Goal: Task Accomplishment & Management: Manage account settings

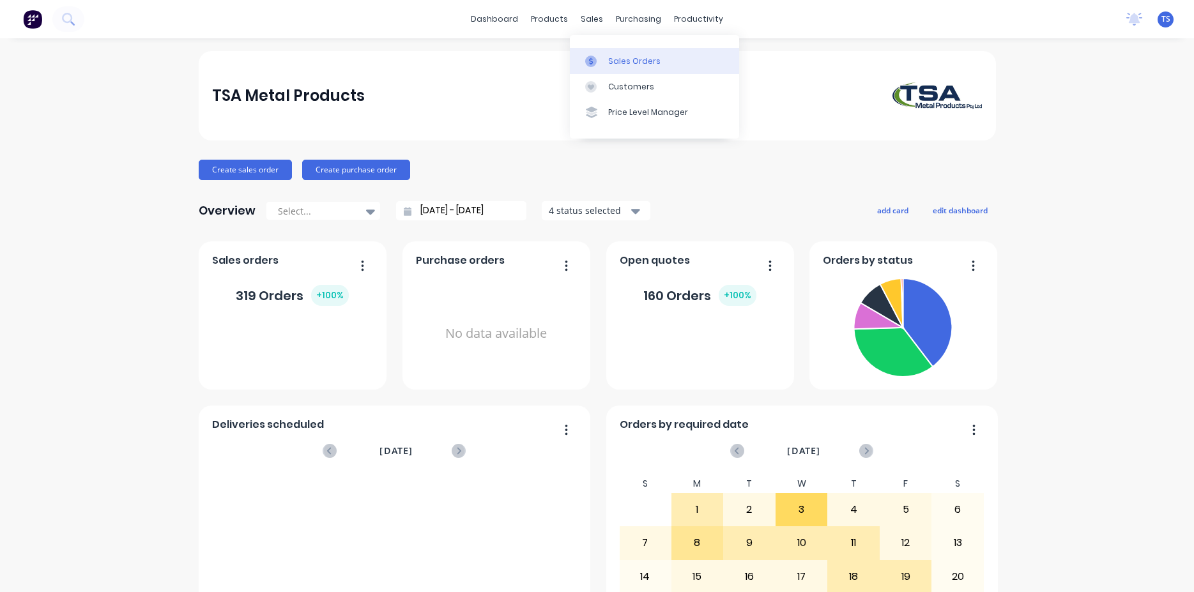
click at [633, 59] on div "Sales Orders" at bounding box center [634, 62] width 52 height 12
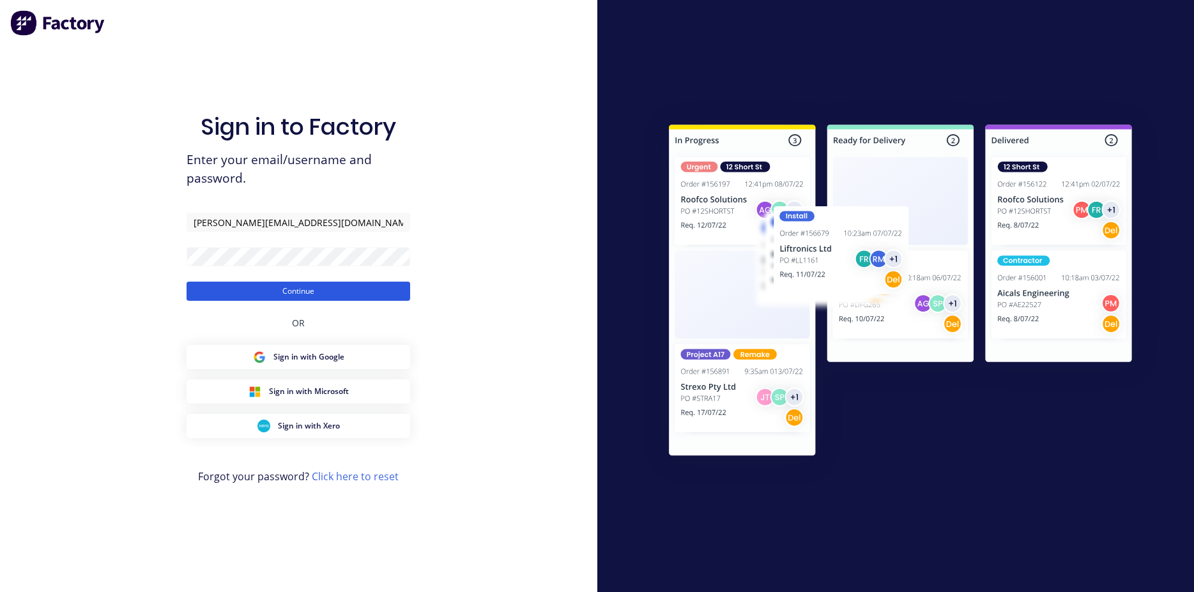
click at [368, 296] on button "Continue" at bounding box center [299, 291] width 224 height 19
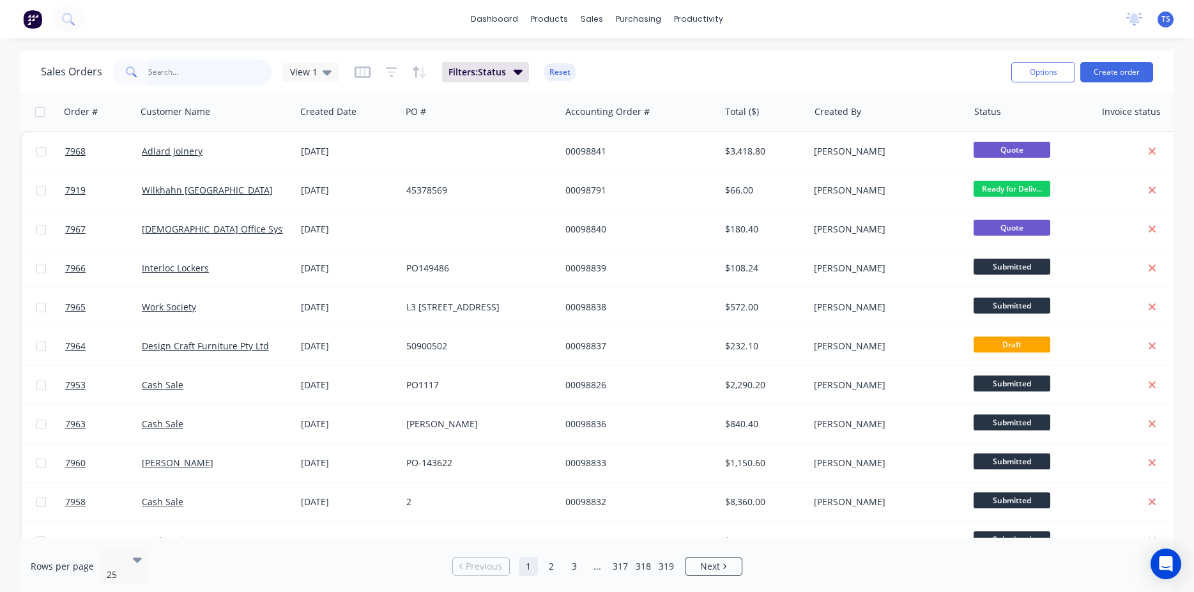
click at [191, 81] on input "text" at bounding box center [210, 72] width 125 height 26
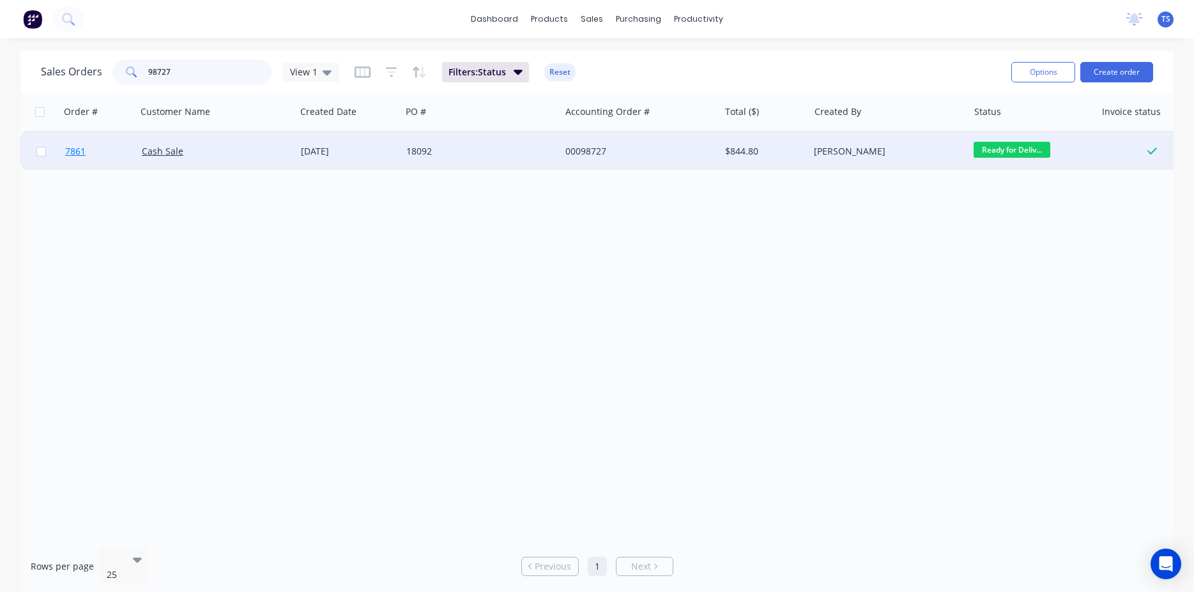
type input "98727"
click at [86, 166] on link "7861" at bounding box center [103, 151] width 77 height 38
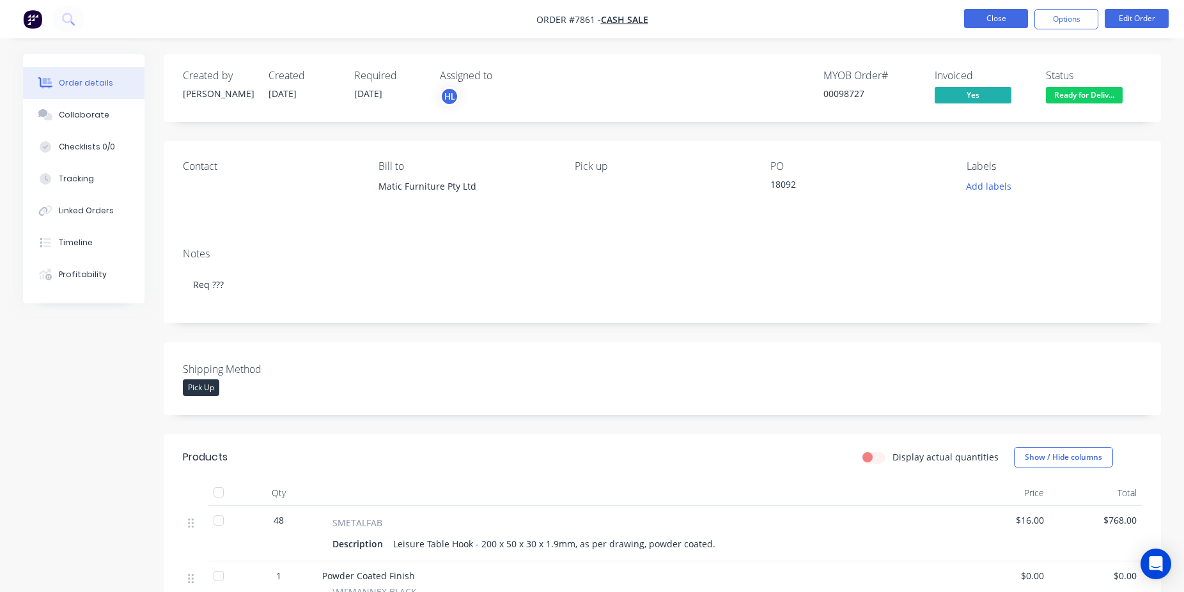
click at [966, 24] on button "Close" at bounding box center [996, 18] width 64 height 19
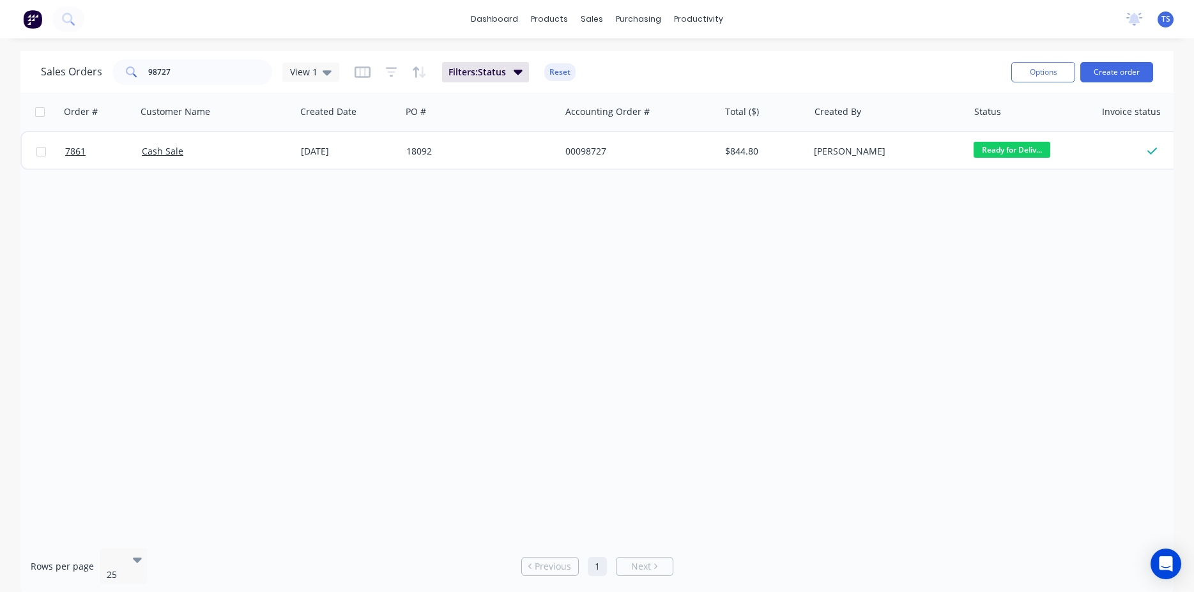
click at [215, 58] on div "Sales Orders 98727 View 1 Filters: Status Reset" at bounding box center [521, 71] width 961 height 31
click at [208, 79] on input "98727" at bounding box center [210, 72] width 125 height 26
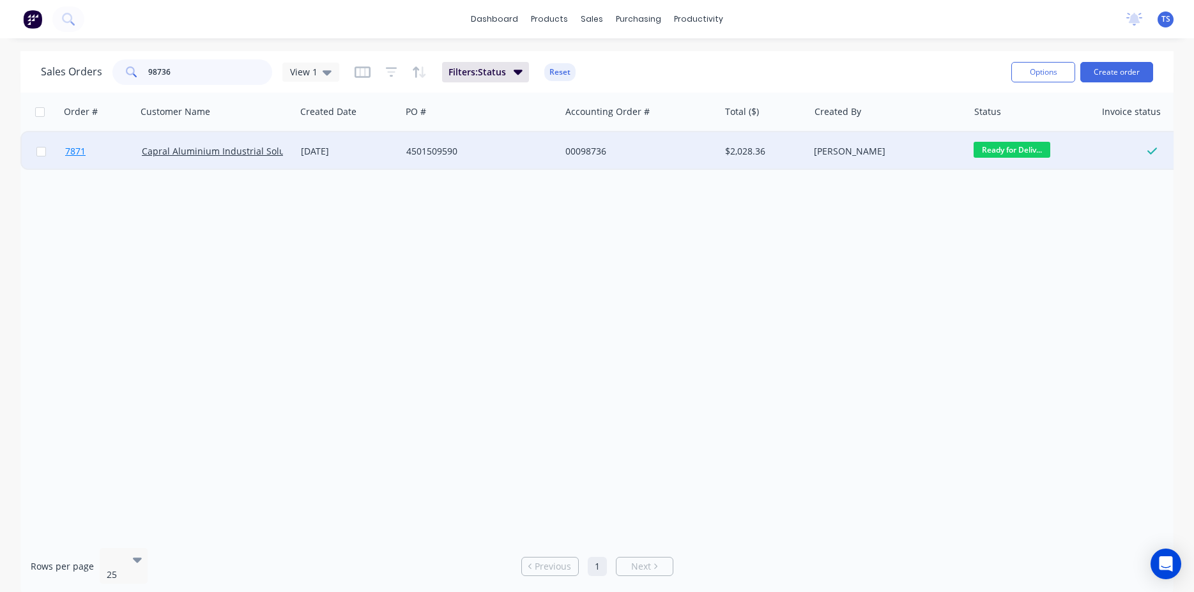
type input "98736"
click at [86, 156] on link "7871" at bounding box center [103, 151] width 77 height 38
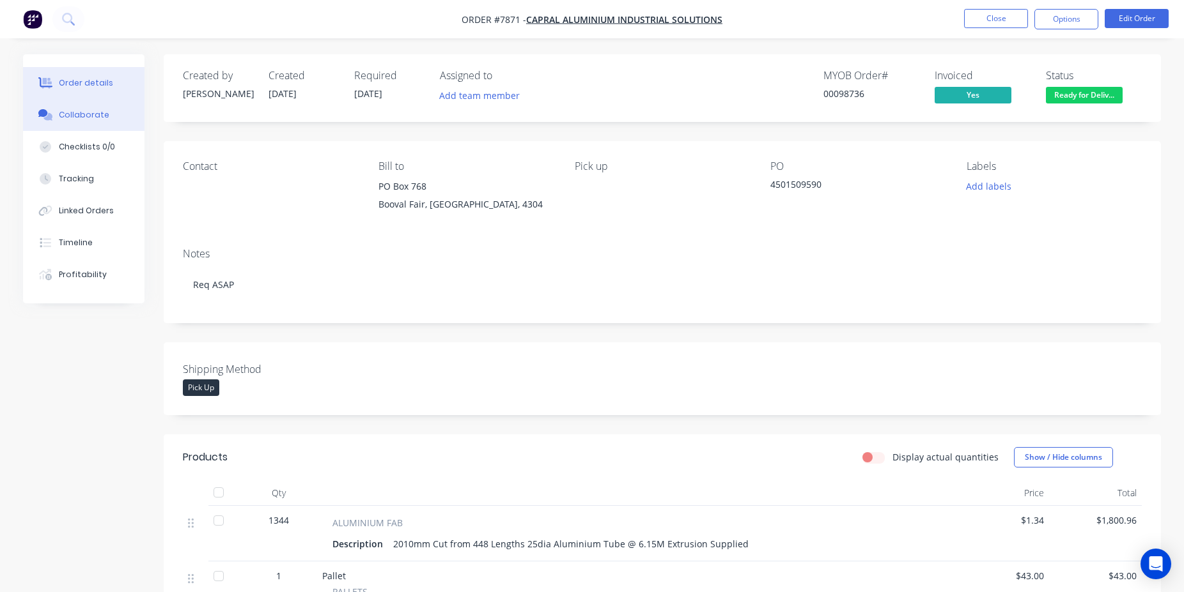
click at [108, 120] on button "Collaborate" at bounding box center [83, 115] width 121 height 32
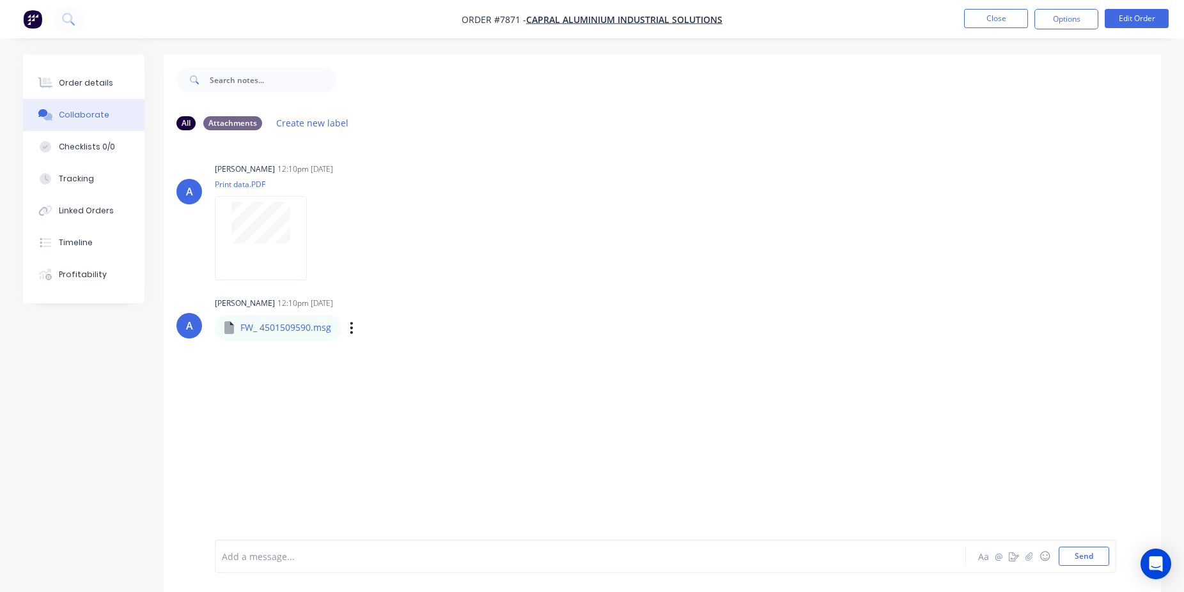
click at [344, 331] on div "FW_ 4501509590.msg Labels Download" at bounding box center [349, 327] width 268 height 27
click at [348, 332] on div "Labels Download" at bounding box center [418, 328] width 144 height 19
click at [357, 331] on div "Labels Download" at bounding box center [418, 328] width 144 height 19
click at [353, 330] on div "Labels Download" at bounding box center [418, 328] width 144 height 19
click at [351, 327] on icon "button" at bounding box center [352, 328] width 4 height 15
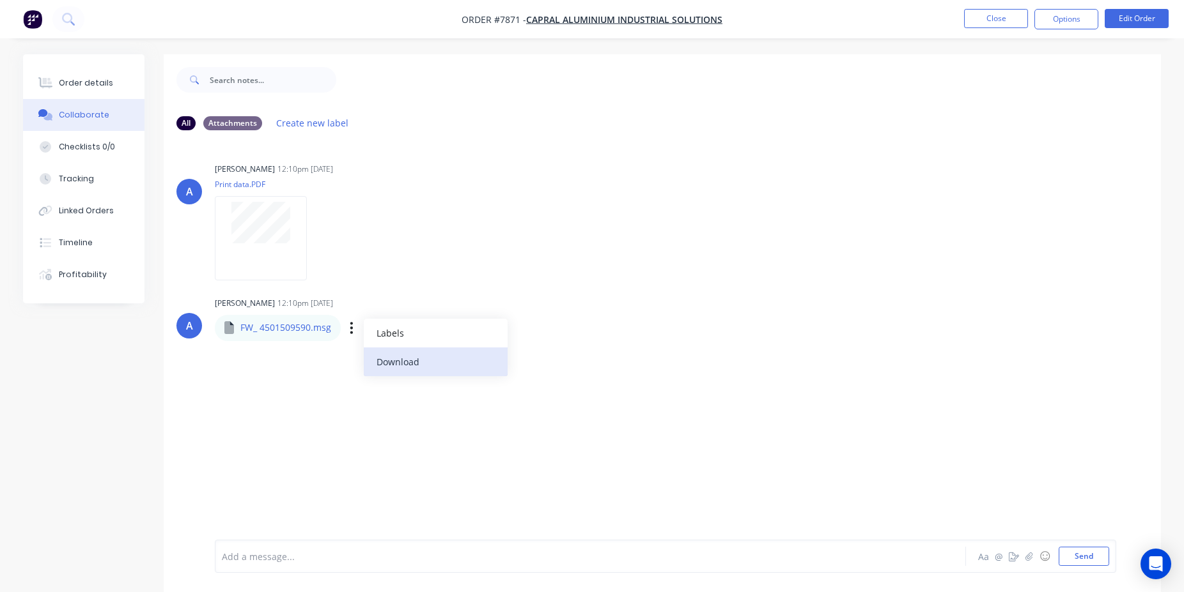
click at [446, 367] on button "Download" at bounding box center [436, 362] width 144 height 29
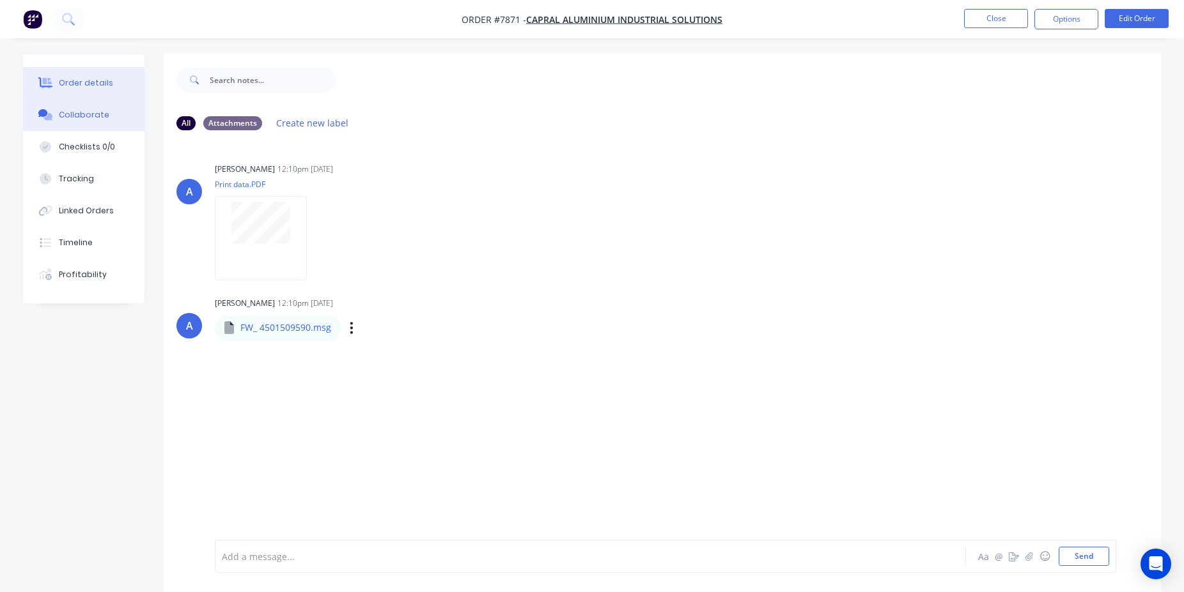
click at [70, 83] on div "Order details" at bounding box center [86, 83] width 54 height 12
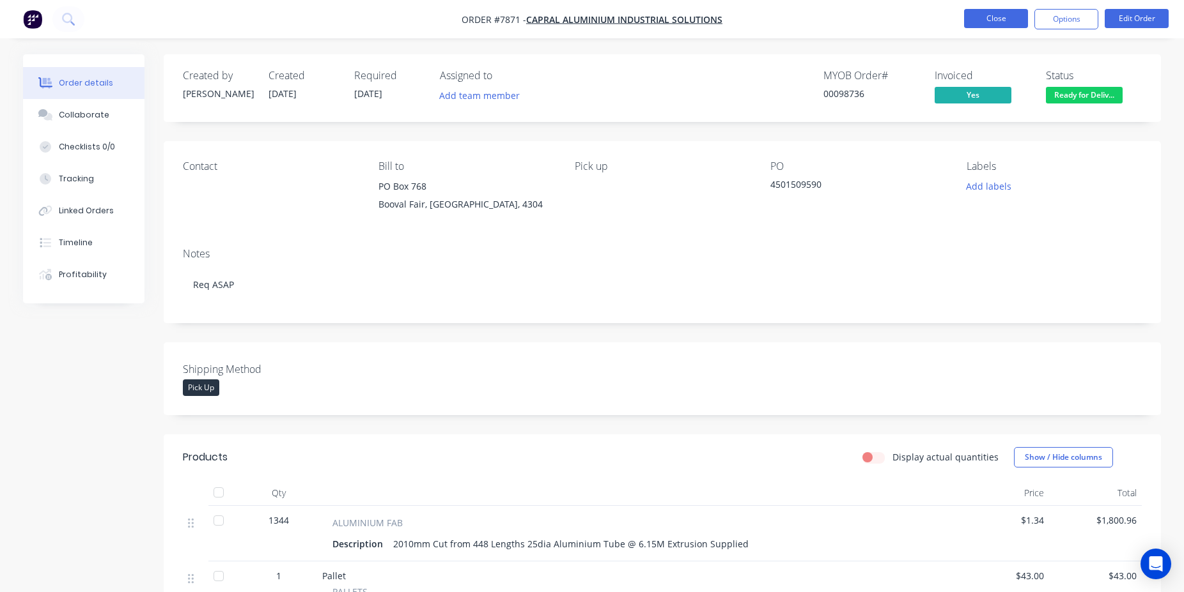
click at [989, 21] on button "Close" at bounding box center [996, 18] width 64 height 19
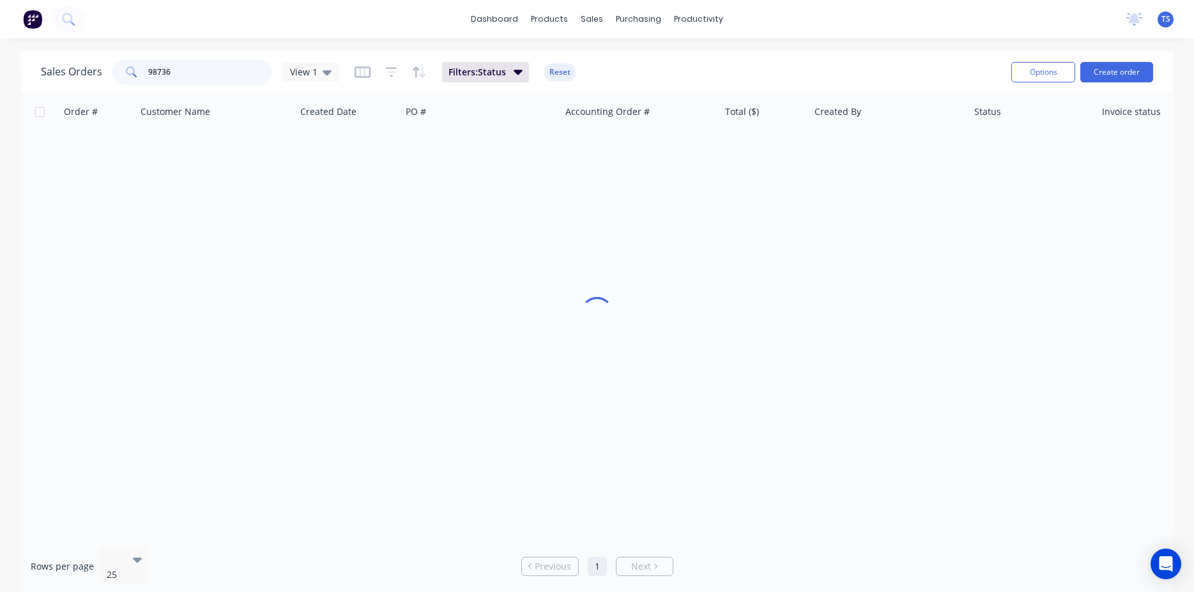
click at [212, 66] on input "98736" at bounding box center [210, 72] width 125 height 26
paste input "2025228"
type input "2025228"
click at [104, 150] on link "6848" at bounding box center [103, 151] width 77 height 38
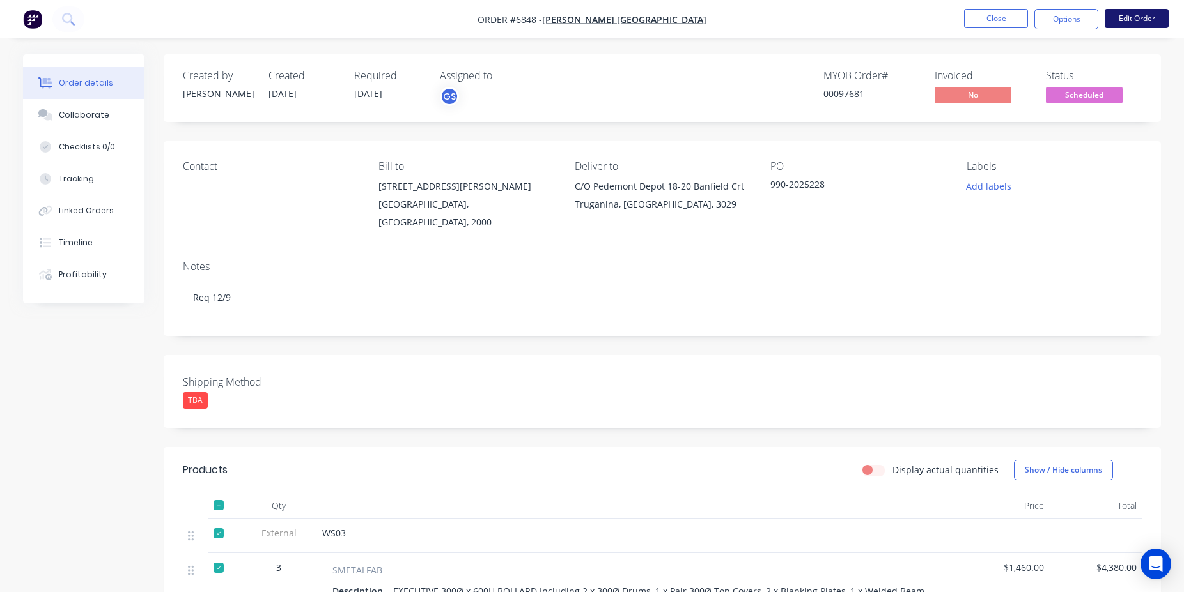
click at [1143, 20] on button "Edit Order" at bounding box center [1136, 18] width 64 height 19
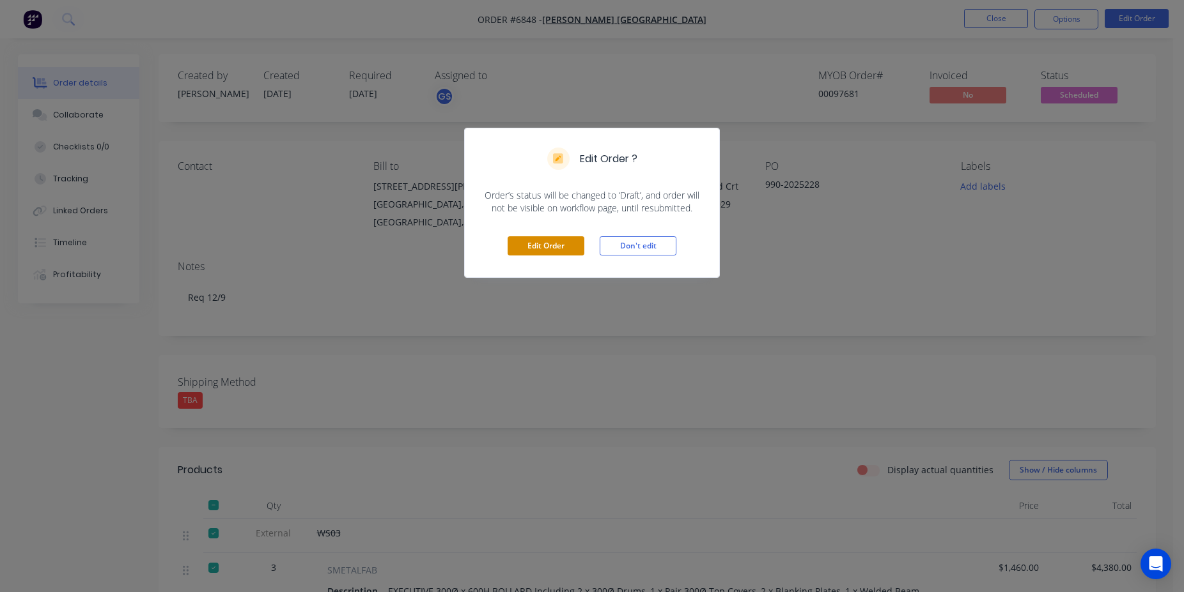
click at [543, 249] on button "Edit Order" at bounding box center [545, 245] width 77 height 19
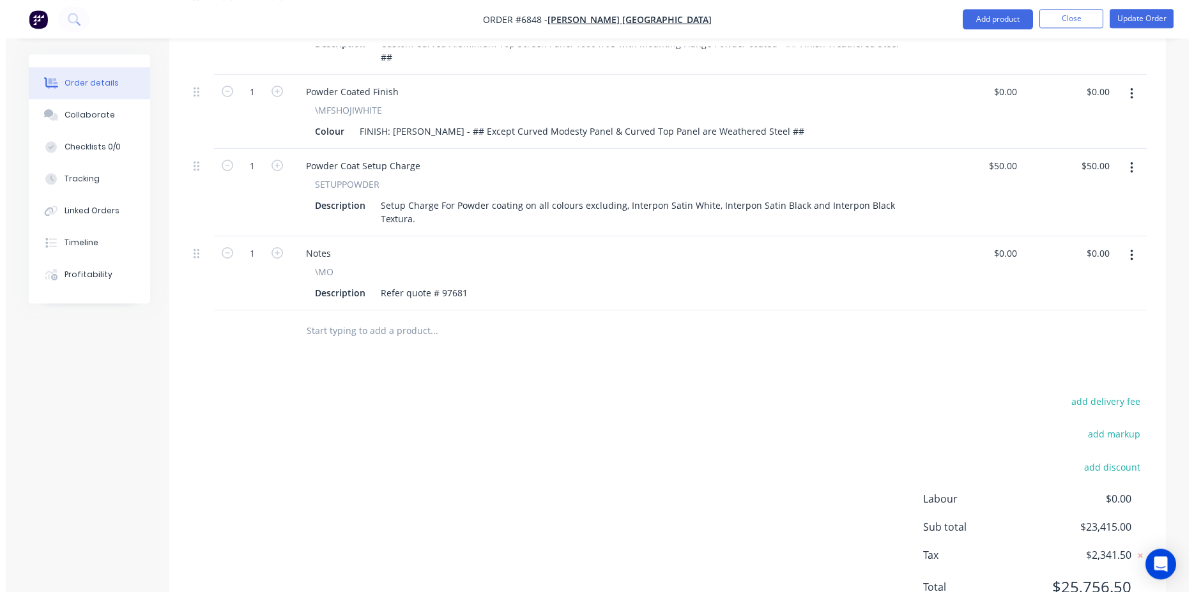
scroll to position [1603, 0]
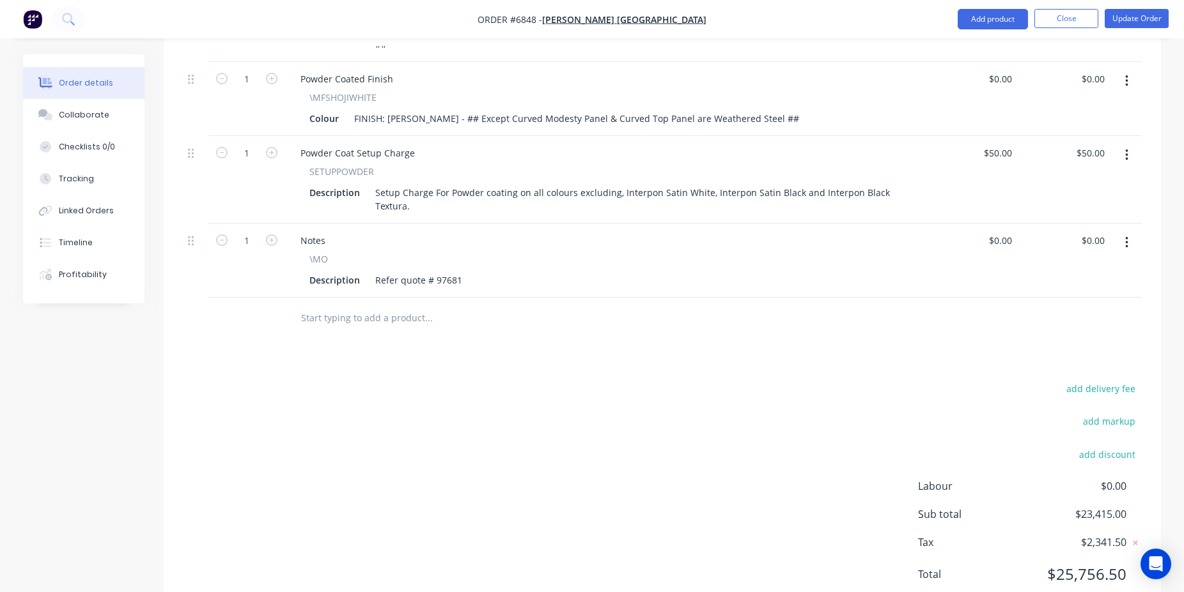
click at [377, 305] on input "text" at bounding box center [428, 318] width 256 height 26
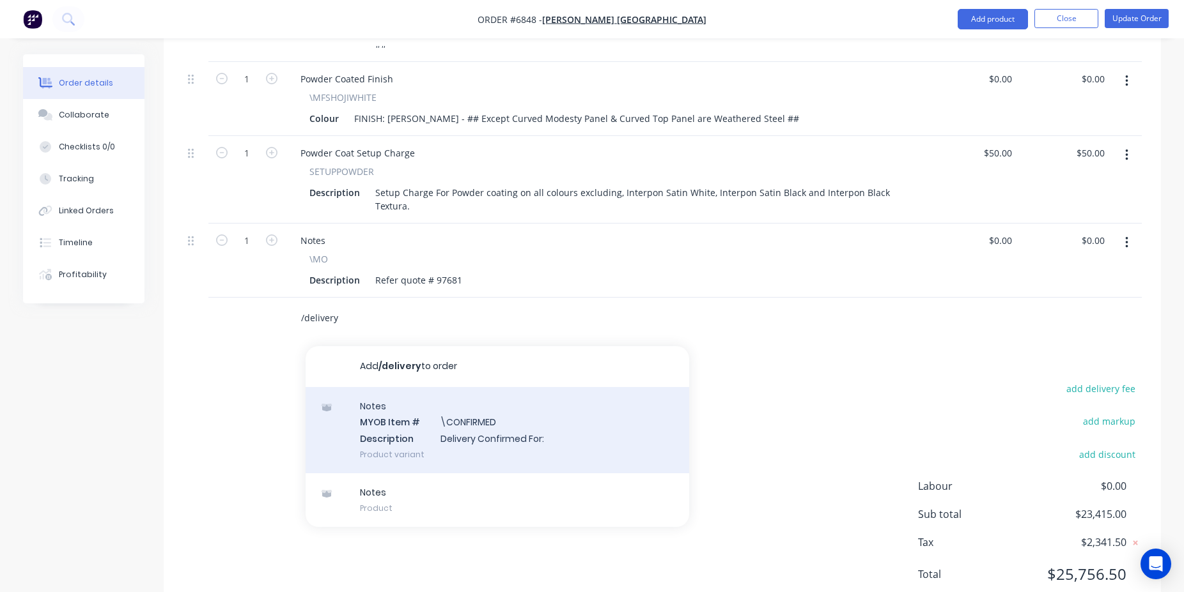
type input "/delivery"
click at [441, 387] on div "Notes MYOB Item # \CONFIRMED Description Delivery Confirmed For: Product variant" at bounding box center [496, 430] width 383 height 86
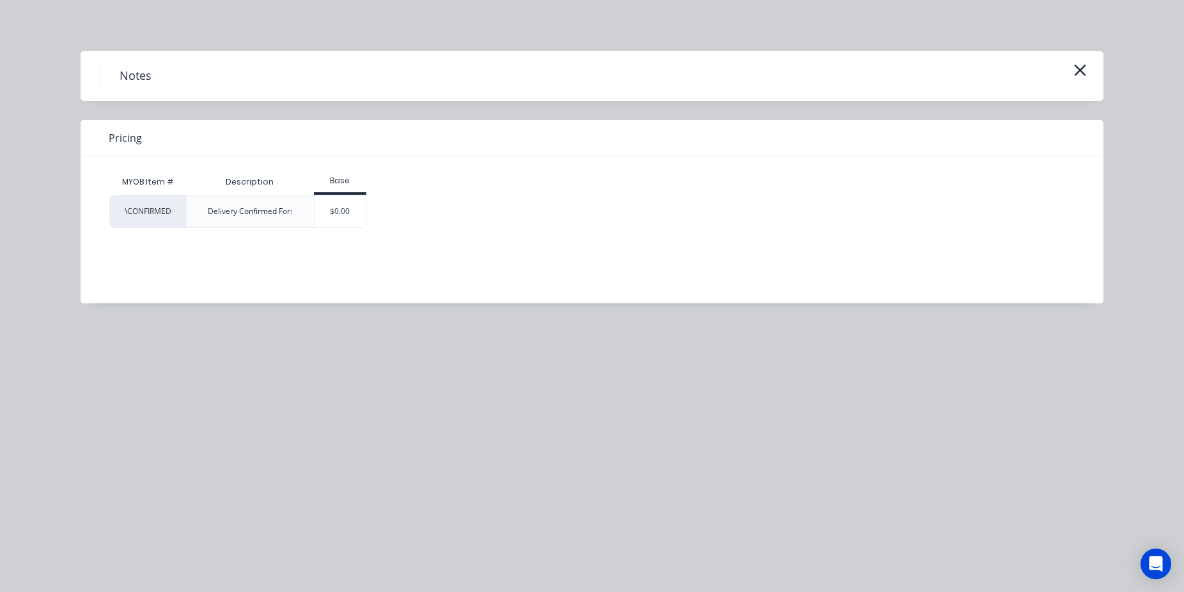
click at [313, 217] on div "Delivery Confirmed For:" at bounding box center [250, 211] width 128 height 33
click at [349, 217] on div "$0.00" at bounding box center [340, 212] width 52 height 32
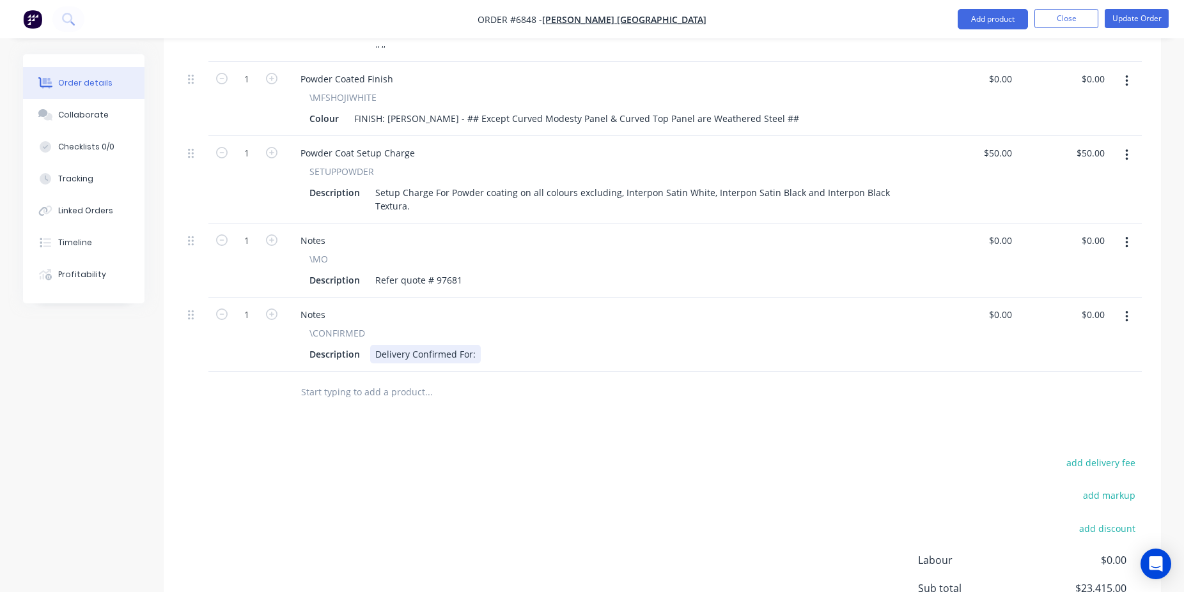
click at [390, 345] on div "Delivery Confirmed For:" at bounding box center [425, 354] width 111 height 19
click at [471, 345] on div "Pick up Confirmed For:" at bounding box center [423, 354] width 107 height 19
click at [1115, 24] on button "Update Order" at bounding box center [1136, 18] width 64 height 19
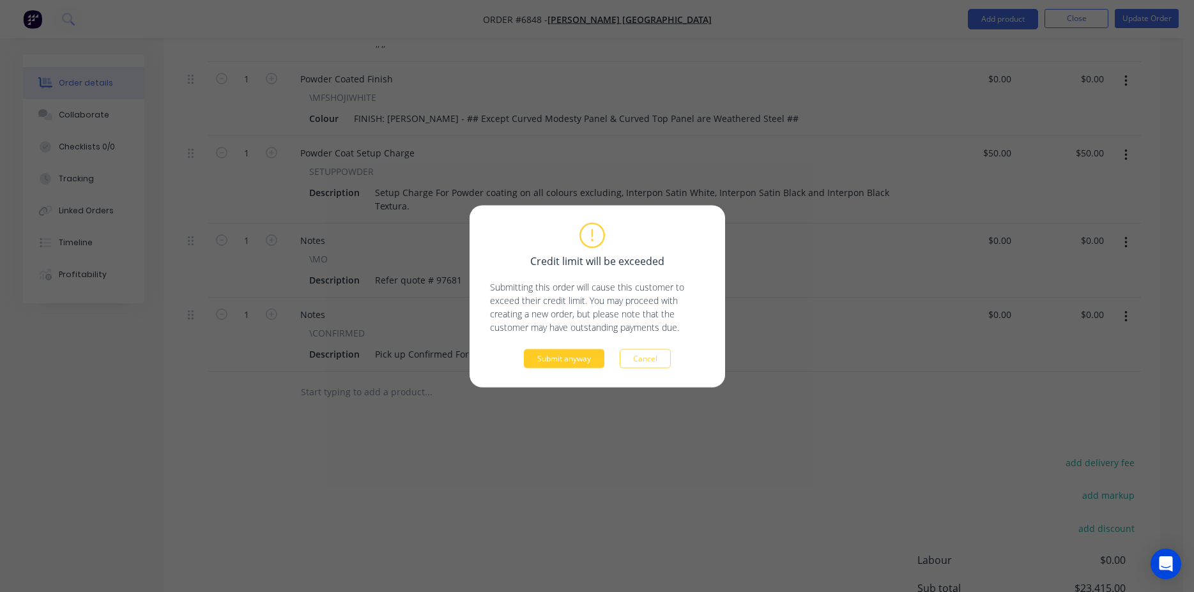
click at [590, 350] on button "Submit anyway" at bounding box center [564, 358] width 81 height 19
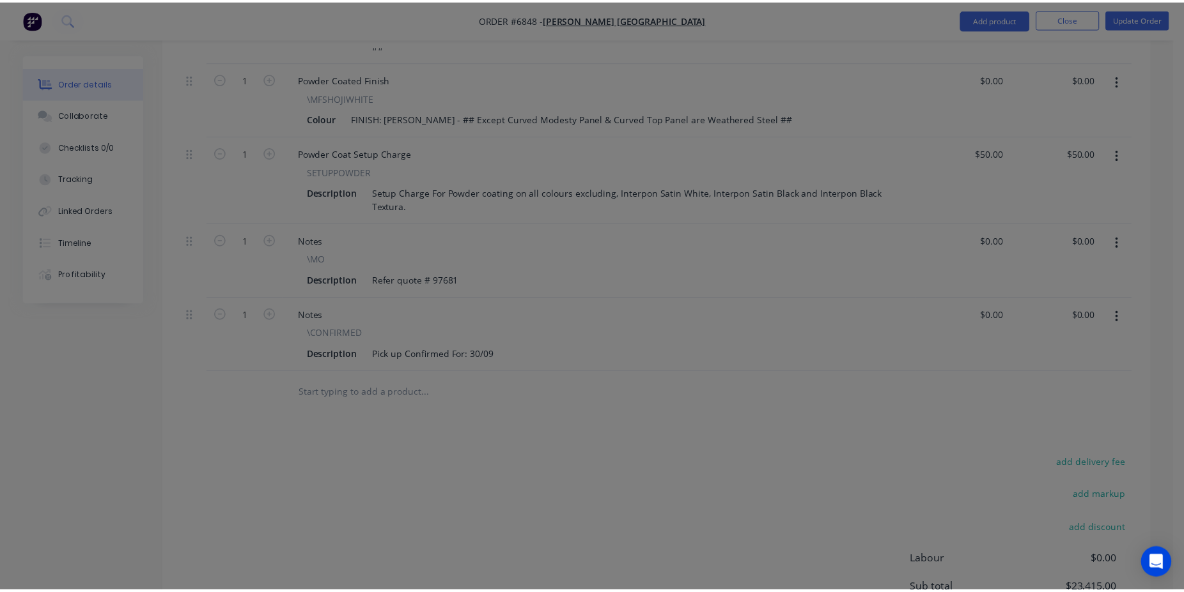
scroll to position [1265, 0]
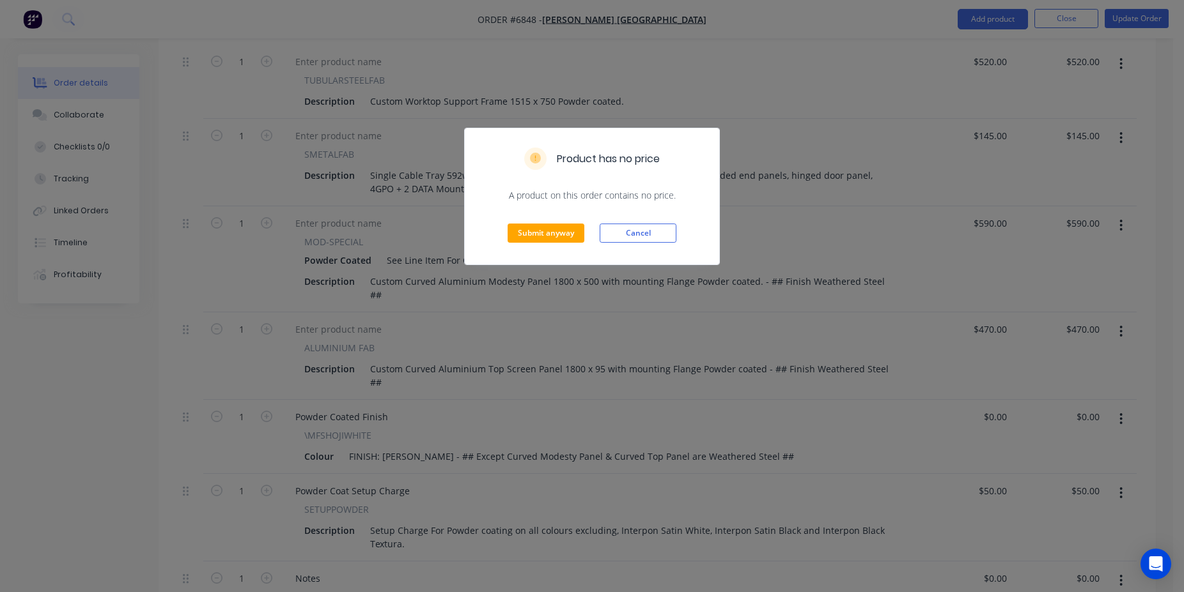
click at [562, 222] on div "Submit anyway Cancel" at bounding box center [592, 233] width 254 height 63
click at [566, 230] on button "Submit anyway" at bounding box center [545, 233] width 77 height 19
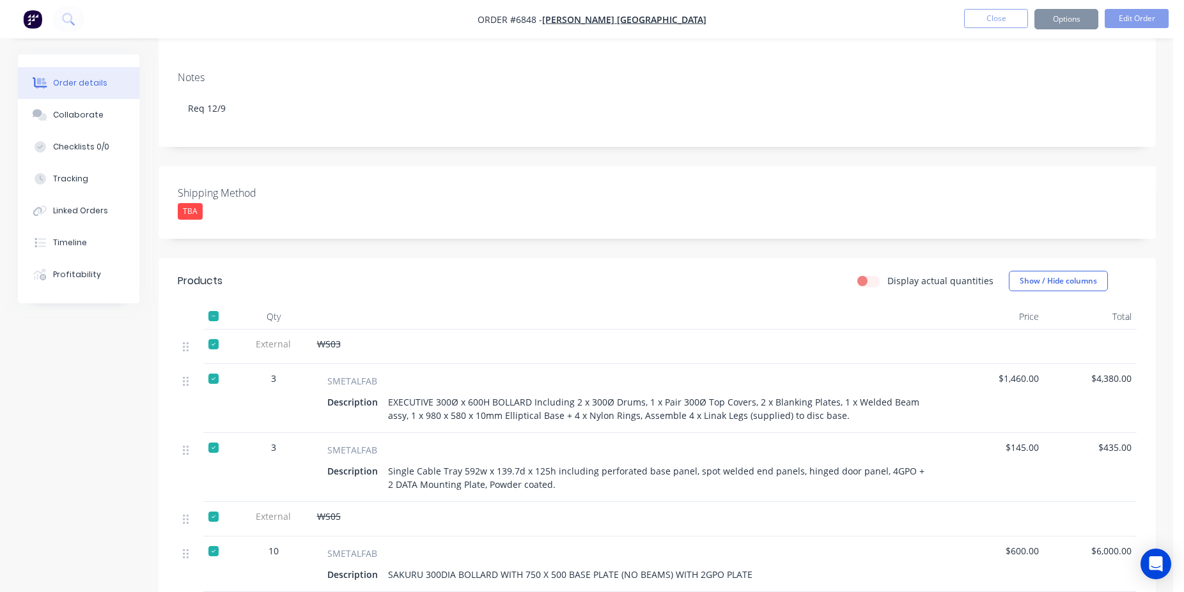
scroll to position [0, 0]
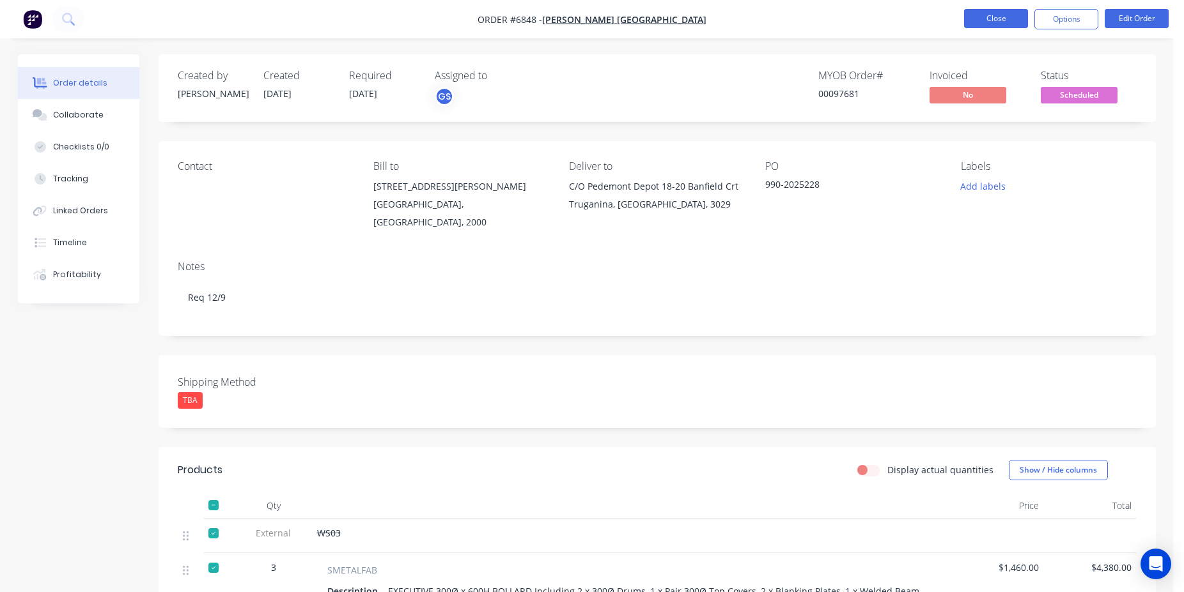
click at [989, 19] on button "Close" at bounding box center [996, 18] width 64 height 19
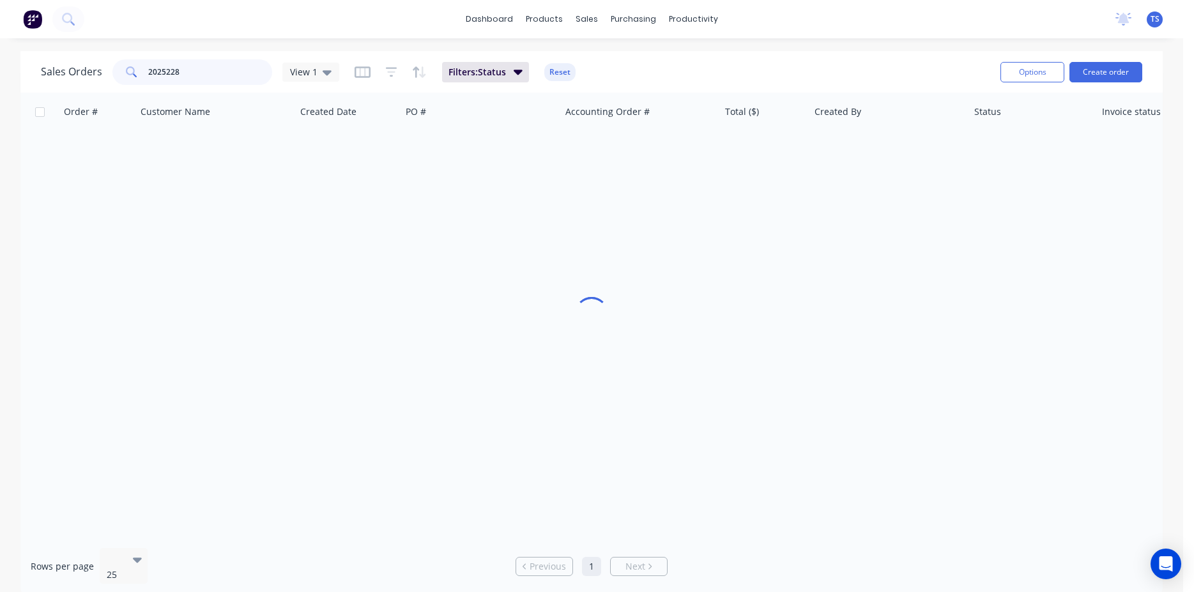
click at [177, 78] on input "2025228" at bounding box center [210, 72] width 125 height 26
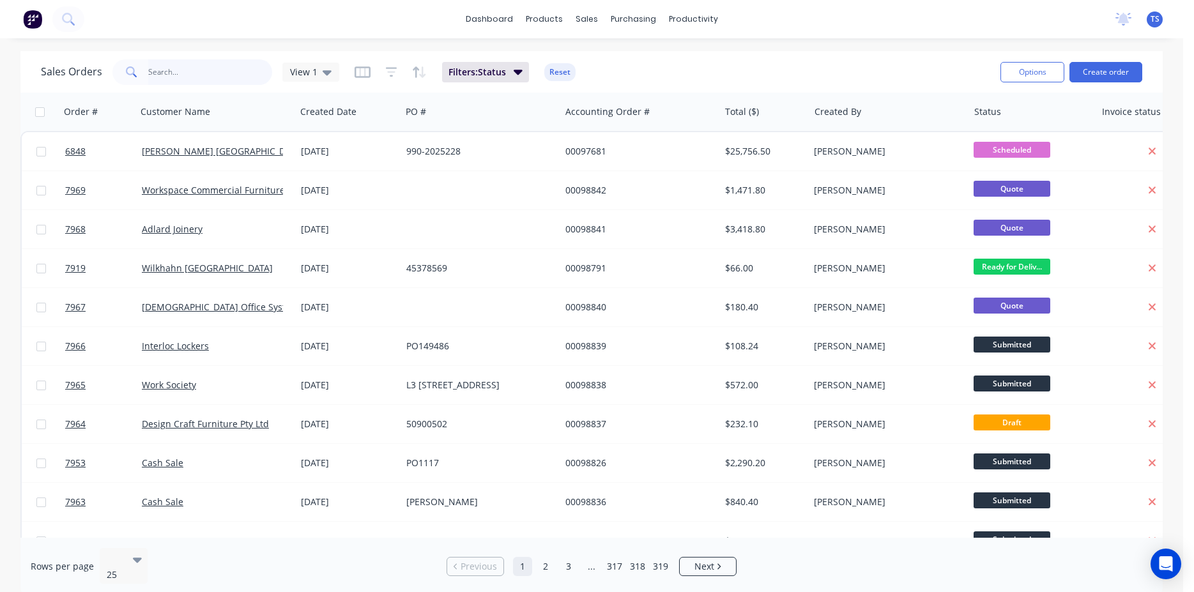
click at [153, 81] on input "text" at bounding box center [210, 72] width 125 height 26
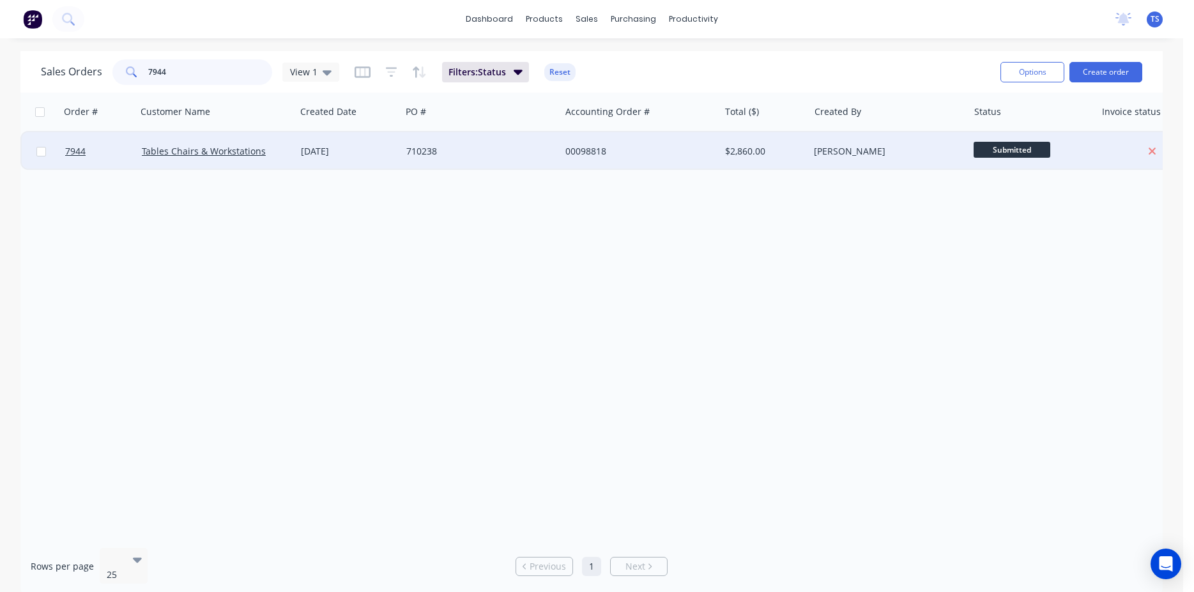
type input "7944"
click at [64, 167] on div at bounding box center [98, 151] width 77 height 38
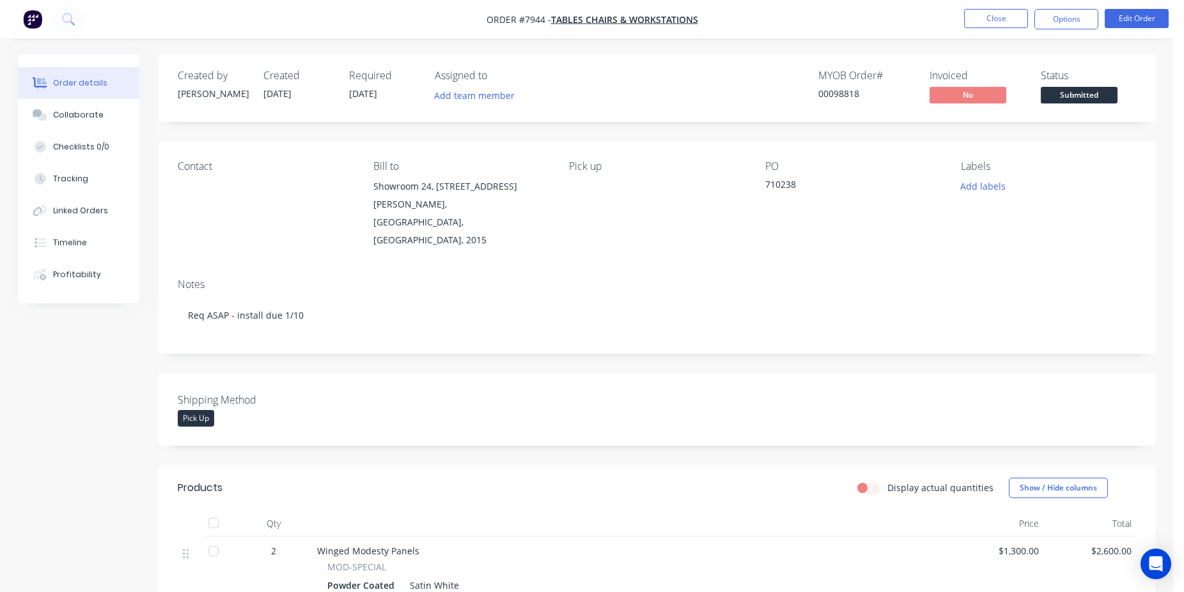
click at [1105, 82] on div "Status" at bounding box center [1088, 76] width 96 height 12
click at [1100, 87] on div "Status Submitted" at bounding box center [1088, 88] width 96 height 37
click at [1092, 97] on span "Submitted" at bounding box center [1078, 95] width 77 height 16
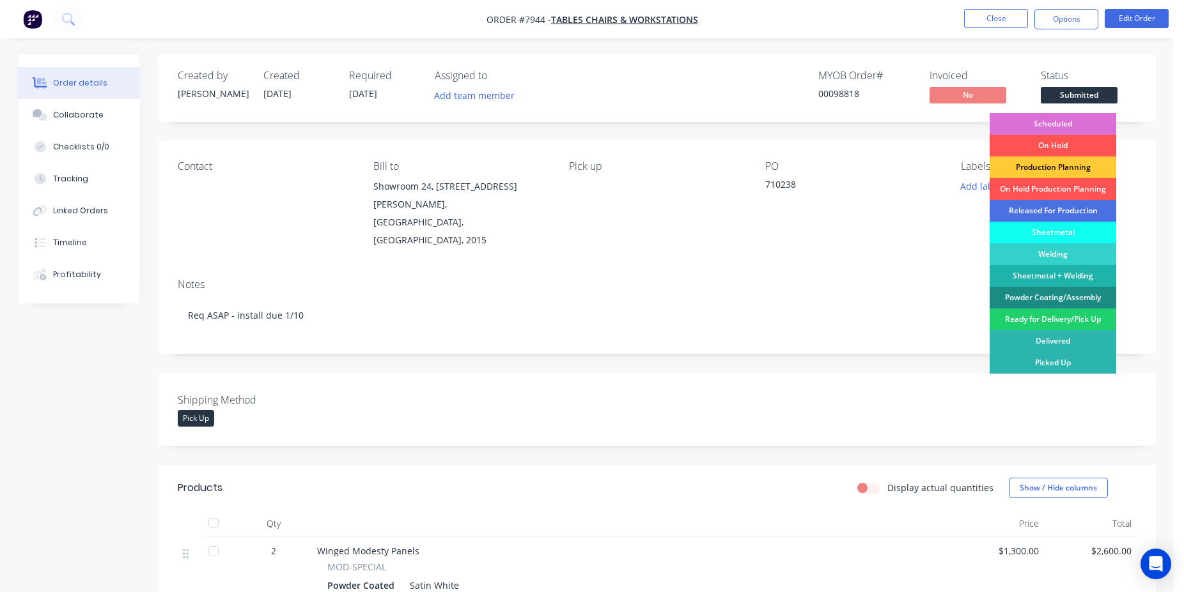
click at [1076, 118] on div "Scheduled" at bounding box center [1052, 124] width 127 height 22
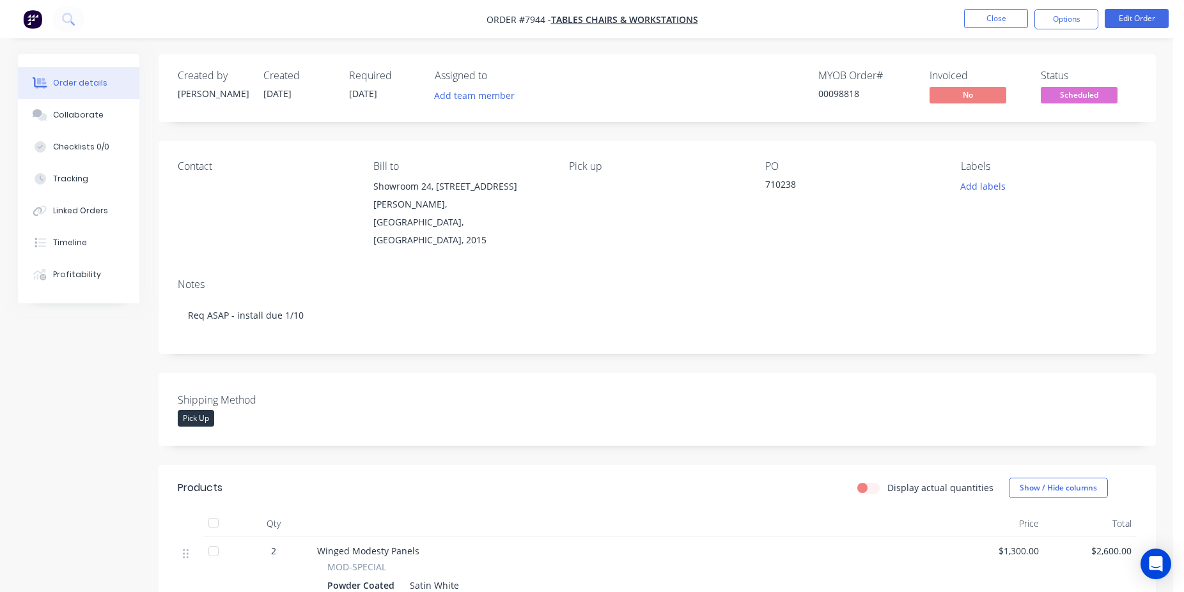
click at [838, 87] on div "MYOB Order # 00098818" at bounding box center [866, 88] width 96 height 37
copy div "00098818"
click at [992, 23] on button "Close" at bounding box center [996, 18] width 64 height 19
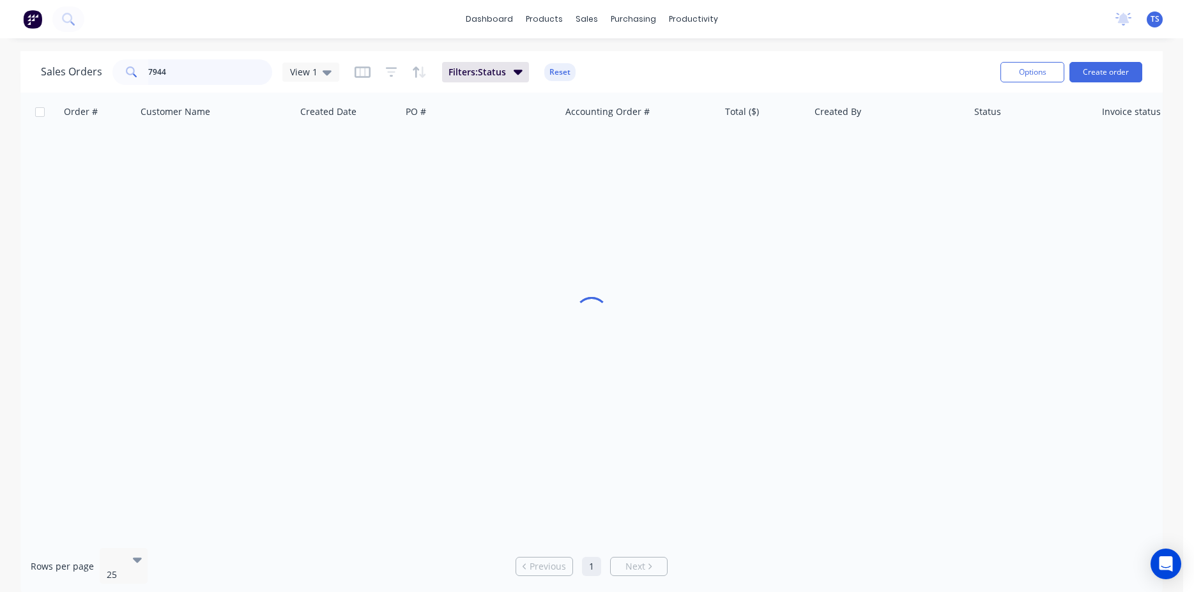
click at [210, 80] on input "7944" at bounding box center [210, 72] width 125 height 26
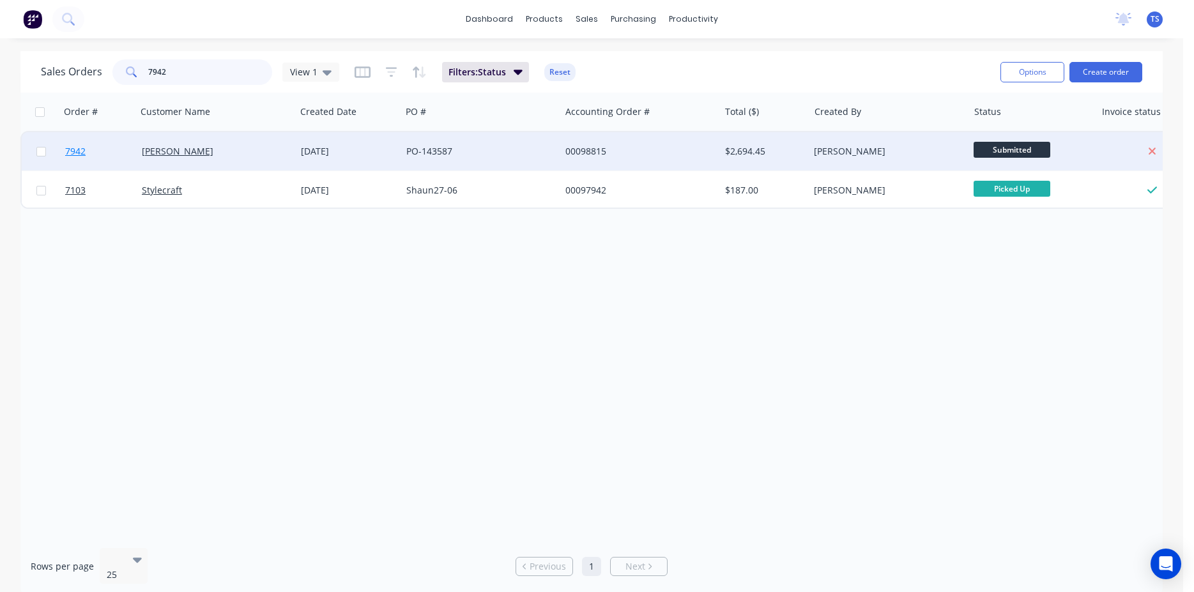
type input "7942"
click at [89, 153] on link "7942" at bounding box center [103, 151] width 77 height 38
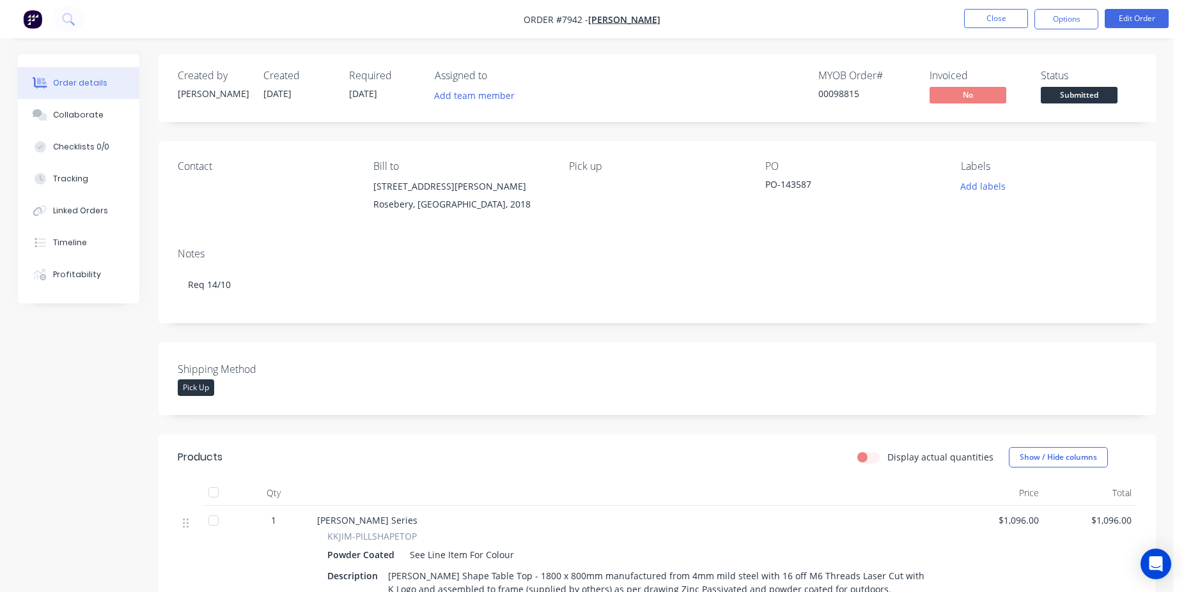
click at [1059, 107] on div "Created by [PERSON_NAME] Created [DATE] Required [DATE] Assigned to Add team me…" at bounding box center [656, 88] width 997 height 68
click at [1072, 95] on span "Submitted" at bounding box center [1078, 95] width 77 height 16
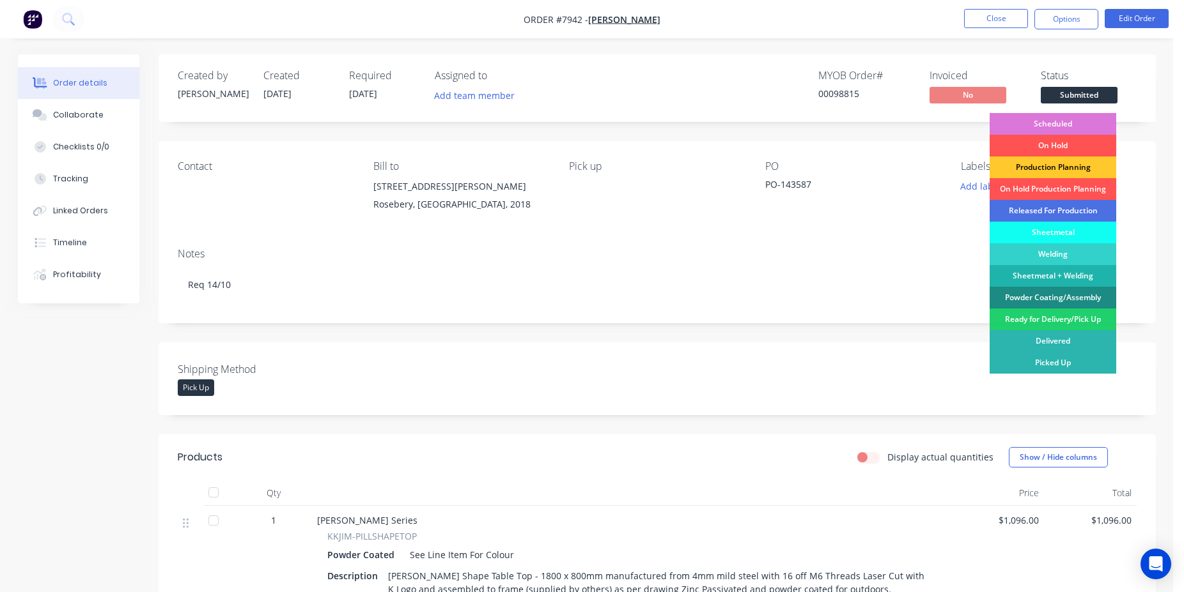
click at [1062, 160] on div "Production Planning" at bounding box center [1052, 168] width 127 height 22
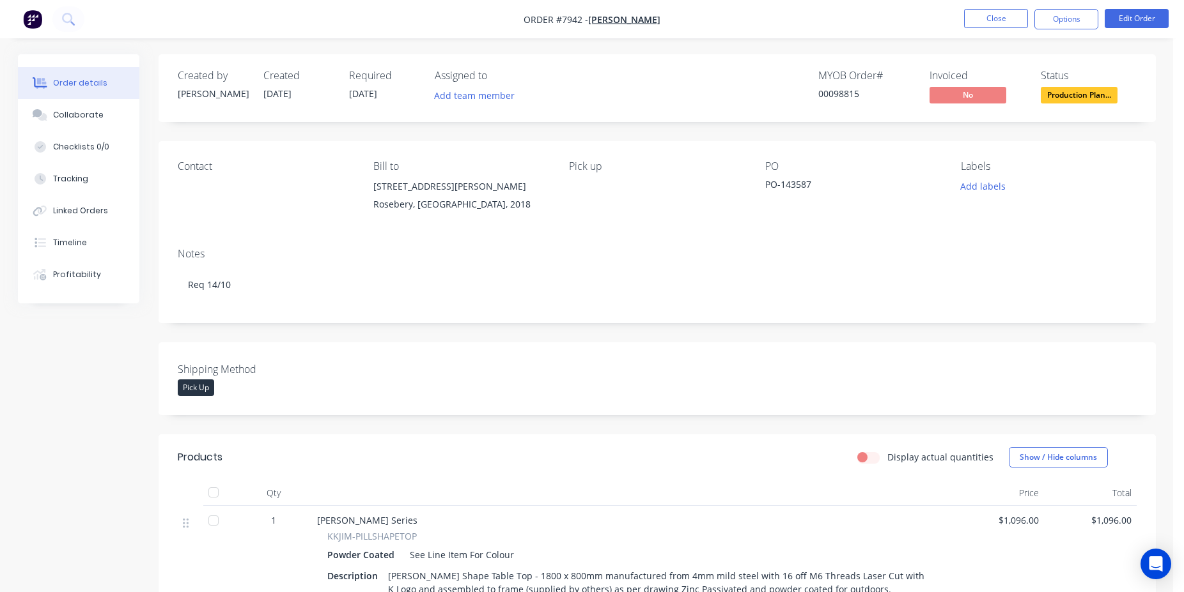
click at [842, 89] on div "00098815" at bounding box center [866, 93] width 96 height 13
copy div "00098815"
click at [967, 24] on button "Close" at bounding box center [996, 18] width 64 height 19
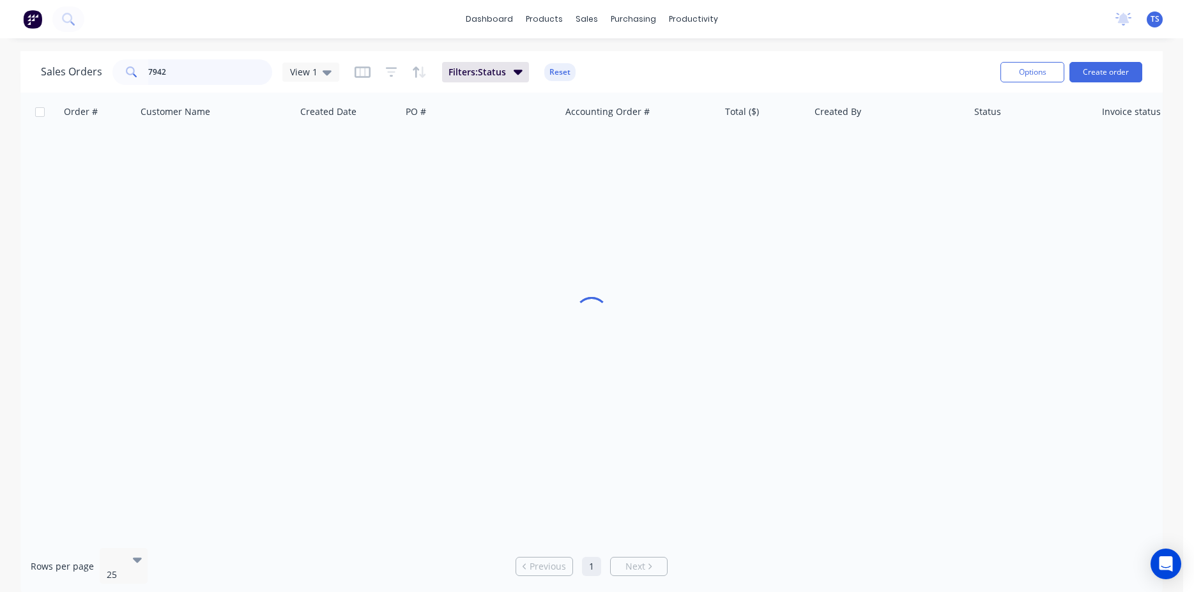
click at [177, 78] on input "7942" at bounding box center [210, 72] width 125 height 26
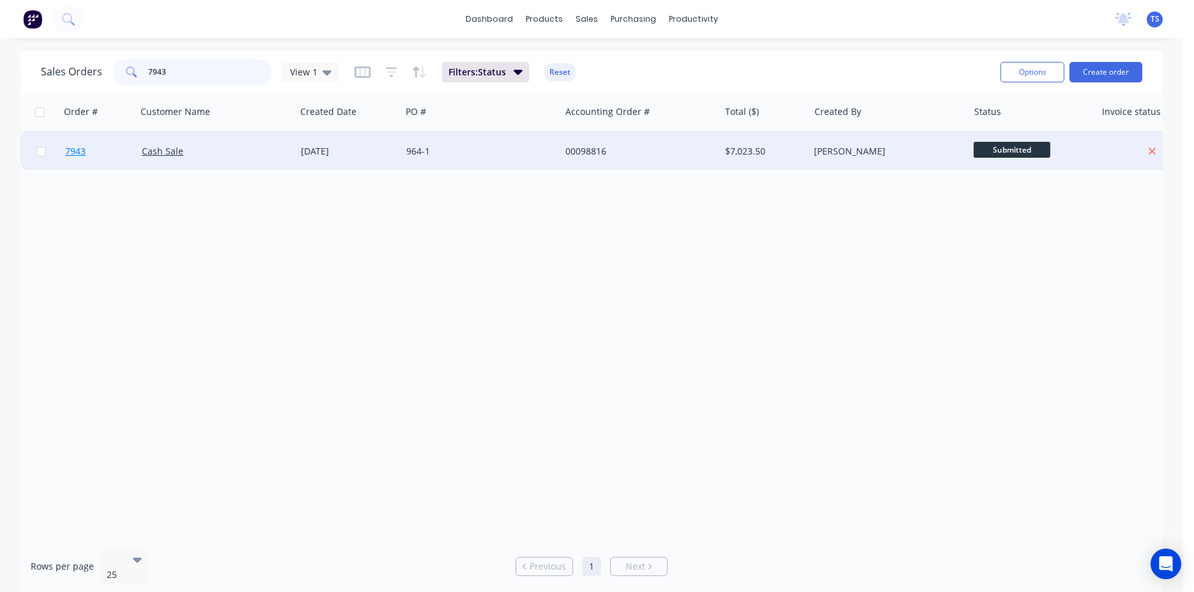
type input "7943"
click at [81, 151] on span "7943" at bounding box center [75, 151] width 20 height 13
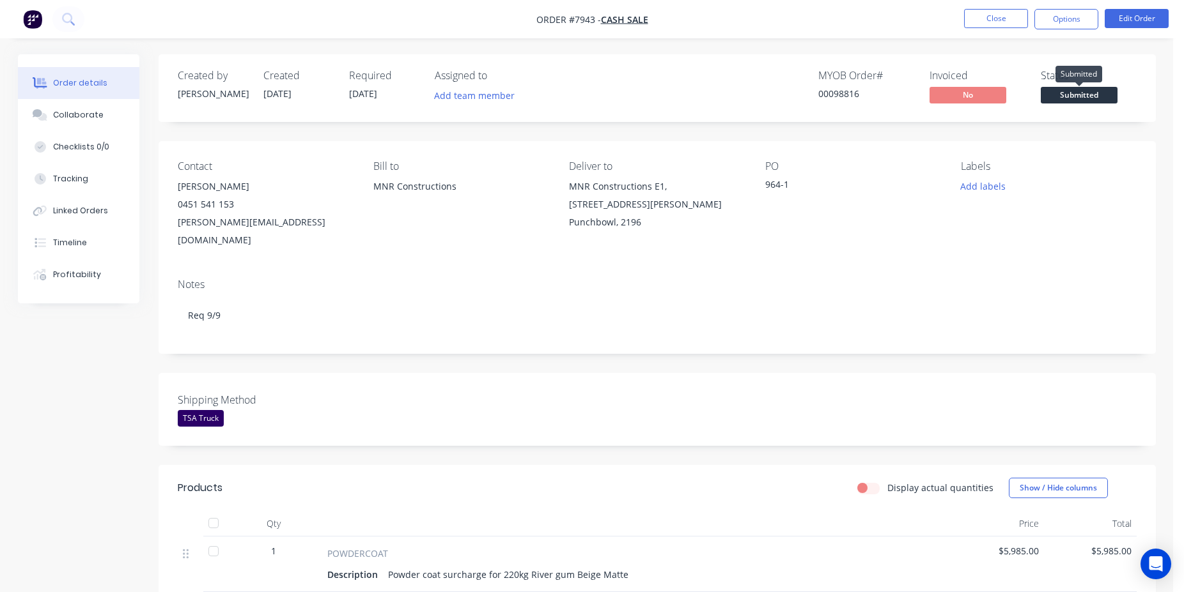
click at [1078, 93] on span "Submitted" at bounding box center [1078, 95] width 77 height 16
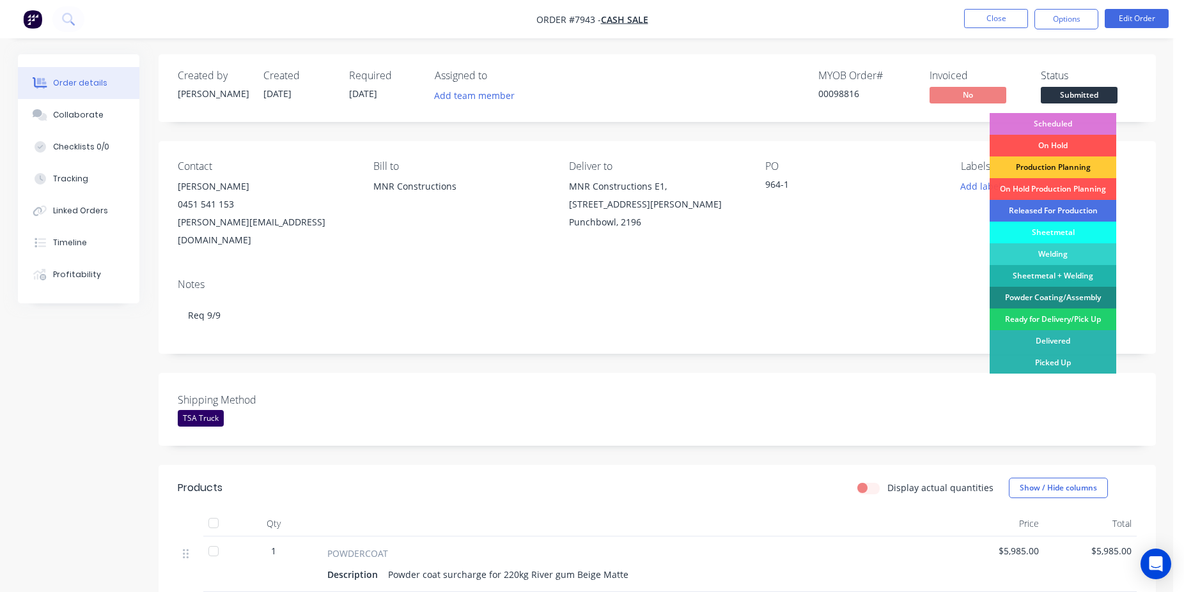
drag, startPoint x: 1062, startPoint y: 127, endPoint x: 1008, endPoint y: 121, distance: 54.1
click at [1061, 127] on div "Scheduled" at bounding box center [1052, 124] width 127 height 22
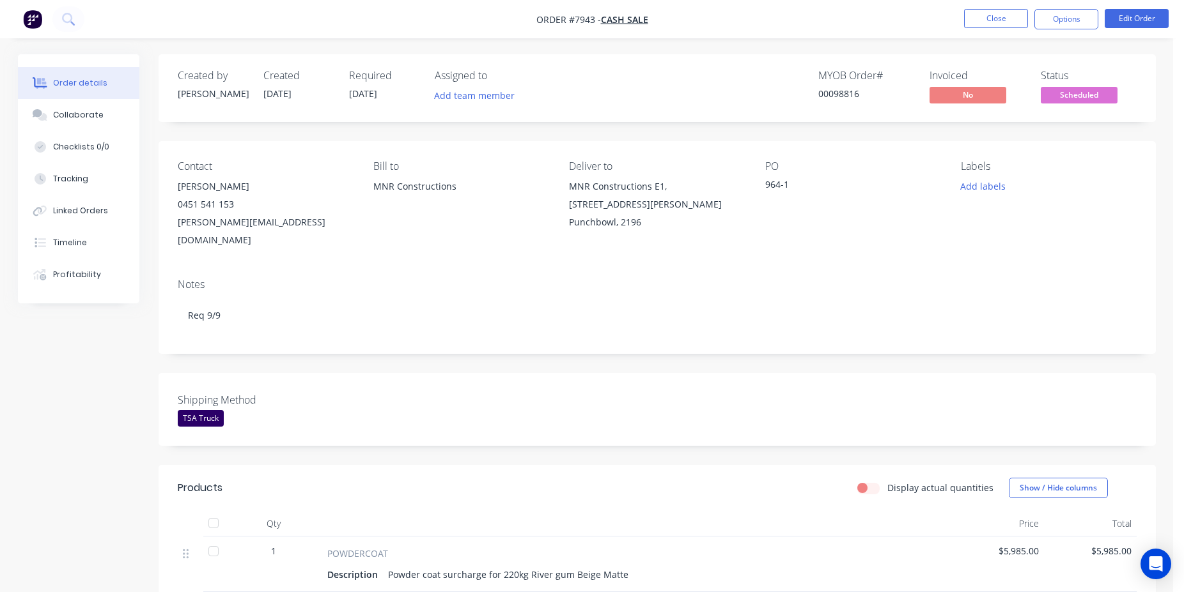
click at [843, 92] on div "00098816" at bounding box center [866, 93] width 96 height 13
copy div "00098816"
click at [986, 17] on button "Close" at bounding box center [996, 18] width 64 height 19
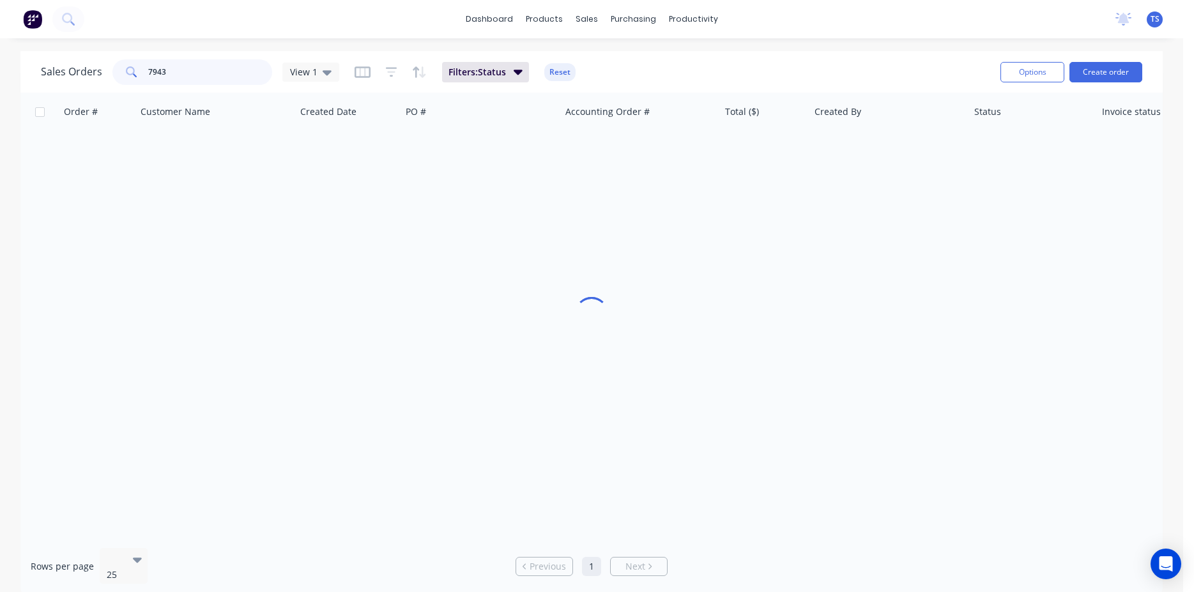
click at [215, 80] on input "7943" at bounding box center [210, 72] width 125 height 26
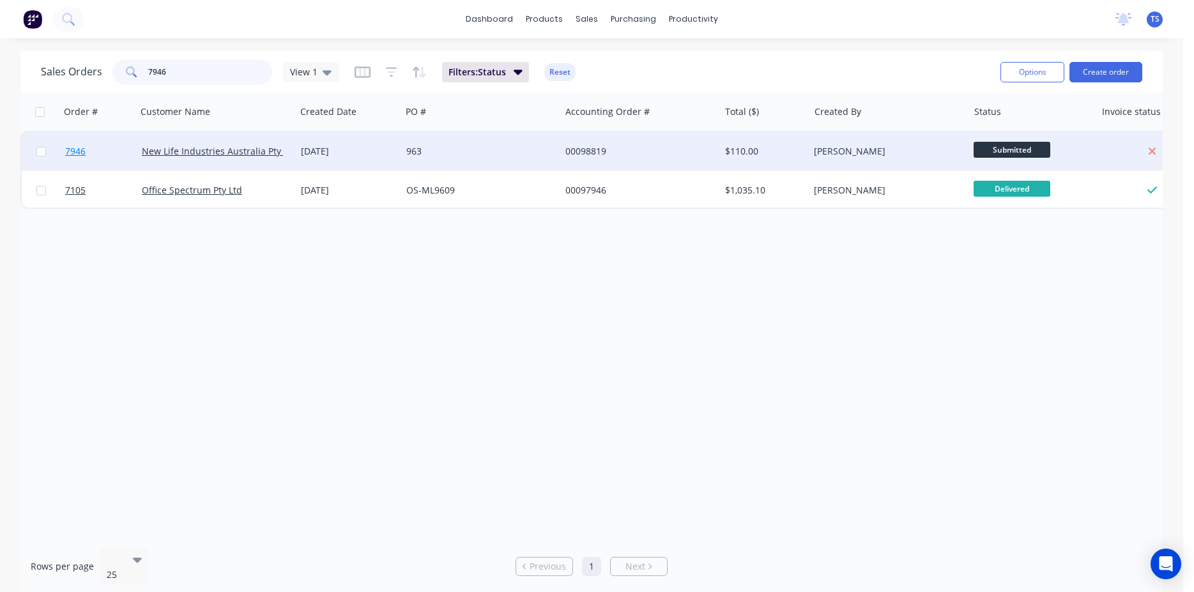
type input "7946"
click at [78, 156] on span "7946" at bounding box center [75, 151] width 20 height 13
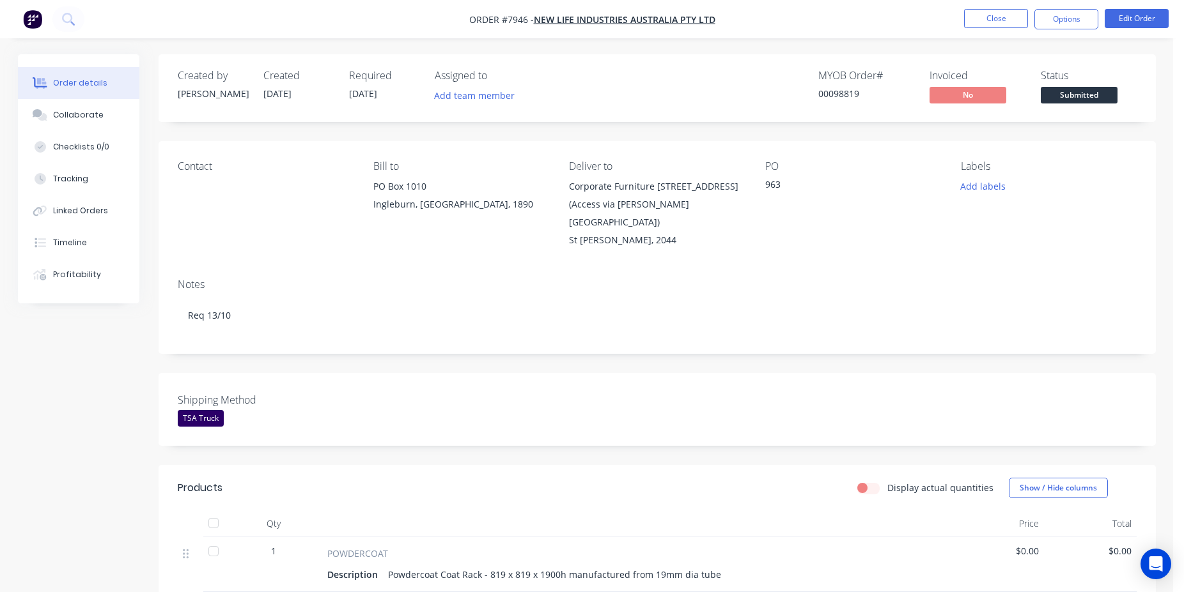
click at [1093, 80] on div "Submitted" at bounding box center [1078, 74] width 47 height 17
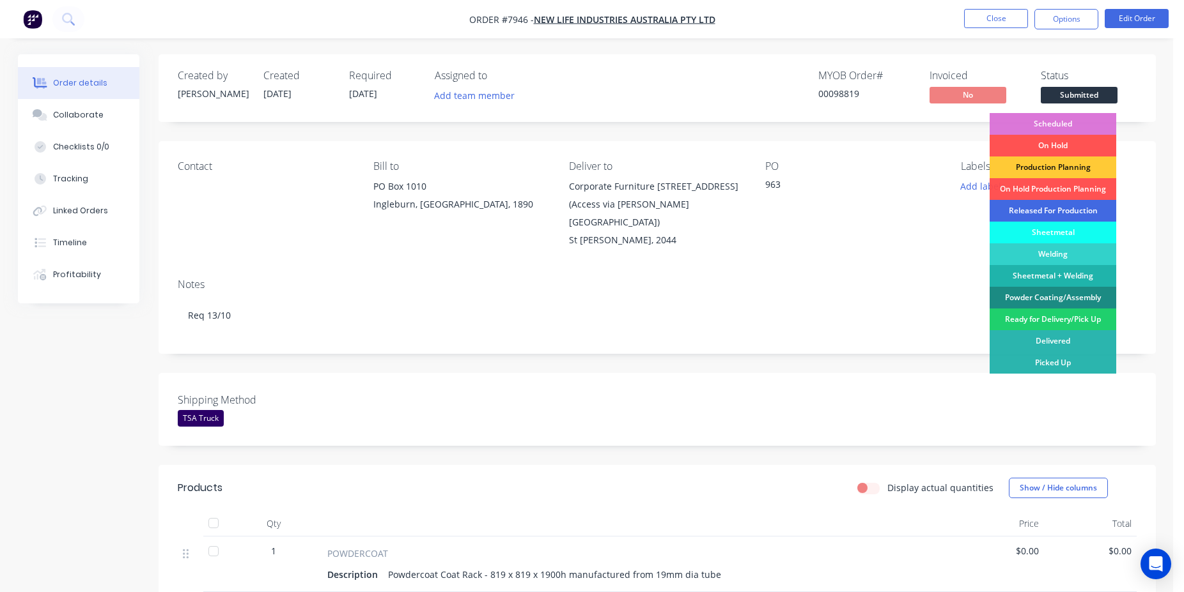
click at [1080, 206] on div "Released For Production" at bounding box center [1052, 211] width 127 height 22
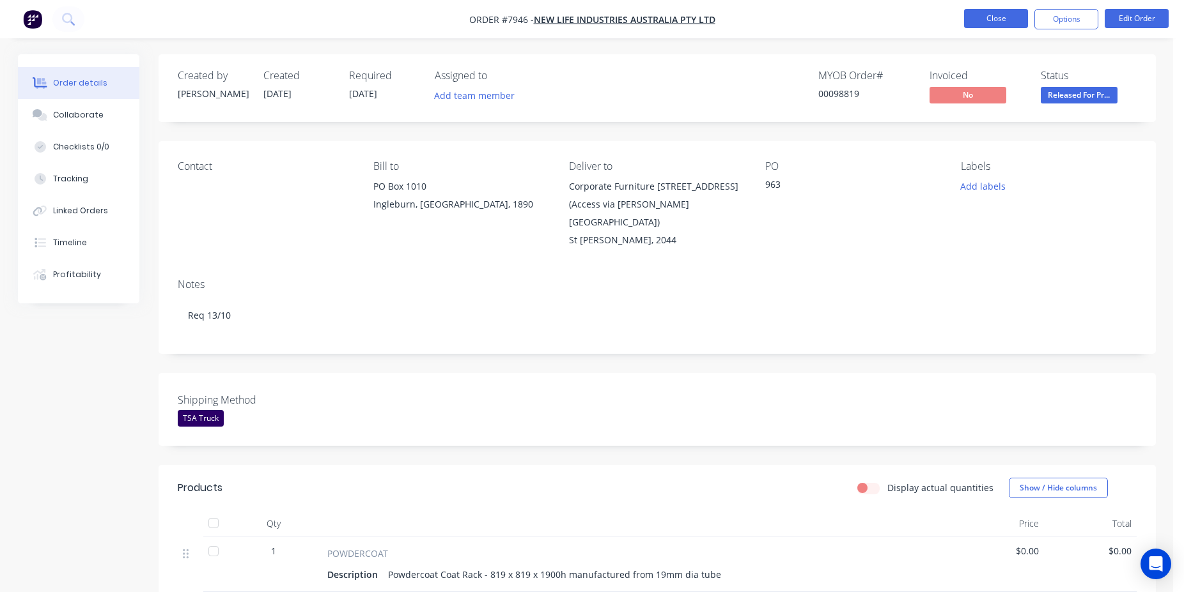
click at [985, 22] on button "Close" at bounding box center [996, 18] width 64 height 19
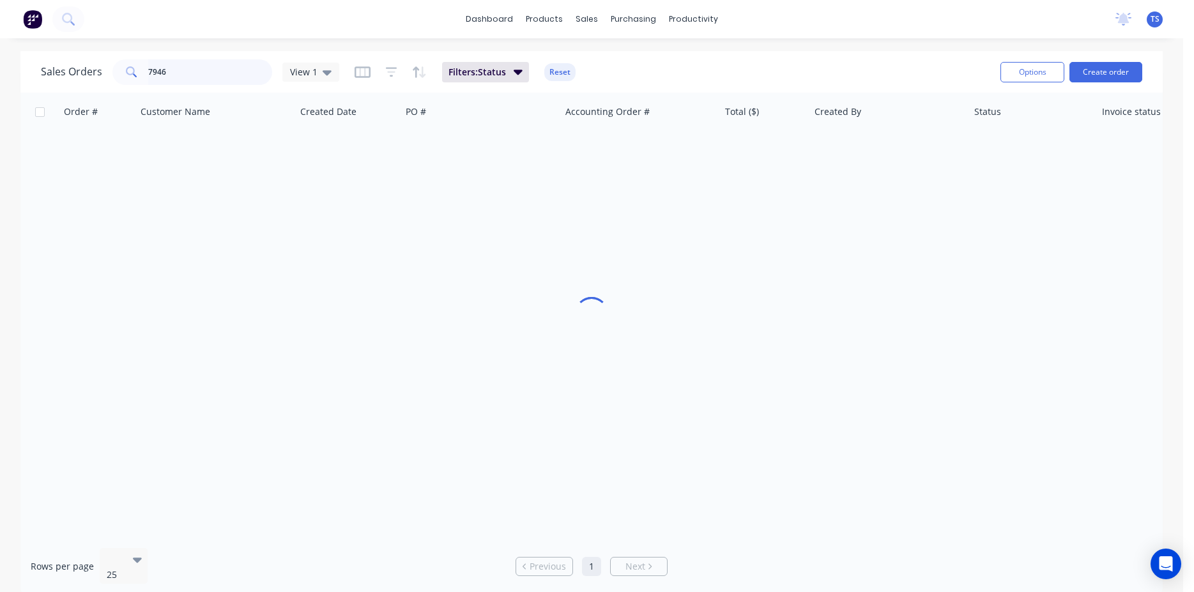
click at [212, 72] on input "7946" at bounding box center [210, 72] width 125 height 26
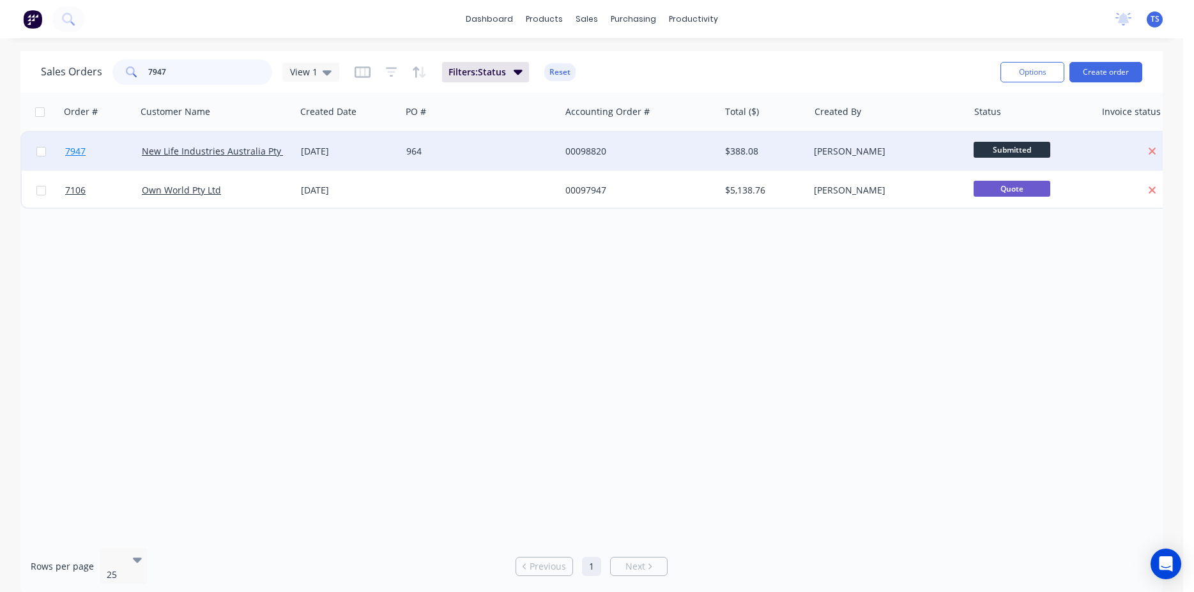
type input "7947"
click at [96, 165] on link "7947" at bounding box center [103, 151] width 77 height 38
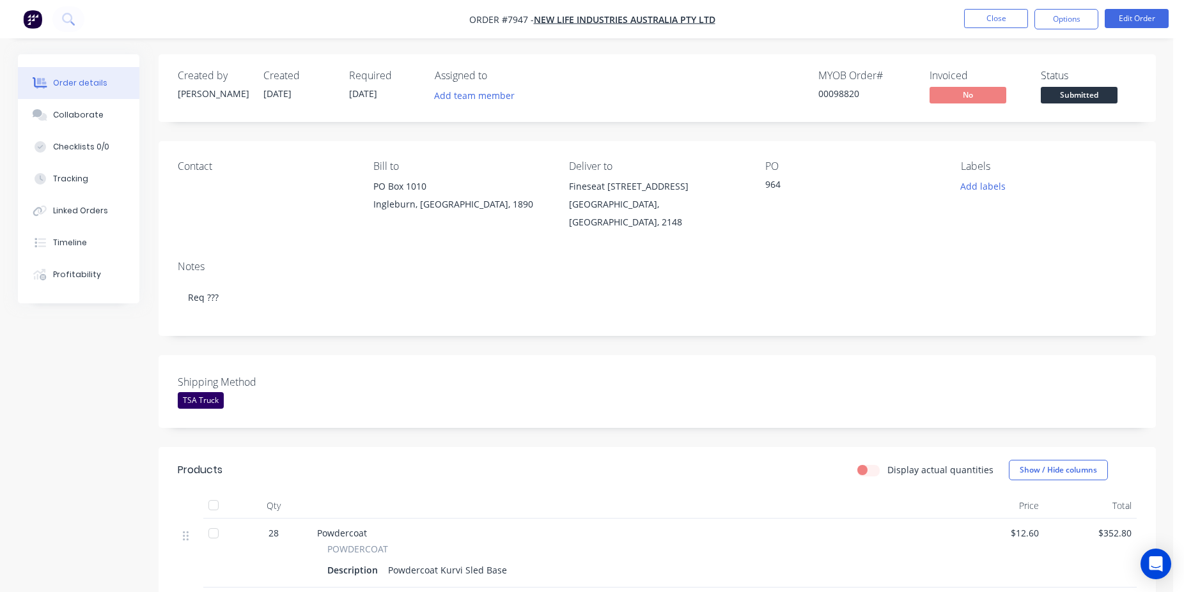
click at [1095, 95] on span "Submitted" at bounding box center [1078, 95] width 77 height 16
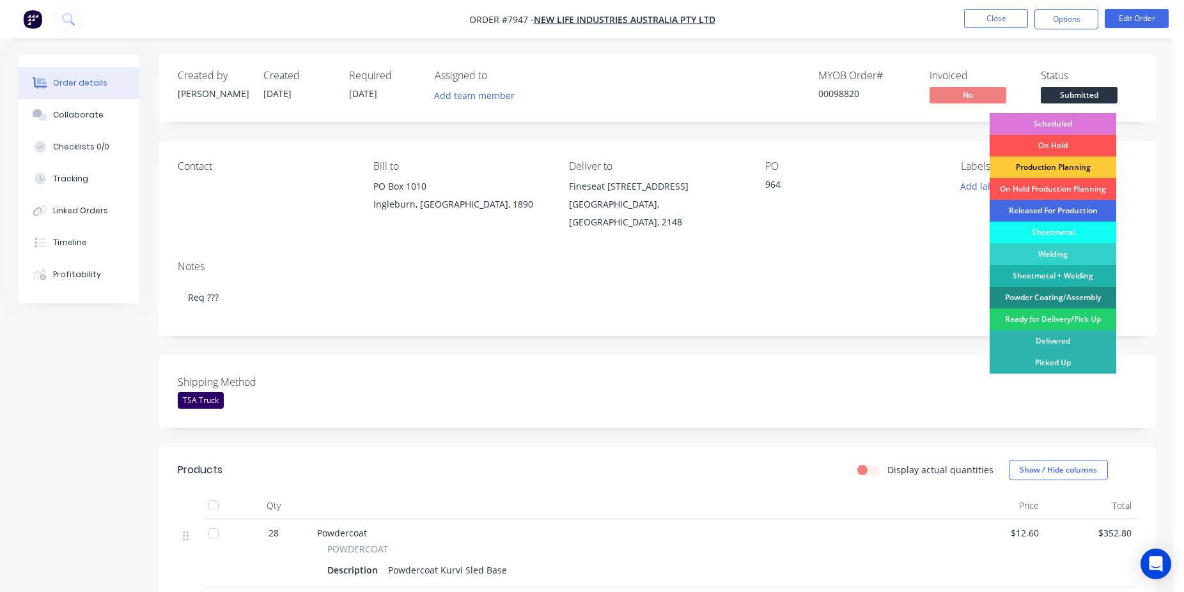
click at [1056, 215] on div "Released For Production" at bounding box center [1052, 211] width 127 height 22
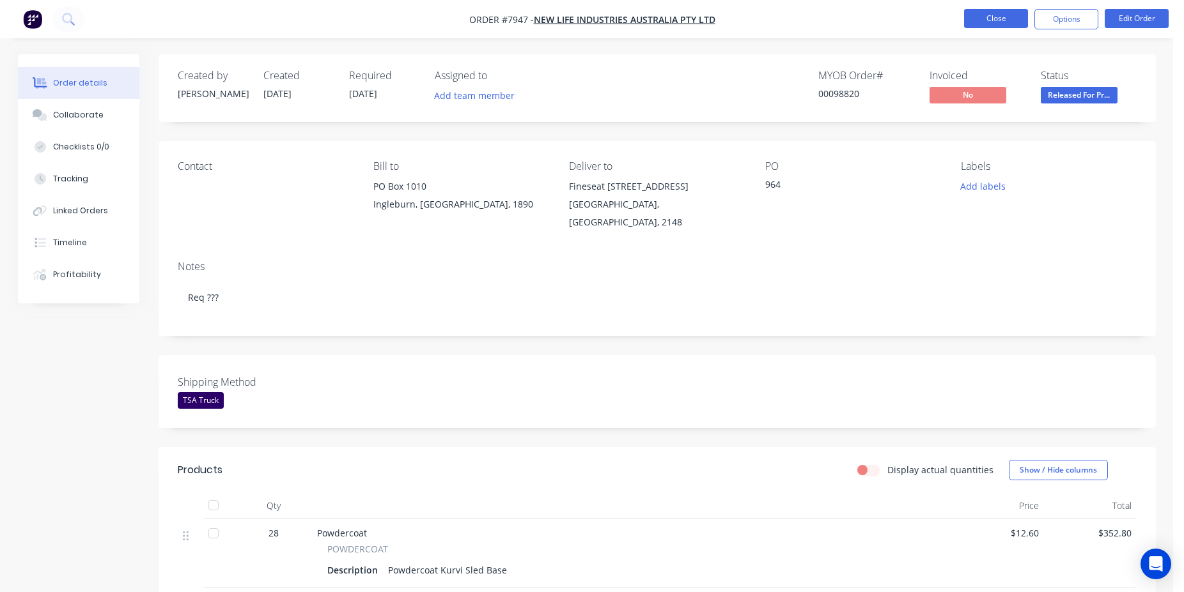
click at [989, 16] on button "Close" at bounding box center [996, 18] width 64 height 19
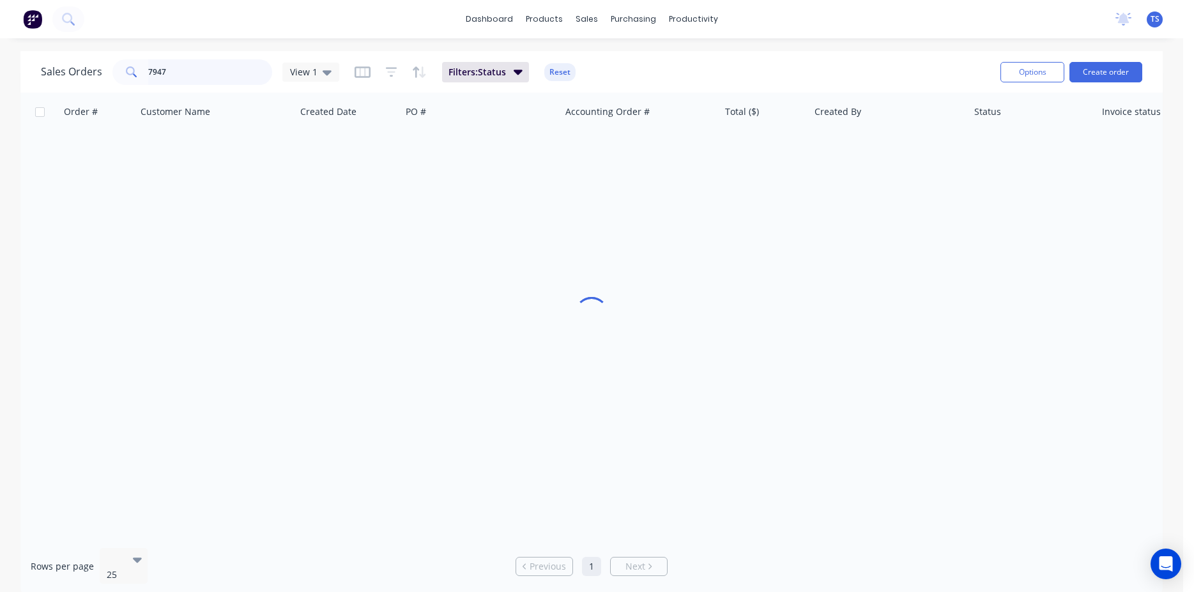
click at [266, 70] on input "7947" at bounding box center [210, 72] width 125 height 26
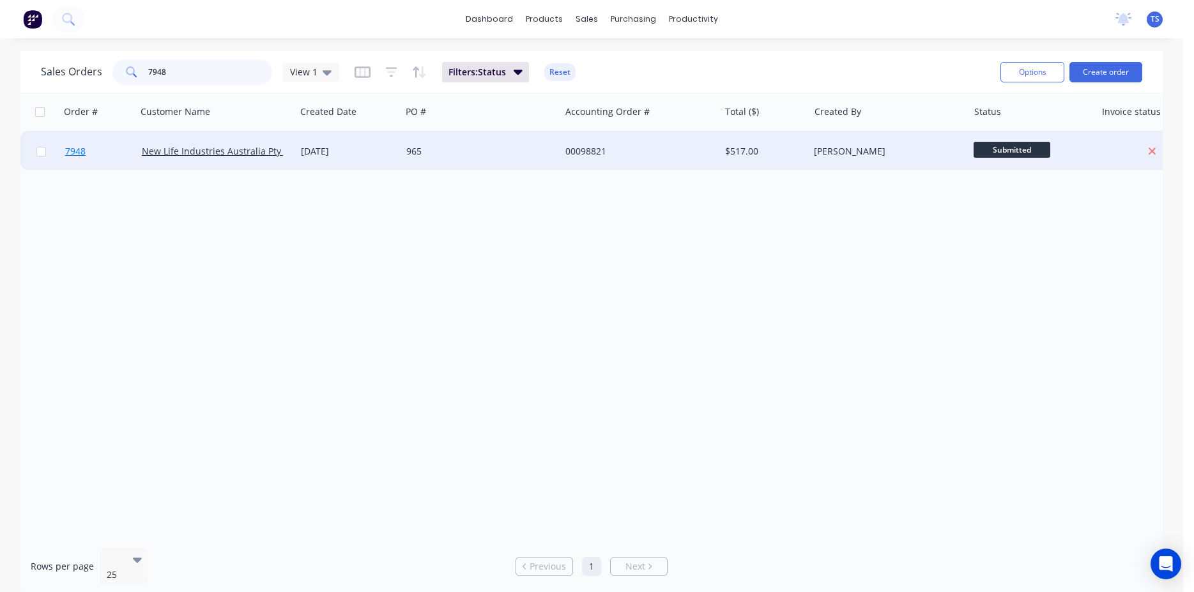
type input "7948"
click at [89, 164] on link "7948" at bounding box center [103, 151] width 77 height 38
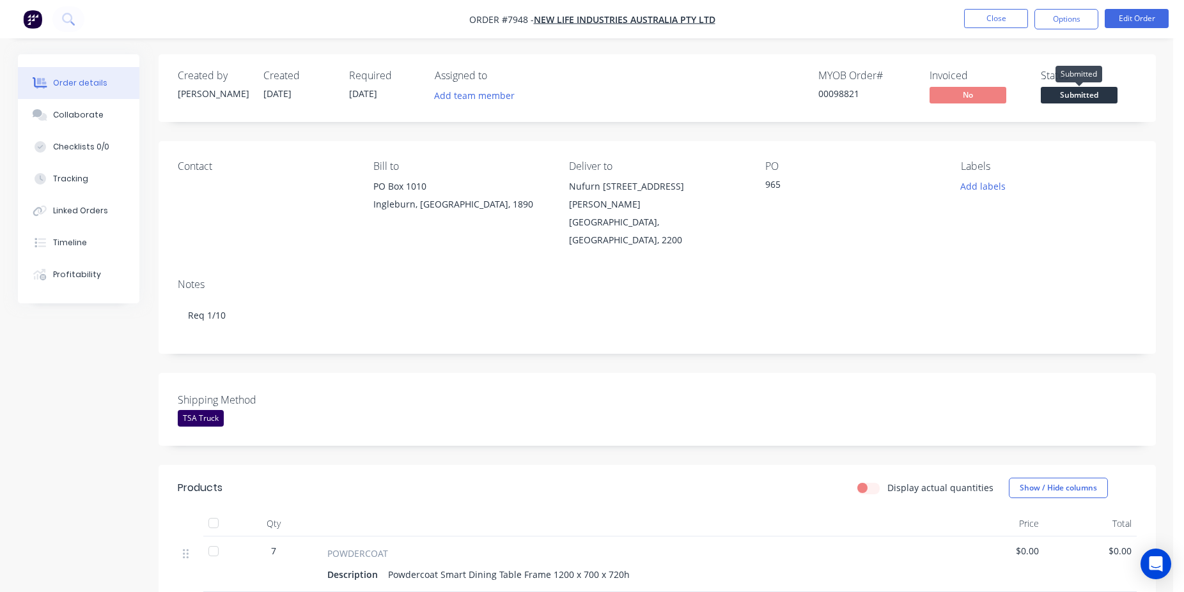
click at [1069, 88] on span "Submitted" at bounding box center [1078, 95] width 77 height 16
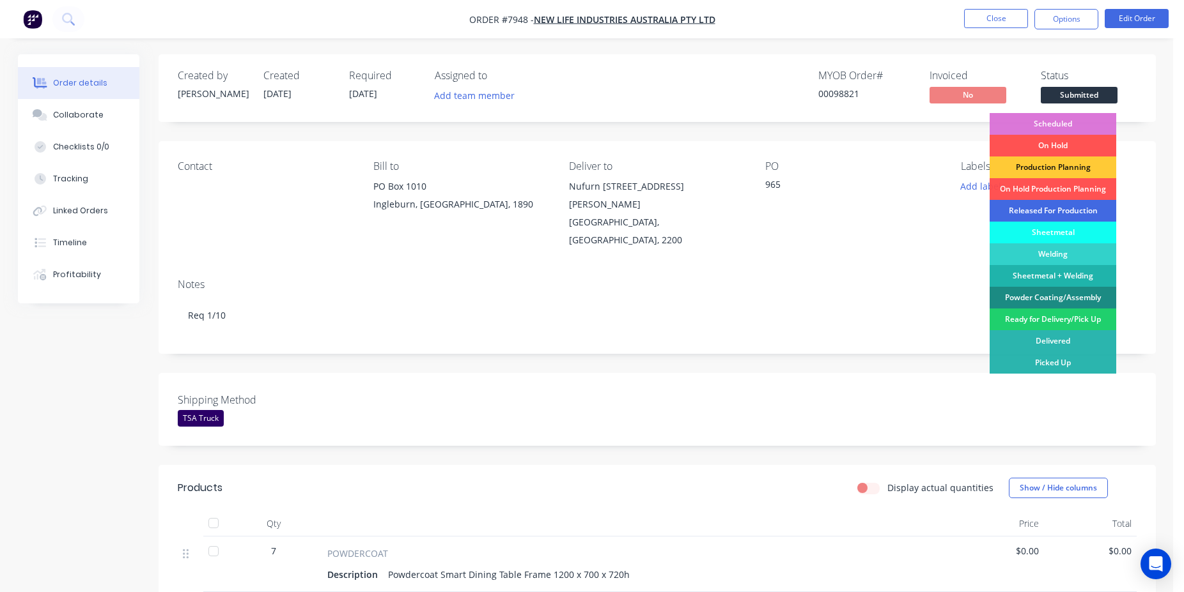
click at [1056, 213] on div "Released For Production" at bounding box center [1052, 211] width 127 height 22
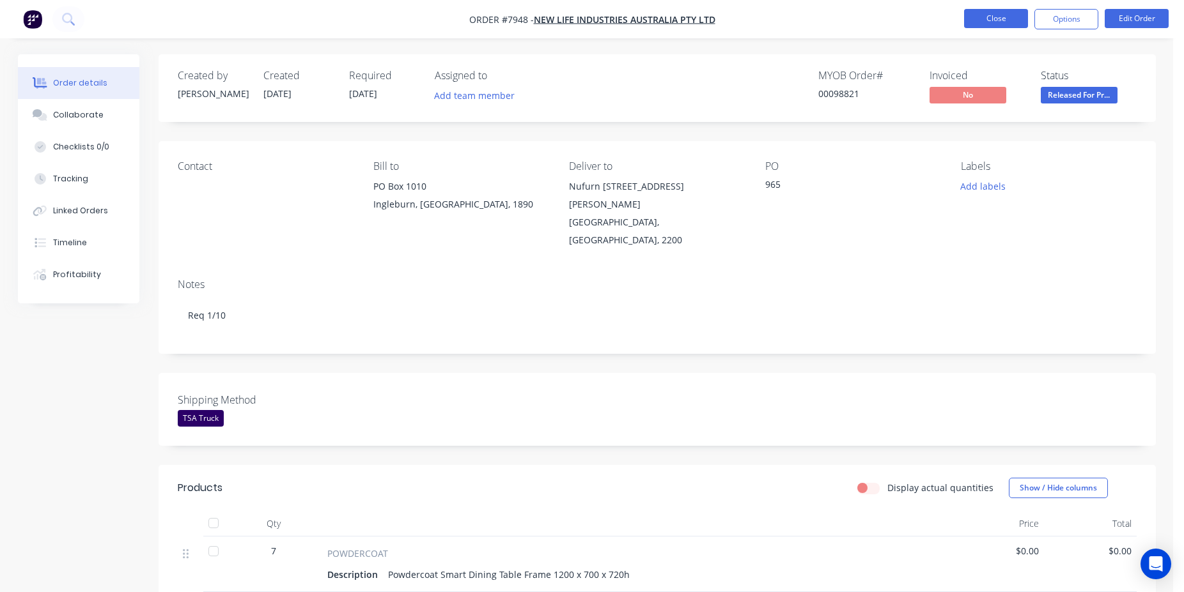
click at [1006, 15] on button "Close" at bounding box center [996, 18] width 64 height 19
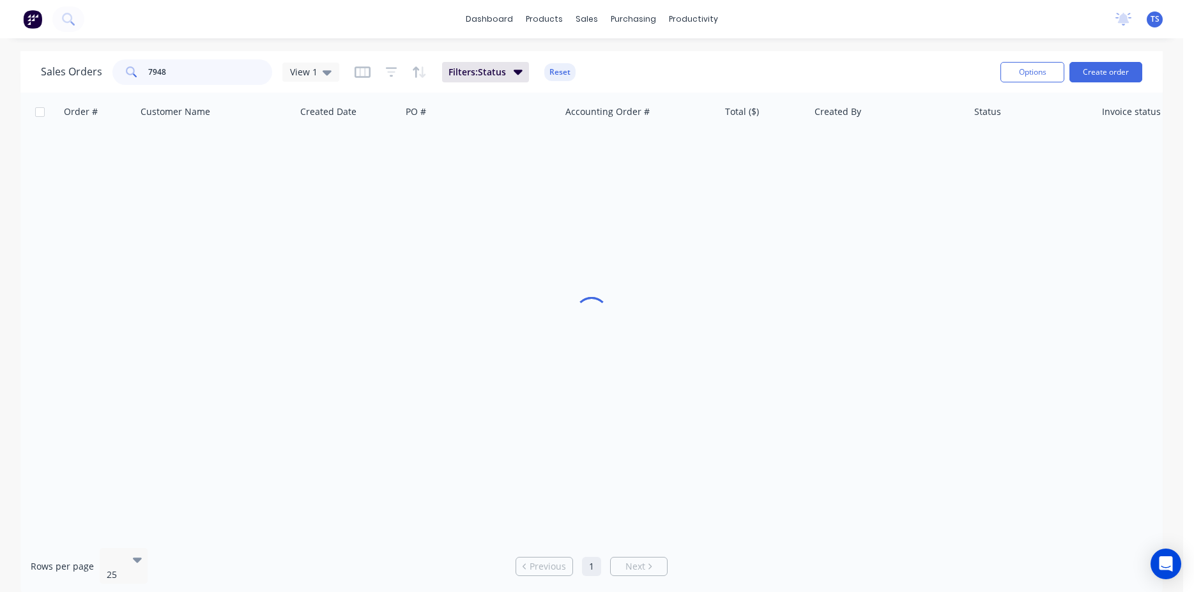
click at [228, 79] on input "7948" at bounding box center [210, 72] width 125 height 26
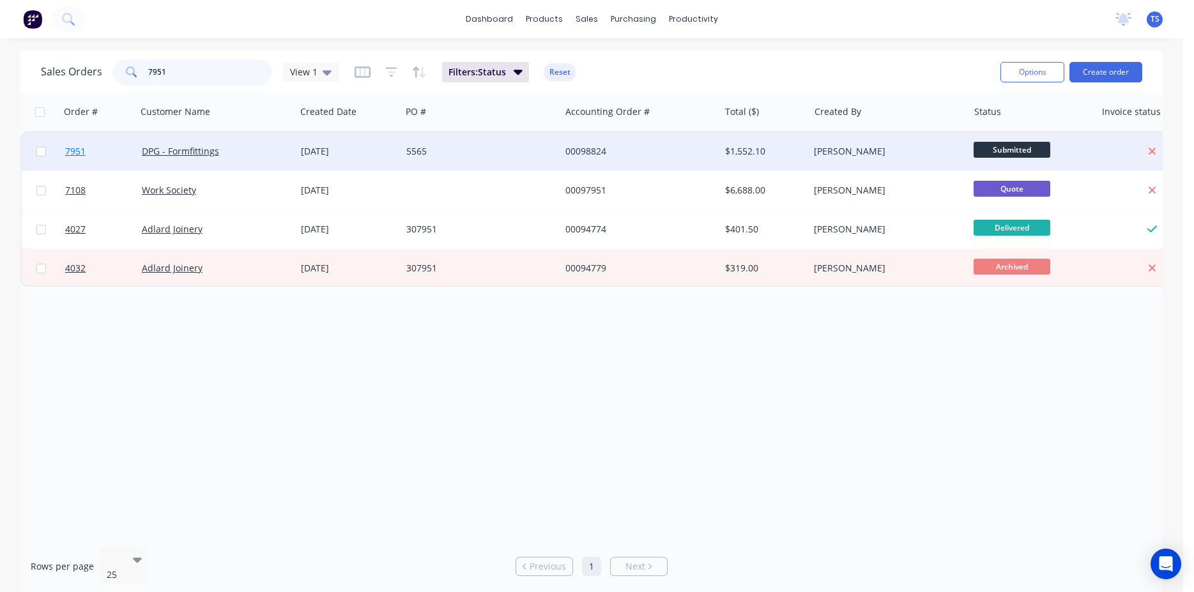
type input "7951"
click at [83, 159] on link "7951" at bounding box center [103, 151] width 77 height 38
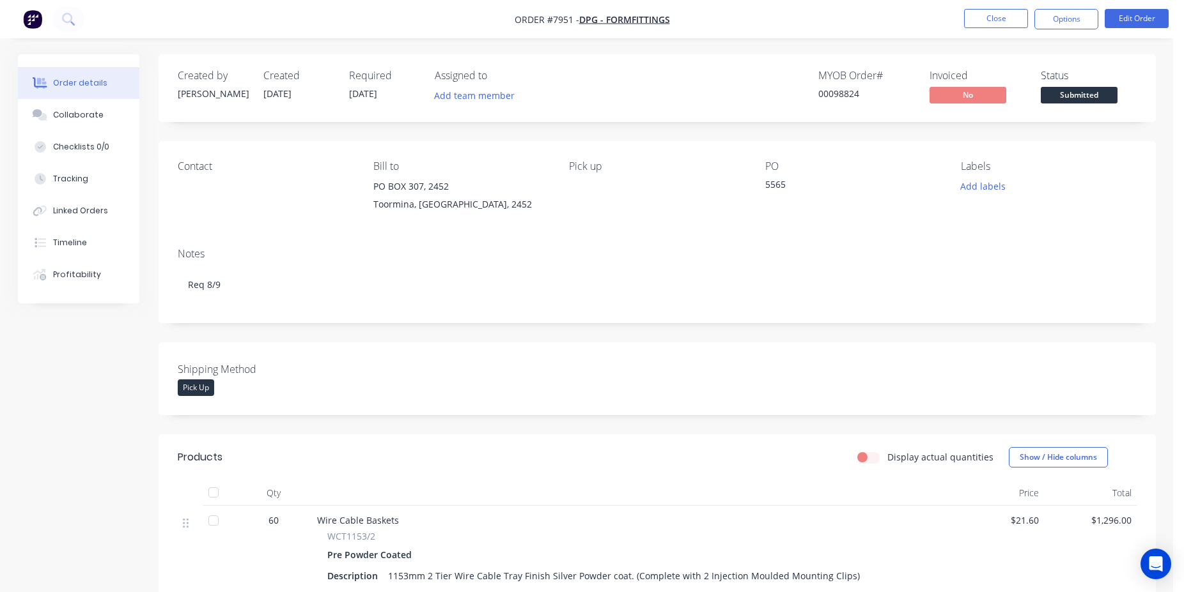
click at [1085, 102] on span "Submitted" at bounding box center [1078, 95] width 77 height 16
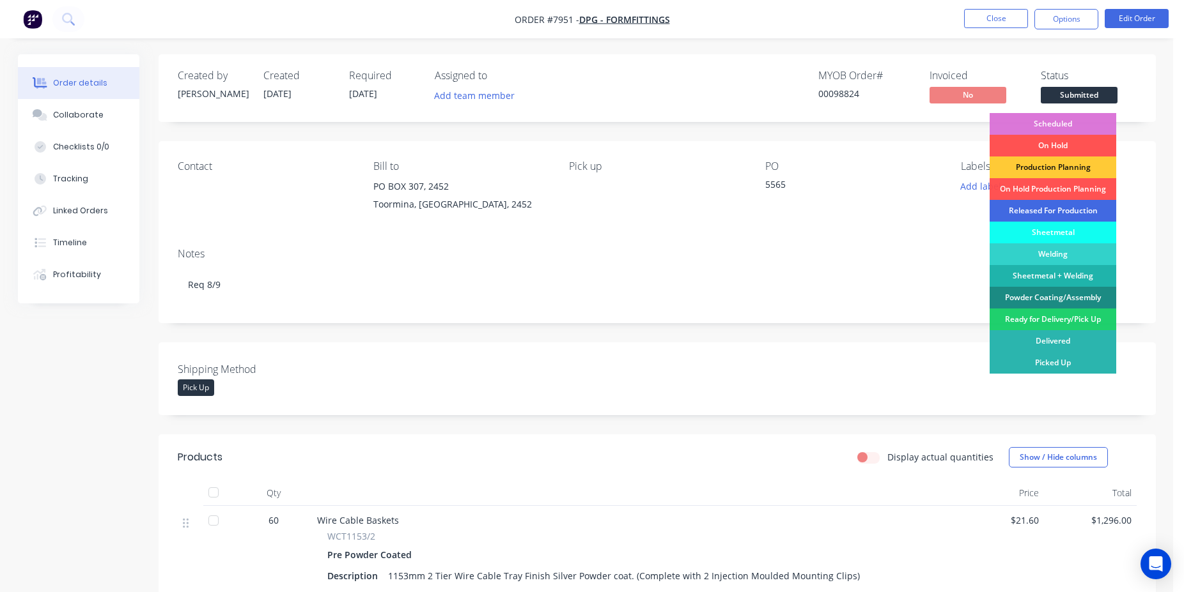
click at [1063, 212] on div "Released For Production" at bounding box center [1052, 211] width 127 height 22
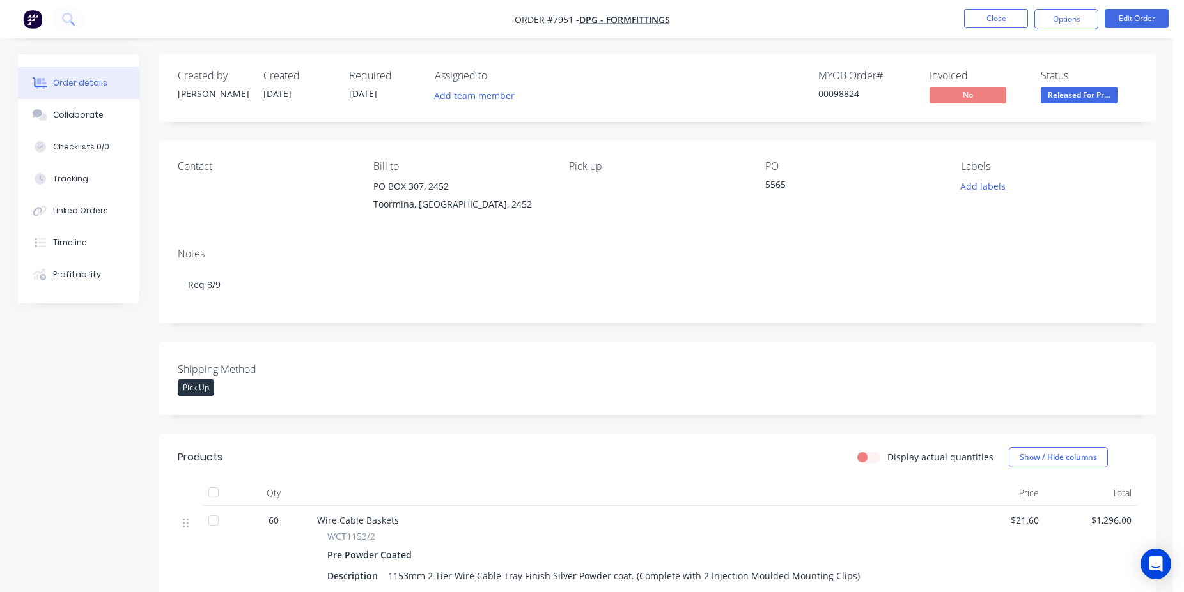
click at [842, 102] on div "MYOB Order # 00098824" at bounding box center [866, 88] width 96 height 37
click at [840, 95] on div "00098824" at bounding box center [866, 93] width 96 height 13
copy div "00098824"
click at [1011, 18] on button "Close" at bounding box center [996, 18] width 64 height 19
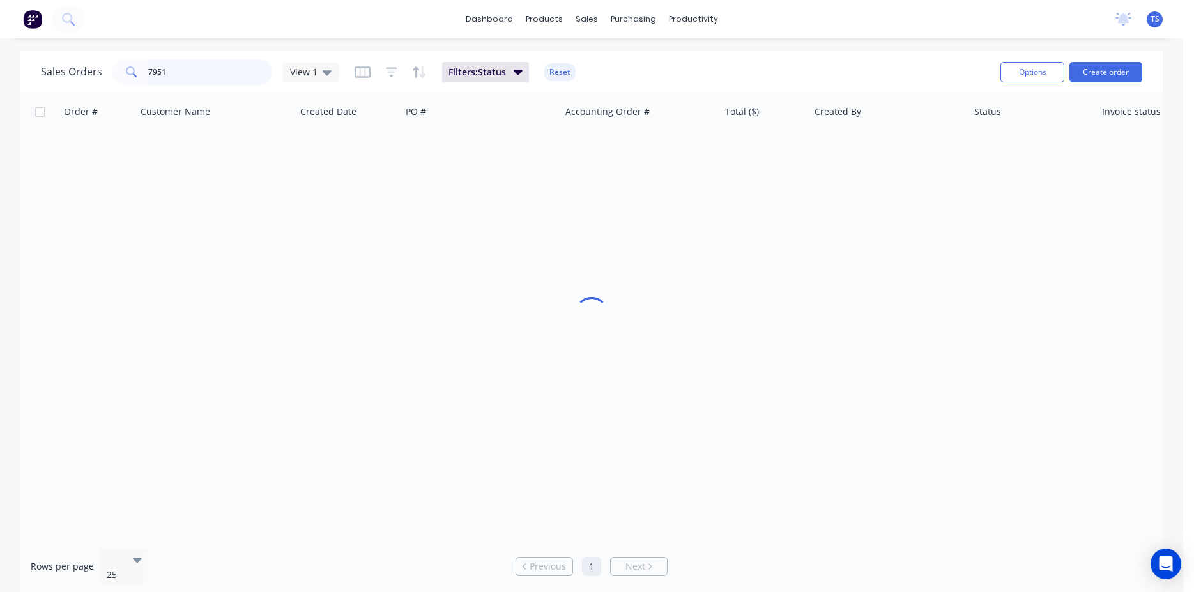
click at [235, 82] on input "7951" at bounding box center [210, 72] width 125 height 26
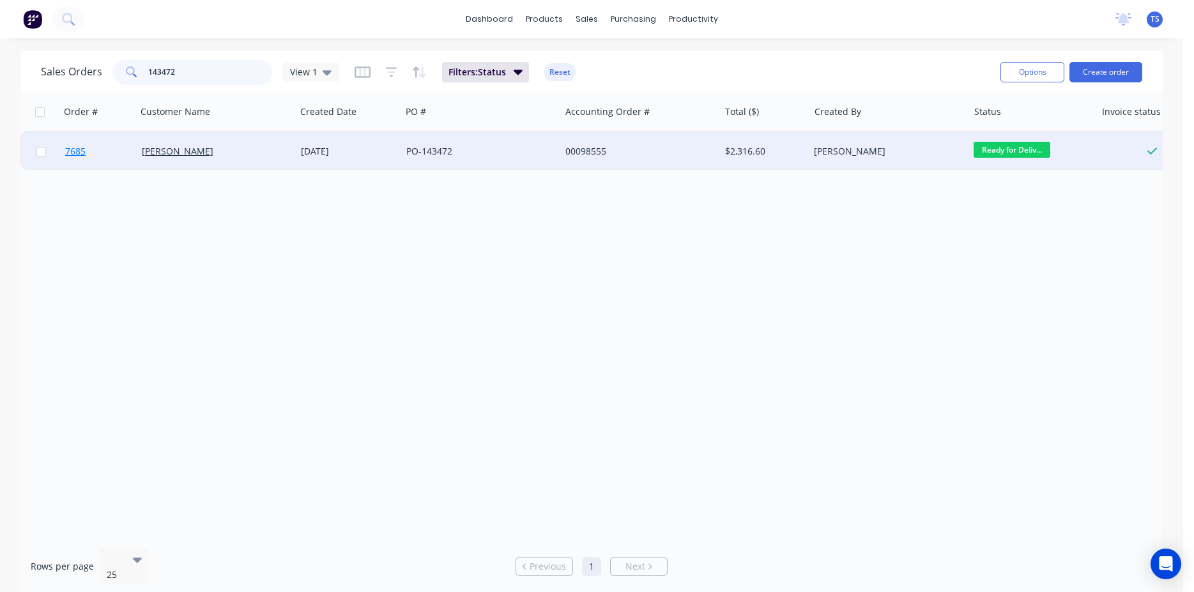
type input "143472"
click at [98, 157] on link "7685" at bounding box center [103, 151] width 77 height 38
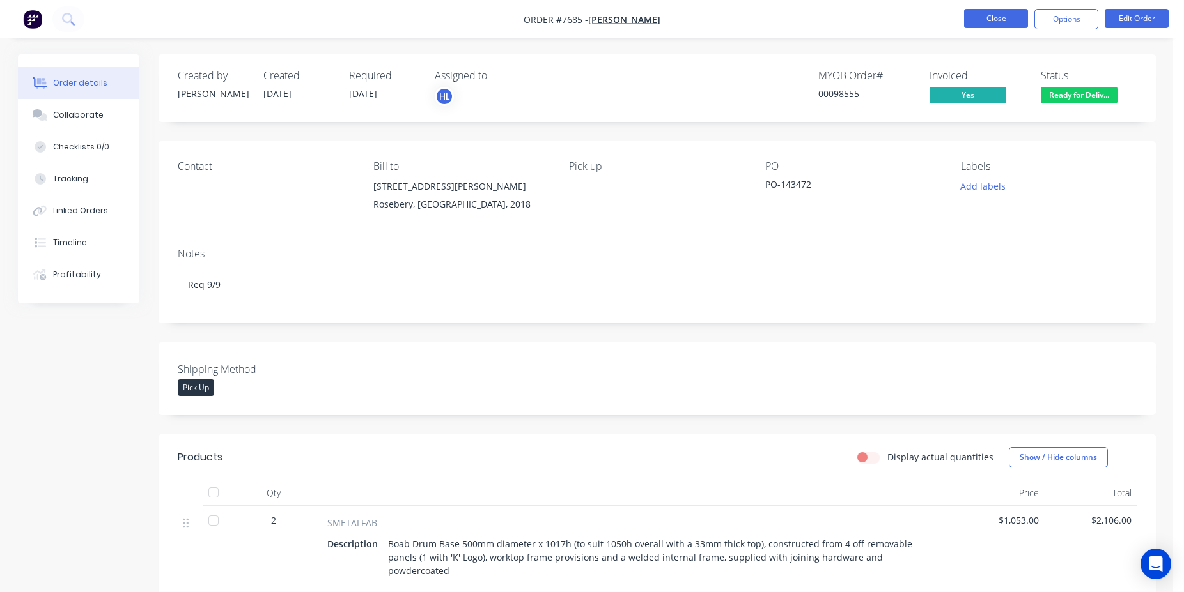
click at [1020, 22] on button "Close" at bounding box center [996, 18] width 64 height 19
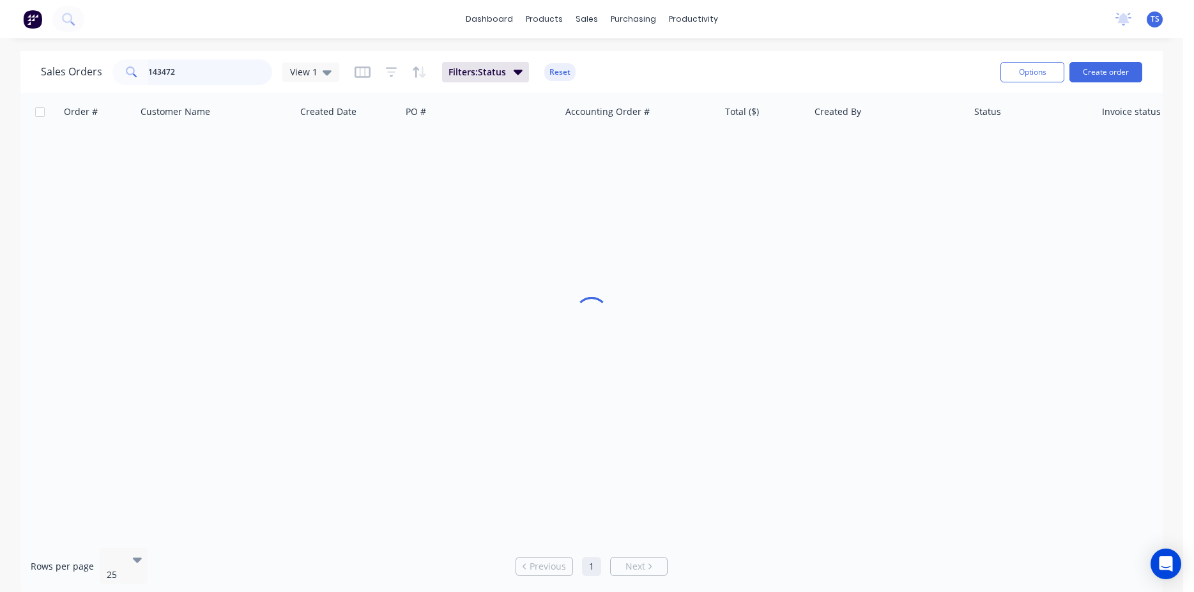
click at [194, 77] on input "143472" at bounding box center [210, 72] width 125 height 26
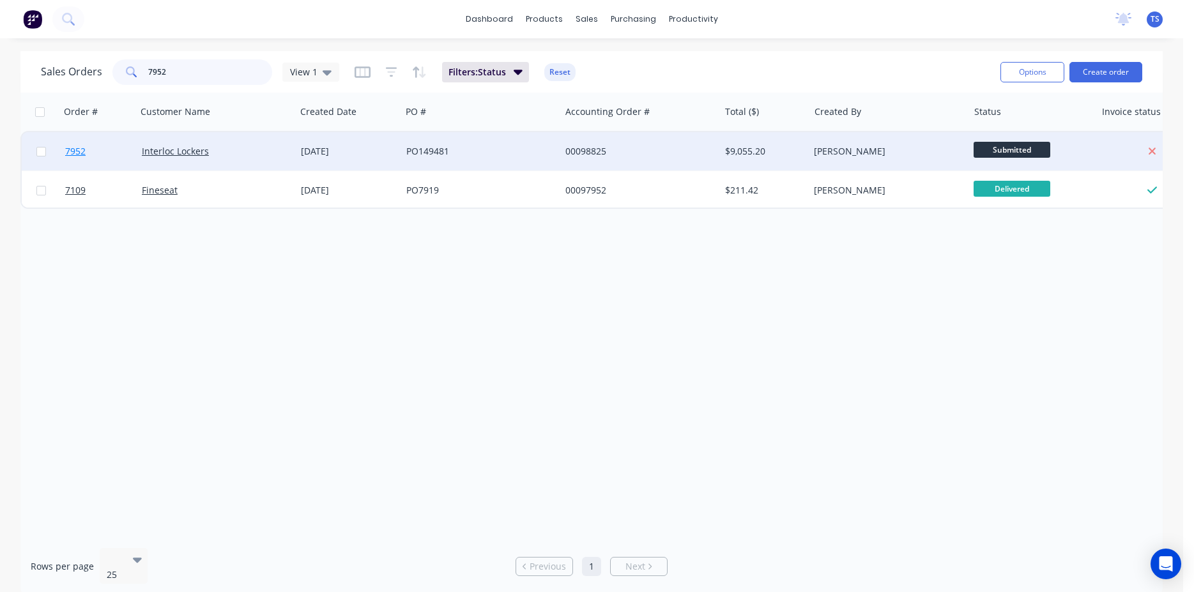
type input "7952"
click at [79, 155] on span "7952" at bounding box center [75, 151] width 20 height 13
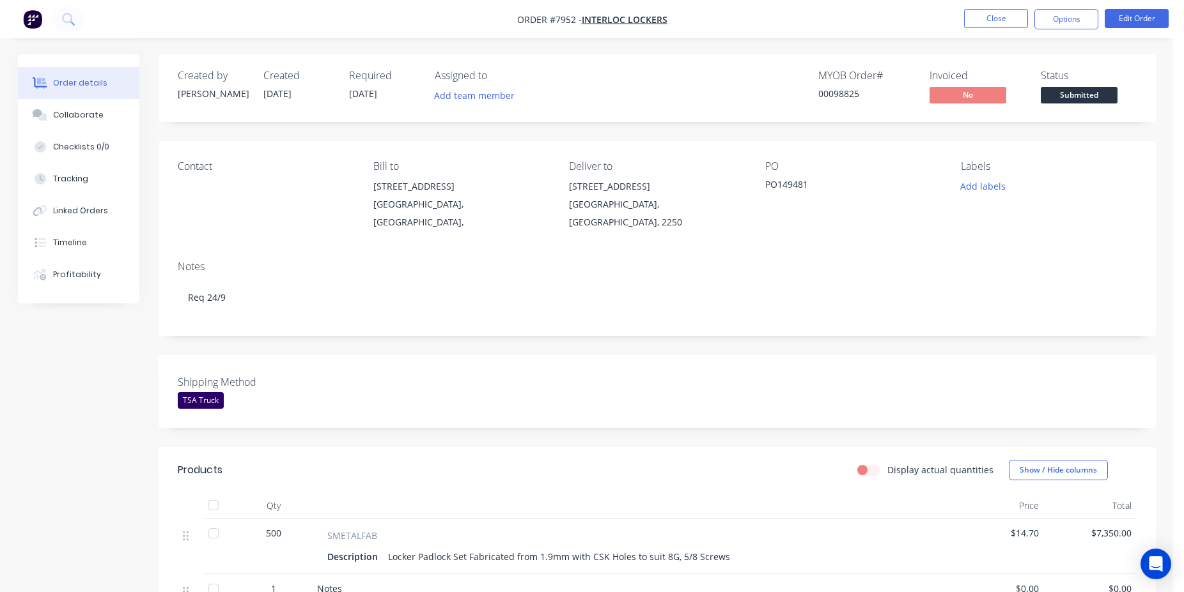
click at [1092, 102] on span "Submitted" at bounding box center [1078, 95] width 77 height 16
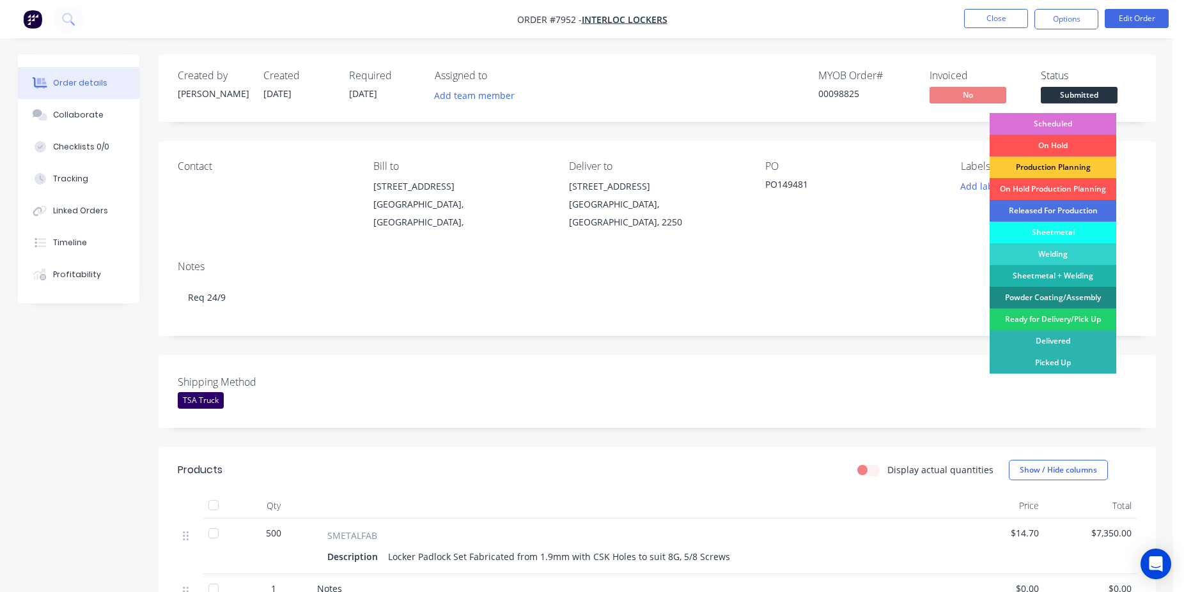
drag, startPoint x: 1060, startPoint y: 123, endPoint x: 1020, endPoint y: 120, distance: 40.4
click at [1060, 123] on div "Scheduled" at bounding box center [1052, 124] width 127 height 22
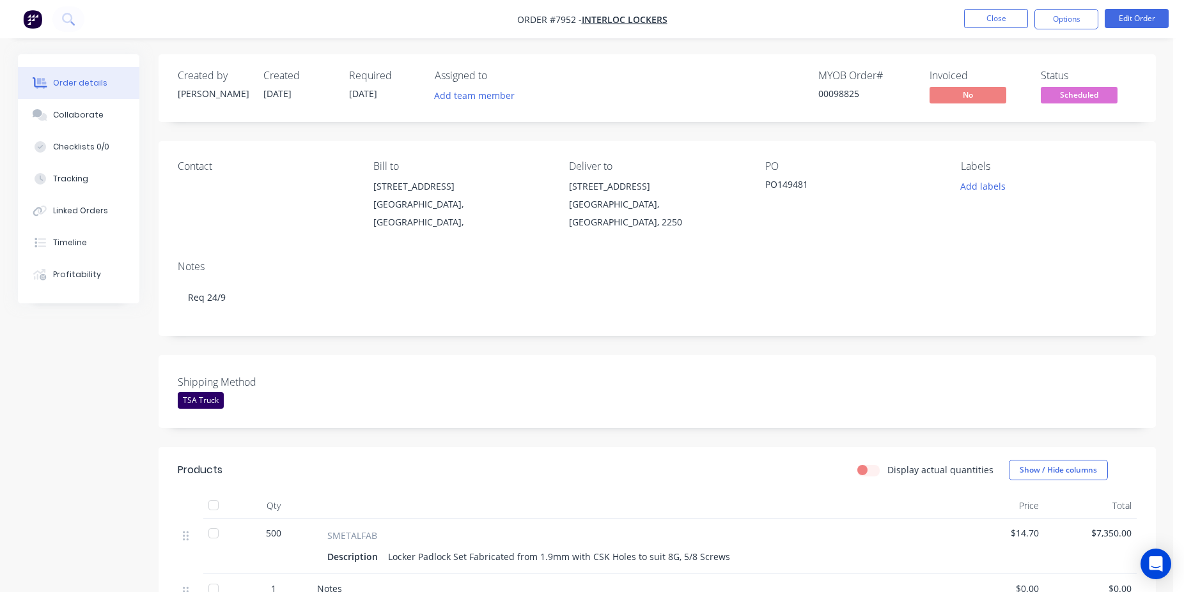
click at [831, 98] on div "00098825" at bounding box center [866, 93] width 96 height 13
copy div "00098825"
click at [980, 23] on button "Close" at bounding box center [996, 18] width 64 height 19
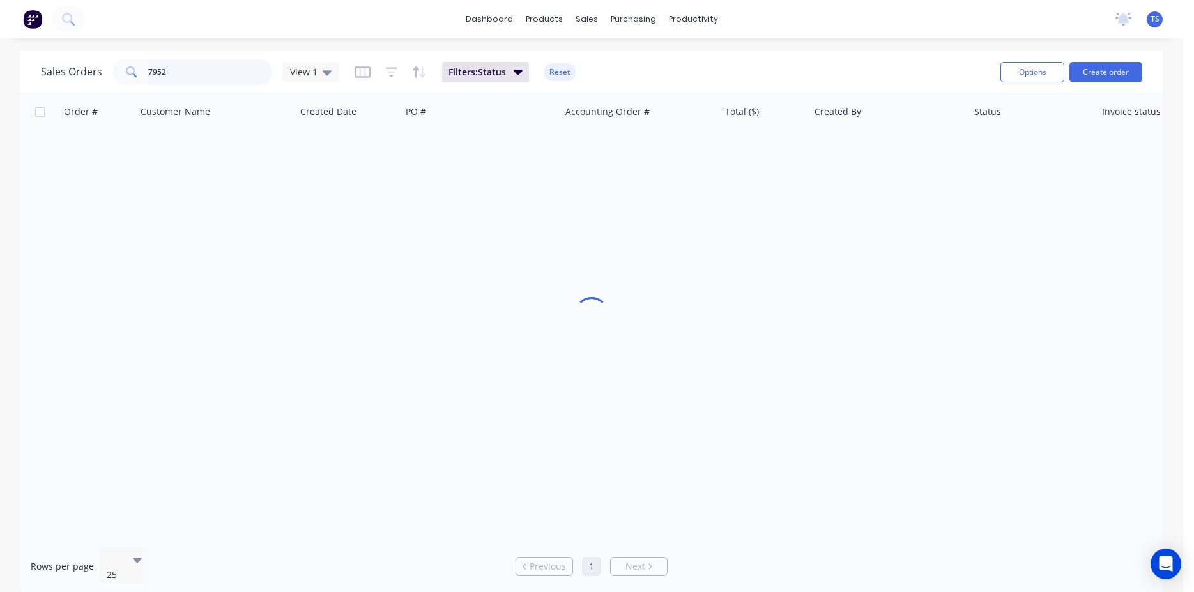
click at [176, 68] on input "7952" at bounding box center [210, 72] width 125 height 26
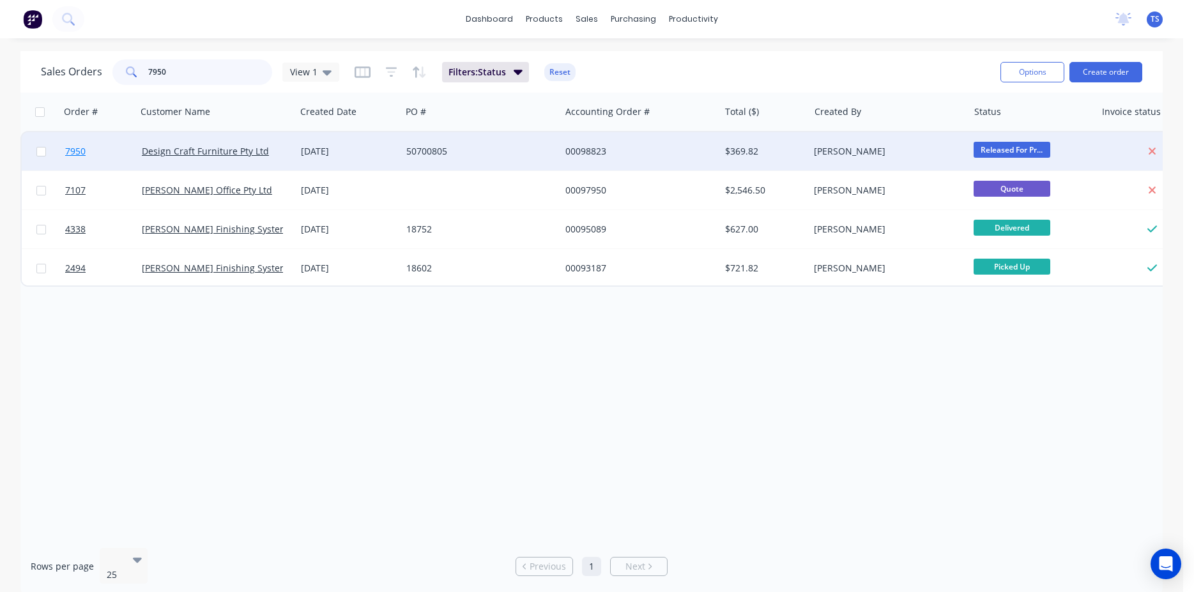
type input "7950"
click at [100, 162] on link "7950" at bounding box center [103, 151] width 77 height 38
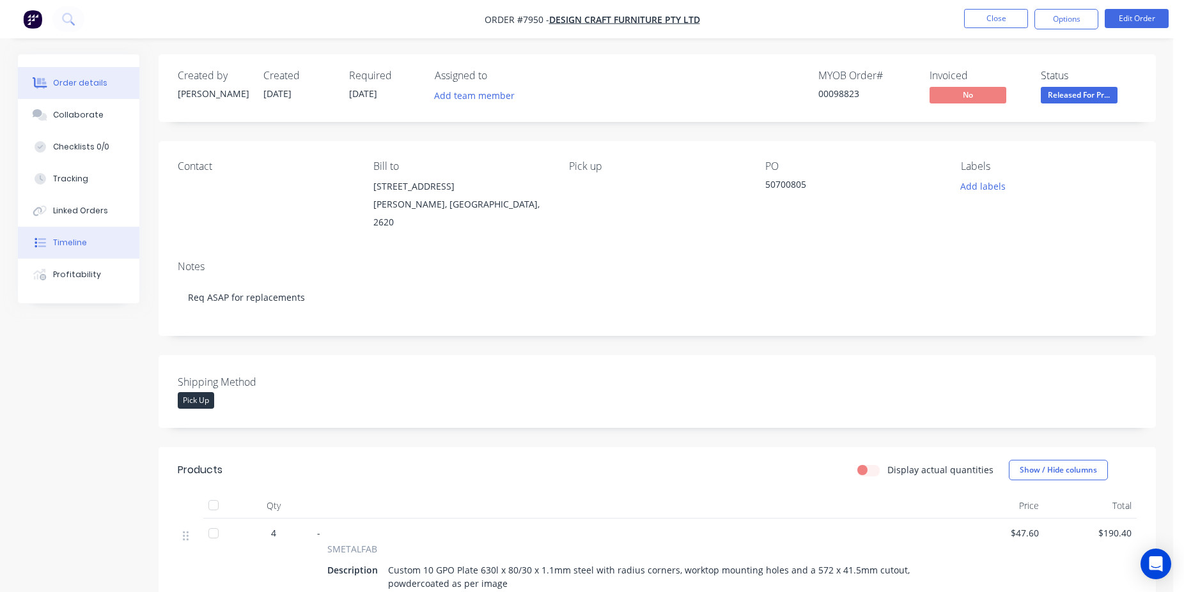
click at [81, 238] on div "Timeline" at bounding box center [70, 243] width 34 height 12
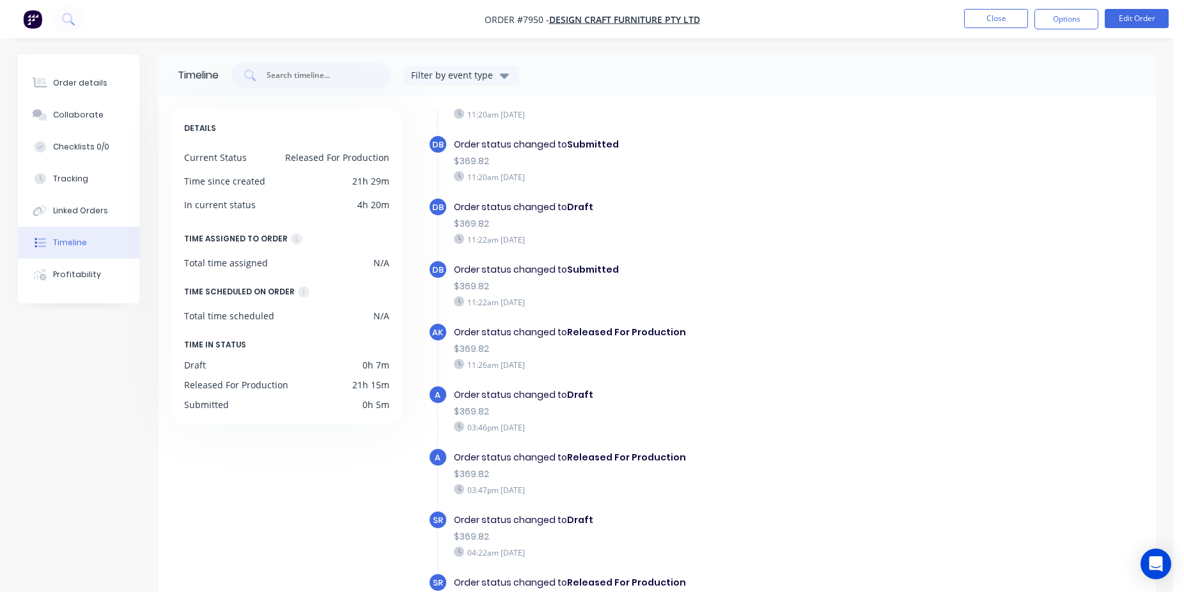
scroll to position [98, 0]
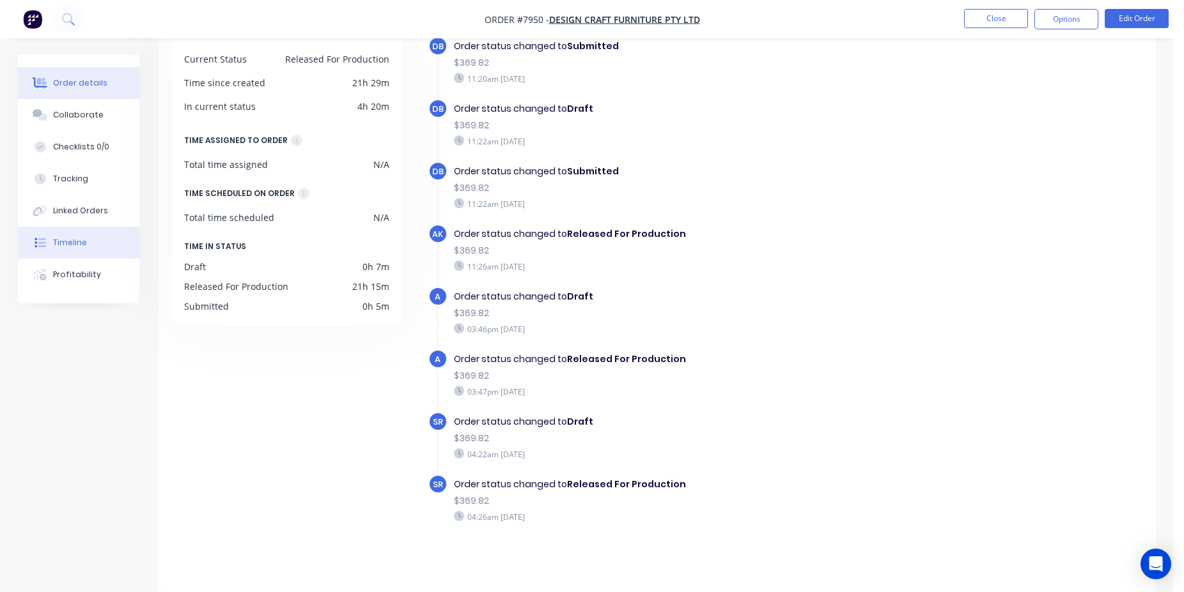
click at [77, 89] on button "Order details" at bounding box center [78, 83] width 121 height 32
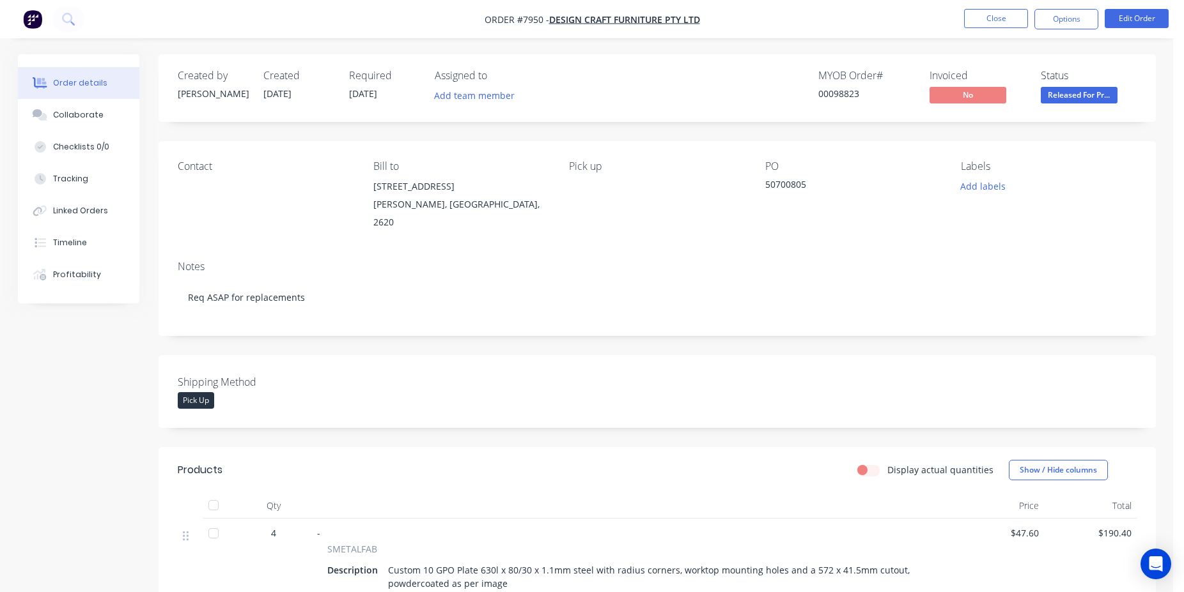
click at [996, 8] on nav "Order #7950 - Design Craft Furniture Pty Ltd Close Options Edit Order" at bounding box center [592, 19] width 1184 height 38
click at [1009, 27] on button "Close" at bounding box center [996, 18] width 64 height 19
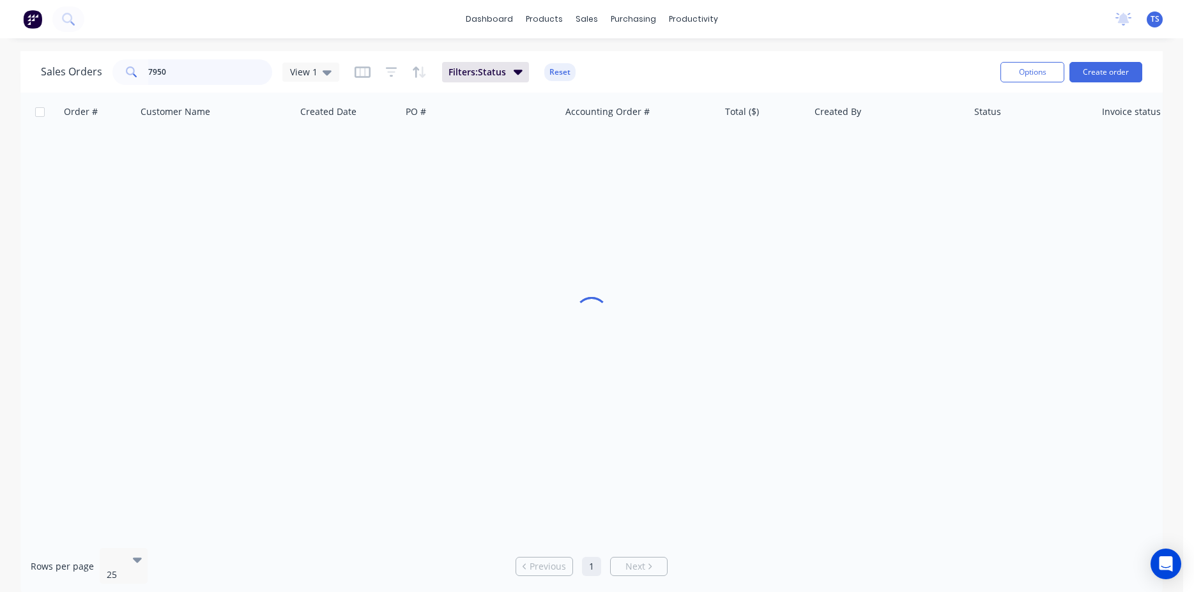
click at [240, 69] on input "7950" at bounding box center [210, 72] width 125 height 26
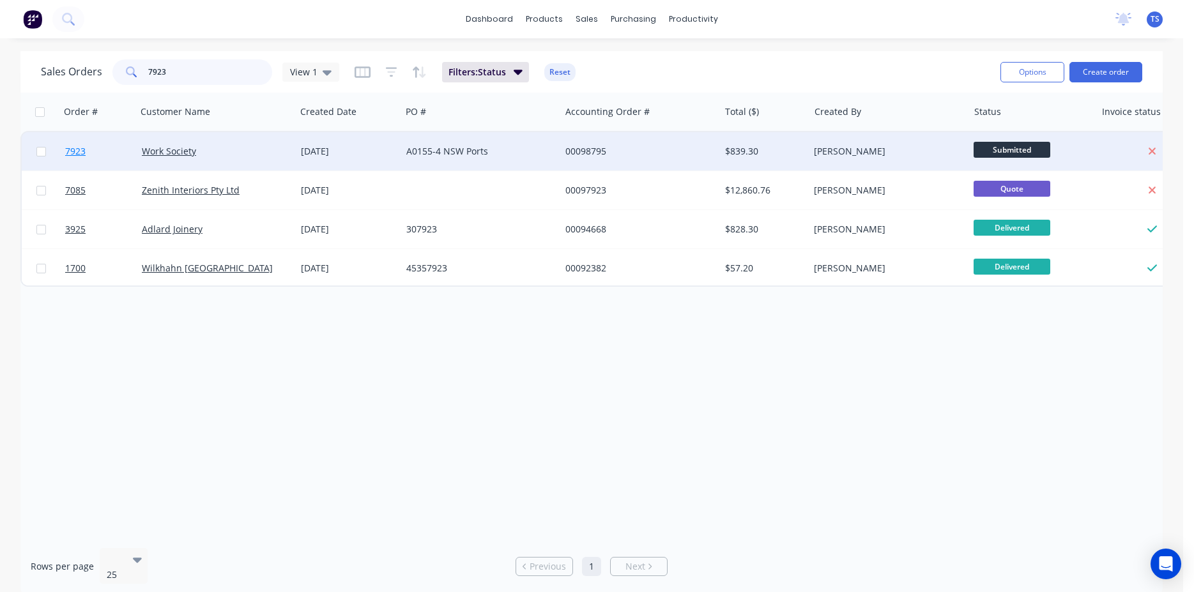
type input "7923"
click at [77, 155] on span "7923" at bounding box center [75, 151] width 20 height 13
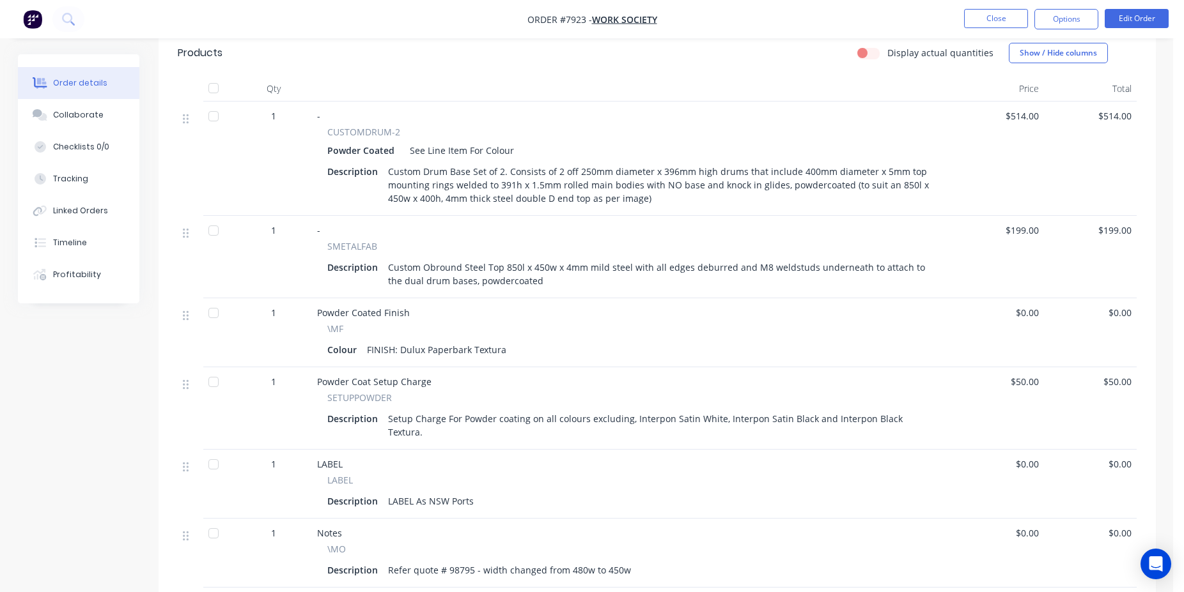
scroll to position [456, 0]
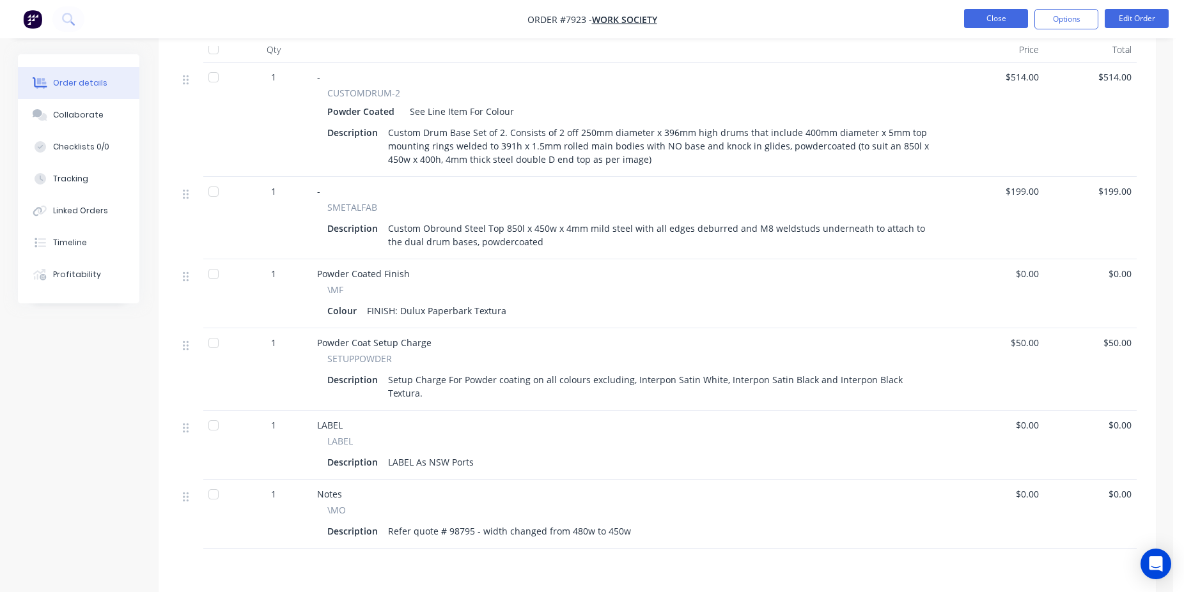
click at [991, 14] on button "Close" at bounding box center [996, 18] width 64 height 19
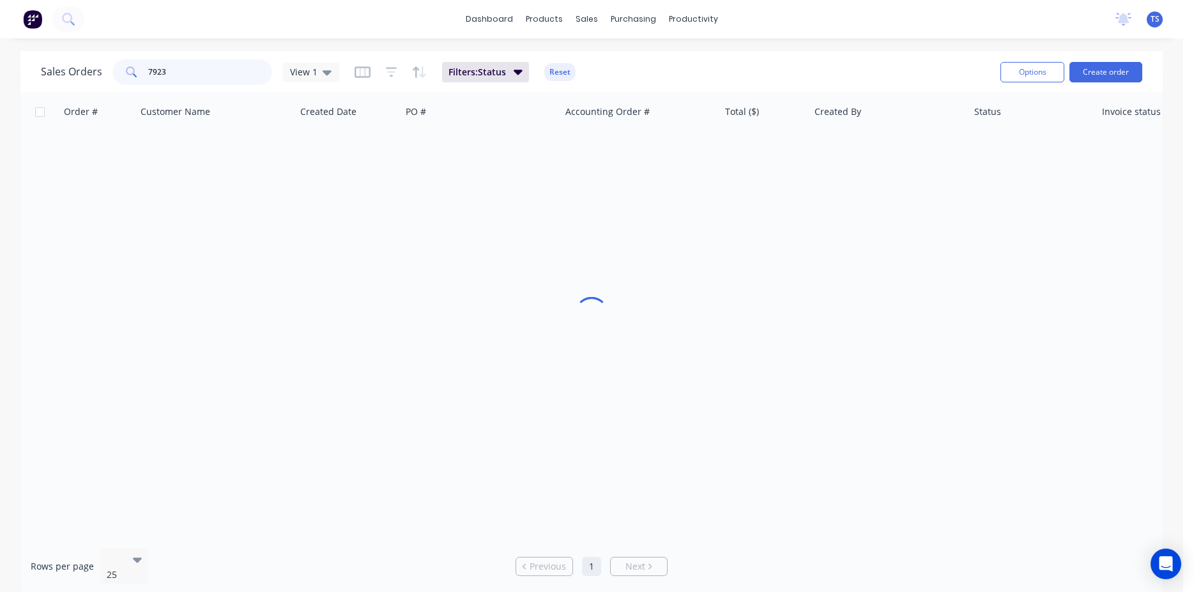
click at [231, 70] on input "7923" at bounding box center [210, 72] width 125 height 26
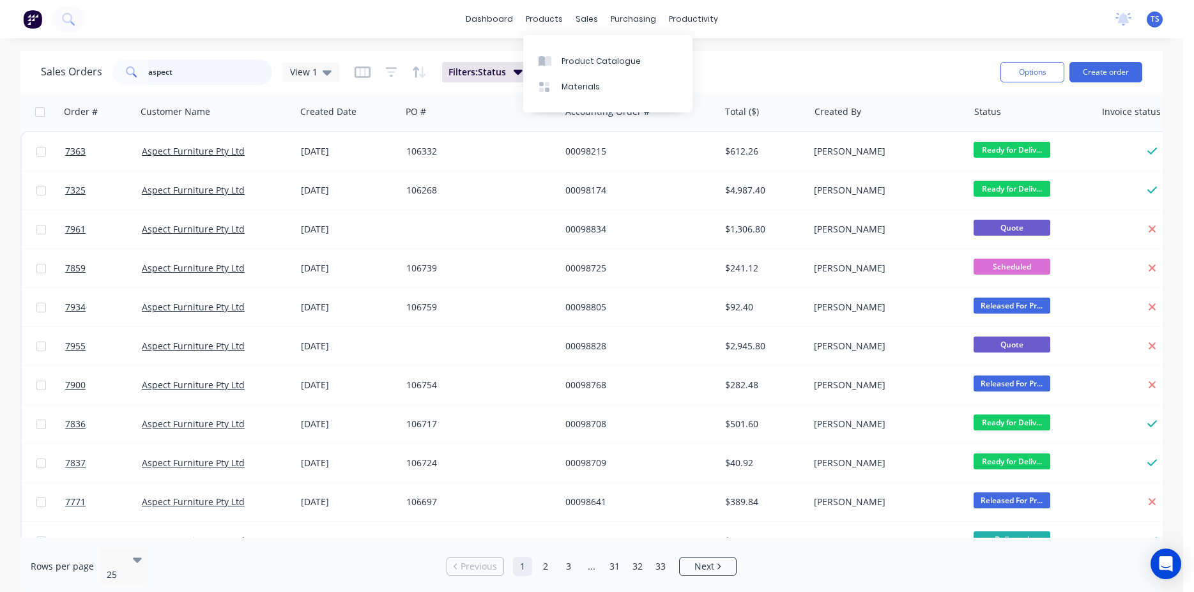
drag, startPoint x: 178, startPoint y: 78, endPoint x: 206, endPoint y: 70, distance: 29.8
click at [186, 76] on input "aspect" at bounding box center [210, 72] width 125 height 26
click at [207, 70] on input "aspect" at bounding box center [210, 72] width 125 height 26
click at [203, 79] on input "aspect" at bounding box center [210, 72] width 125 height 26
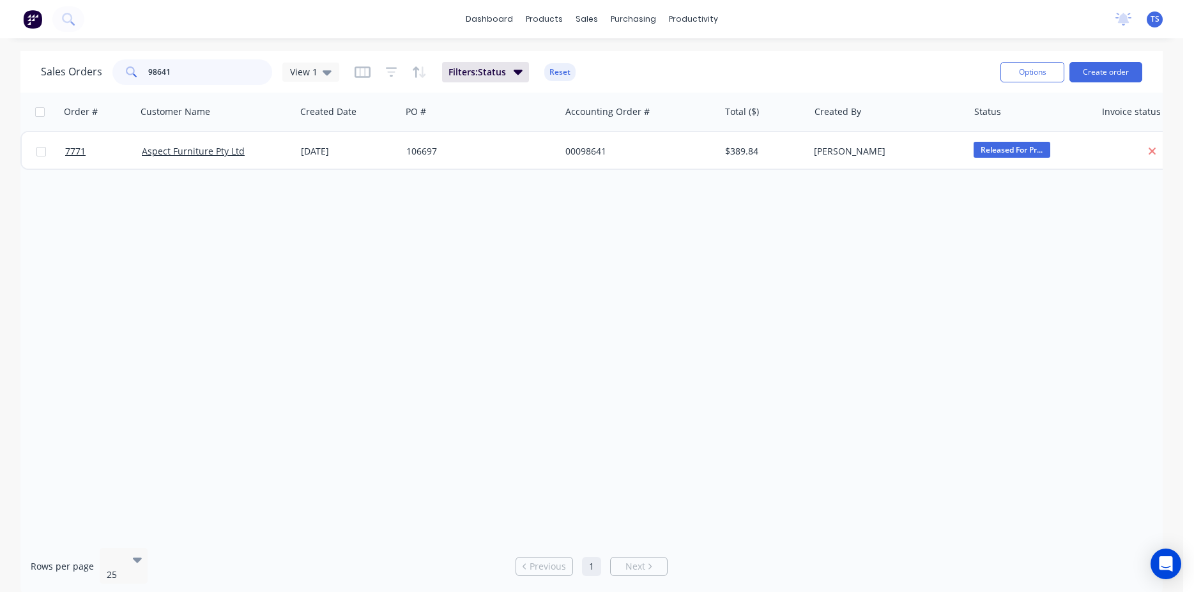
type input "98641"
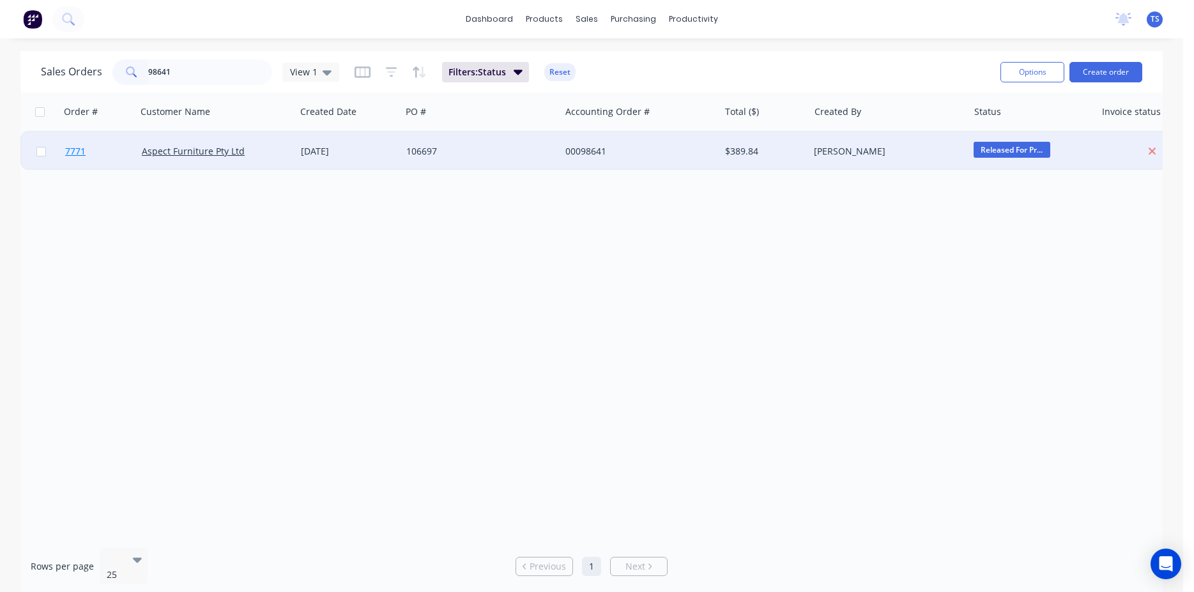
drag, startPoint x: 51, startPoint y: 157, endPoint x: 83, endPoint y: 154, distance: 32.1
click at [83, 154] on span "7771" at bounding box center [75, 151] width 20 height 13
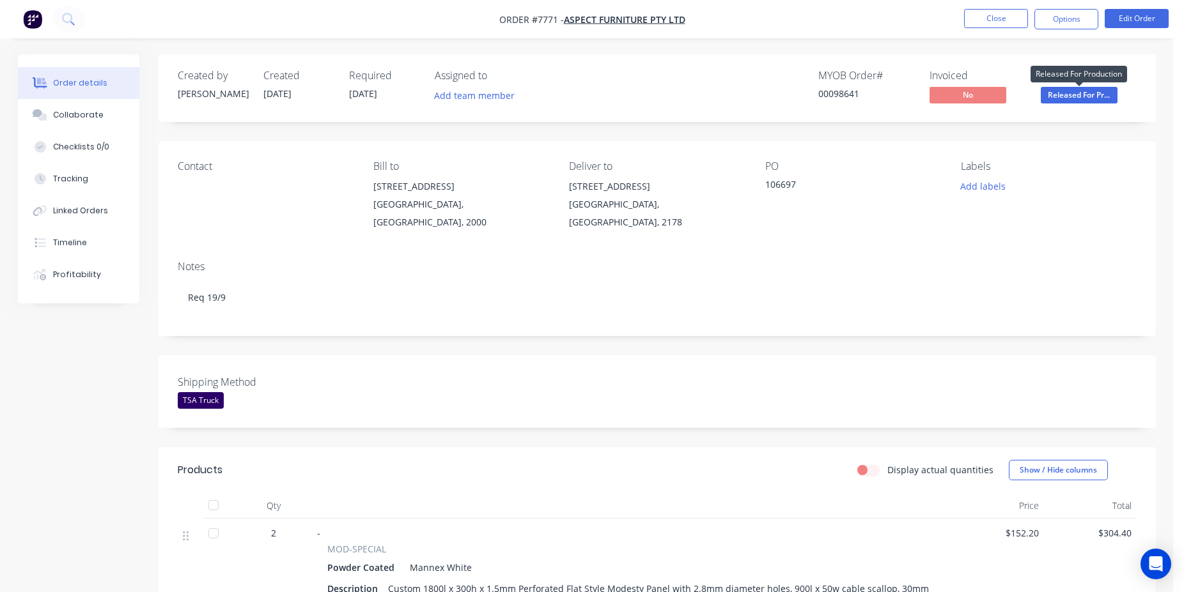
click at [1058, 93] on span "Released For Pr..." at bounding box center [1078, 95] width 77 height 16
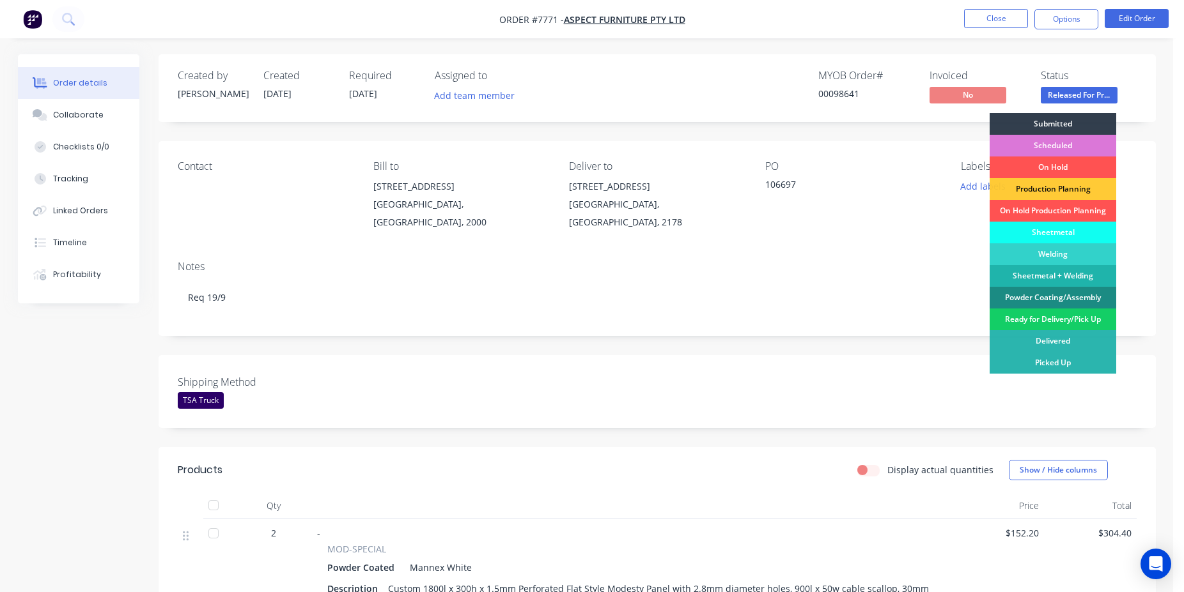
click at [1072, 316] on div "Ready for Delivery/Pick Up" at bounding box center [1052, 320] width 127 height 22
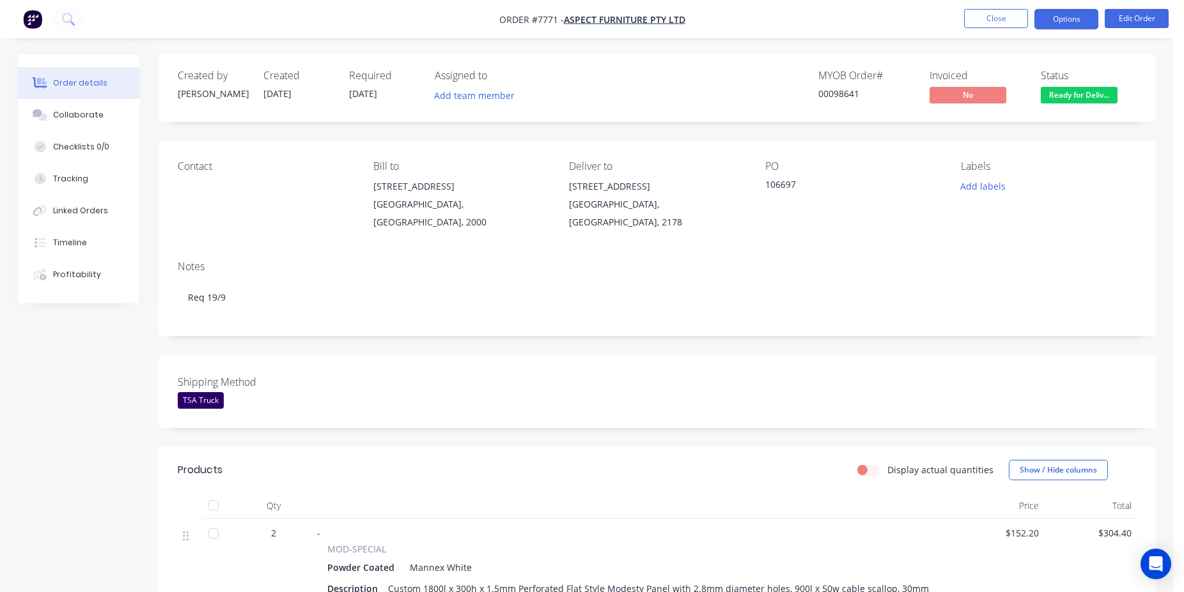
click at [1070, 22] on button "Options" at bounding box center [1066, 19] width 64 height 20
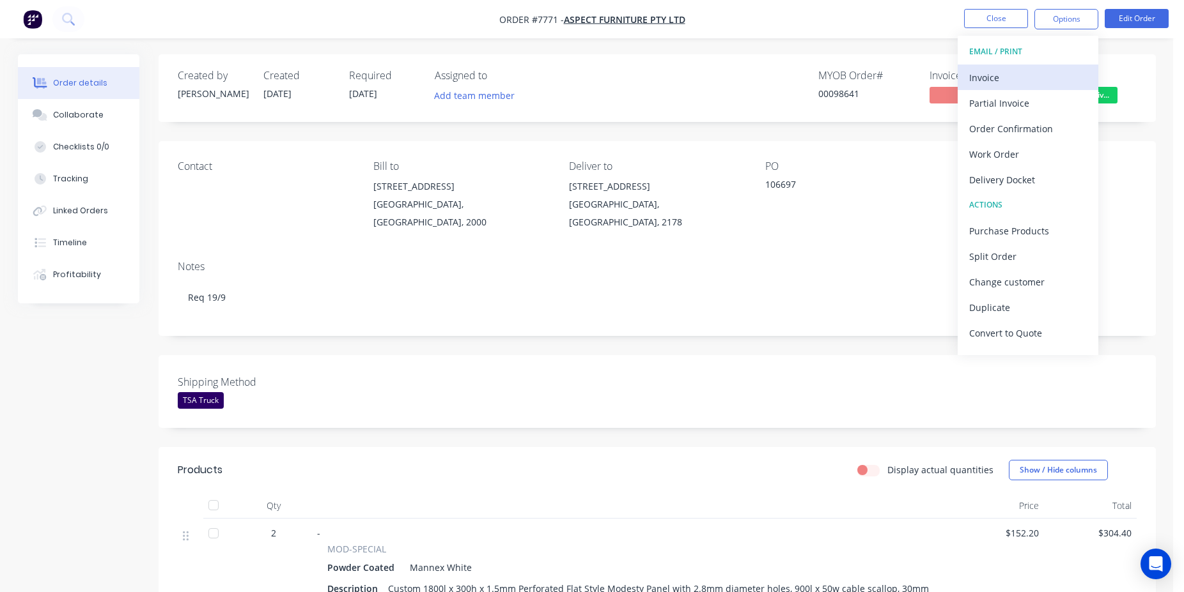
click at [1037, 76] on div "Invoice" at bounding box center [1028, 77] width 118 height 19
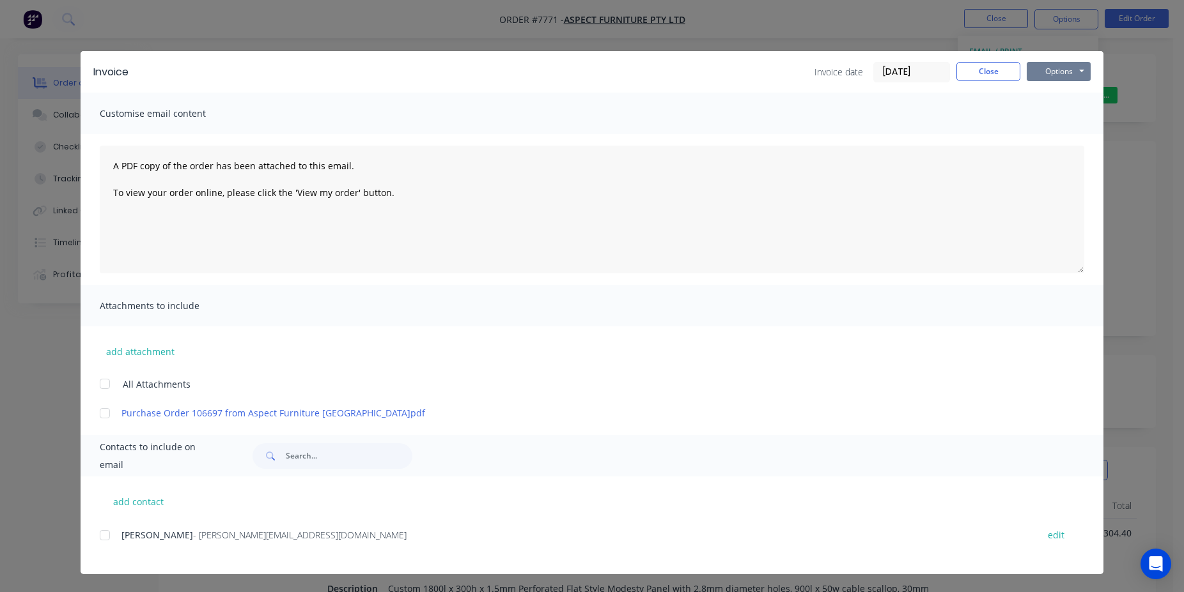
click at [1063, 73] on button "Options" at bounding box center [1058, 71] width 64 height 19
click at [1081, 111] on button "Print" at bounding box center [1067, 115] width 82 height 21
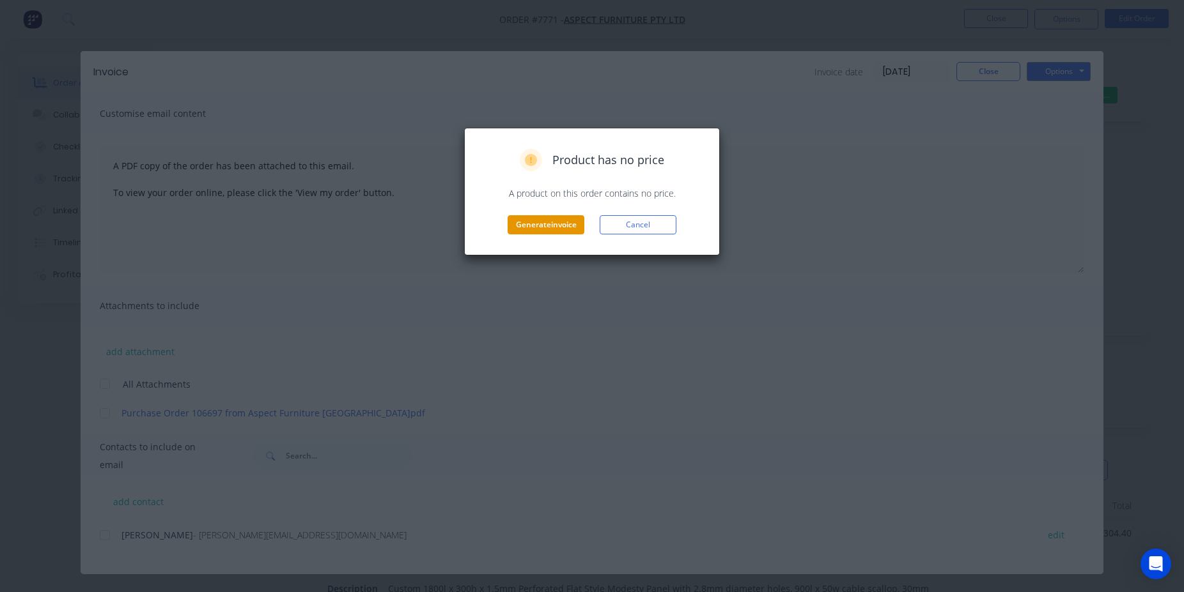
click at [543, 226] on button "Generate invoice" at bounding box center [545, 224] width 77 height 19
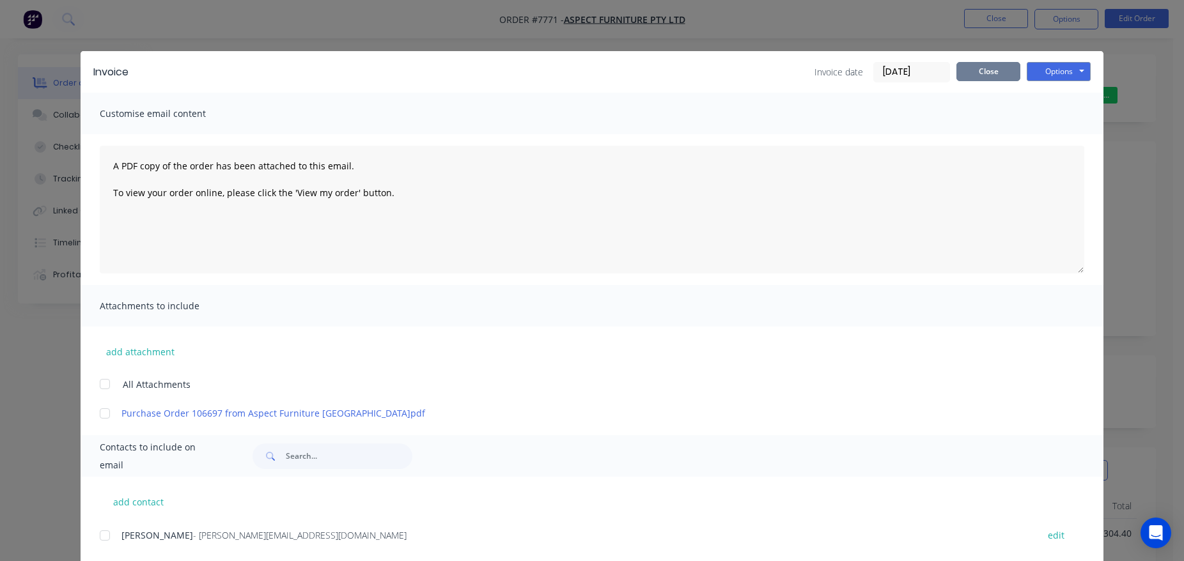
click at [966, 71] on button "Close" at bounding box center [988, 71] width 64 height 19
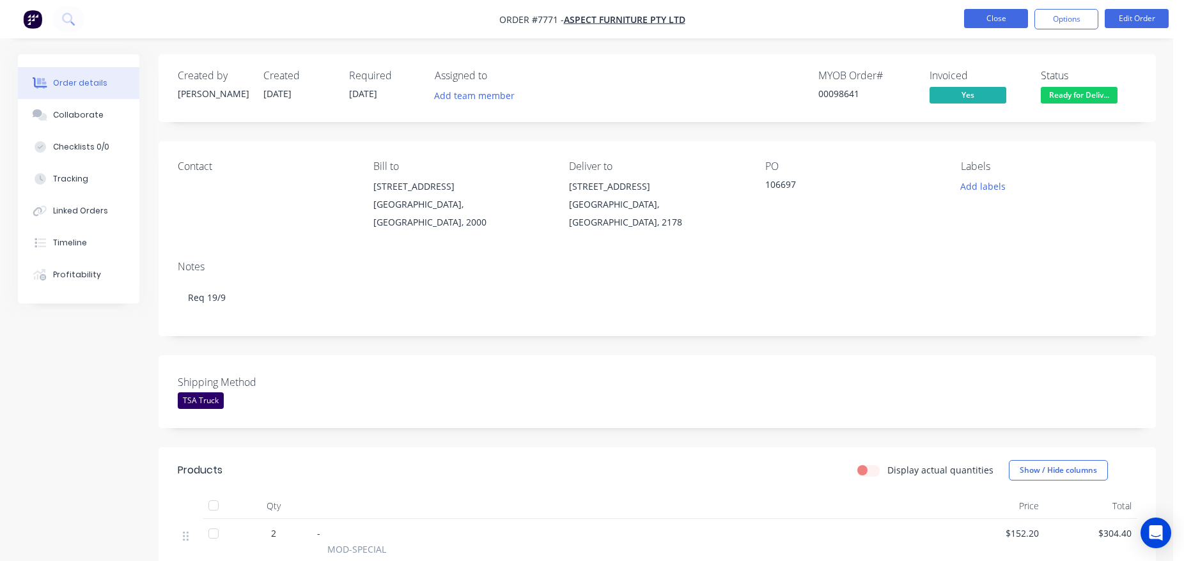
click at [1020, 15] on button "Close" at bounding box center [996, 18] width 64 height 19
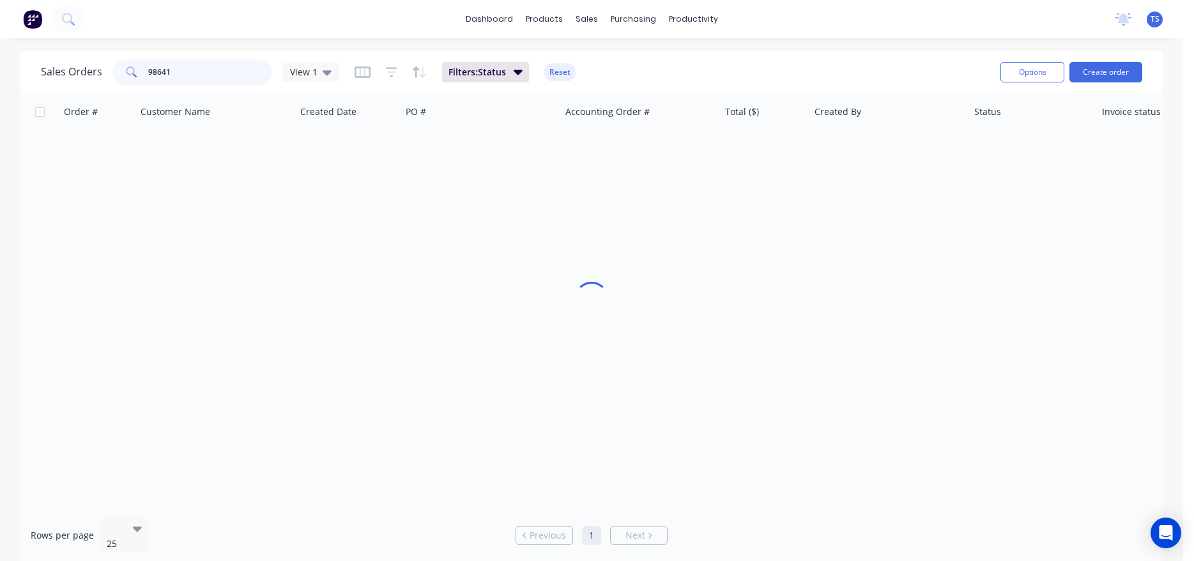
click at [229, 61] on input "98641" at bounding box center [210, 72] width 125 height 26
click at [229, 64] on input "98641" at bounding box center [210, 72] width 125 height 26
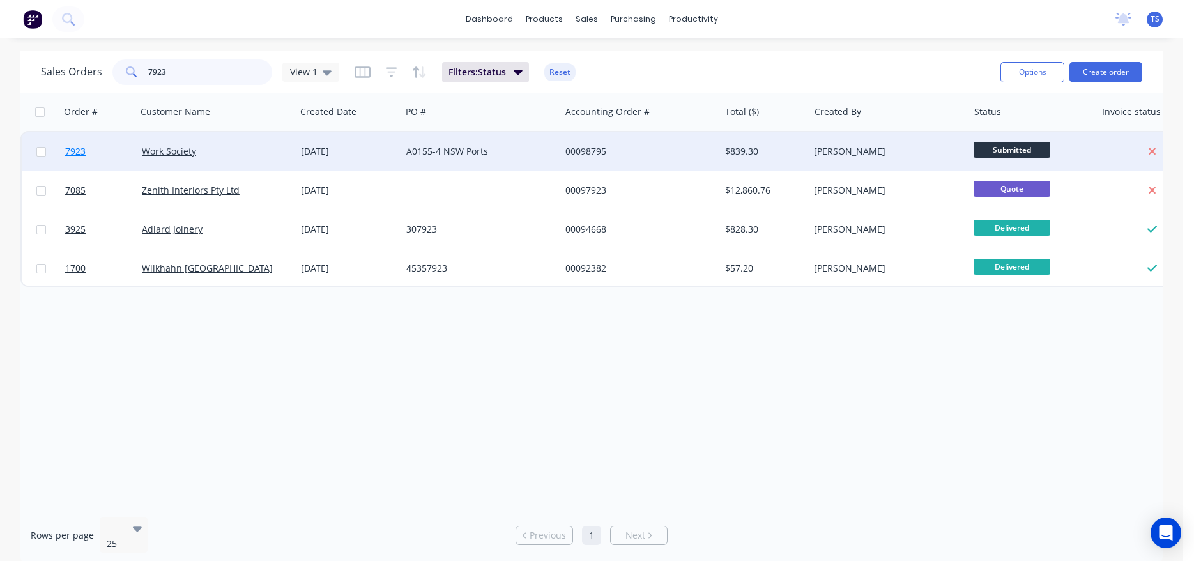
type input "7923"
click at [91, 159] on link "7923" at bounding box center [103, 151] width 77 height 38
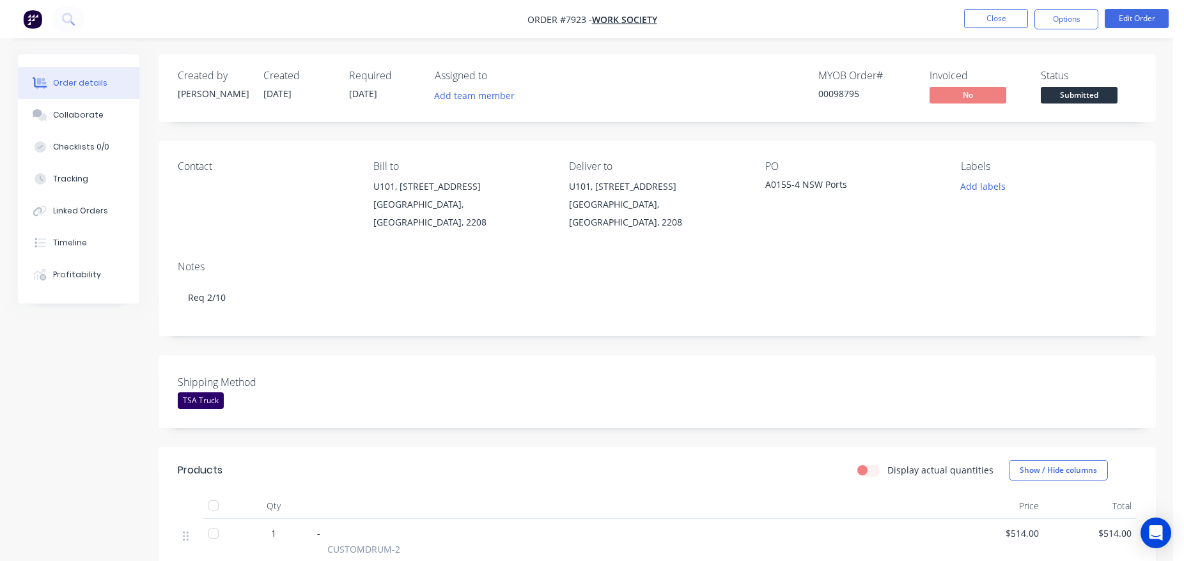
click at [1086, 89] on span "Submitted" at bounding box center [1078, 95] width 77 height 16
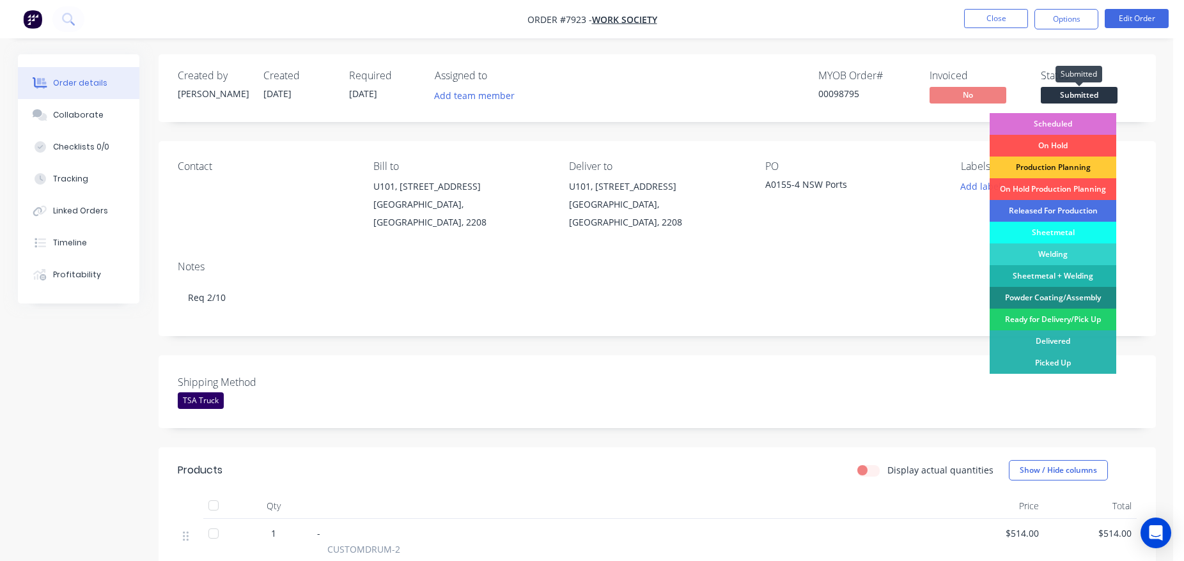
click at [1073, 116] on div "Scheduled" at bounding box center [1052, 124] width 127 height 22
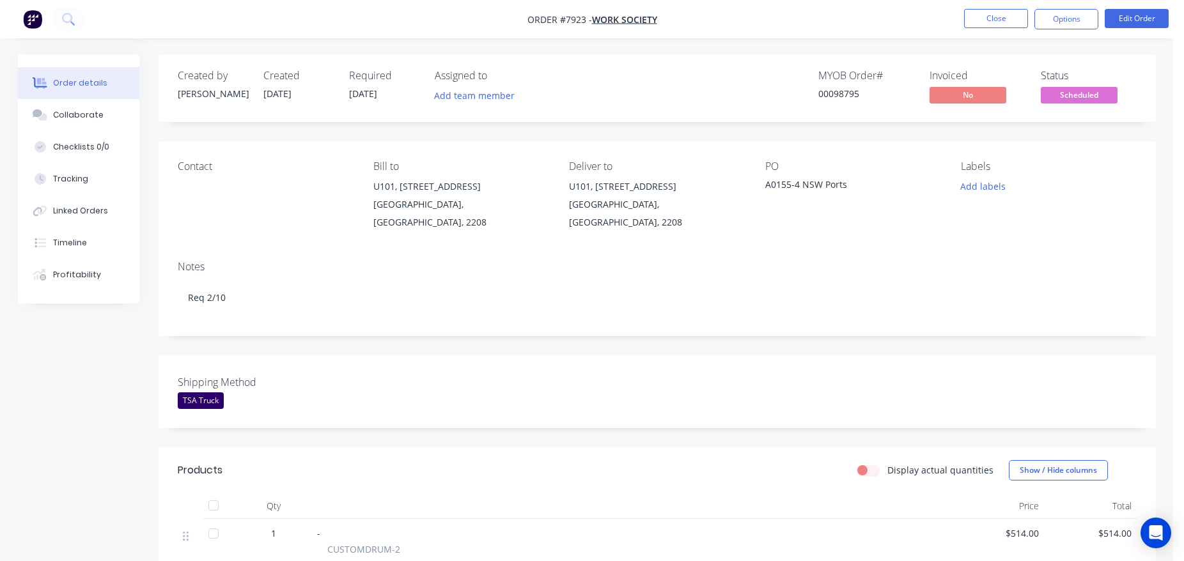
click at [851, 91] on div "00098795" at bounding box center [866, 93] width 96 height 13
copy div "00098795"
click at [980, 22] on button "Close" at bounding box center [996, 18] width 64 height 19
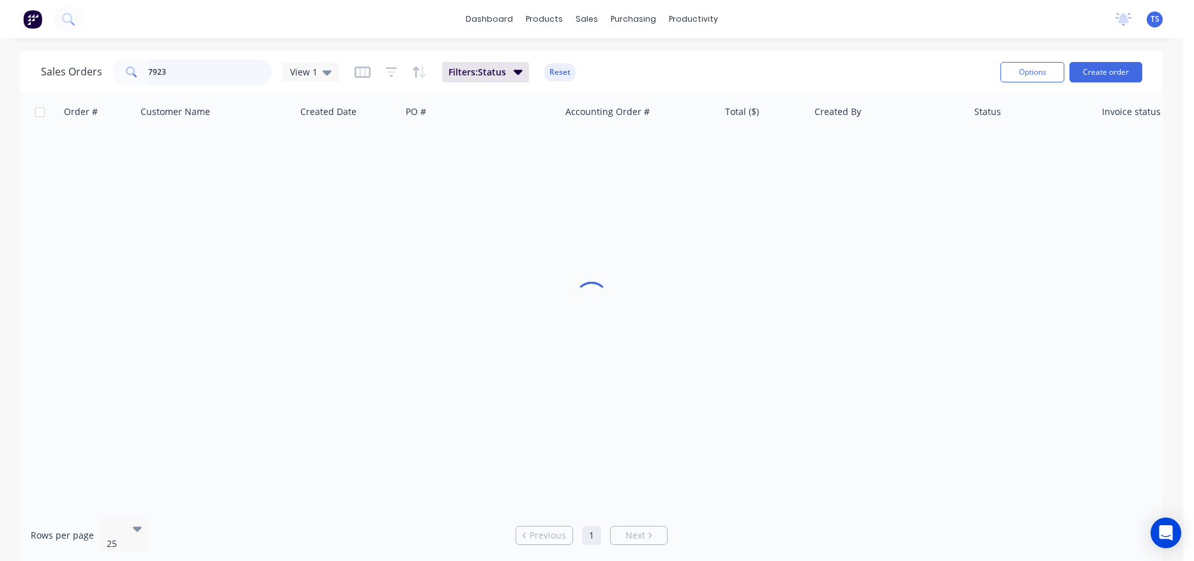
click at [201, 79] on input "7923" at bounding box center [210, 72] width 125 height 26
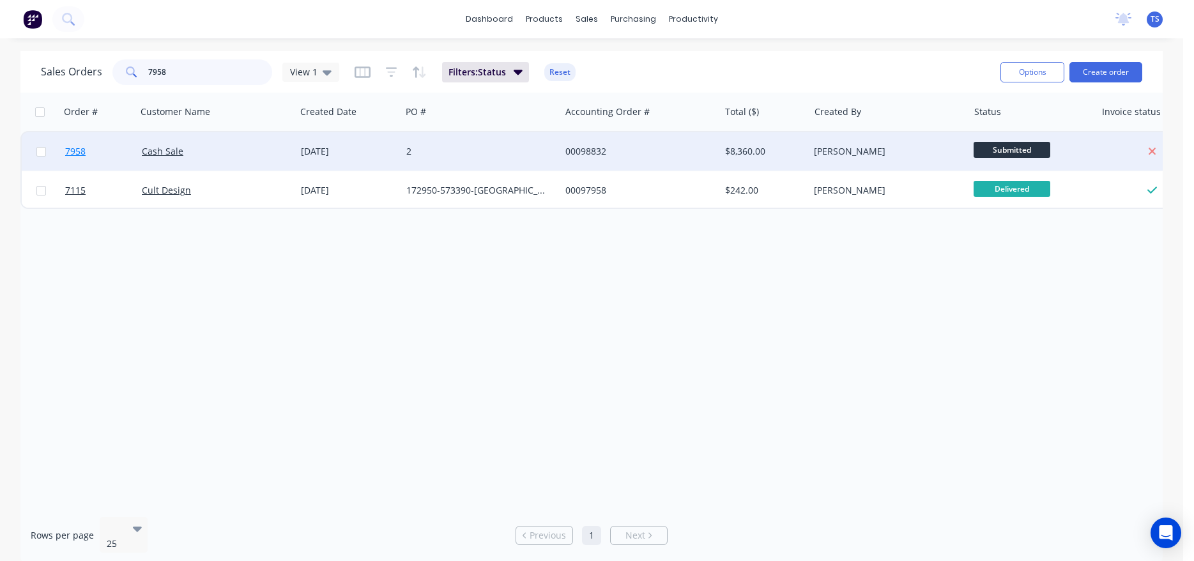
type input "7958"
click at [78, 154] on span "7958" at bounding box center [75, 151] width 20 height 13
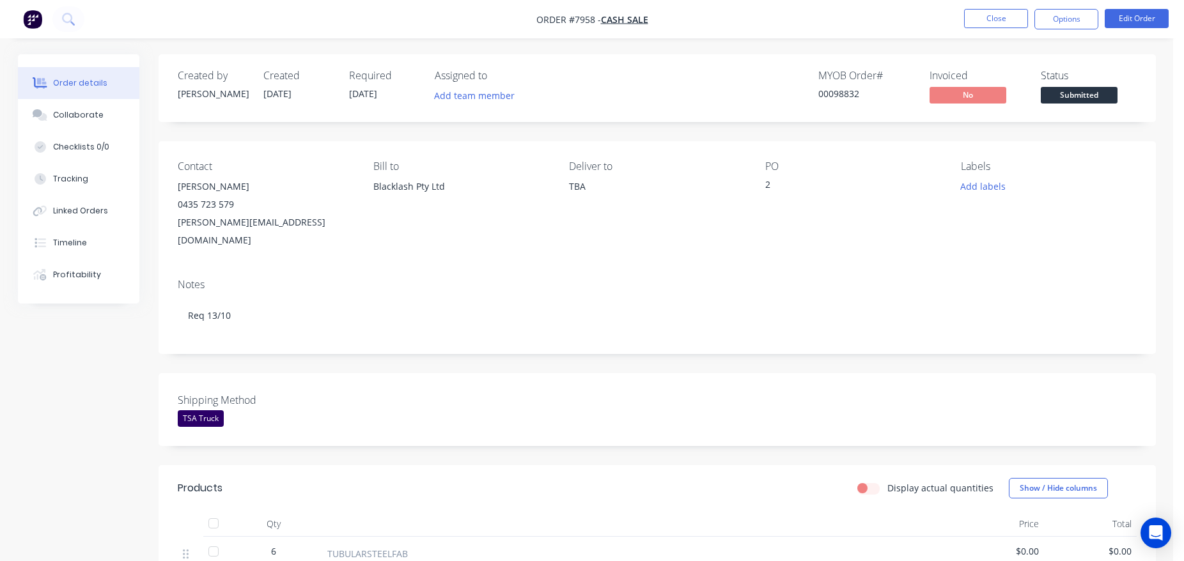
click at [1076, 89] on span "Submitted" at bounding box center [1078, 95] width 77 height 16
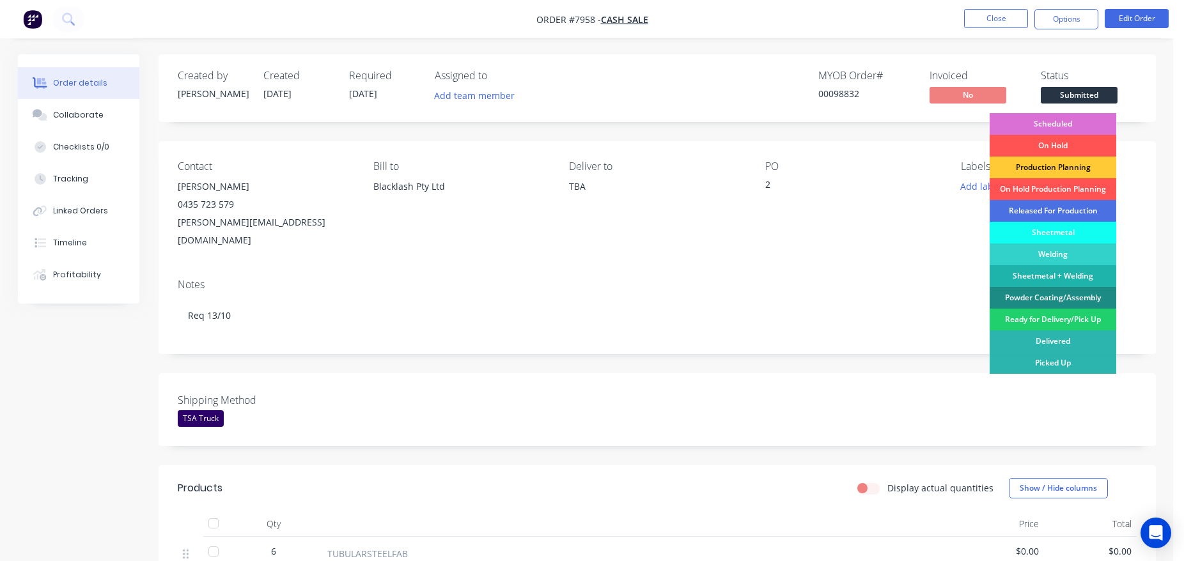
click at [1074, 125] on div "Scheduled" at bounding box center [1052, 124] width 127 height 22
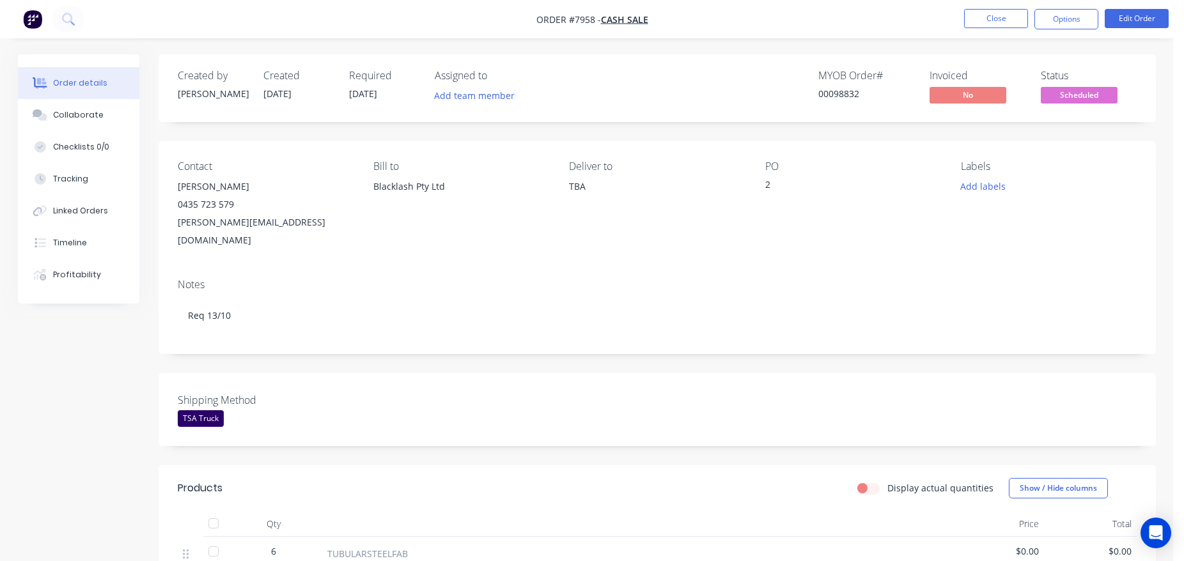
click at [845, 94] on div "00098832" at bounding box center [866, 93] width 96 height 13
copy div "00098832"
click at [996, 27] on button "Close" at bounding box center [996, 18] width 64 height 19
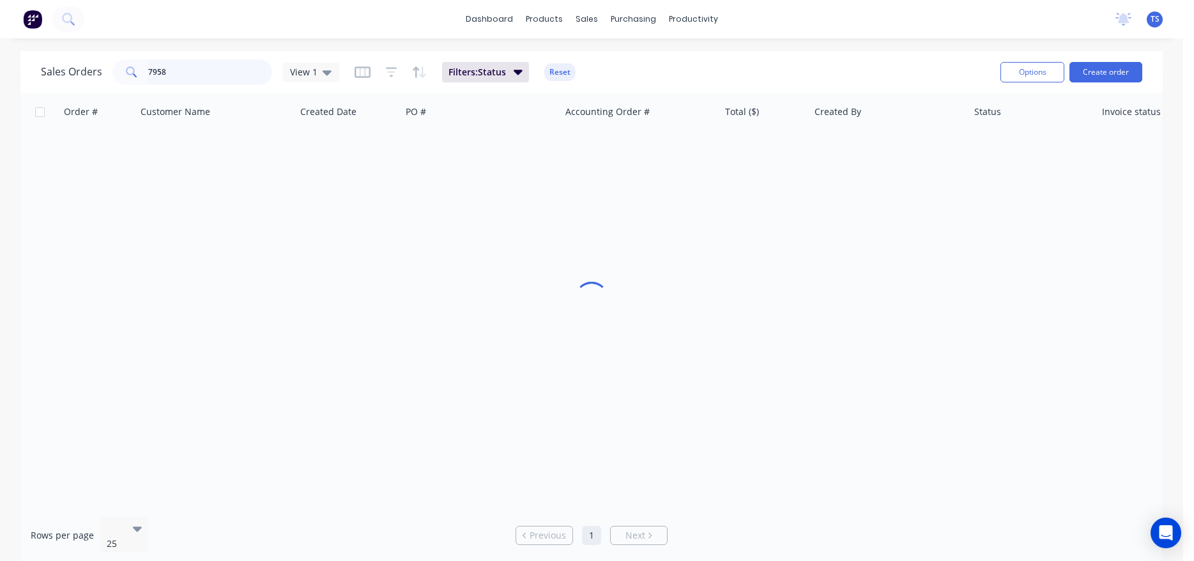
click at [228, 75] on input "7958" at bounding box center [210, 72] width 125 height 26
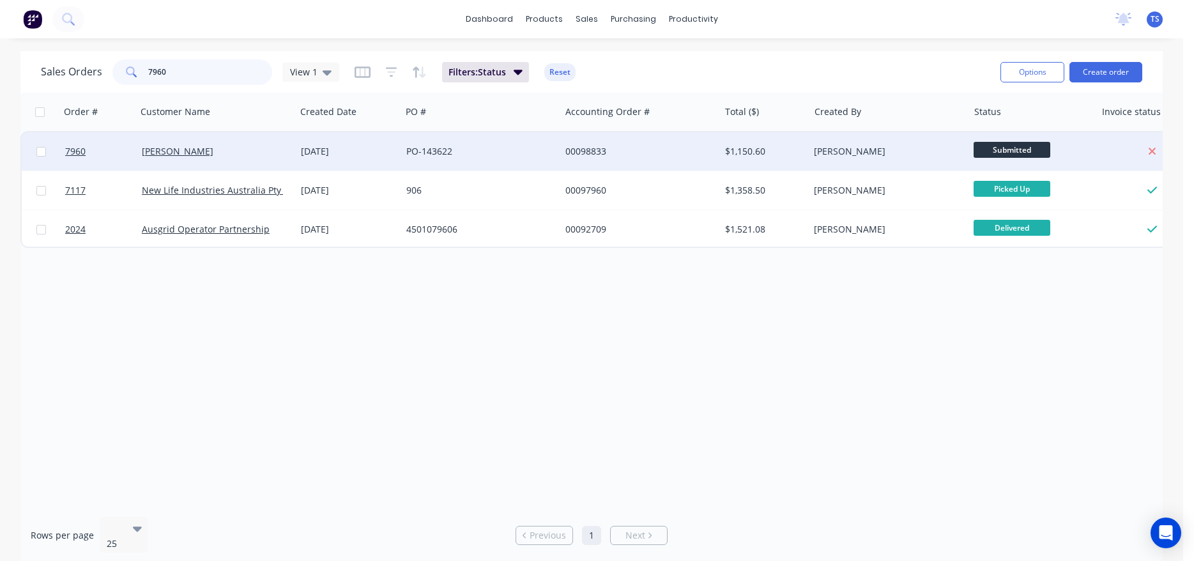
type input "7960"
click at [86, 171] on div "7960 [PERSON_NAME] [DATE] PO-143622 00098833 $1,150.60 [PERSON_NAME] Submitted" at bounding box center [618, 151] width 1193 height 39
click at [87, 159] on link "7960" at bounding box center [103, 151] width 77 height 38
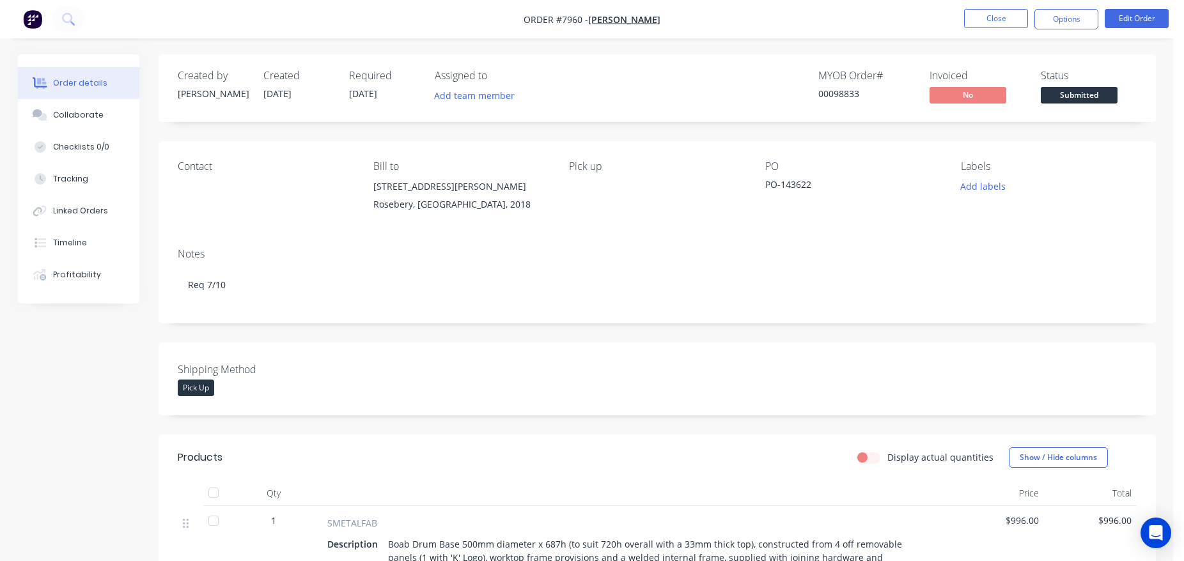
click at [1068, 96] on span "Submitted" at bounding box center [1078, 95] width 77 height 16
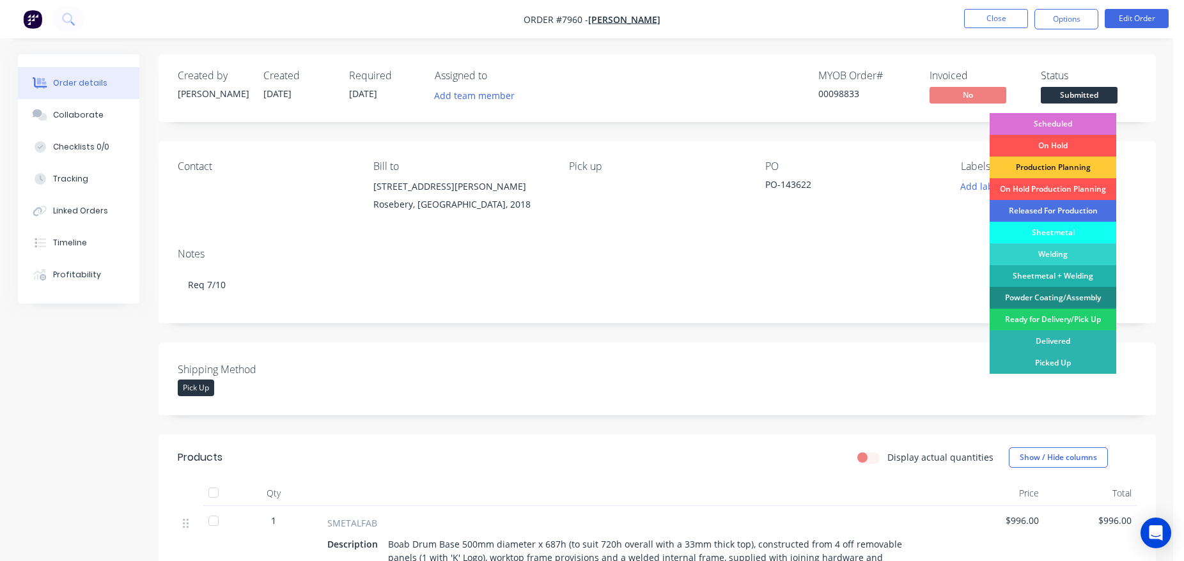
click at [1058, 127] on div "Scheduled" at bounding box center [1052, 124] width 127 height 22
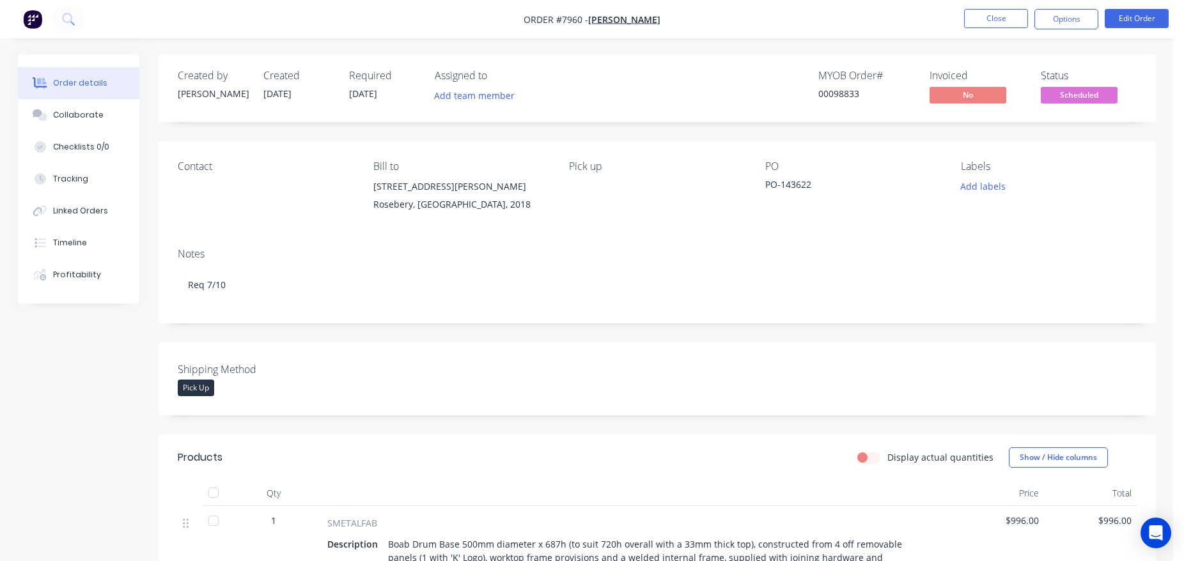
click at [840, 93] on div "00098833" at bounding box center [866, 93] width 96 height 13
copy div "00098833"
click at [980, 17] on button "Close" at bounding box center [996, 18] width 64 height 19
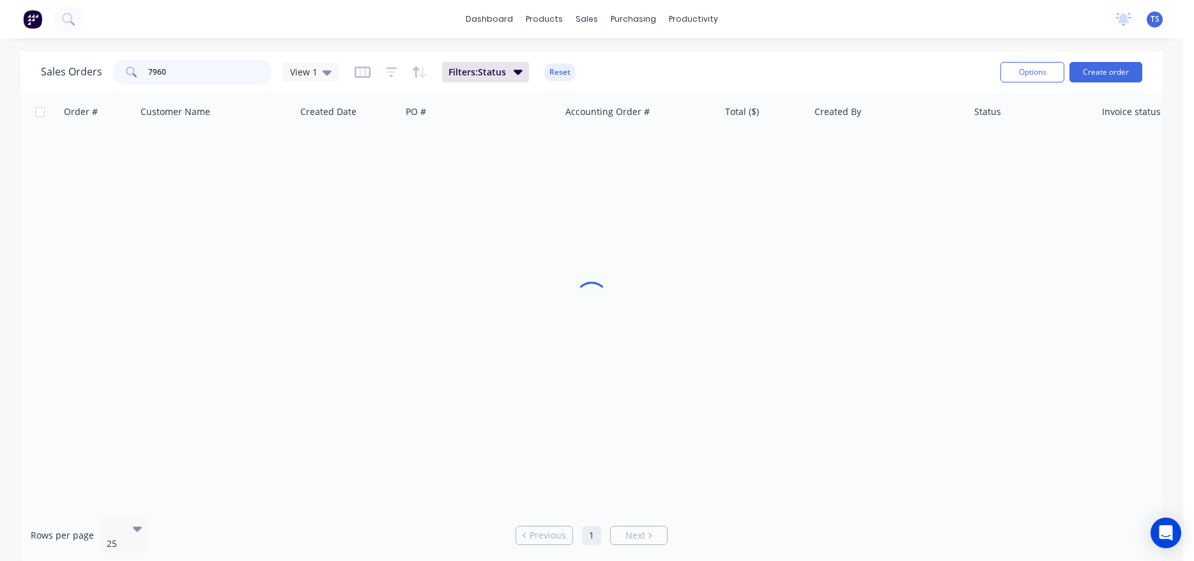
click at [213, 73] on input "7960" at bounding box center [210, 72] width 125 height 26
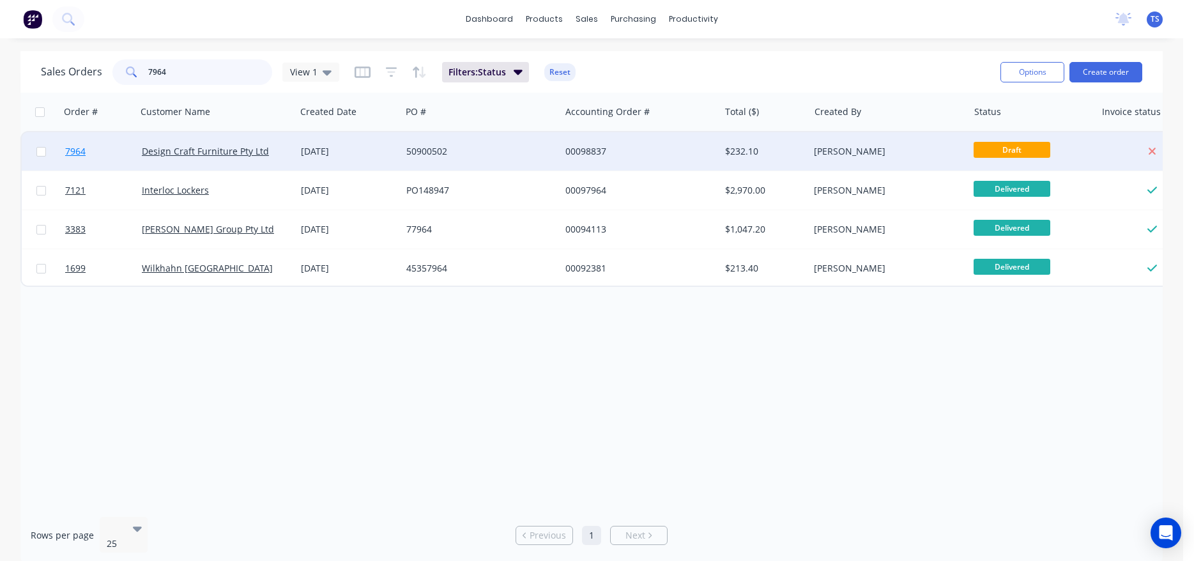
type input "7964"
click at [84, 150] on span "7964" at bounding box center [75, 151] width 20 height 13
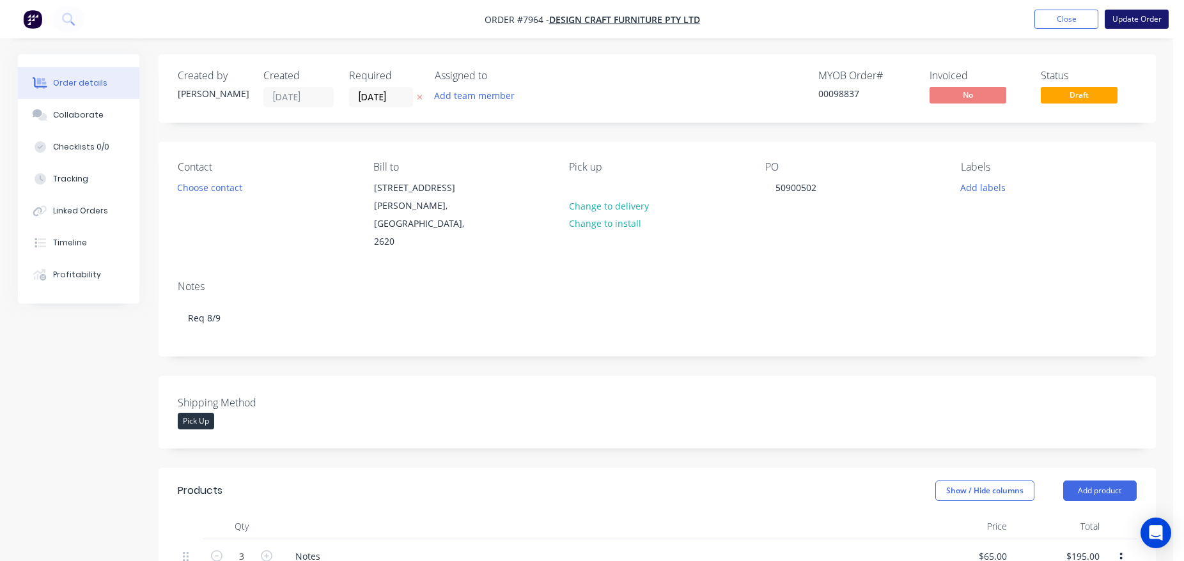
click at [1134, 26] on button "Update Order" at bounding box center [1136, 19] width 64 height 19
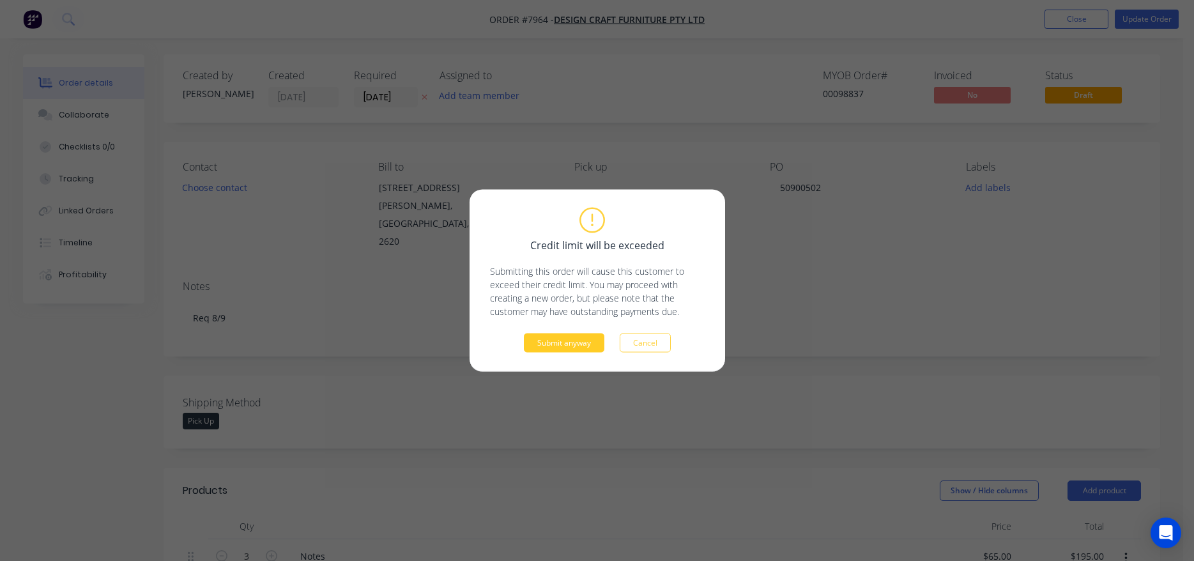
click at [559, 339] on button "Submit anyway" at bounding box center [564, 343] width 81 height 19
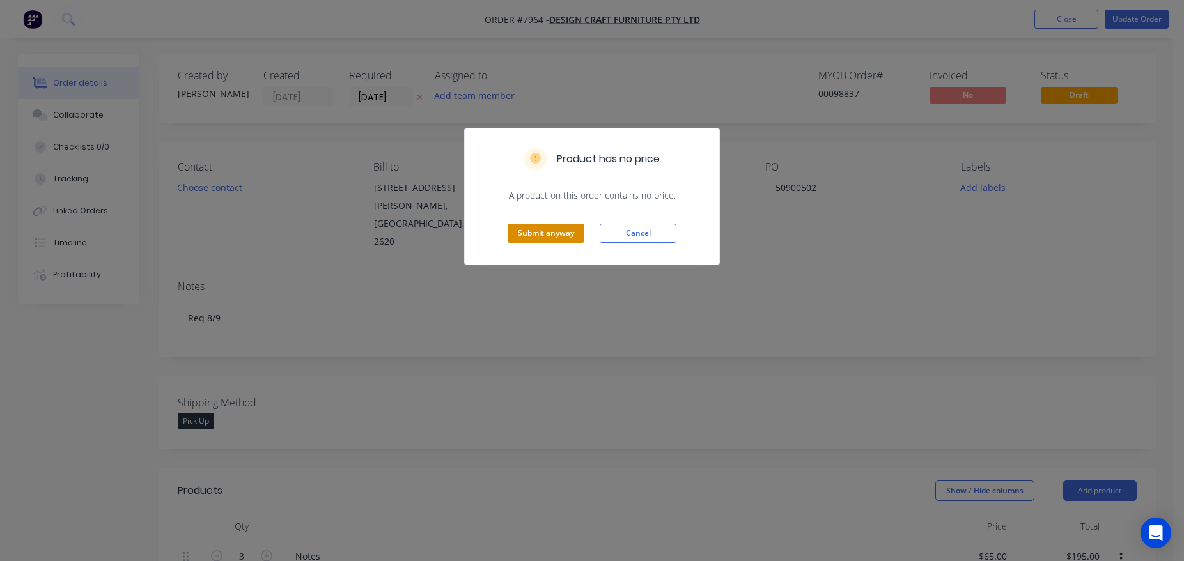
click at [569, 236] on button "Submit anyway" at bounding box center [545, 233] width 77 height 19
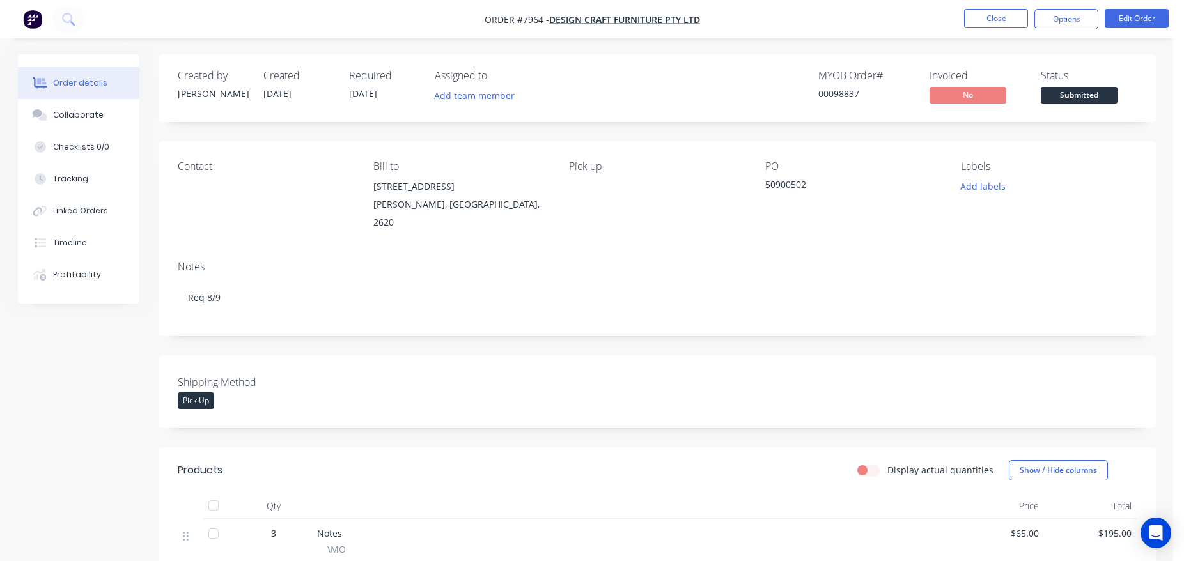
click at [1074, 90] on span "Submitted" at bounding box center [1078, 95] width 77 height 16
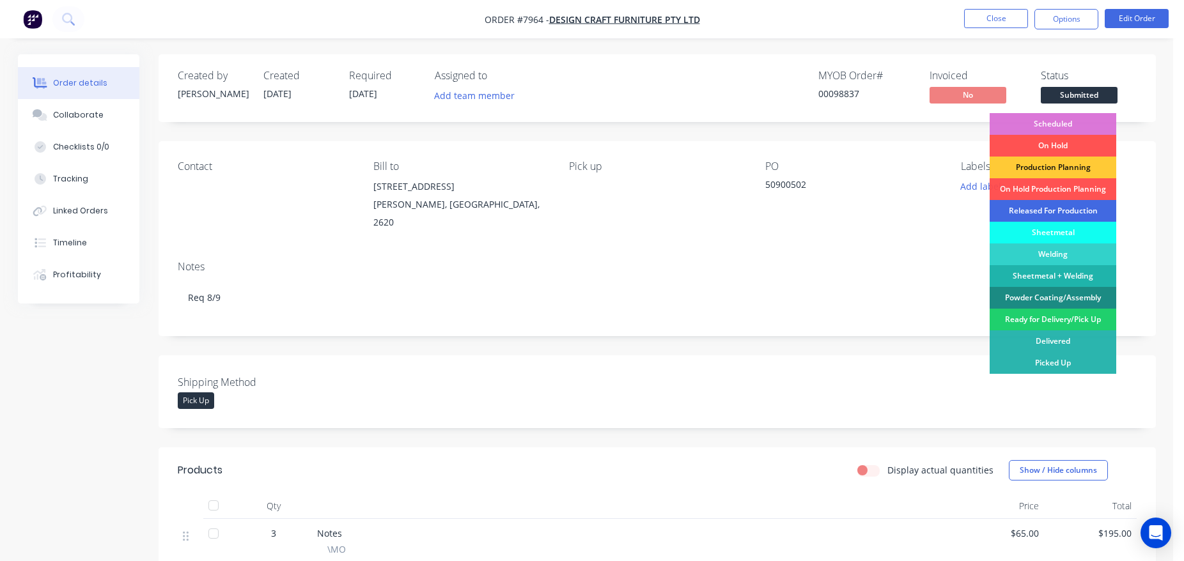
click at [1065, 211] on div "Released For Production" at bounding box center [1052, 211] width 127 height 22
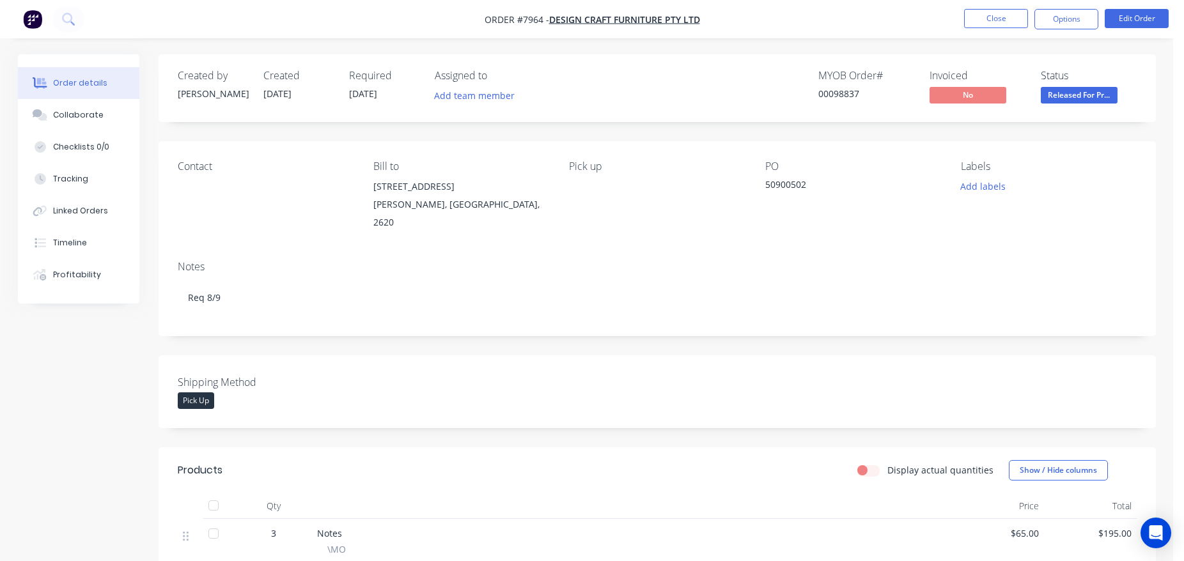
click at [822, 93] on div "00098837" at bounding box center [866, 93] width 96 height 13
copy div "00098837"
click at [975, 17] on button "Close" at bounding box center [996, 18] width 64 height 19
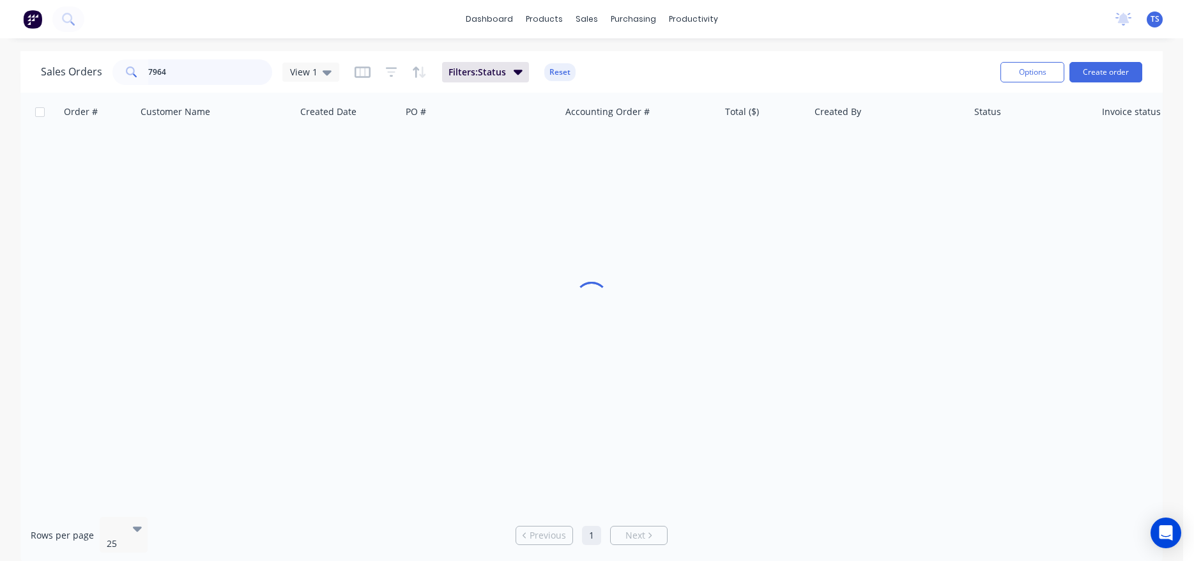
click at [231, 77] on input "7964" at bounding box center [210, 72] width 125 height 26
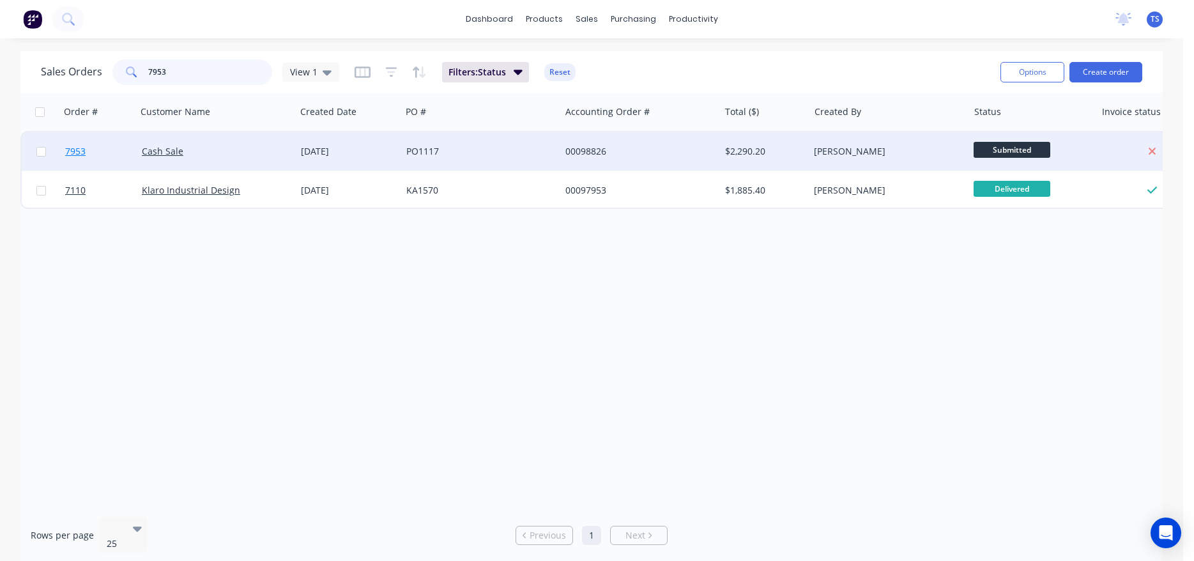
type input "7953"
click at [66, 158] on link "7953" at bounding box center [103, 151] width 77 height 38
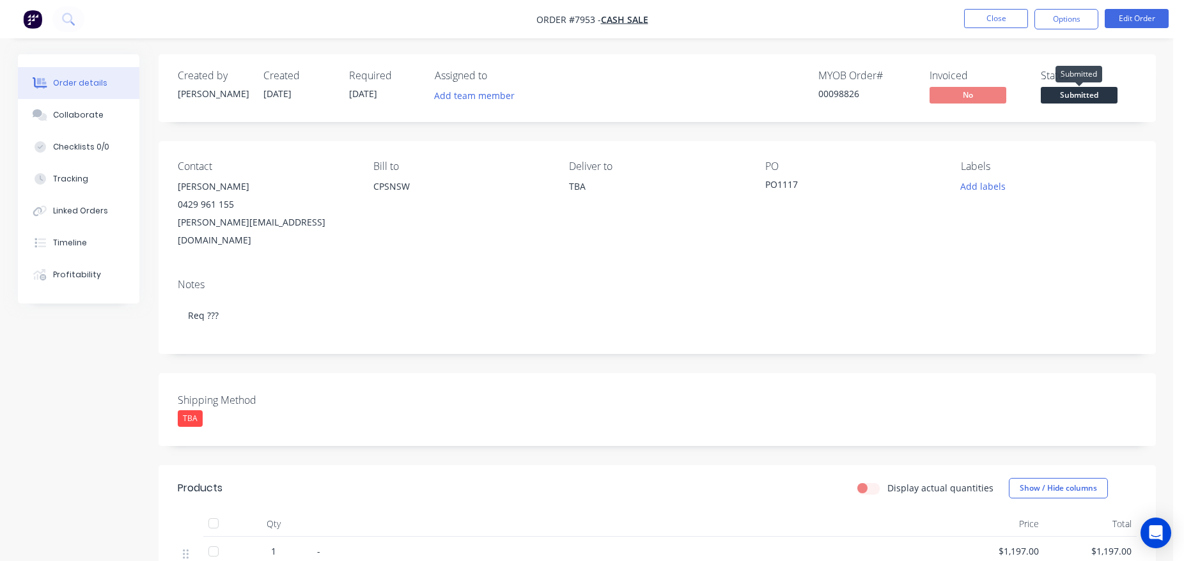
click at [1090, 90] on span "Submitted" at bounding box center [1078, 95] width 77 height 16
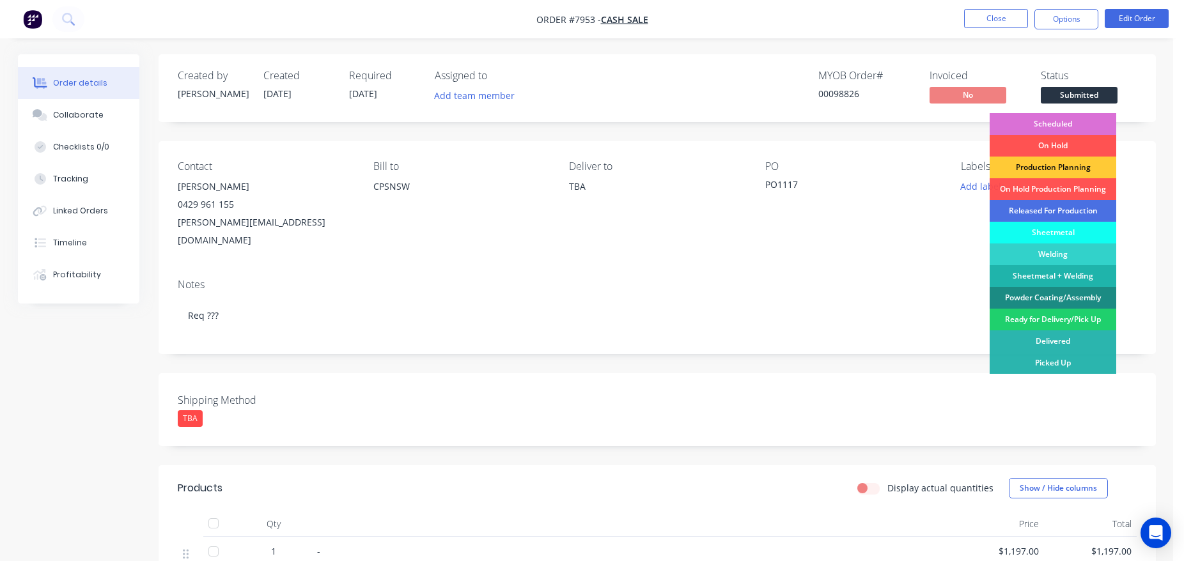
click at [1061, 120] on div "Scheduled" at bounding box center [1052, 124] width 127 height 22
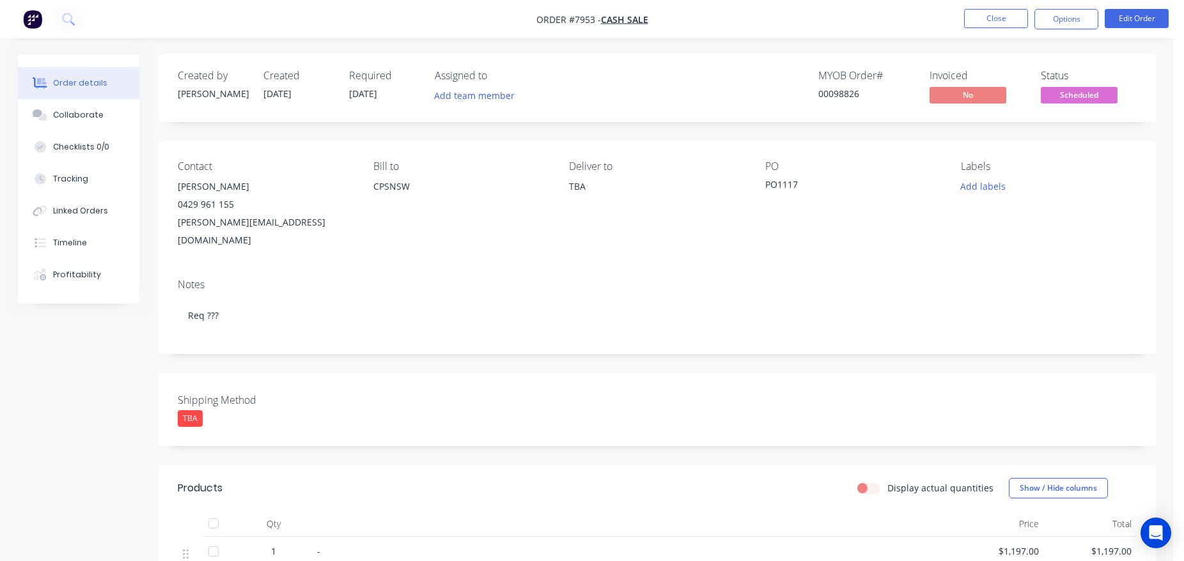
click at [828, 93] on div "00098826" at bounding box center [866, 93] width 96 height 13
copy div "00098826"
click at [1000, 20] on button "Close" at bounding box center [996, 18] width 64 height 19
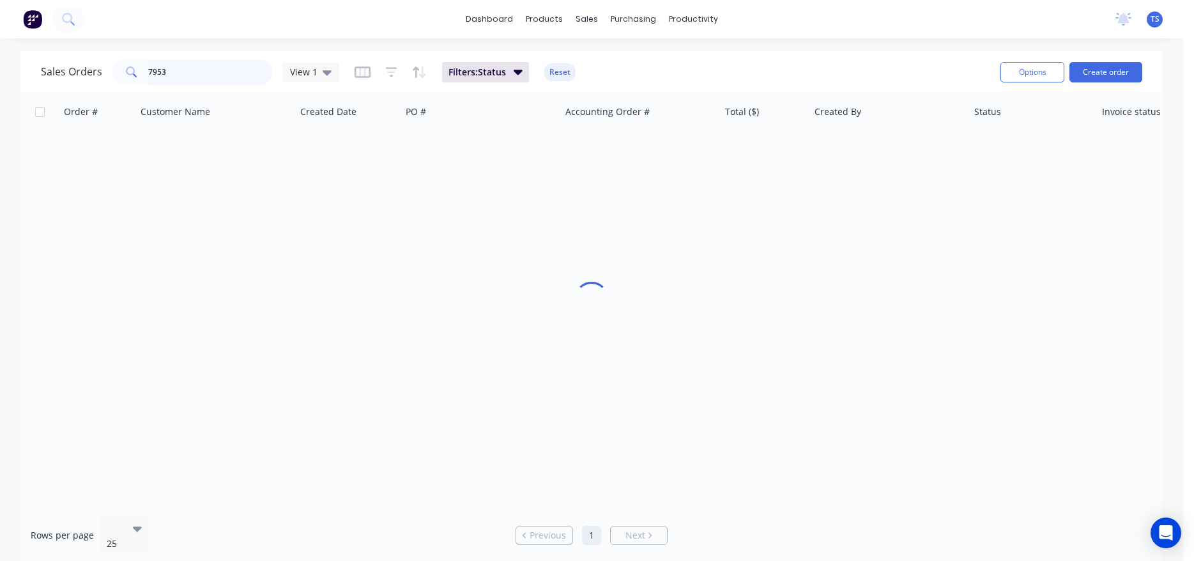
click at [192, 70] on input "7953" at bounding box center [210, 72] width 125 height 26
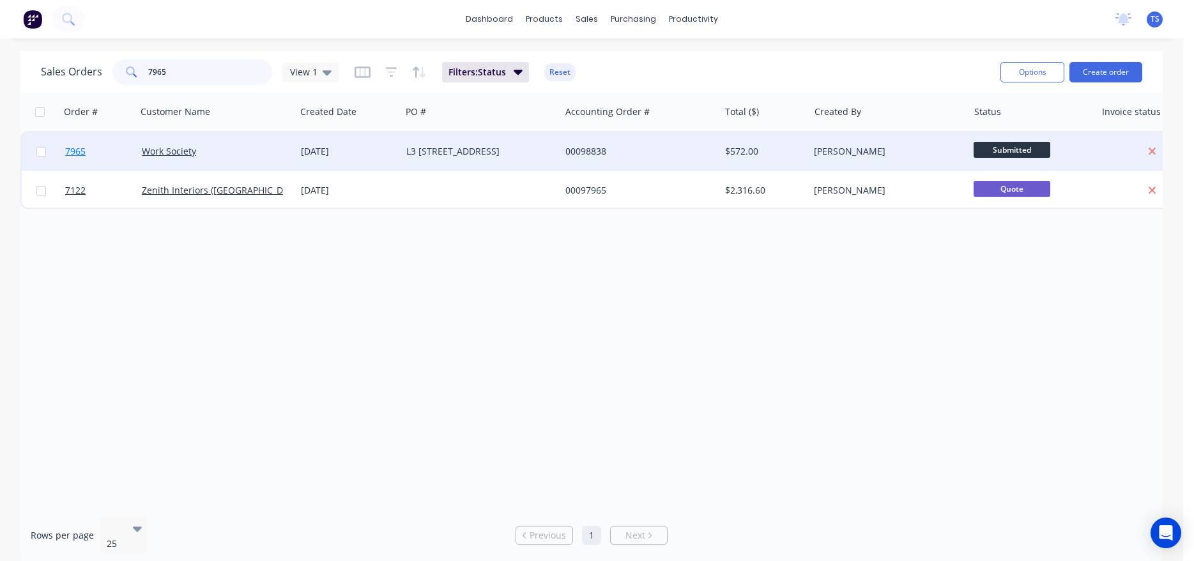
type input "7965"
click at [80, 150] on span "7965" at bounding box center [75, 151] width 20 height 13
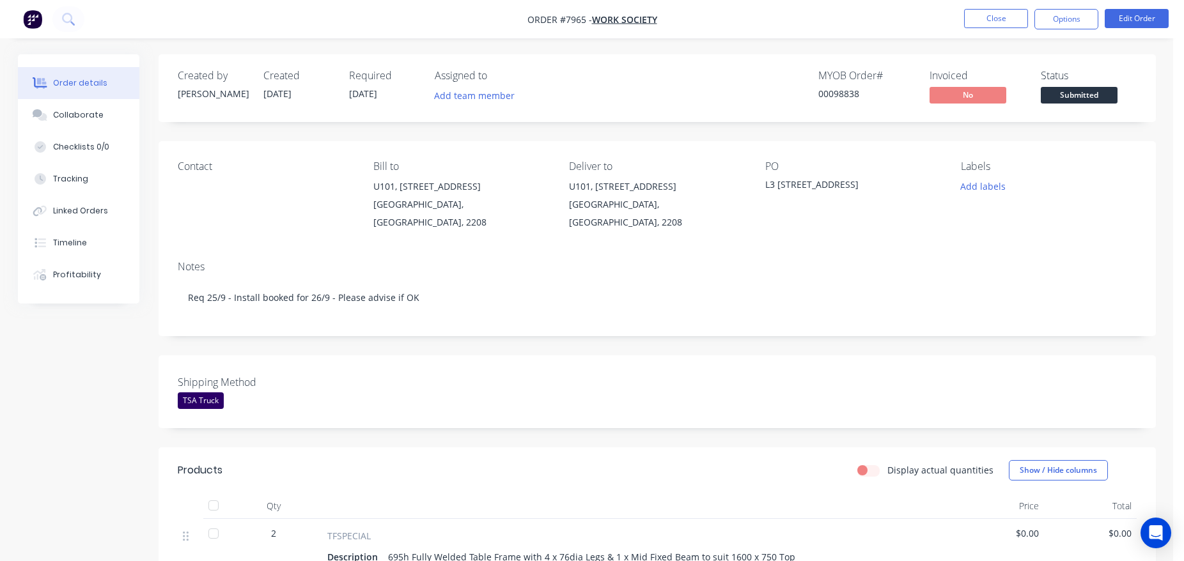
click at [1094, 92] on span "Submitted" at bounding box center [1078, 95] width 77 height 16
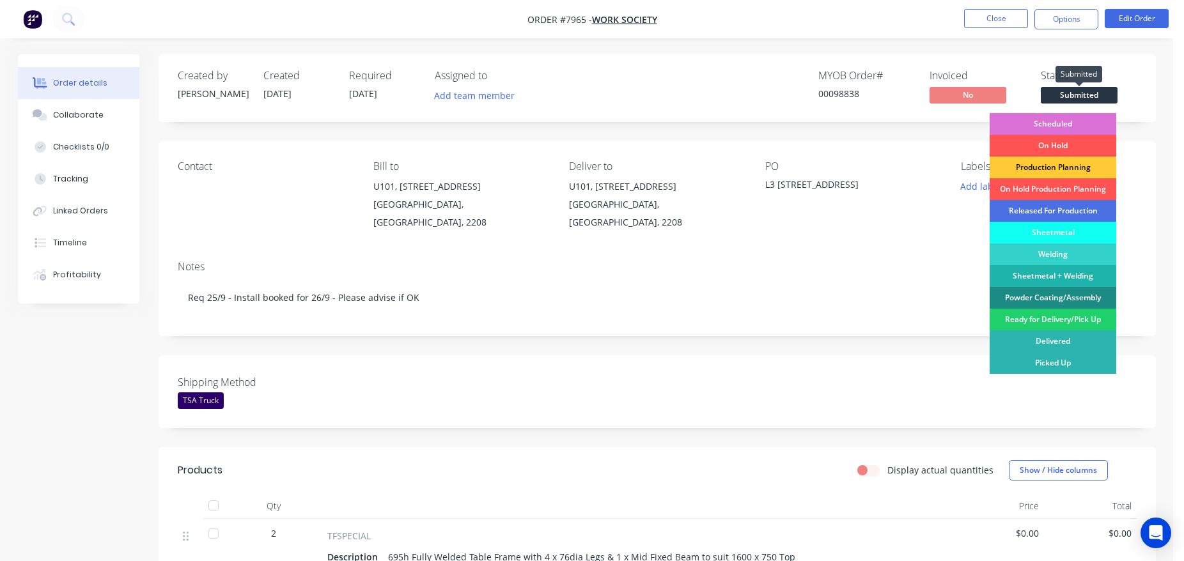
click at [1065, 118] on div "Scheduled" at bounding box center [1052, 124] width 127 height 22
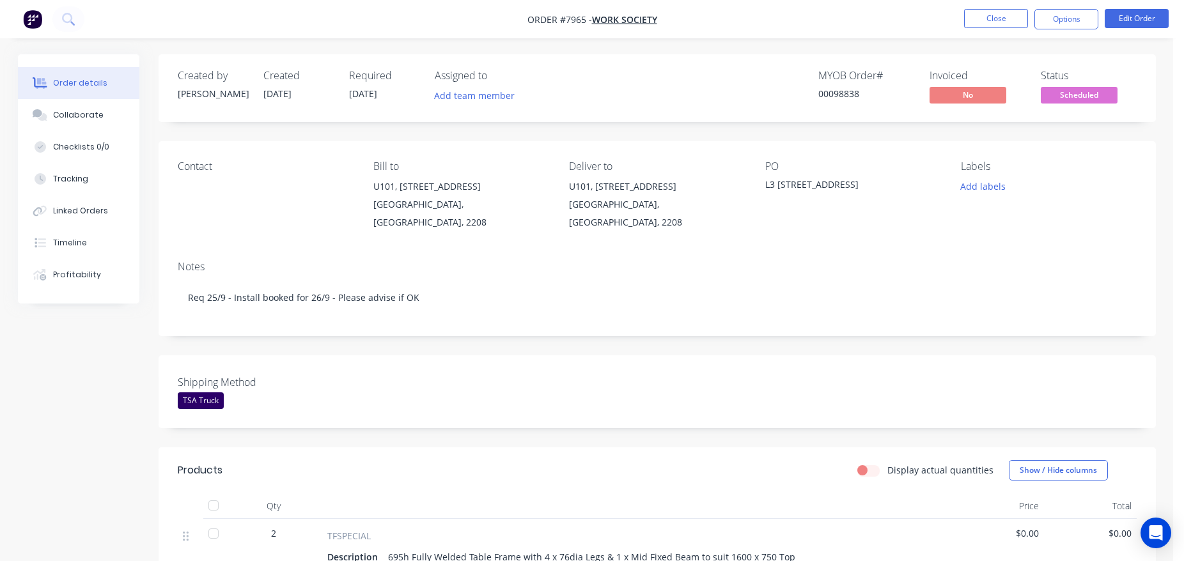
click at [840, 97] on div "00098838" at bounding box center [866, 93] width 96 height 13
click at [967, 27] on button "Close" at bounding box center [996, 18] width 64 height 19
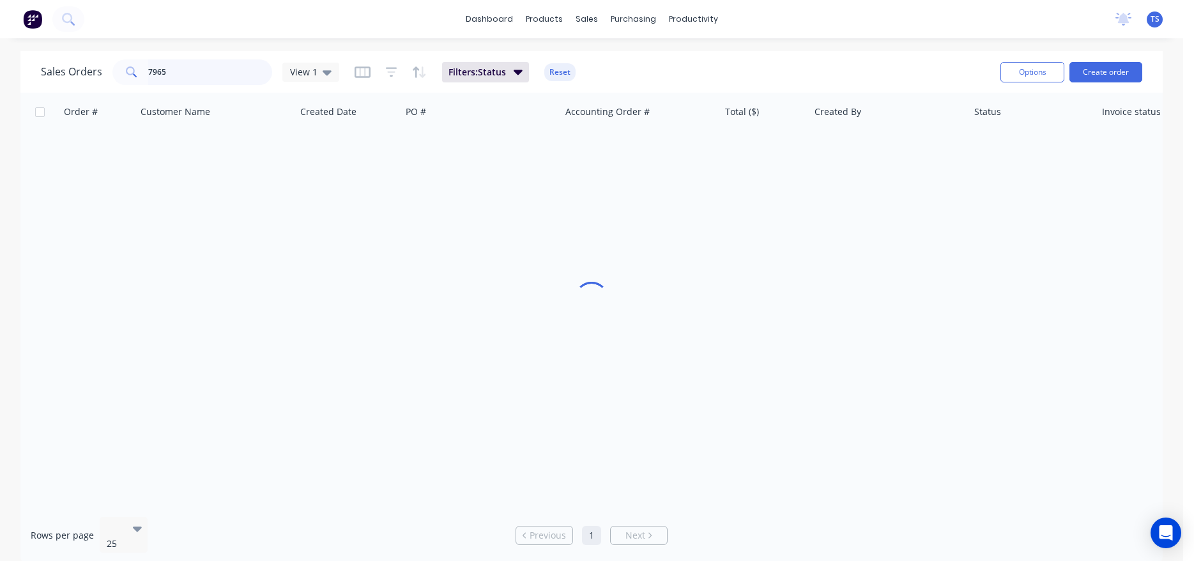
click at [213, 77] on input "7965" at bounding box center [210, 72] width 125 height 26
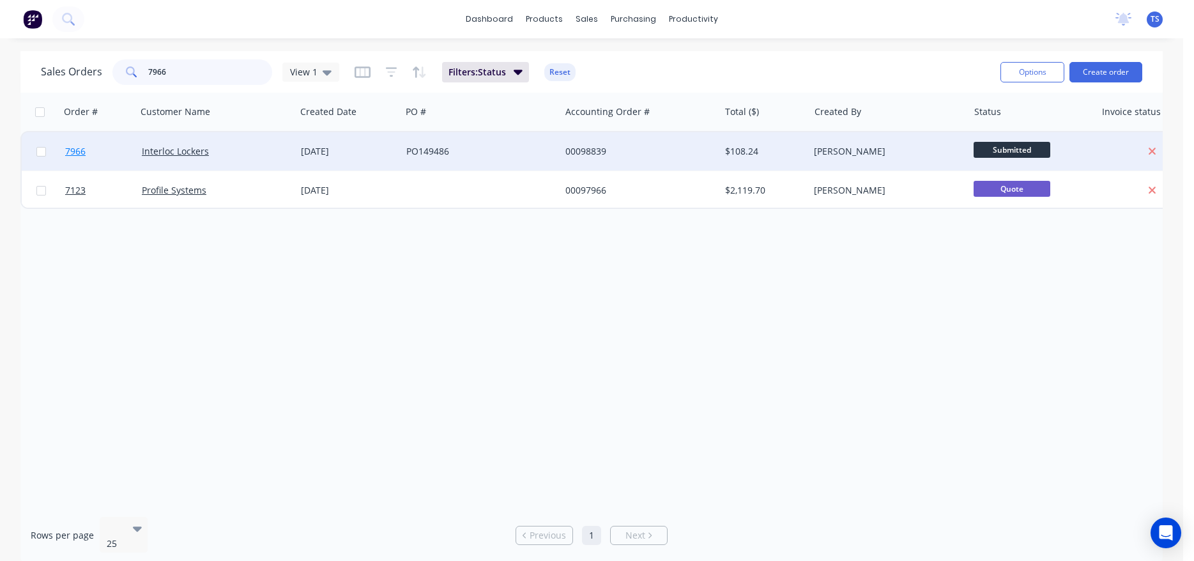
type input "7966"
click at [68, 162] on link "7966" at bounding box center [103, 151] width 77 height 38
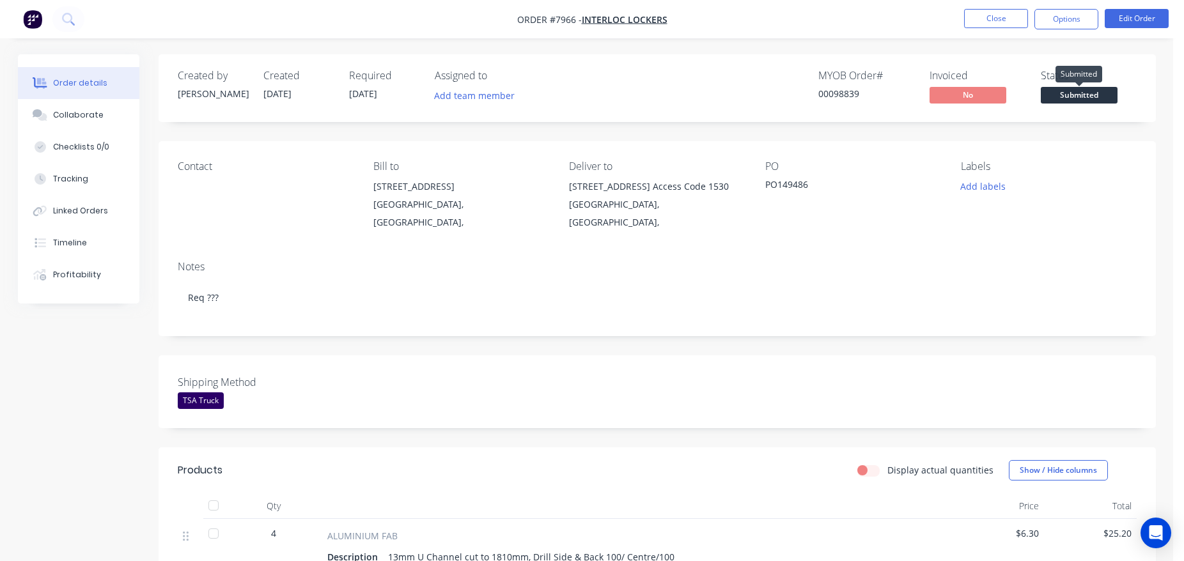
click at [1100, 94] on span "Submitted" at bounding box center [1078, 95] width 77 height 16
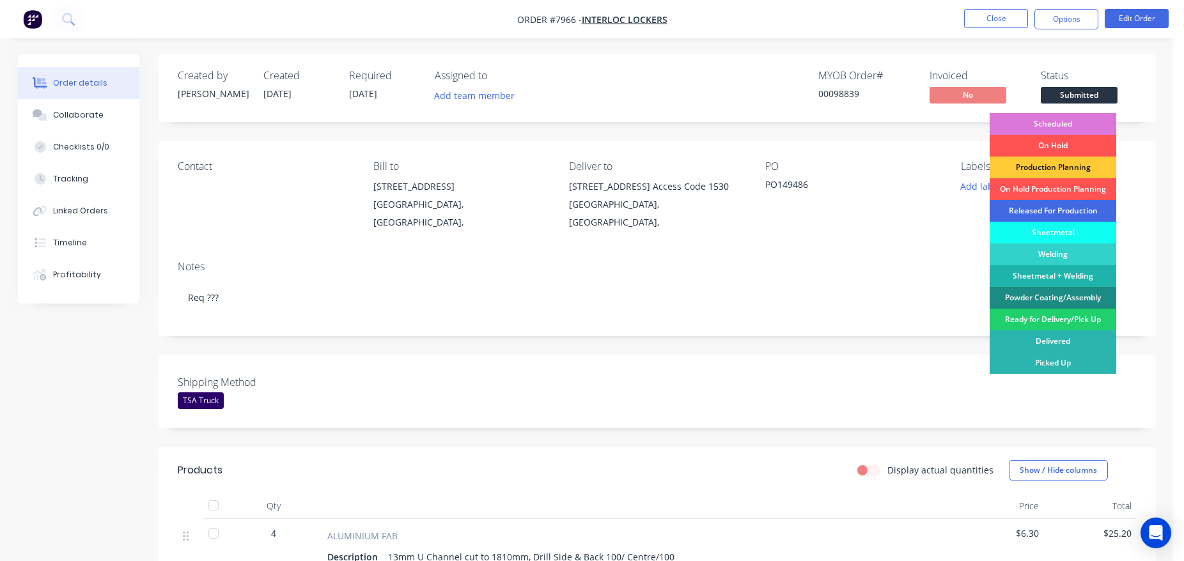
click at [1082, 210] on div "Released For Production" at bounding box center [1052, 211] width 127 height 22
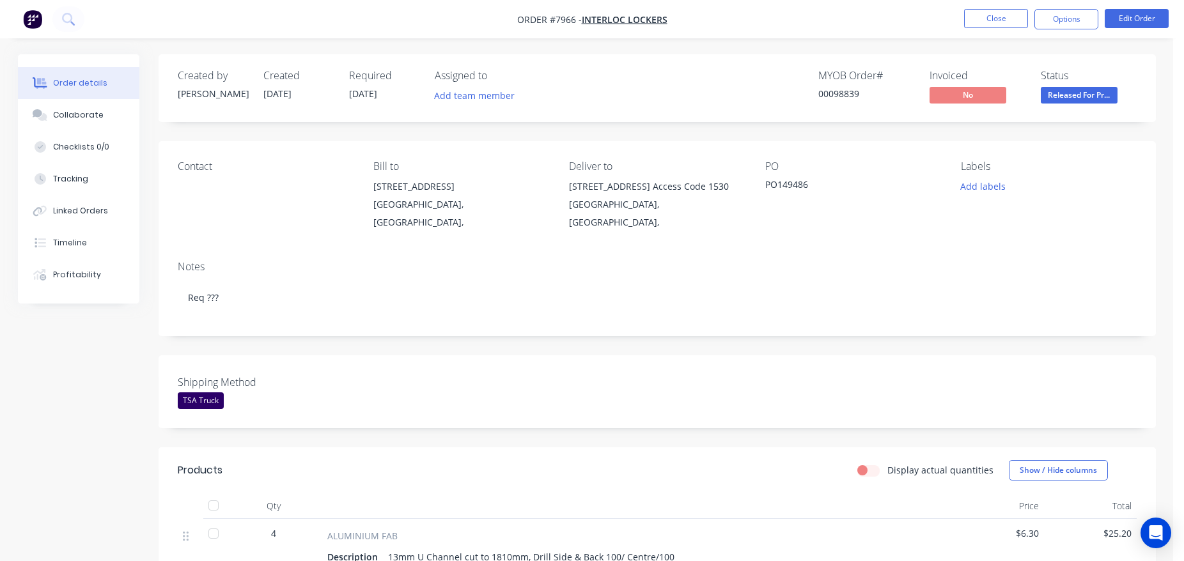
click at [838, 94] on div "00098839" at bounding box center [866, 93] width 96 height 13
click at [1015, 16] on button "Close" at bounding box center [996, 18] width 64 height 19
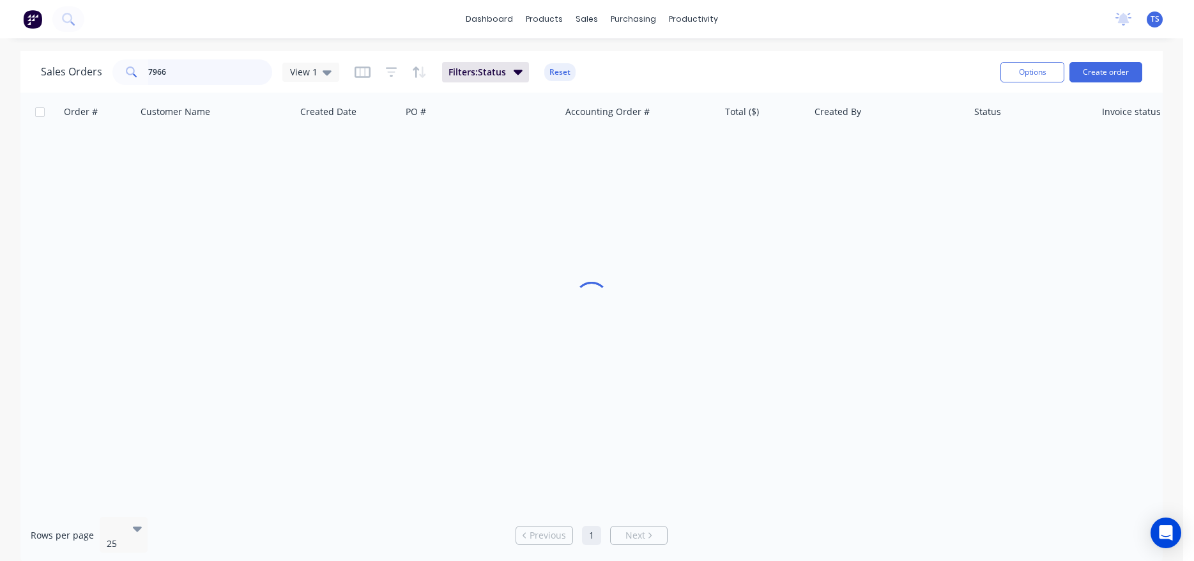
click at [230, 71] on input "7966" at bounding box center [210, 72] width 125 height 26
click at [230, 71] on input "988826" at bounding box center [210, 72] width 125 height 26
type input "98826"
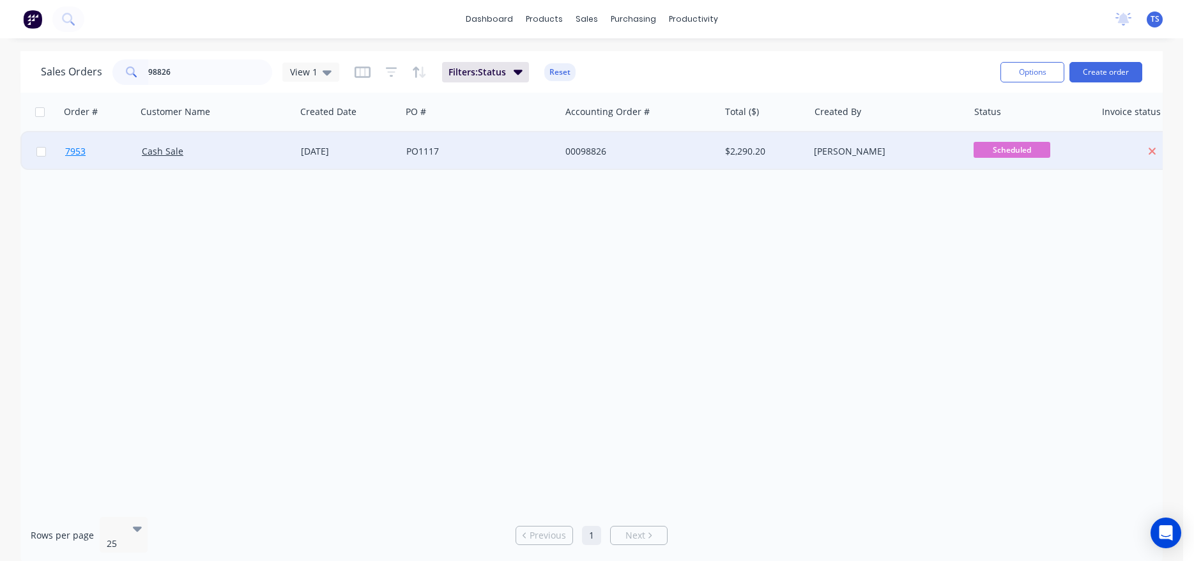
click at [78, 161] on link "7953" at bounding box center [103, 151] width 77 height 38
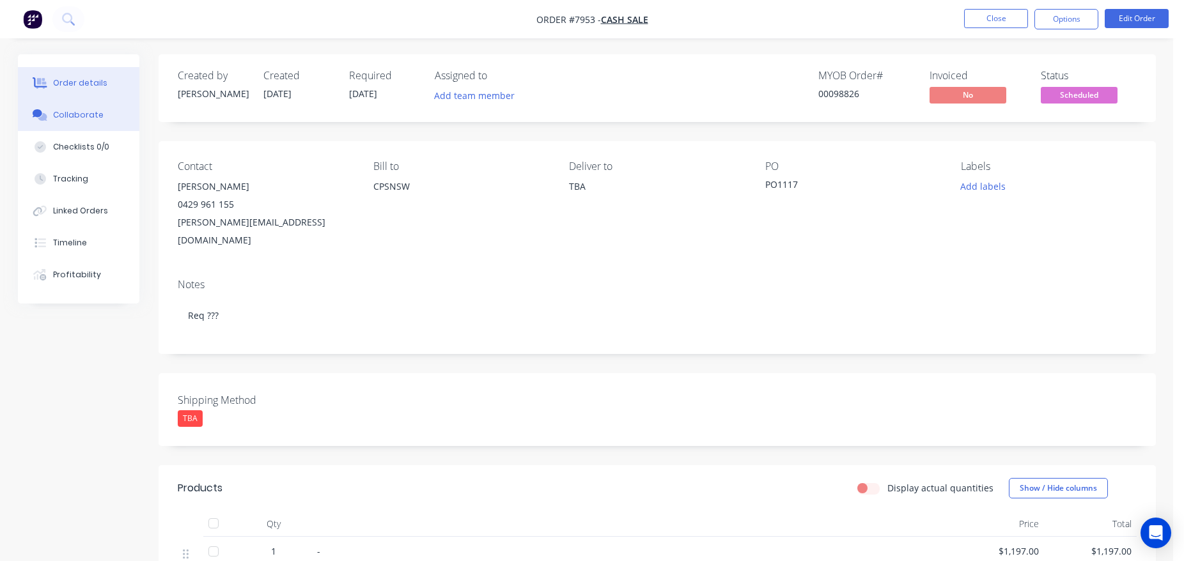
click at [98, 124] on button "Collaborate" at bounding box center [78, 115] width 121 height 32
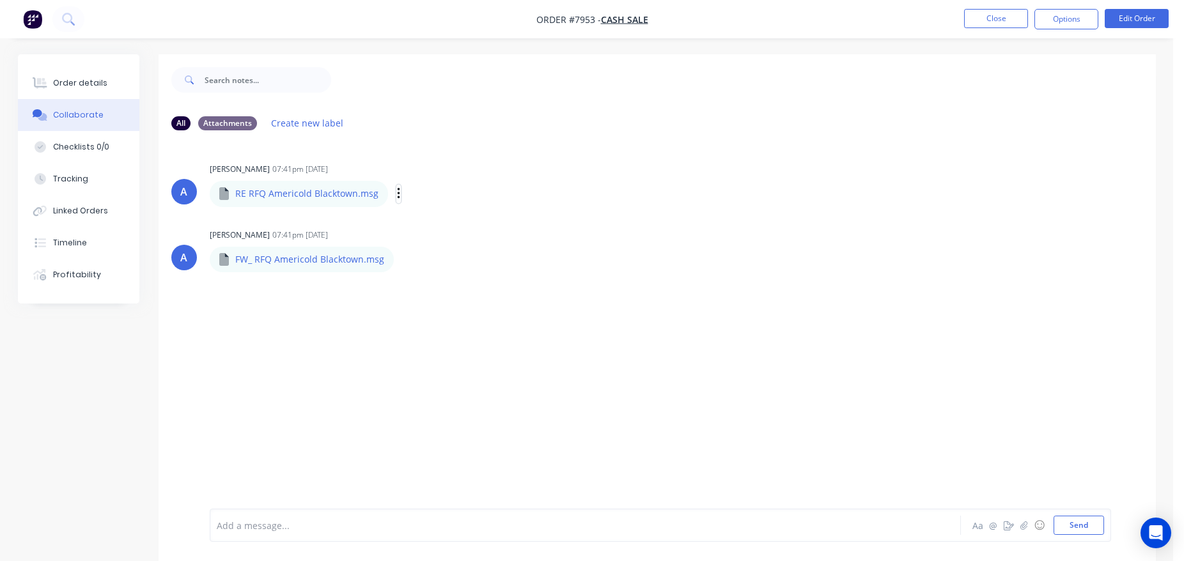
click at [397, 198] on icon "button" at bounding box center [399, 194] width 4 height 15
click at [466, 233] on button "Download" at bounding box center [482, 227] width 144 height 29
click at [403, 259] on icon "button" at bounding box center [405, 259] width 4 height 15
click at [488, 286] on button "Download" at bounding box center [488, 293] width 144 height 29
click at [993, 16] on button "Close" at bounding box center [996, 18] width 64 height 19
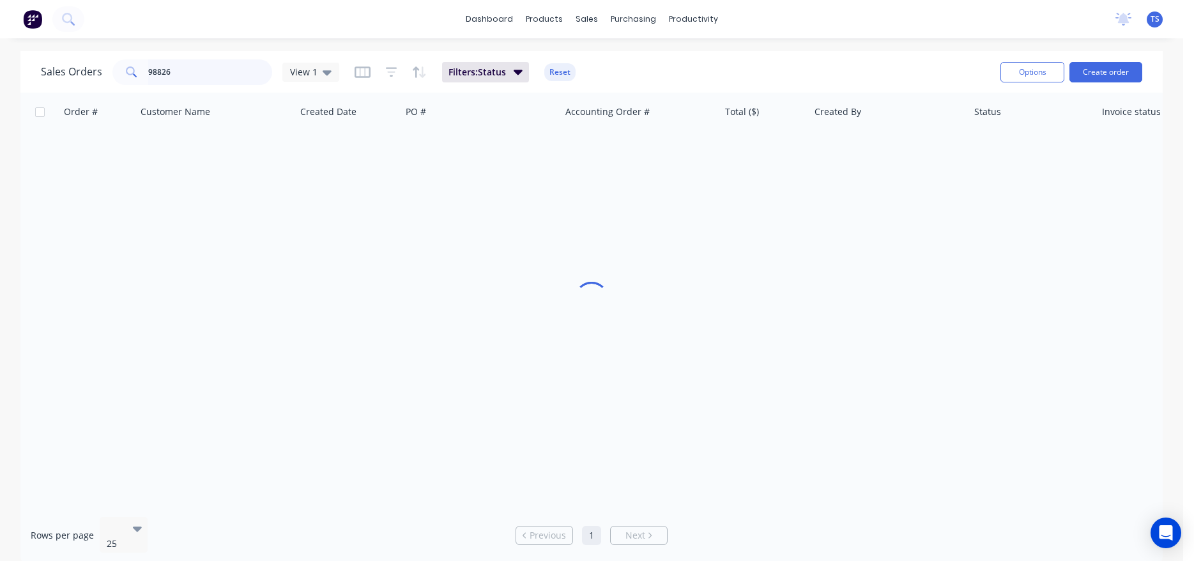
click at [225, 66] on input "98826" at bounding box center [210, 72] width 125 height 26
type input "2"
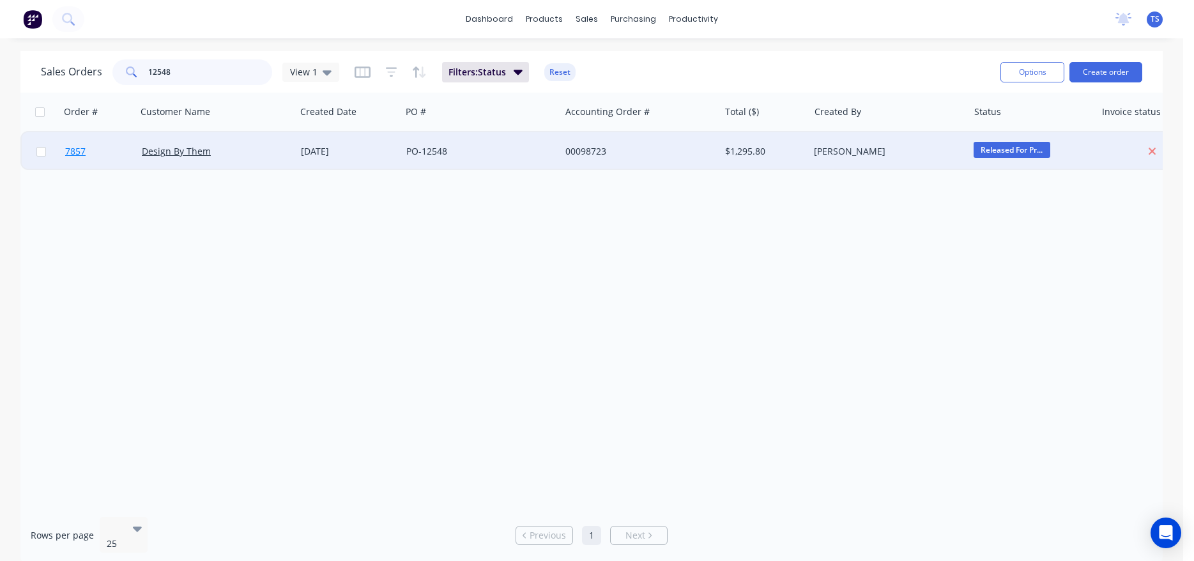
type input "12548"
click at [98, 155] on link "7857" at bounding box center [103, 151] width 77 height 38
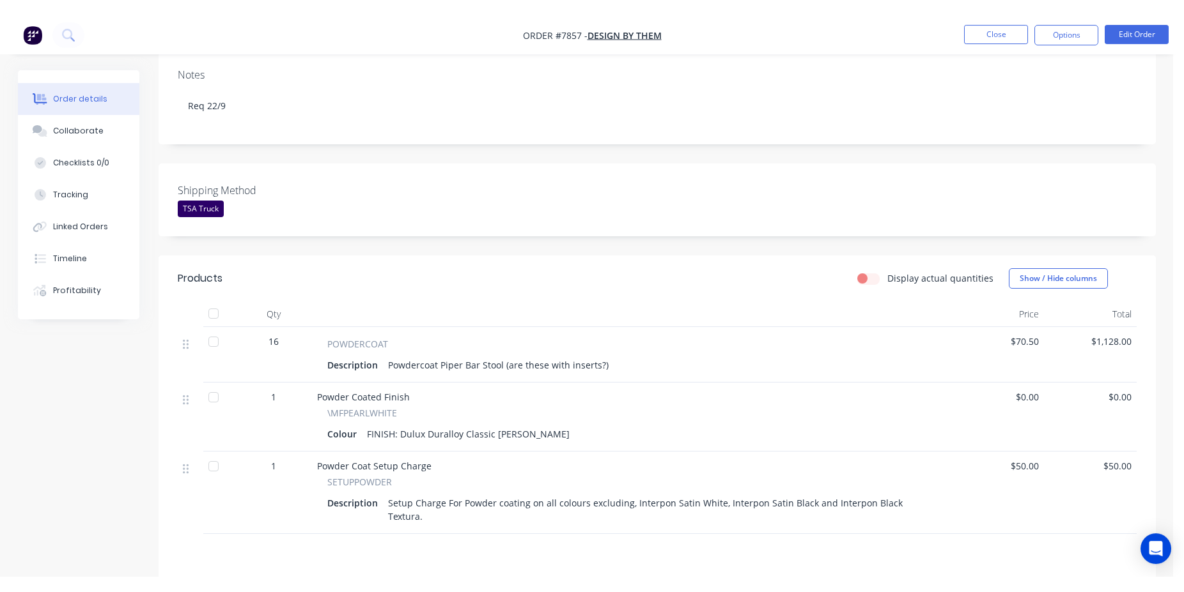
scroll to position [196, 0]
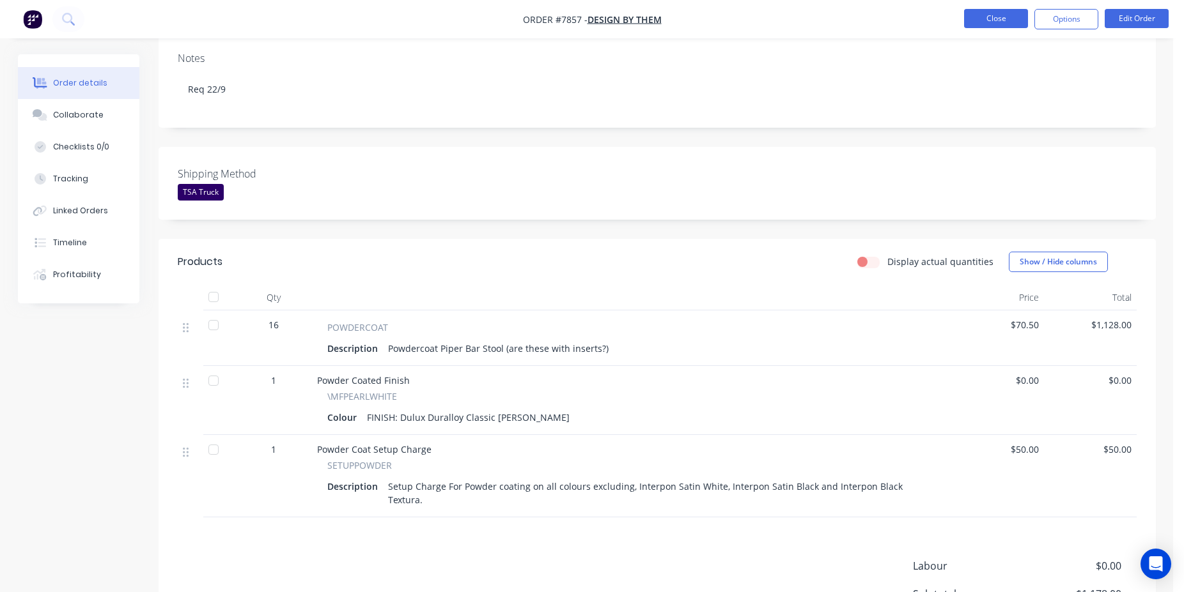
click at [989, 26] on button "Close" at bounding box center [996, 18] width 64 height 19
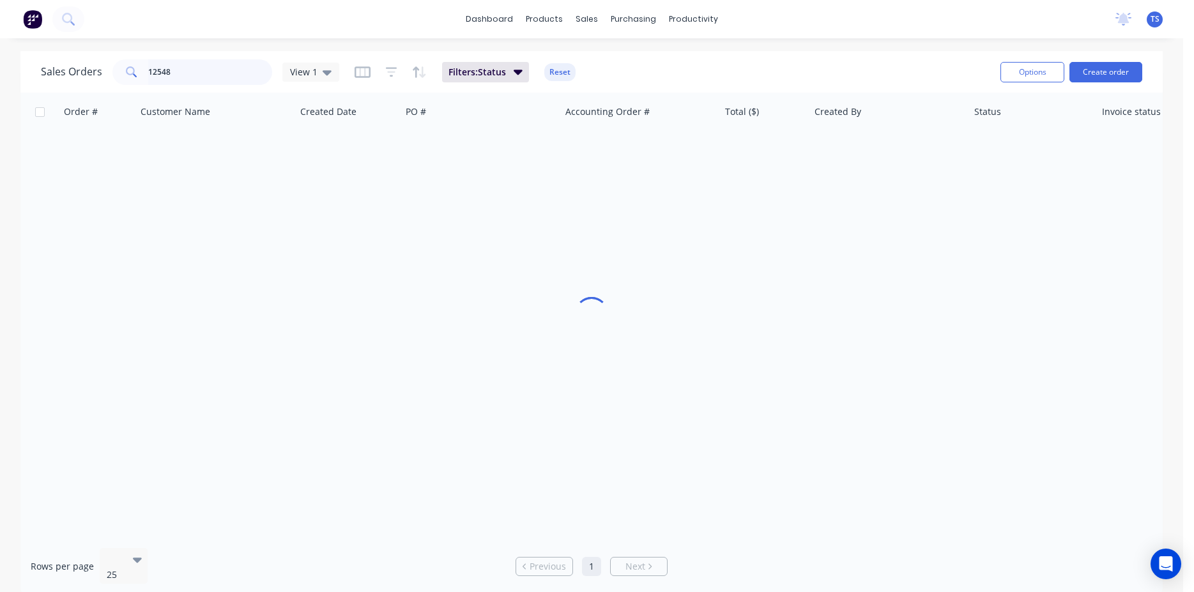
click at [175, 79] on input "12548" at bounding box center [210, 72] width 125 height 26
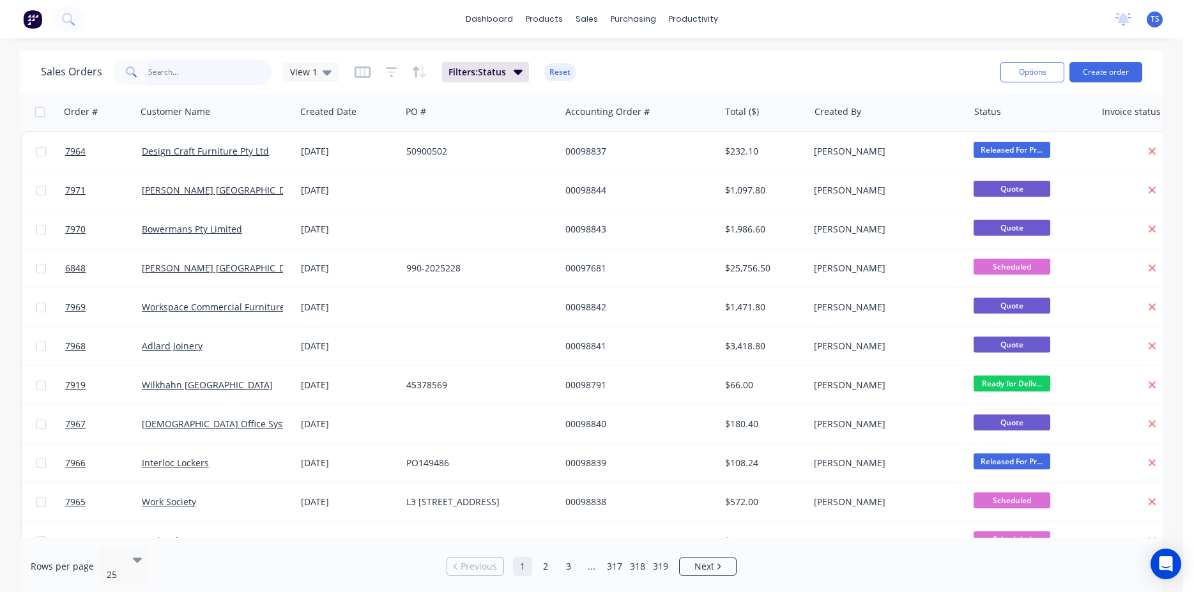
click at [203, 68] on input "text" at bounding box center [210, 72] width 125 height 26
click at [171, 74] on input "text" at bounding box center [210, 72] width 125 height 26
click at [199, 67] on input "text" at bounding box center [210, 72] width 125 height 26
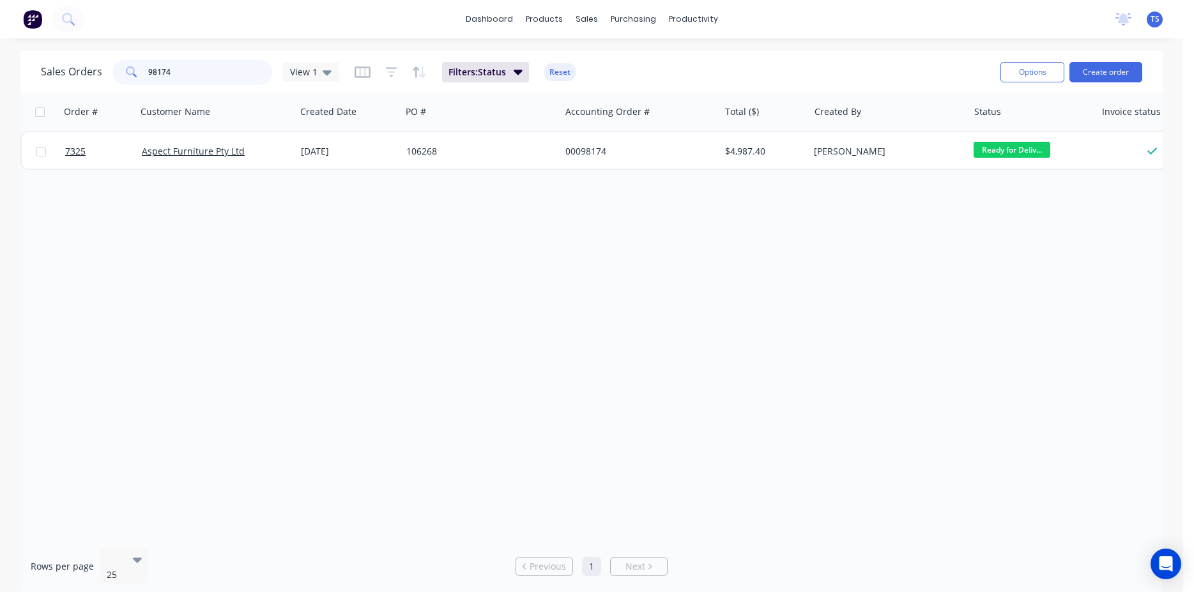
click at [191, 73] on input "98174" at bounding box center [210, 72] width 125 height 26
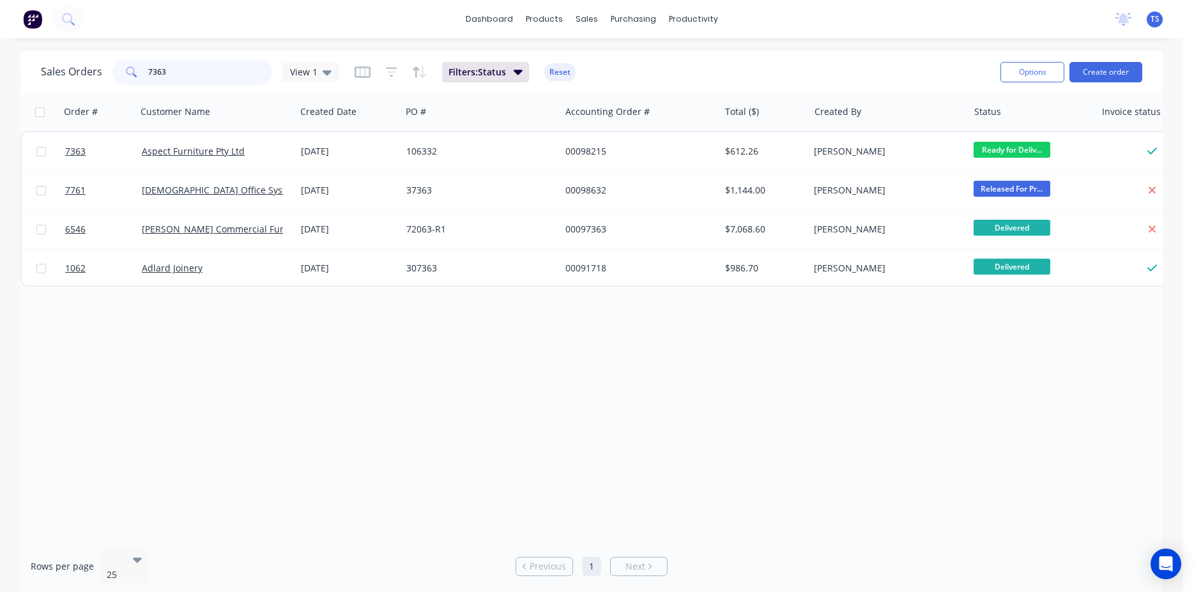
click at [176, 77] on input "7363" at bounding box center [210, 72] width 125 height 26
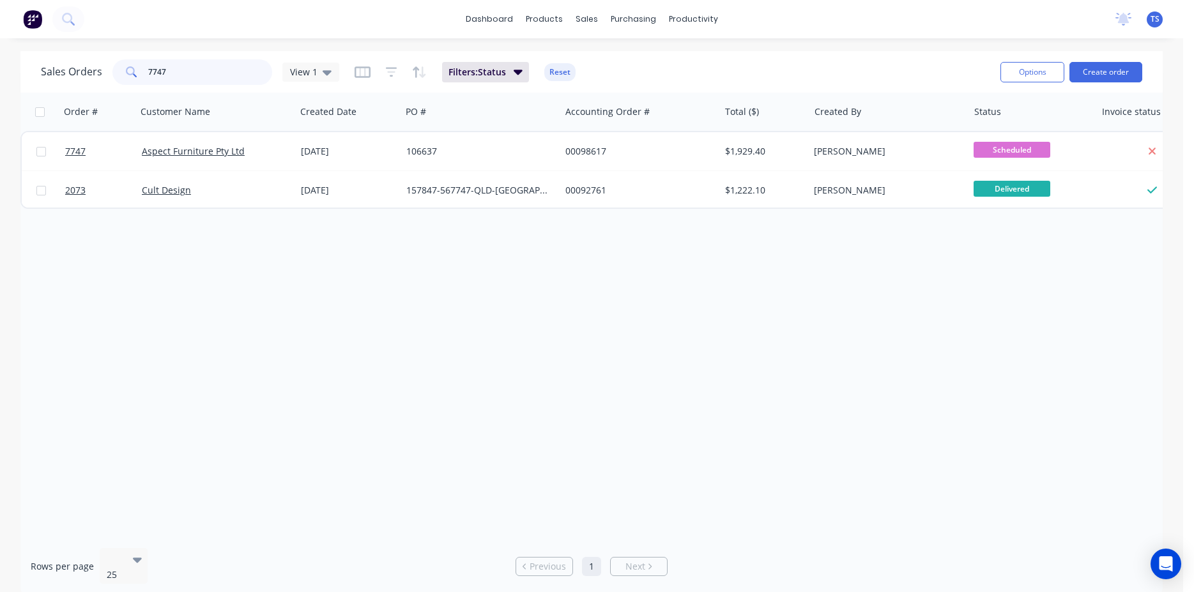
click at [185, 73] on input "7747" at bounding box center [210, 72] width 125 height 26
click at [171, 76] on input "7736" at bounding box center [210, 72] width 125 height 26
click at [171, 76] on input "7771" at bounding box center [210, 72] width 125 height 26
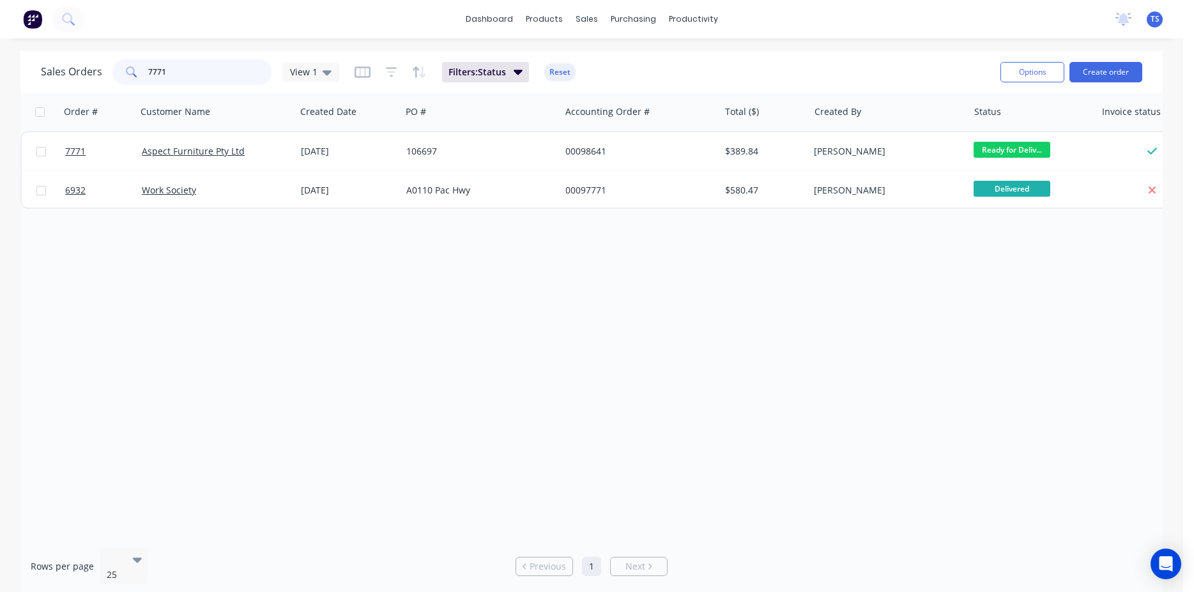
click at [171, 76] on input "7771" at bounding box center [210, 72] width 125 height 26
click at [187, 73] on input "7771" at bounding box center [210, 72] width 125 height 26
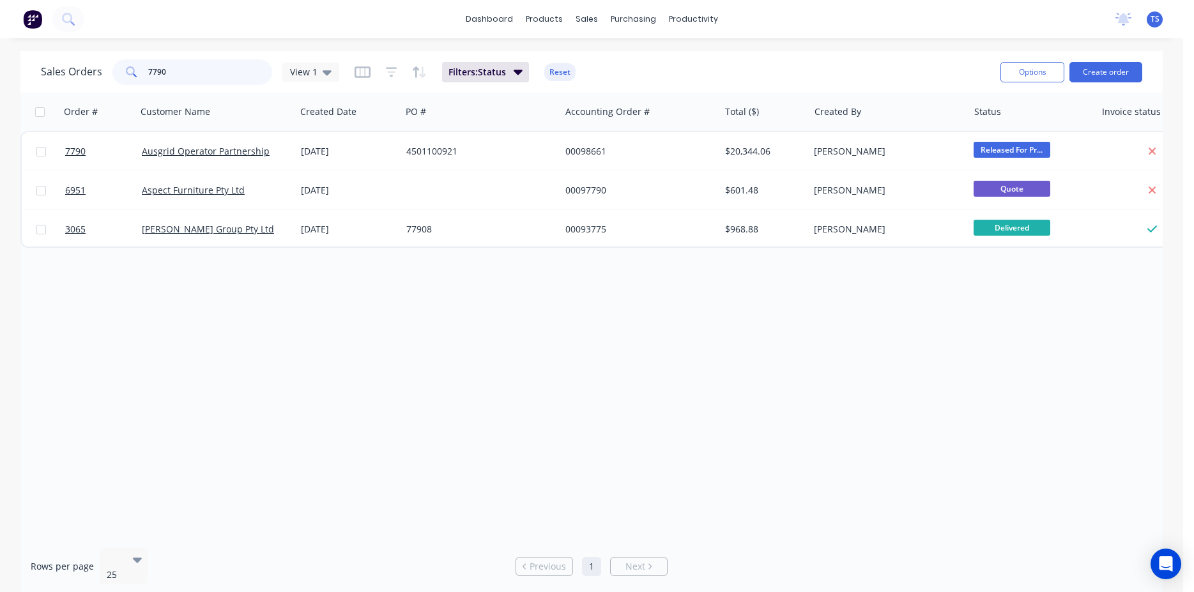
click at [176, 75] on input "7790" at bounding box center [210, 72] width 125 height 26
click at [197, 71] on input "7613" at bounding box center [210, 72] width 125 height 26
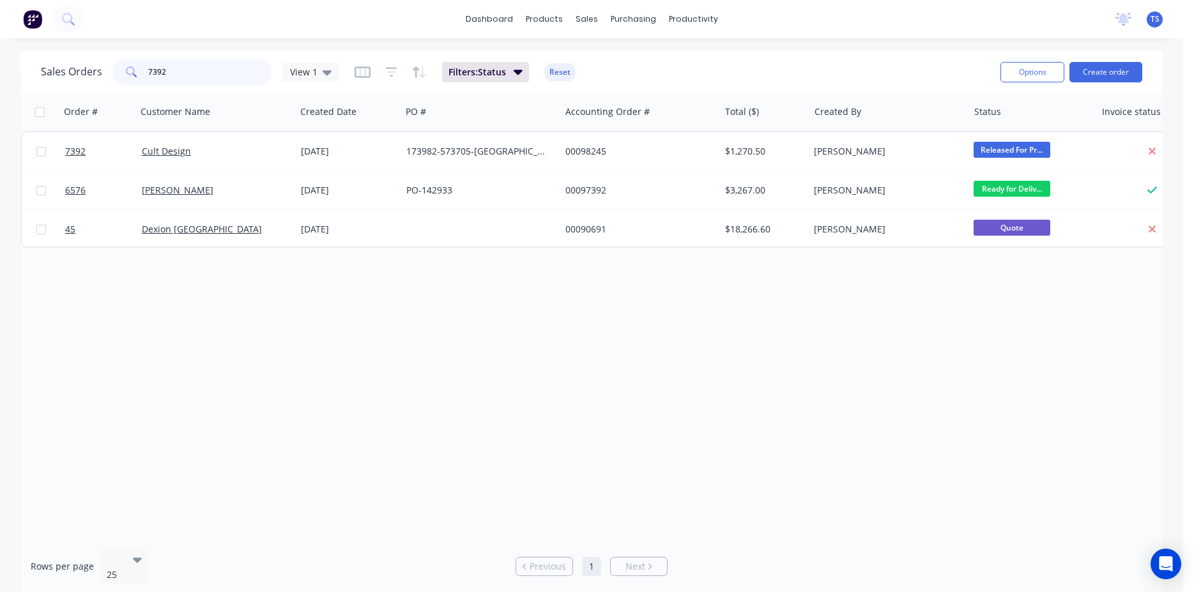
click at [193, 73] on input "7392" at bounding box center [210, 72] width 125 height 26
click at [193, 73] on input "7431" at bounding box center [210, 72] width 125 height 26
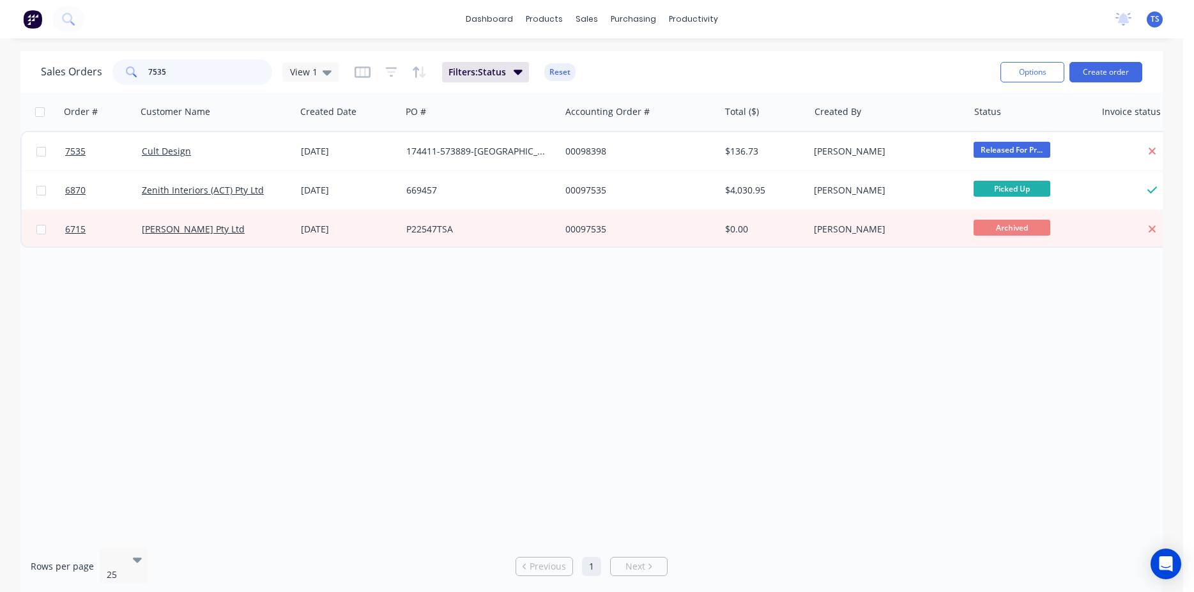
click at [192, 73] on input "7535" at bounding box center [210, 72] width 125 height 26
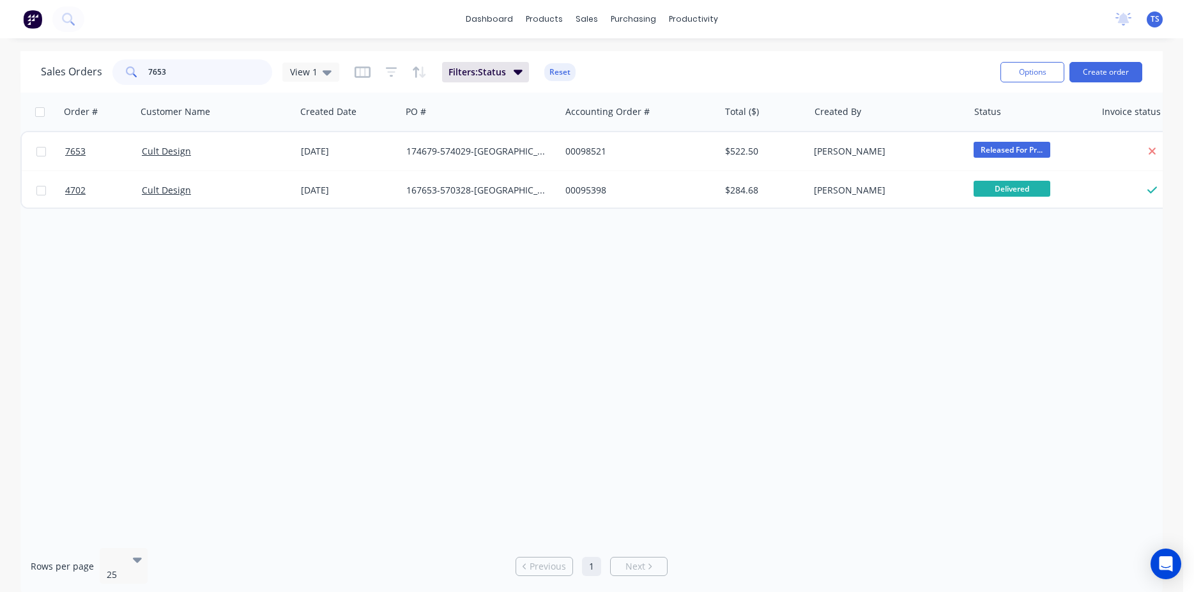
click at [172, 73] on input "7653" at bounding box center [210, 72] width 125 height 26
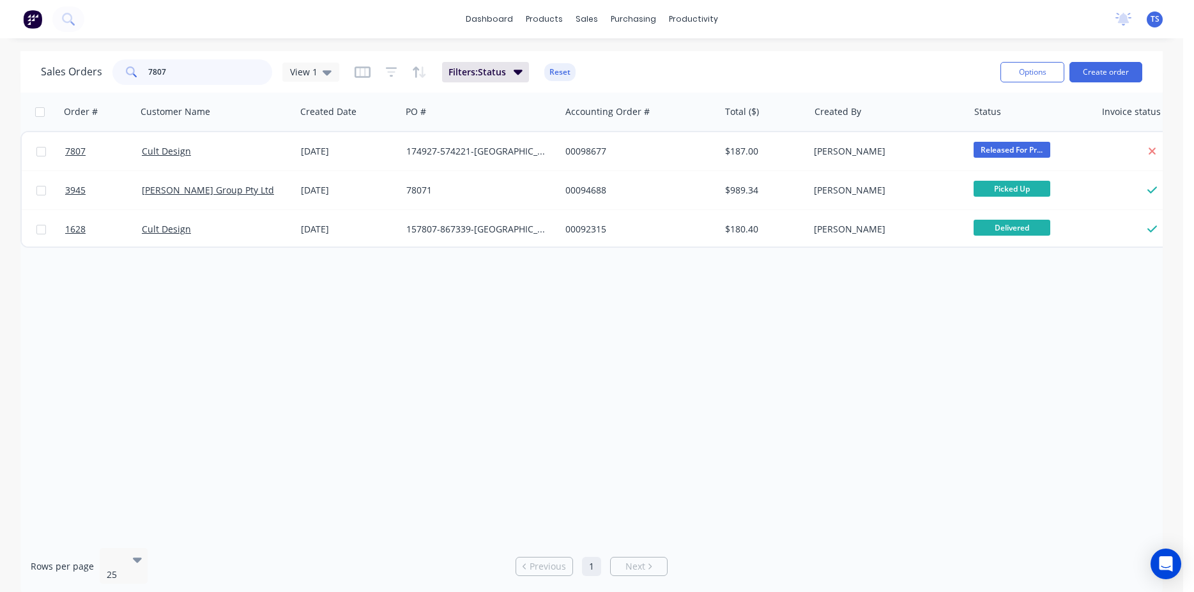
click at [172, 75] on input "7807" at bounding box center [210, 72] width 125 height 26
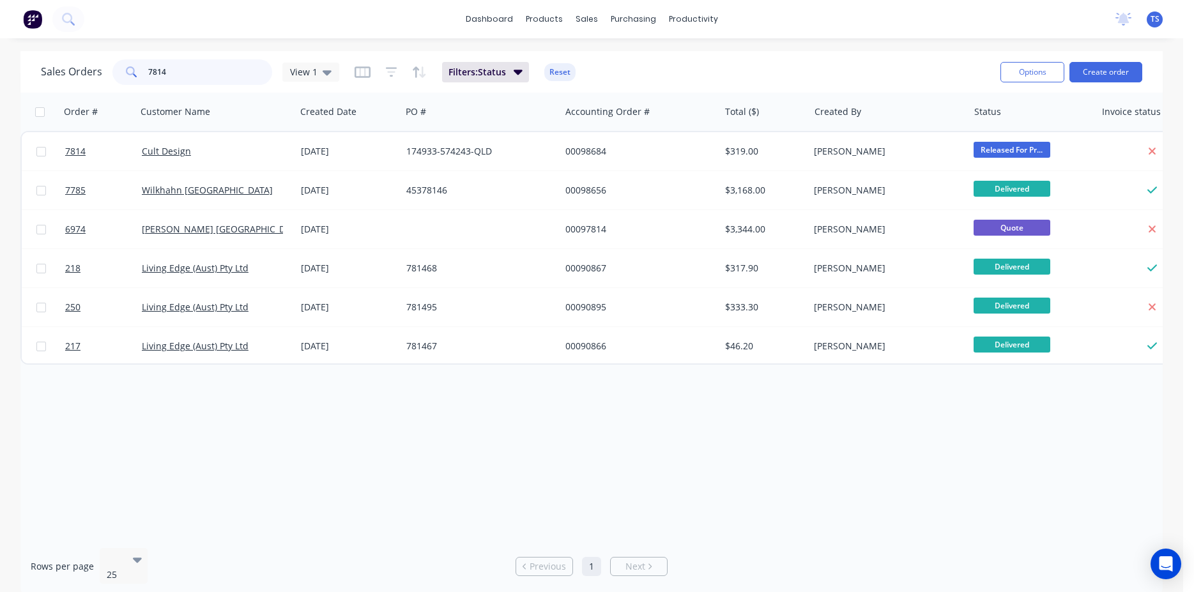
click at [193, 75] on input "7814" at bounding box center [210, 72] width 125 height 26
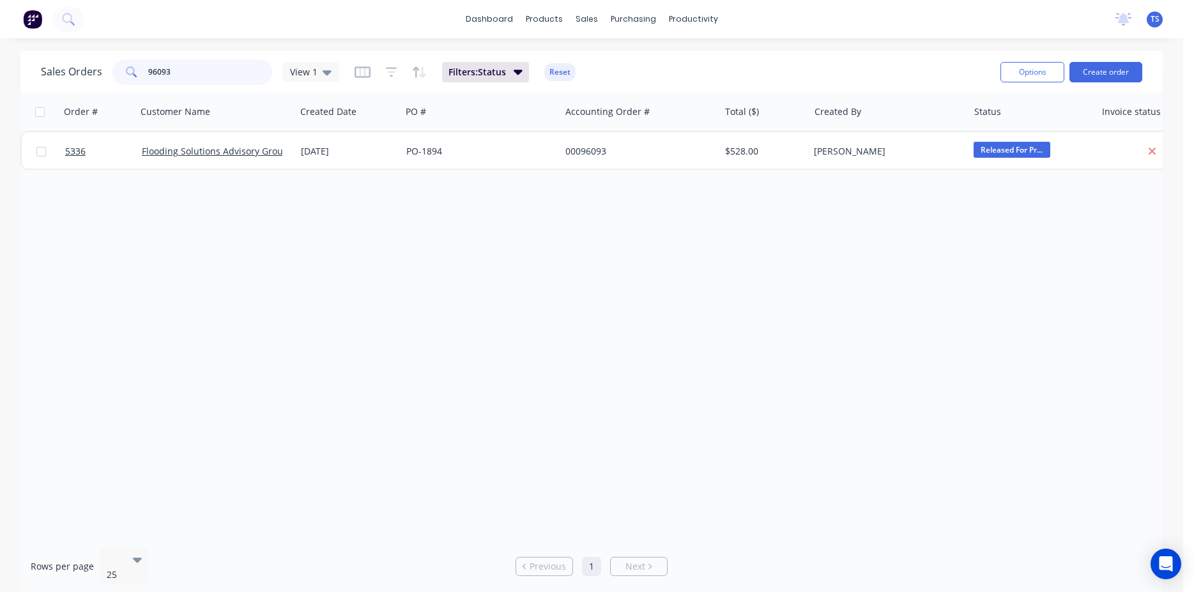
click at [186, 78] on input "96093" at bounding box center [210, 72] width 125 height 26
click at [186, 78] on input "7597" at bounding box center [210, 72] width 125 height 26
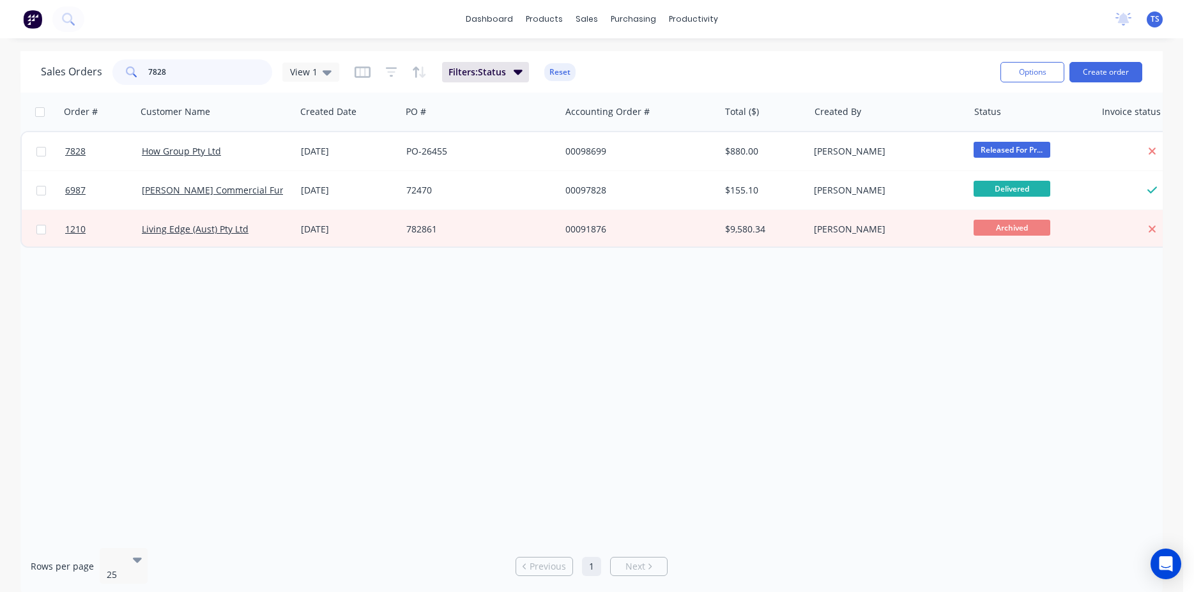
click at [186, 73] on input "7828" at bounding box center [210, 72] width 125 height 26
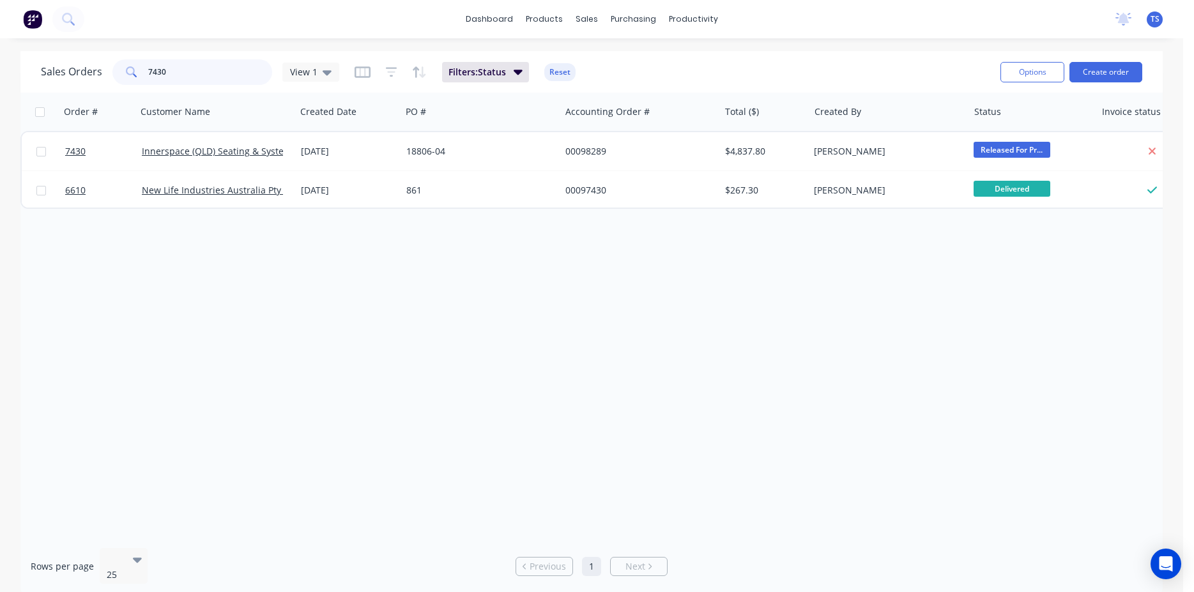
click at [201, 68] on input "7430" at bounding box center [210, 72] width 125 height 26
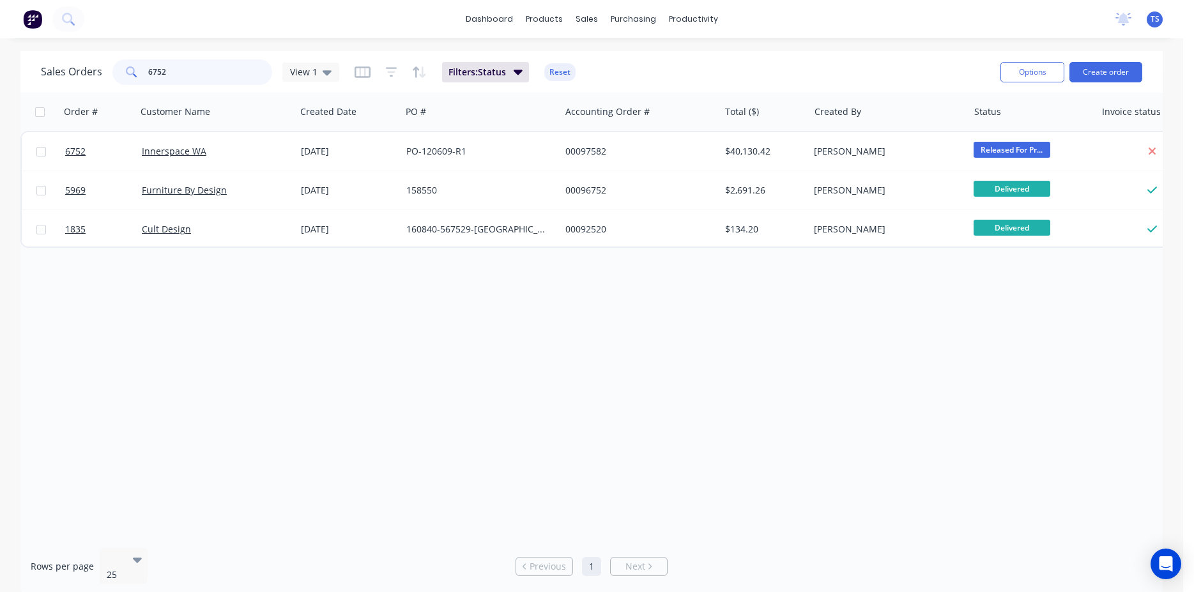
click at [184, 80] on input "6752" at bounding box center [210, 72] width 125 height 26
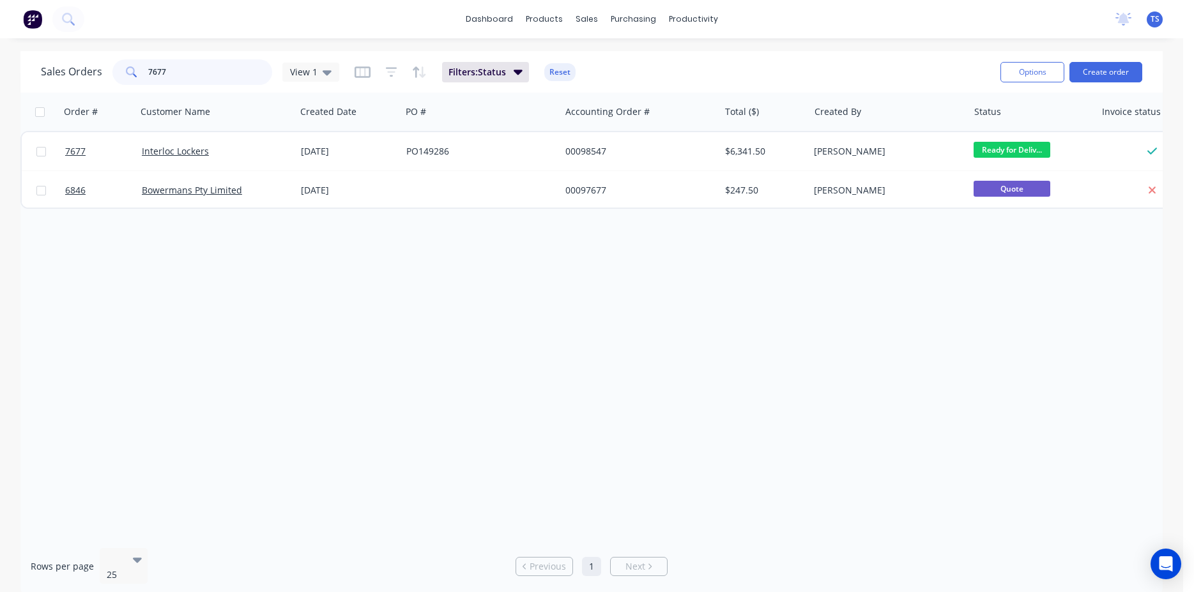
click at [179, 73] on input "7677" at bounding box center [210, 72] width 125 height 26
click at [179, 73] on input "7754" at bounding box center [210, 72] width 125 height 26
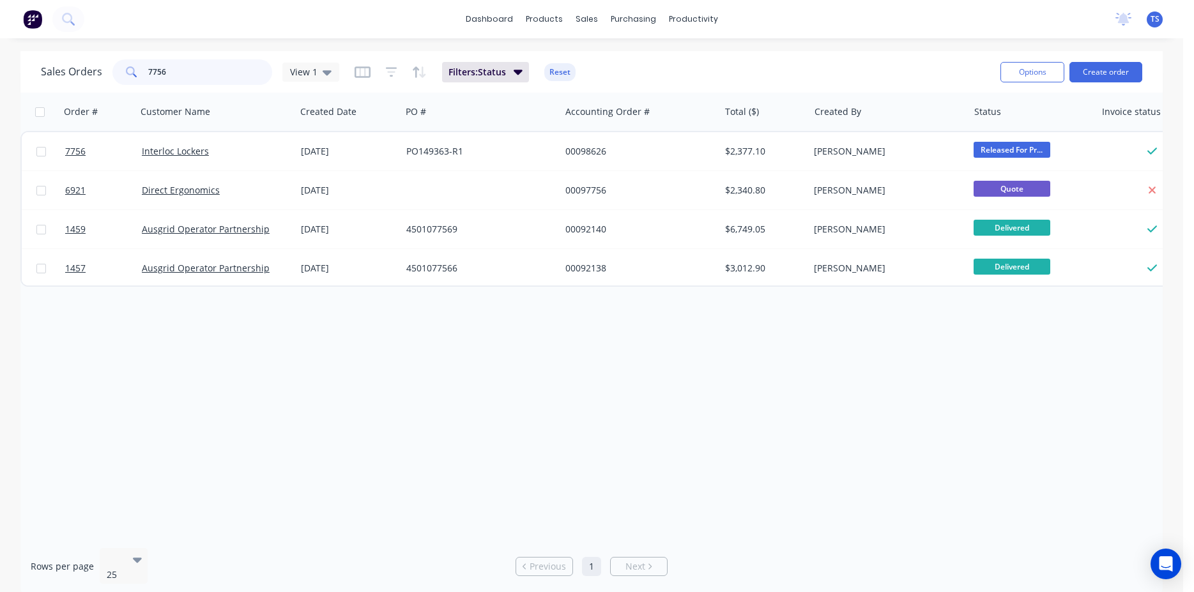
click at [171, 68] on input "7756" at bounding box center [210, 72] width 125 height 26
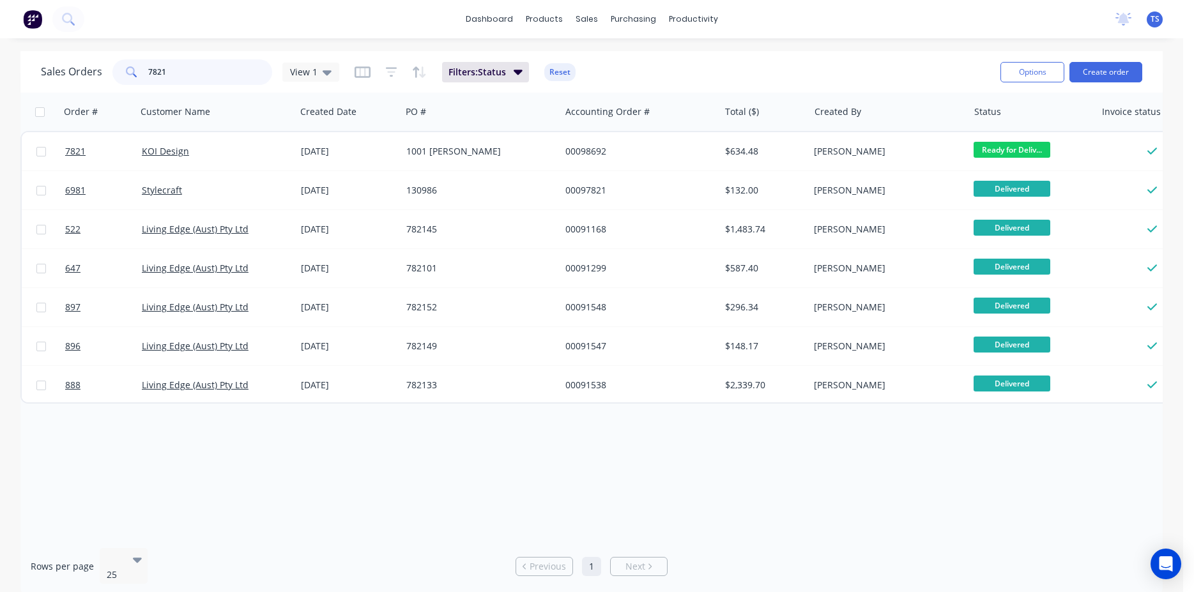
click at [203, 75] on input "7821" at bounding box center [210, 72] width 125 height 26
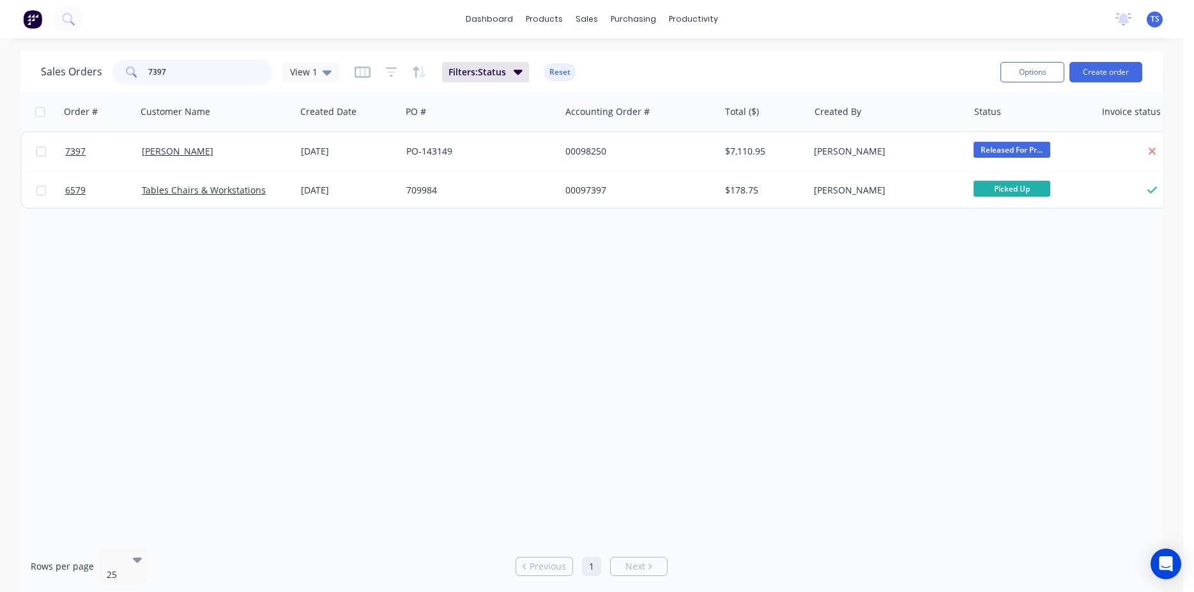
click at [197, 77] on input "7397" at bounding box center [210, 72] width 125 height 26
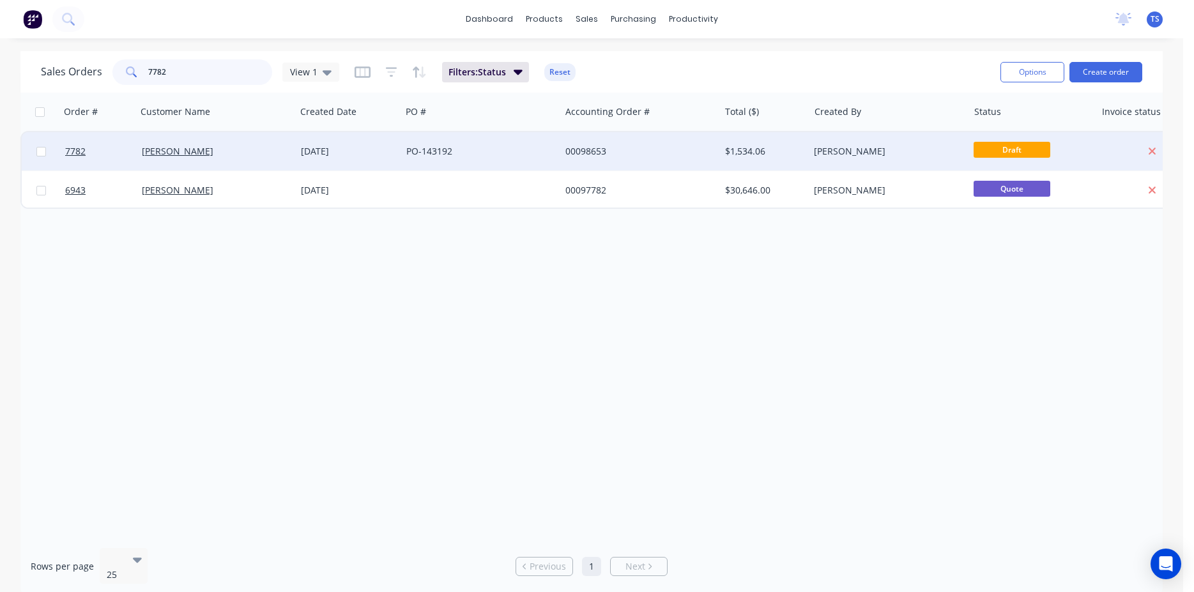
type input "7782"
click at [63, 148] on div at bounding box center [98, 151] width 77 height 38
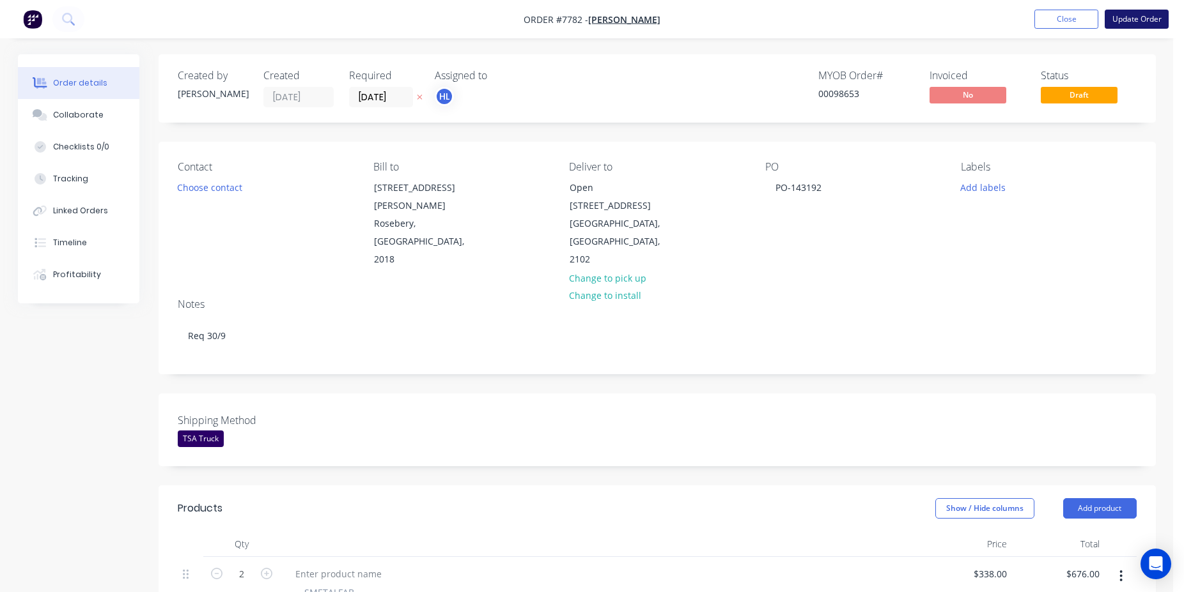
click at [1119, 26] on button "Update Order" at bounding box center [1136, 19] width 64 height 19
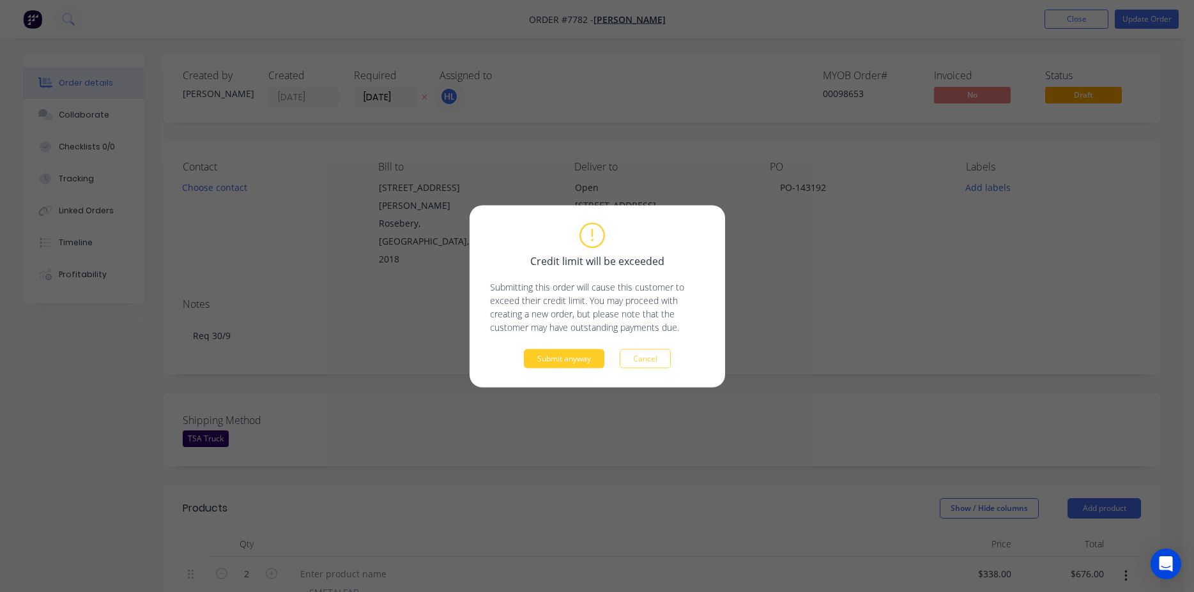
click at [589, 357] on button "Submit anyway" at bounding box center [564, 358] width 81 height 19
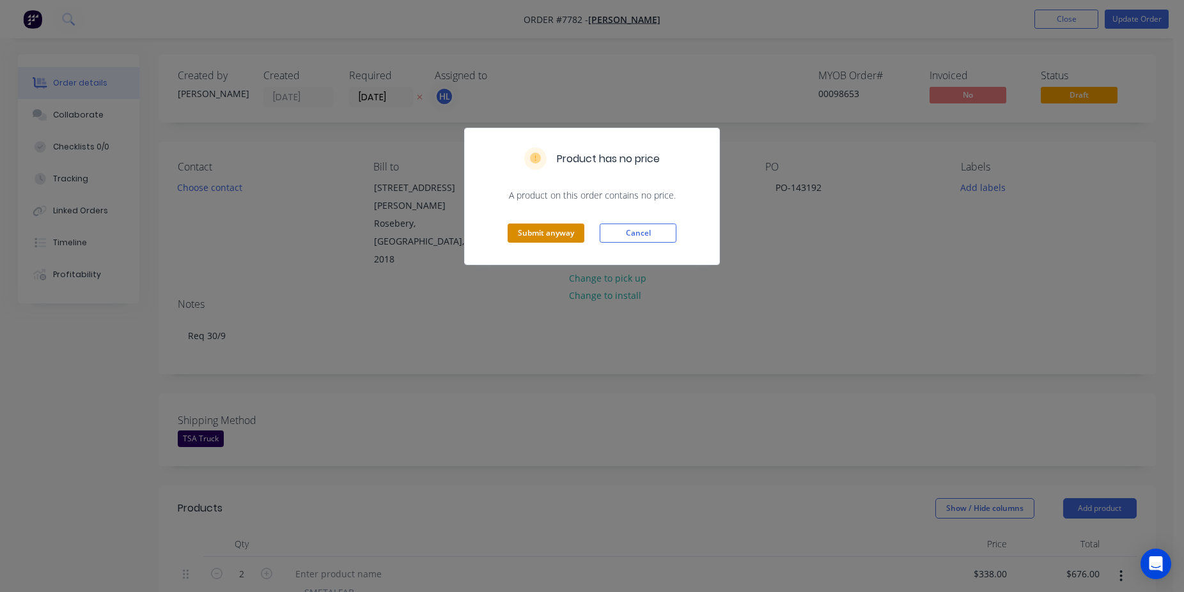
click at [530, 233] on button "Submit anyway" at bounding box center [545, 233] width 77 height 19
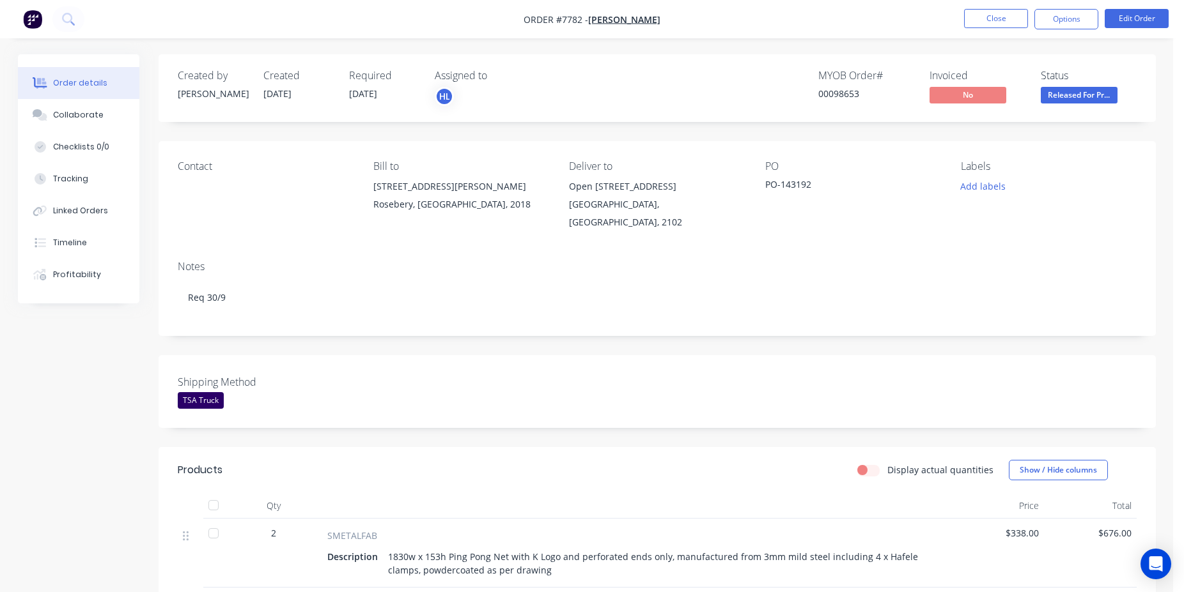
click at [999, 8] on nav "Order #7782 - [PERSON_NAME] Close Options Edit Order" at bounding box center [592, 19] width 1184 height 38
click at [998, 15] on button "Close" at bounding box center [996, 18] width 64 height 19
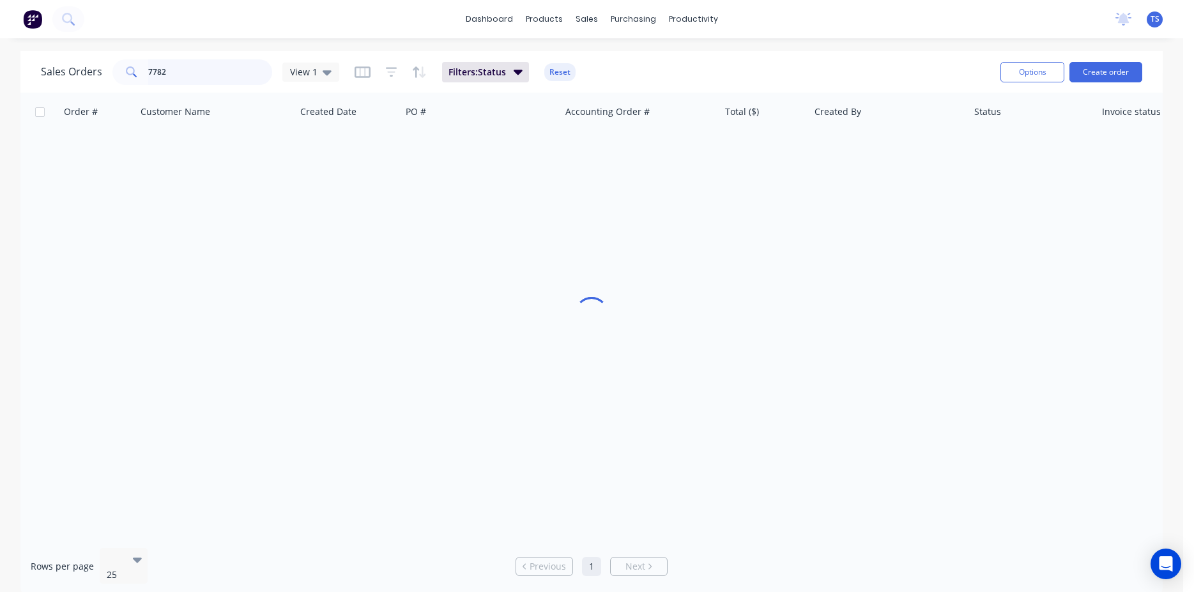
click at [212, 75] on input "7782" at bounding box center [210, 72] width 125 height 26
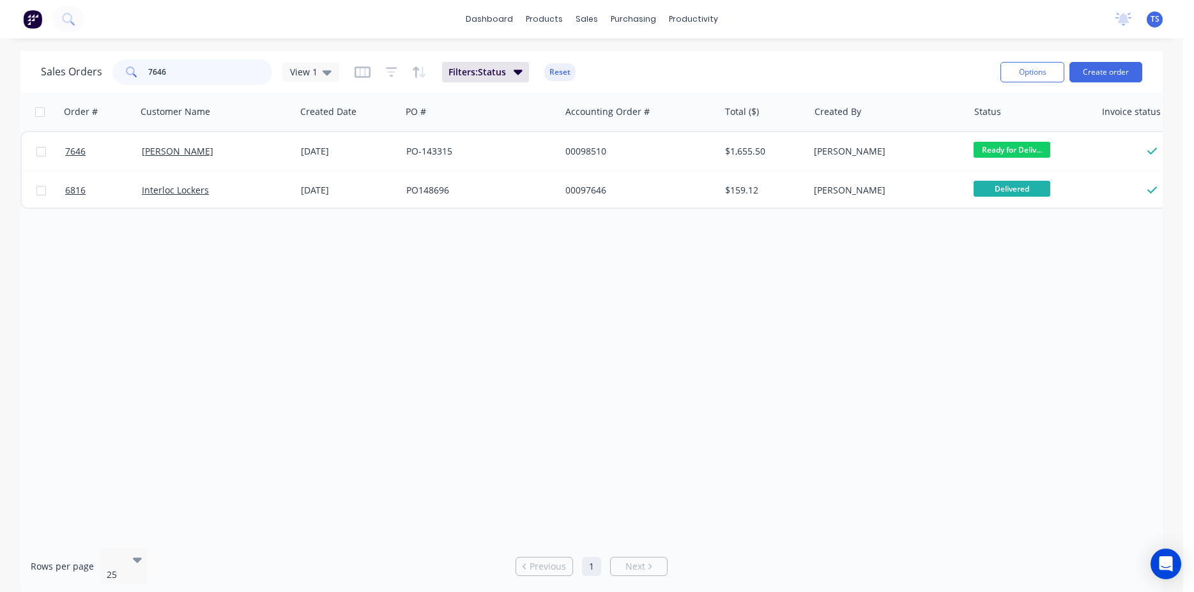
click at [212, 75] on input "7646" at bounding box center [210, 72] width 125 height 26
click at [173, 68] on input "7792" at bounding box center [210, 72] width 125 height 26
click at [173, 67] on input "7685" at bounding box center [210, 72] width 125 height 26
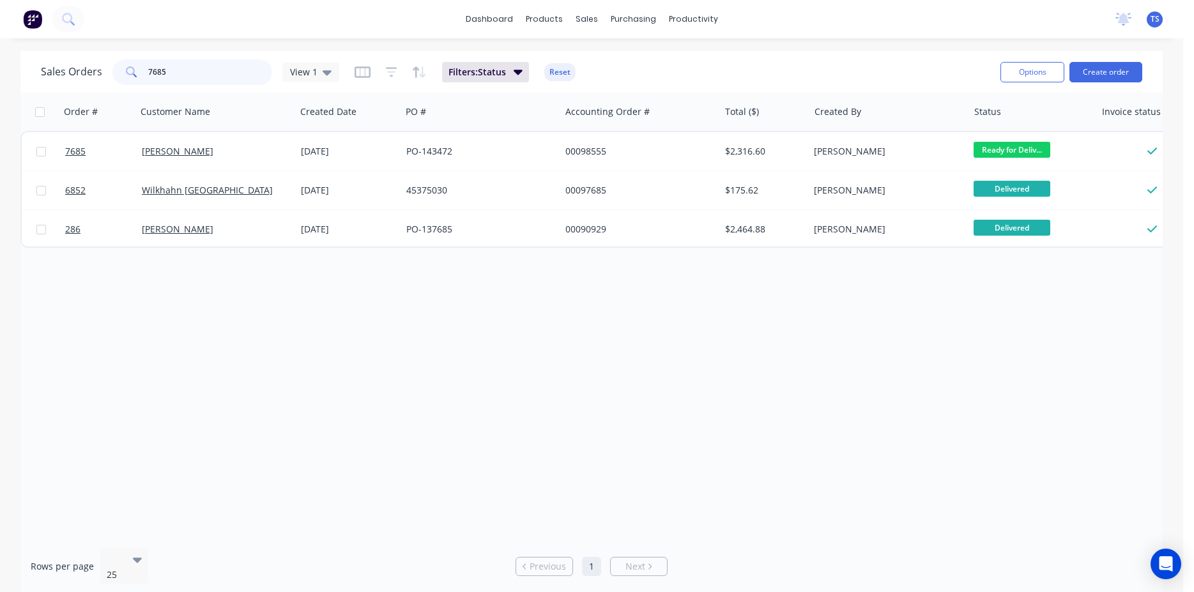
click at [173, 67] on input "7685" at bounding box center [210, 72] width 125 height 26
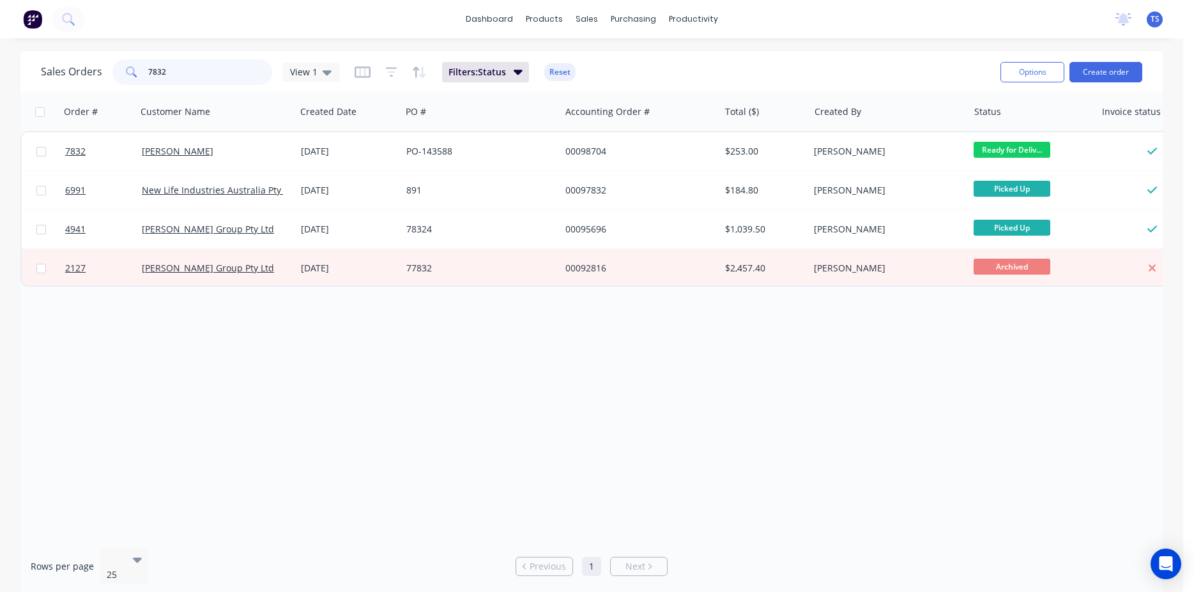
click at [171, 73] on input "7832" at bounding box center [210, 72] width 125 height 26
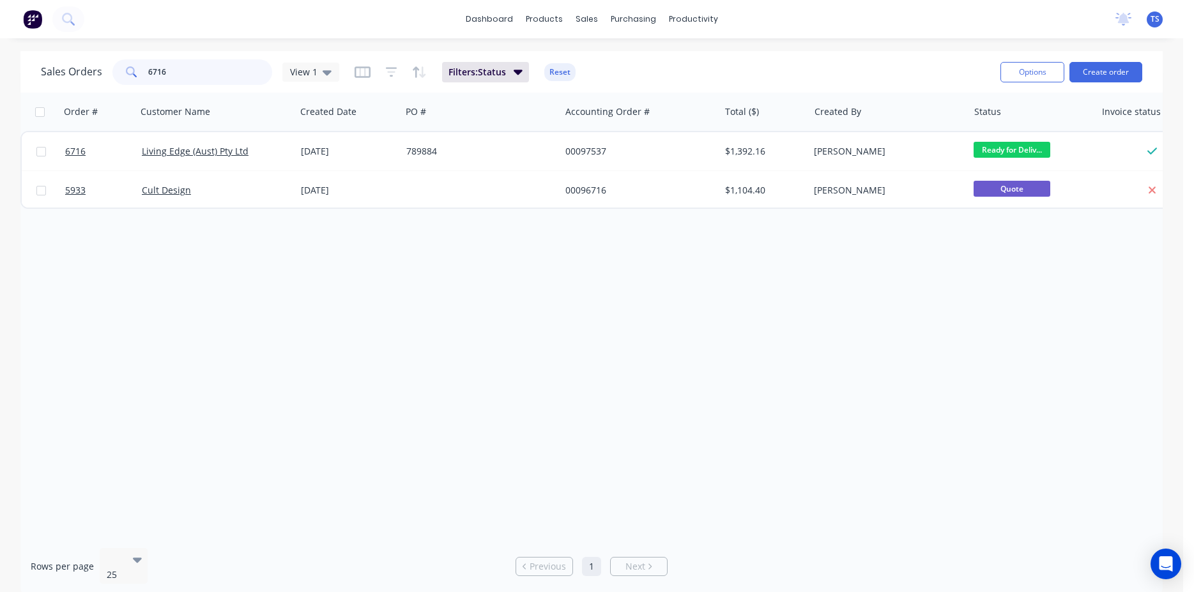
click at [198, 74] on input "6716" at bounding box center [210, 72] width 125 height 26
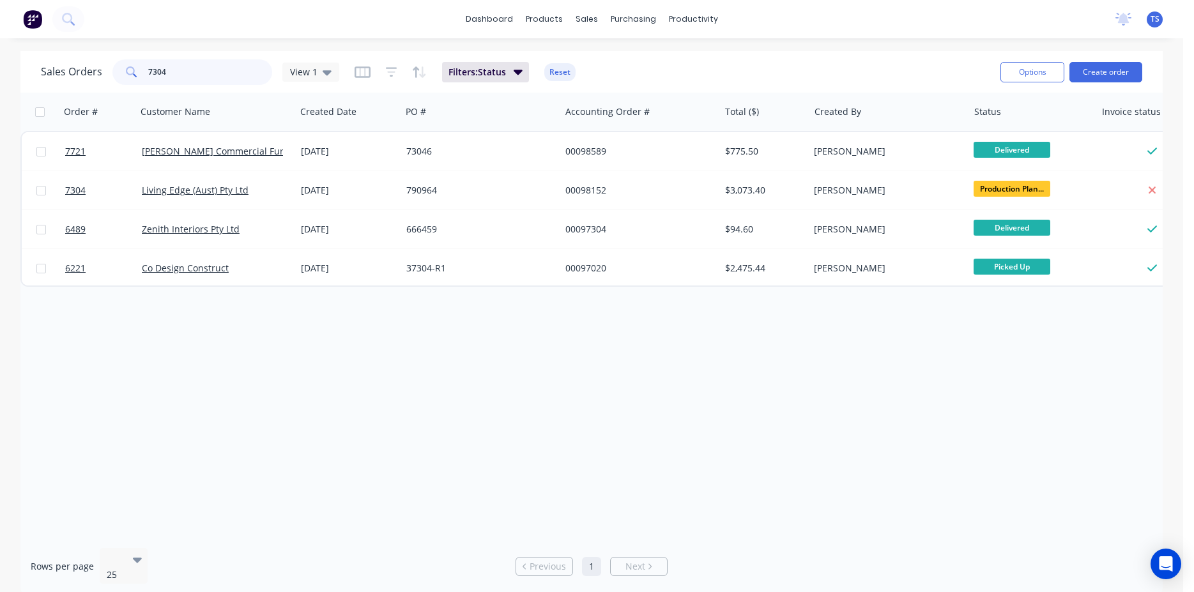
click at [197, 74] on input "7304" at bounding box center [210, 72] width 125 height 26
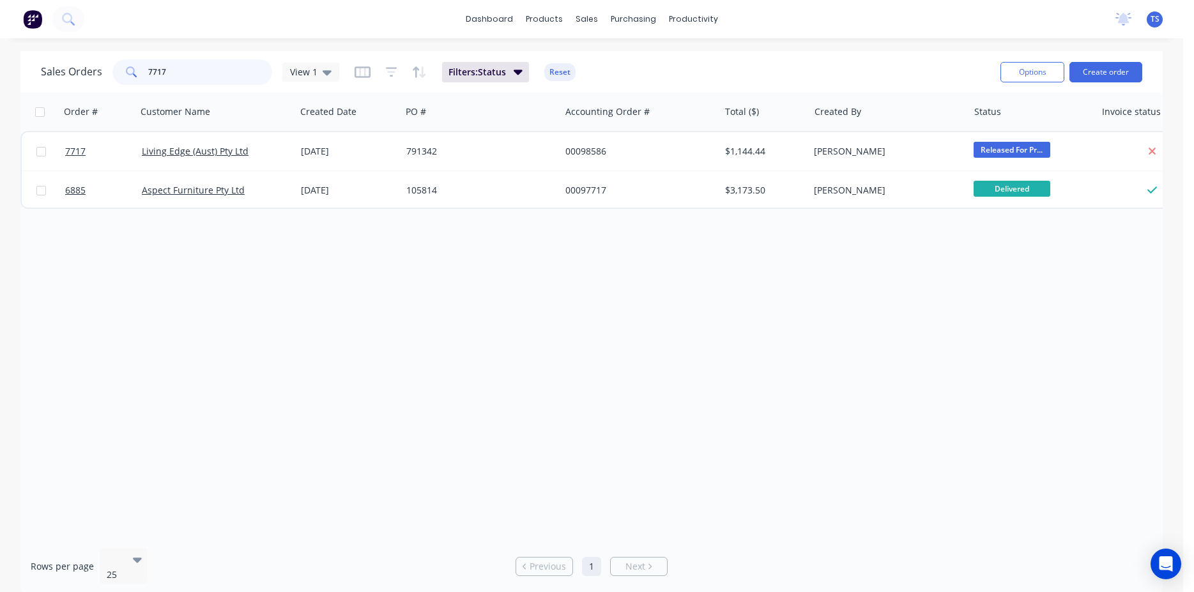
click at [205, 64] on input "7717" at bounding box center [210, 72] width 125 height 26
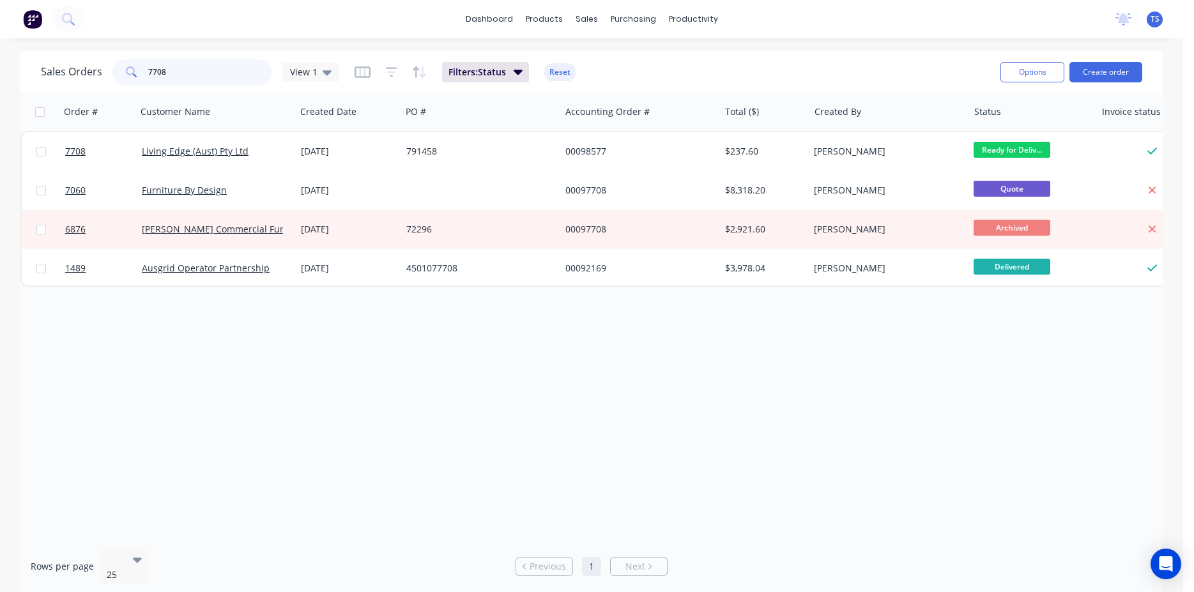
click at [194, 69] on input "7708" at bounding box center [210, 72] width 125 height 26
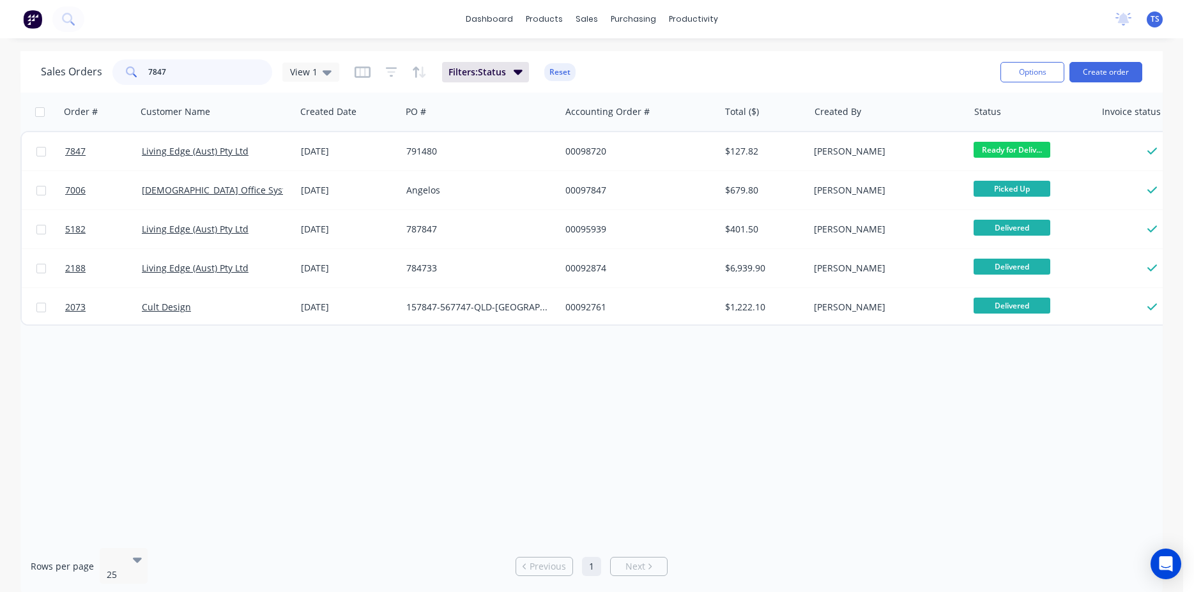
click at [190, 67] on input "7847" at bounding box center [210, 72] width 125 height 26
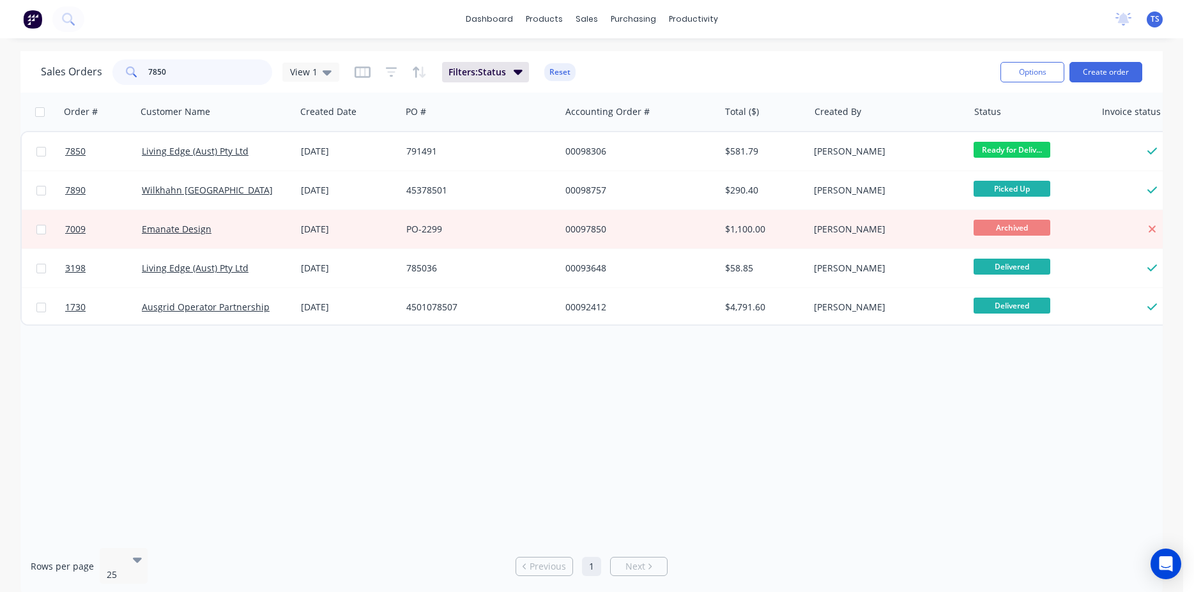
click at [183, 71] on input "7850" at bounding box center [210, 72] width 125 height 26
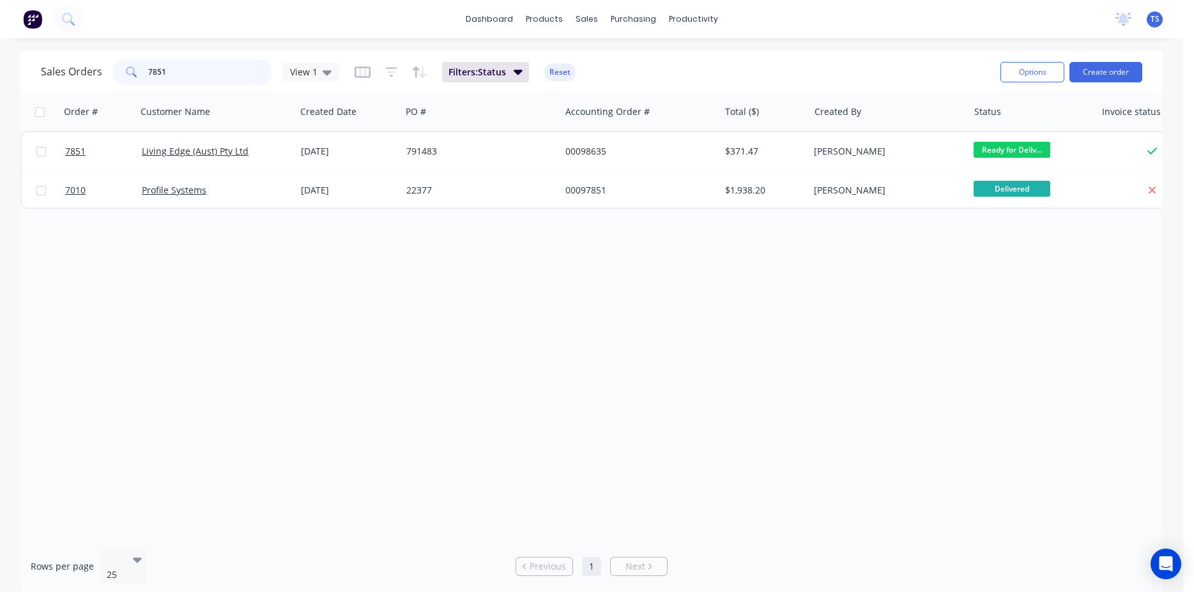
click at [178, 82] on input "7851" at bounding box center [210, 72] width 125 height 26
click at [185, 79] on input "7800" at bounding box center [210, 72] width 125 height 26
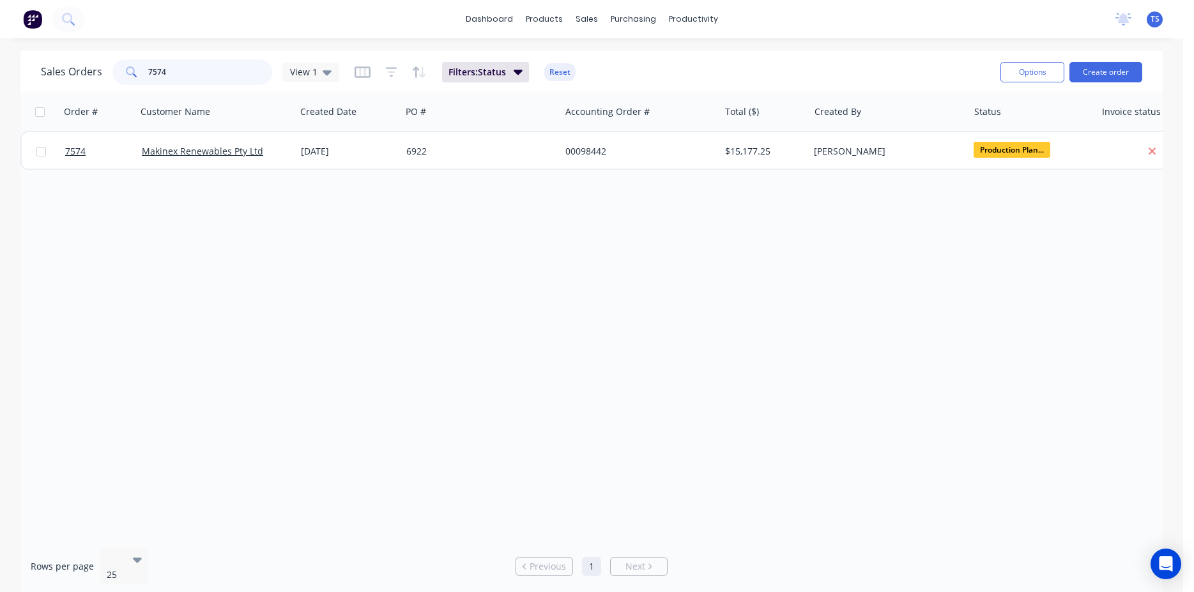
click at [188, 81] on input "7574" at bounding box center [210, 72] width 125 height 26
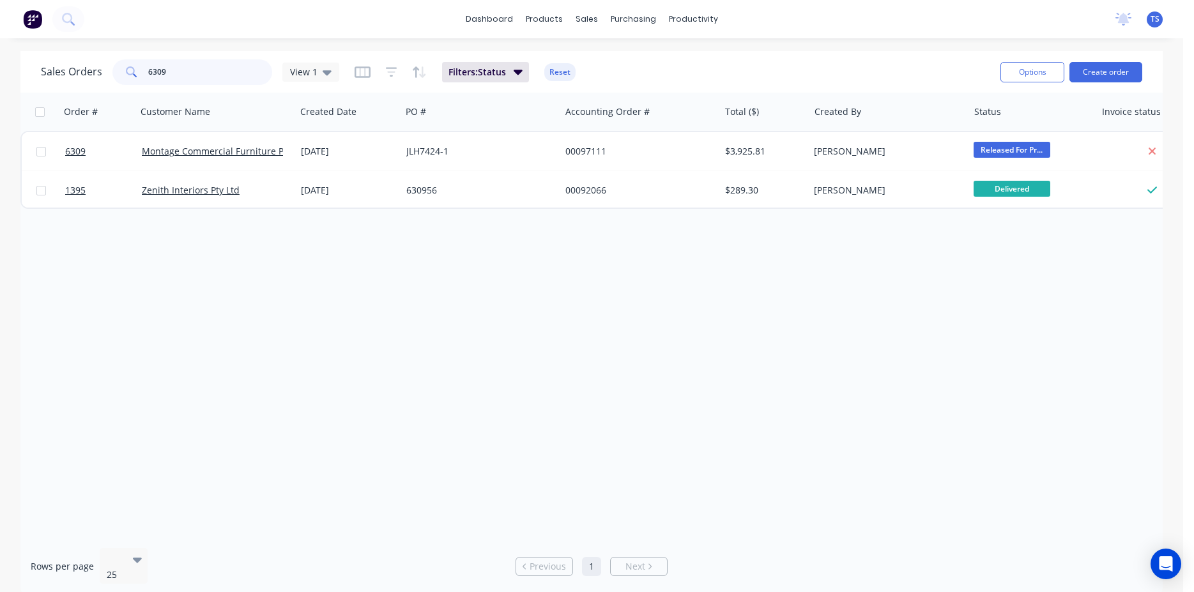
click at [188, 82] on input "6309" at bounding box center [210, 72] width 125 height 26
click at [188, 82] on input "7447" at bounding box center [210, 72] width 125 height 26
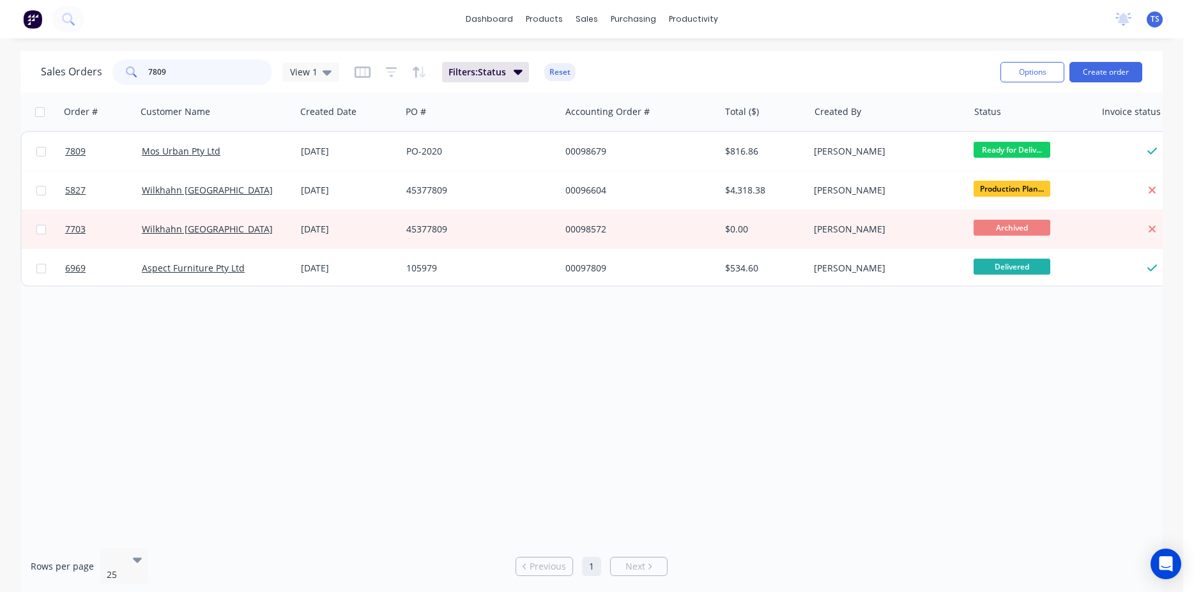
click at [197, 73] on input "7809" at bounding box center [210, 72] width 125 height 26
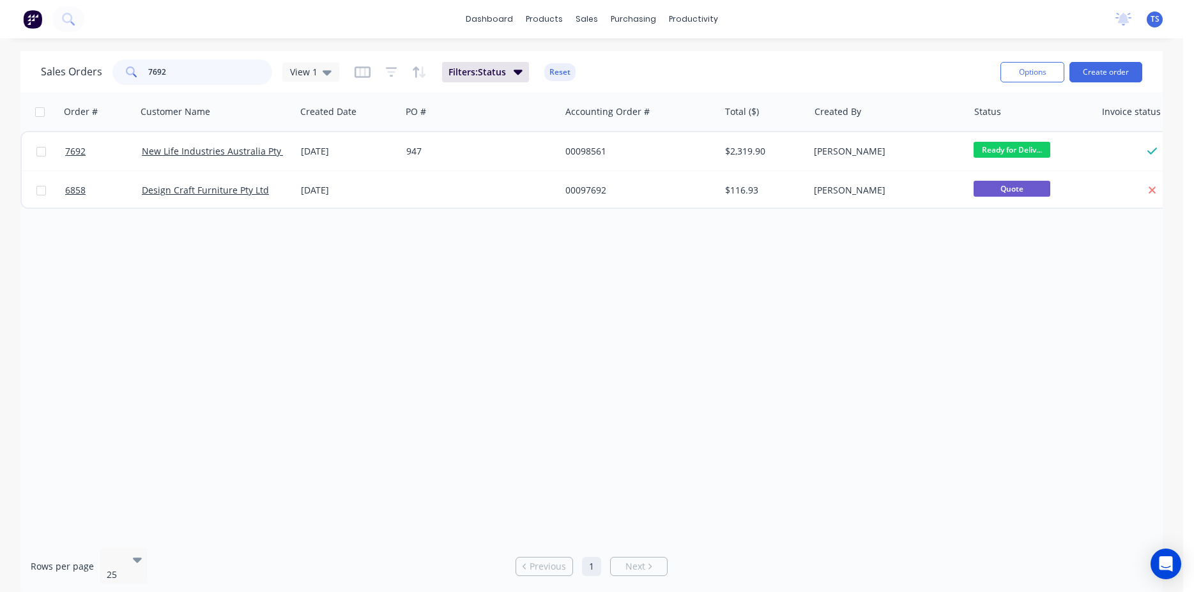
click at [193, 73] on input "7692" at bounding box center [210, 72] width 125 height 26
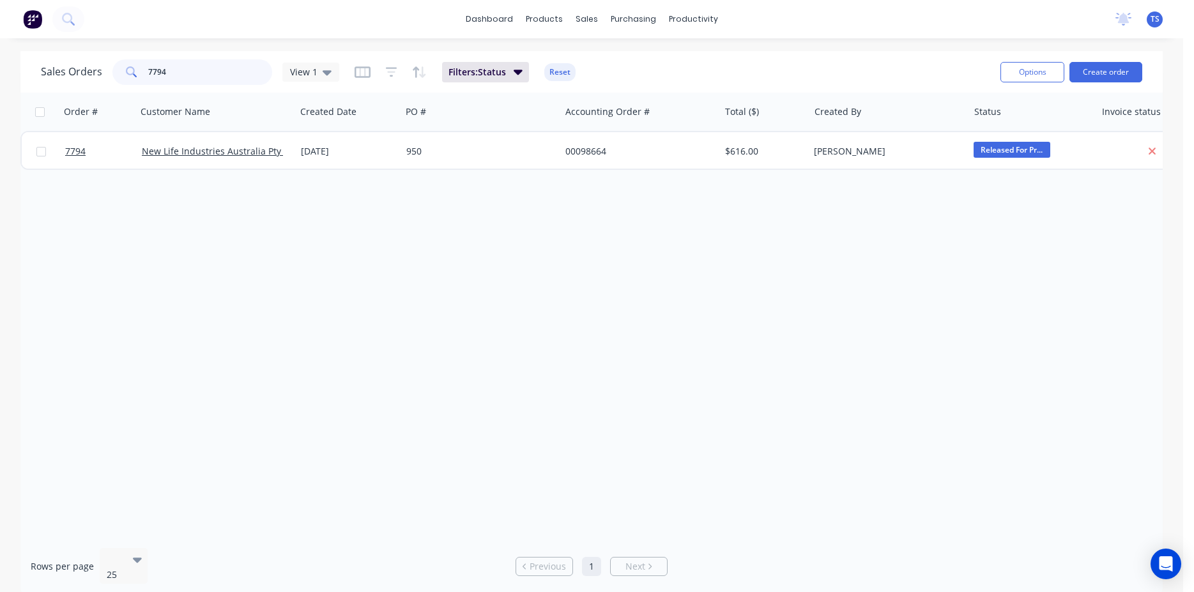
click at [193, 73] on input "7794" at bounding box center [210, 72] width 125 height 26
click at [189, 74] on input "7795" at bounding box center [210, 72] width 125 height 26
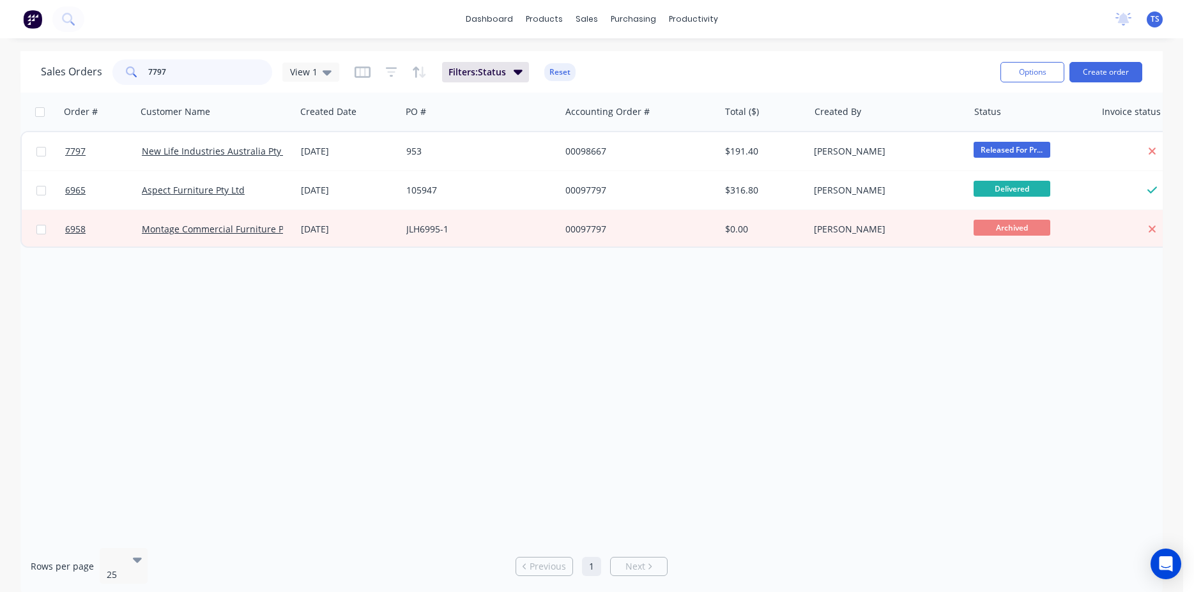
click at [193, 83] on input "7797" at bounding box center [210, 72] width 125 height 26
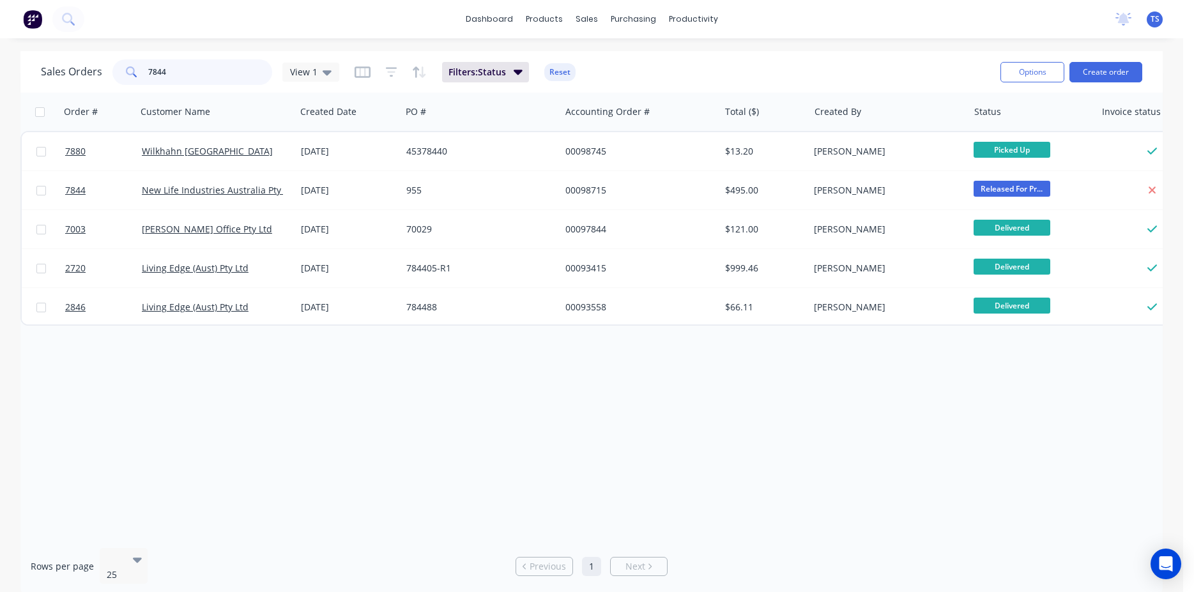
click at [192, 72] on input "7844" at bounding box center [210, 72] width 125 height 26
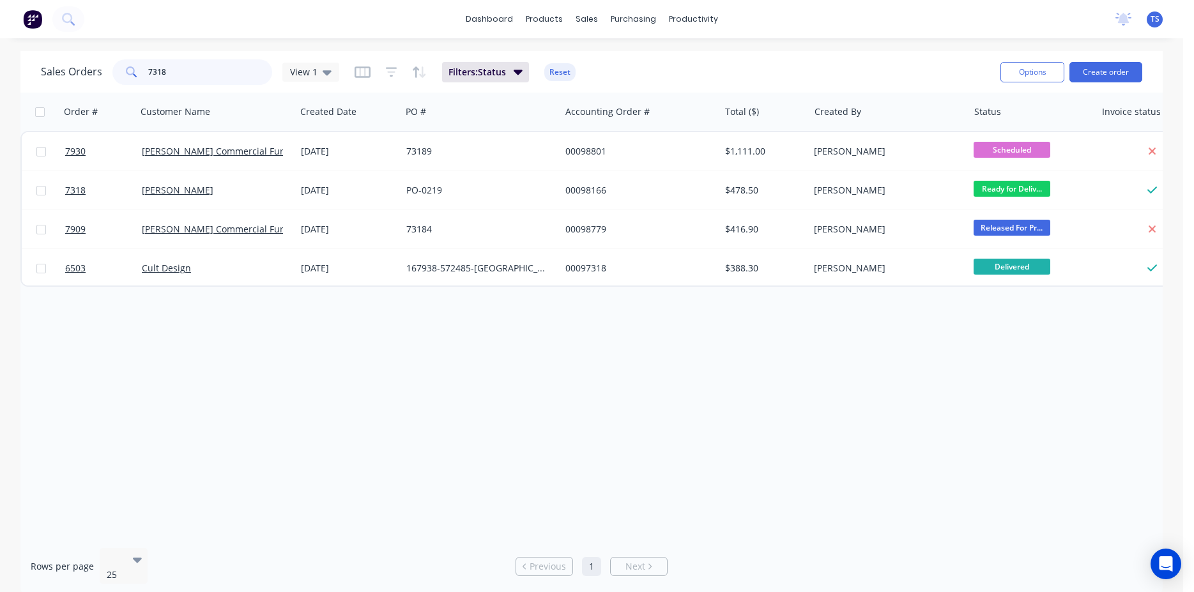
click at [179, 65] on input "7318" at bounding box center [210, 72] width 125 height 26
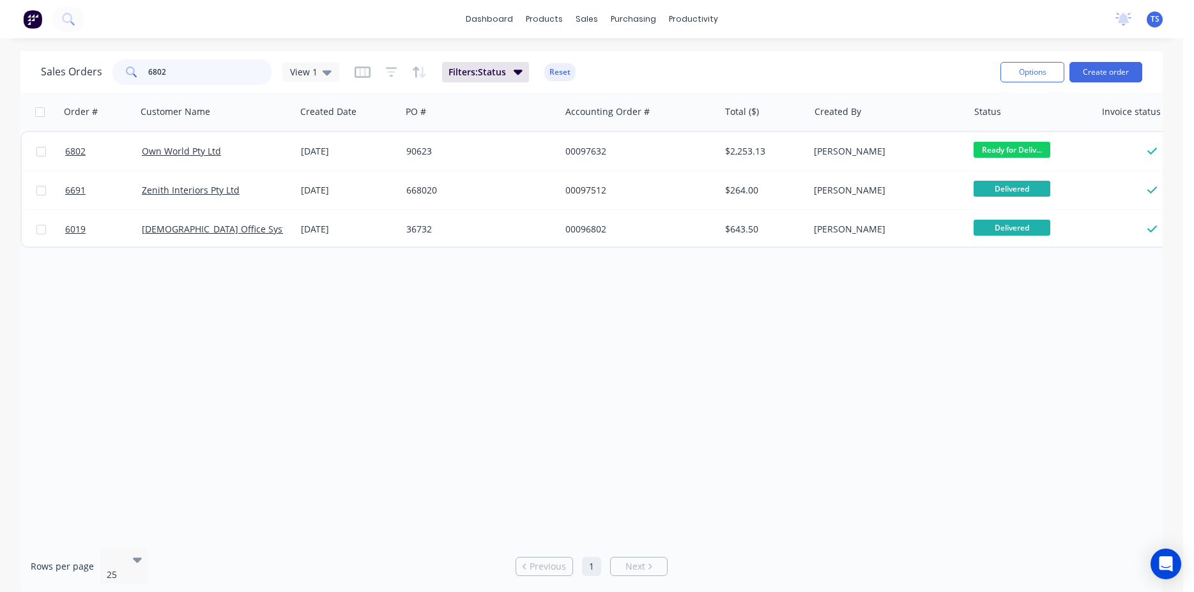
click at [179, 63] on input "6802" at bounding box center [210, 72] width 125 height 26
click at [194, 72] on input "5498" at bounding box center [210, 72] width 125 height 26
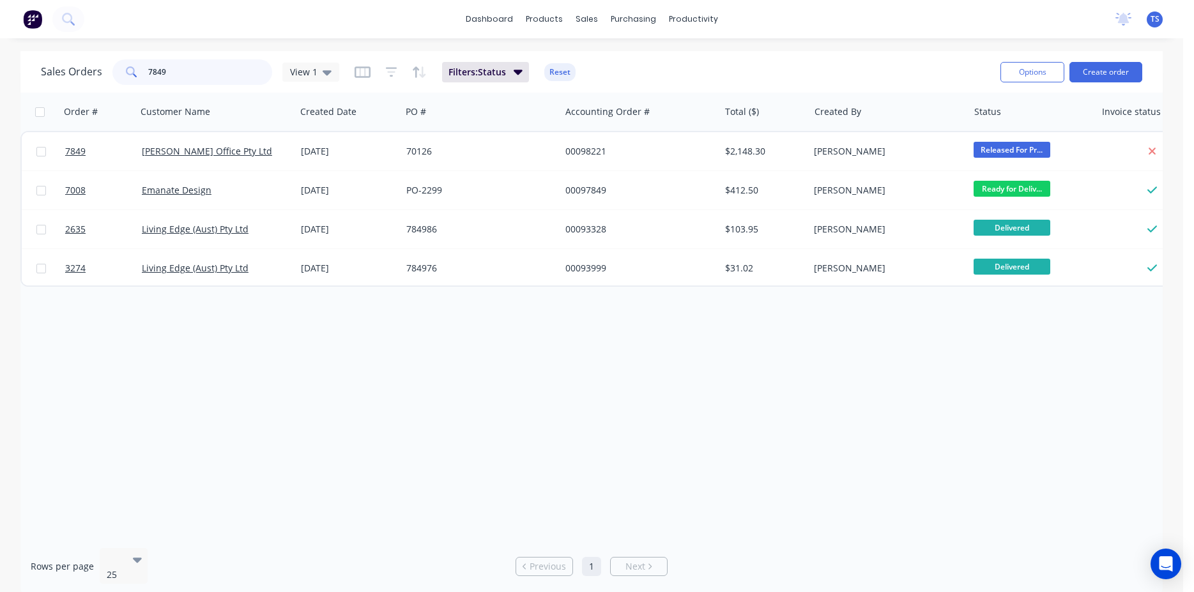
click at [194, 72] on input "7849" at bounding box center [210, 72] width 125 height 26
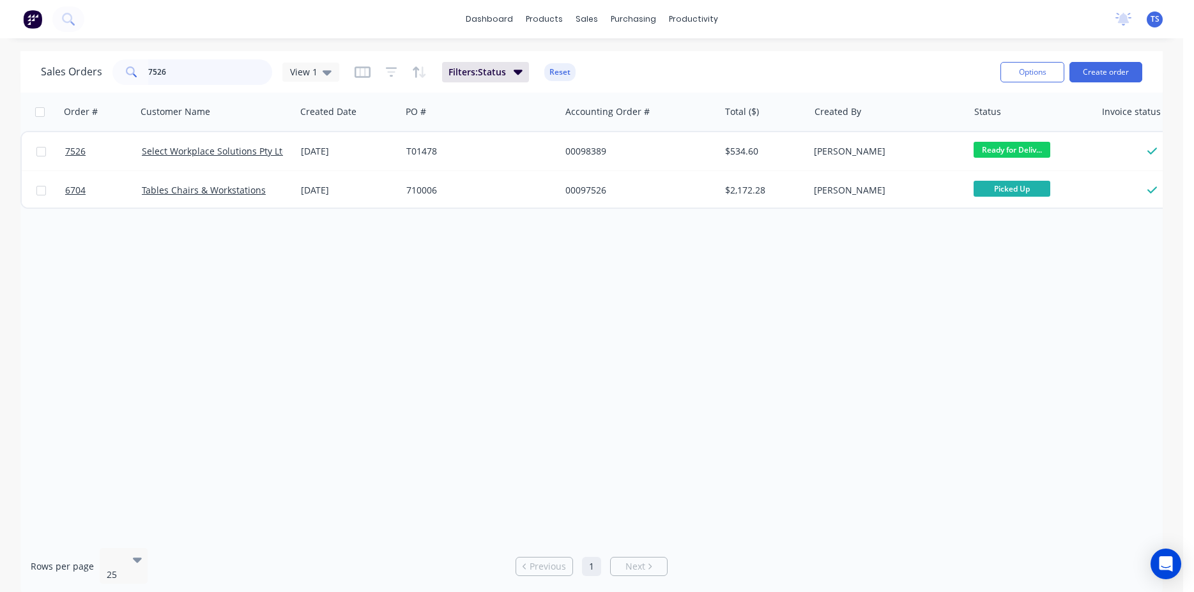
click at [203, 72] on input "7526" at bounding box center [210, 72] width 125 height 26
paste input "4501100921"
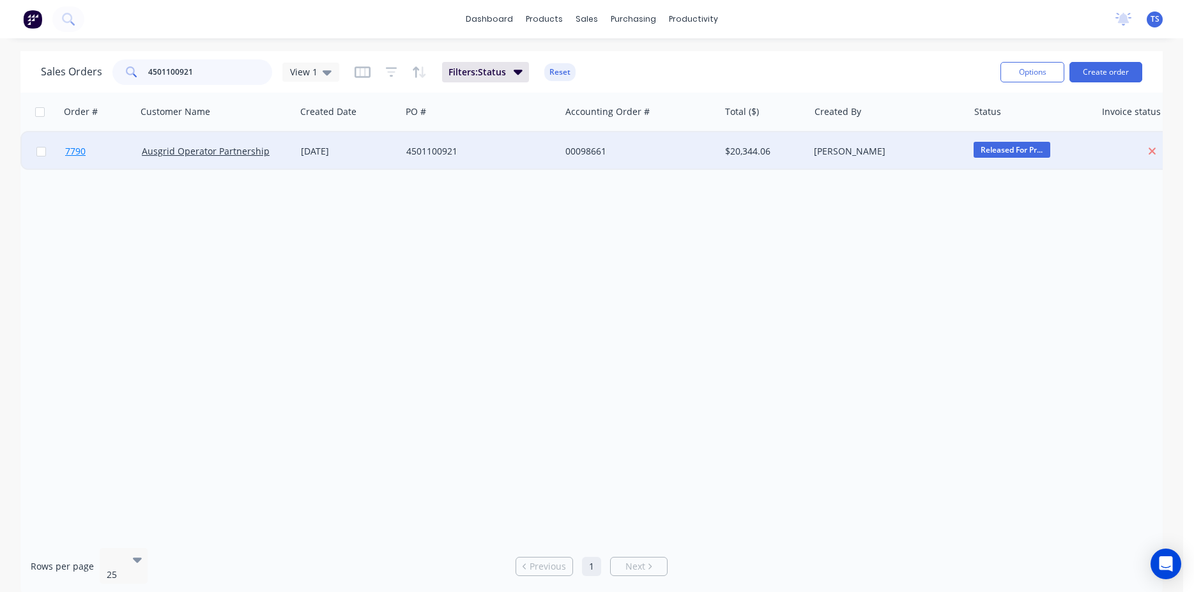
type input "4501100921"
click at [73, 150] on span "7790" at bounding box center [75, 151] width 20 height 13
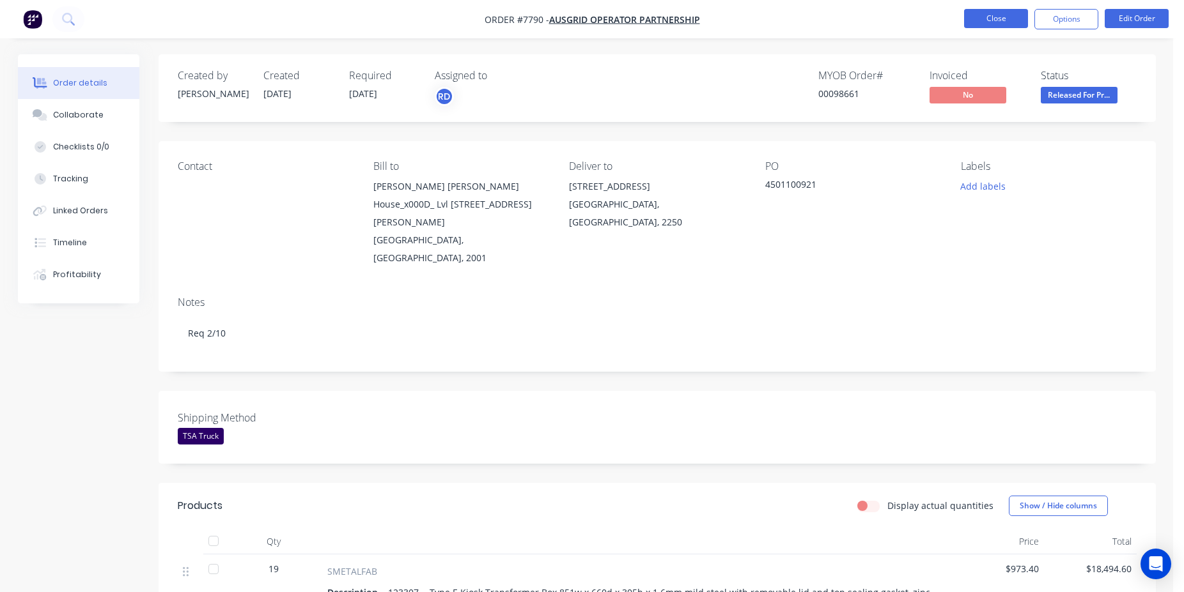
click at [1007, 26] on button "Close" at bounding box center [996, 18] width 64 height 19
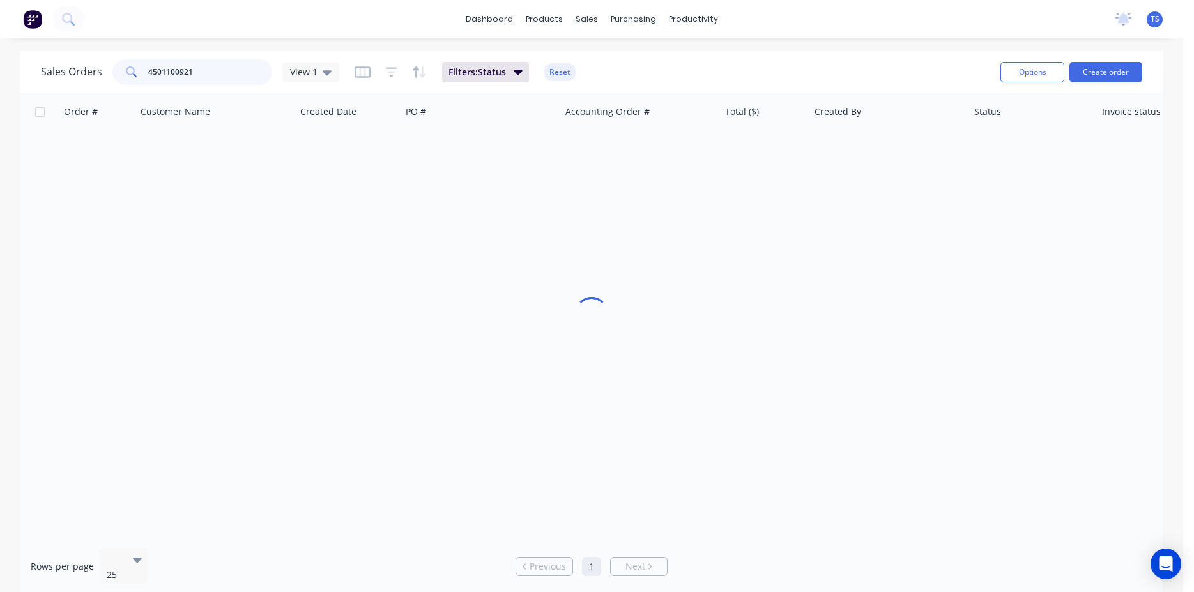
click at [210, 77] on input "4501100921" at bounding box center [210, 72] width 125 height 26
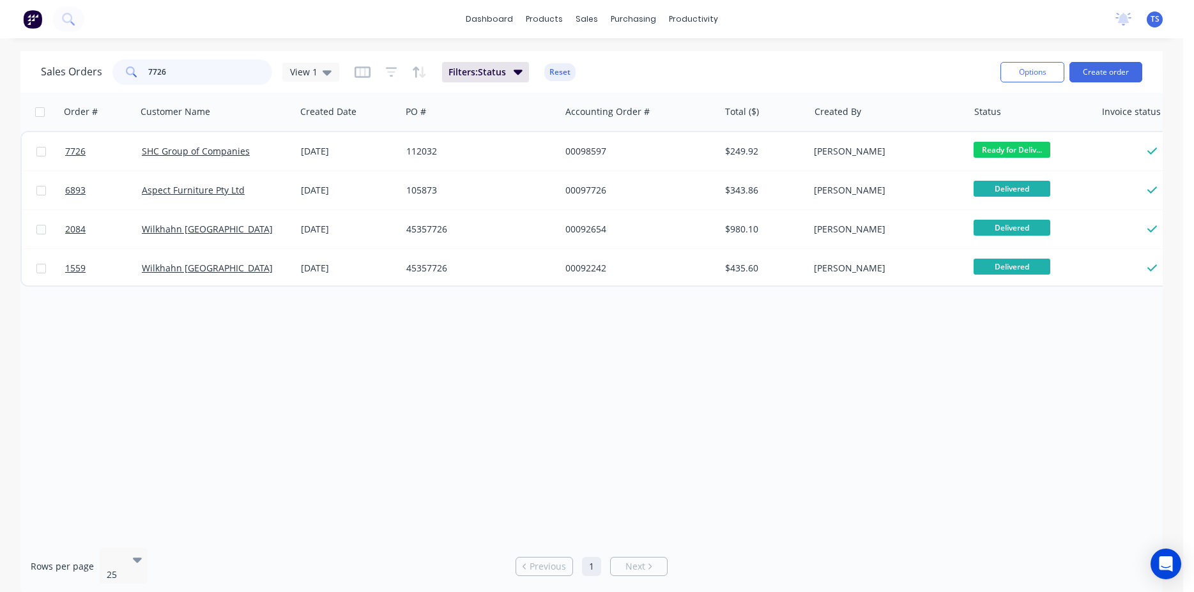
click at [210, 79] on input "7726" at bounding box center [210, 72] width 125 height 26
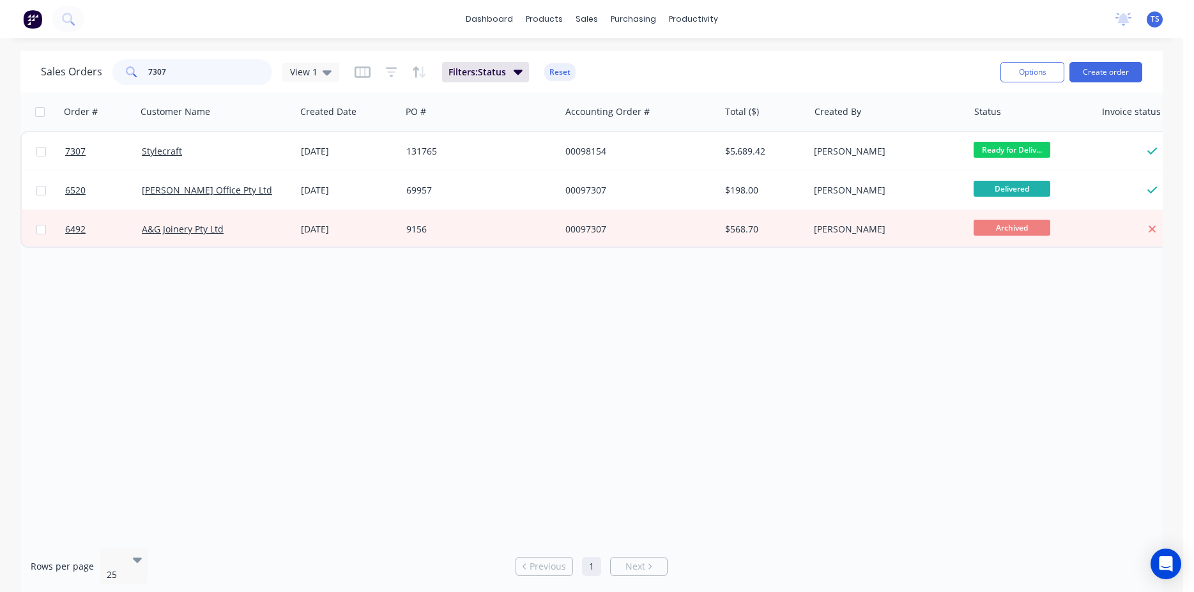
click at [224, 81] on input "7307" at bounding box center [210, 72] width 125 height 26
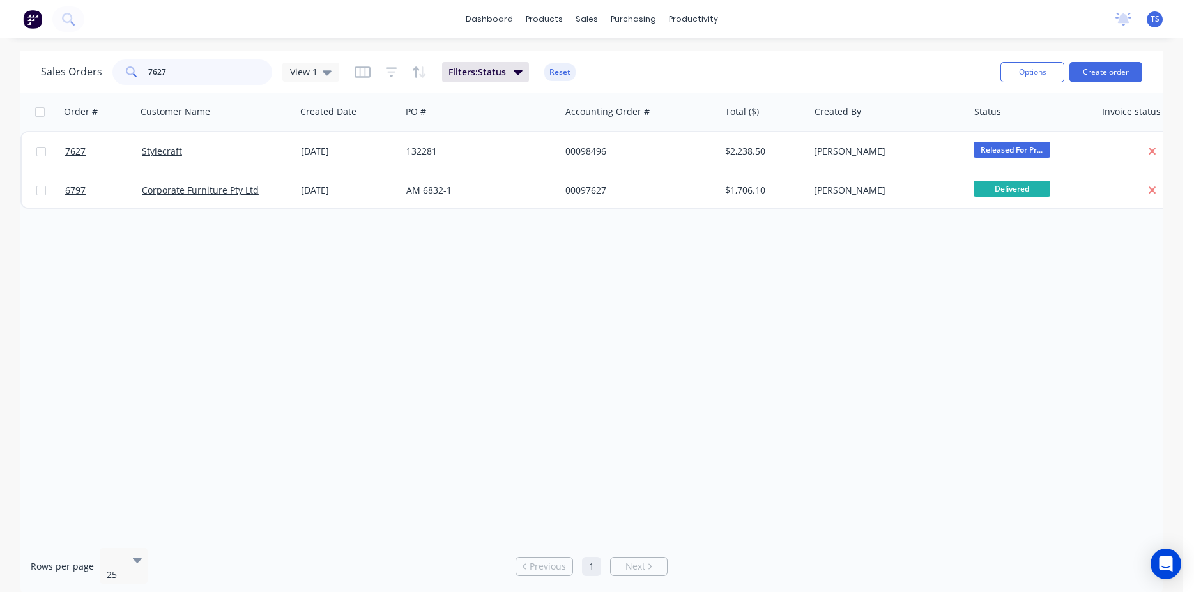
click at [224, 81] on input "7627" at bounding box center [210, 72] width 125 height 26
click at [224, 82] on input "7627" at bounding box center [210, 72] width 125 height 26
click at [224, 82] on input "6744" at bounding box center [210, 72] width 125 height 26
click at [224, 83] on input "6744" at bounding box center [210, 72] width 125 height 26
click at [182, 70] on input "7746" at bounding box center [210, 72] width 125 height 26
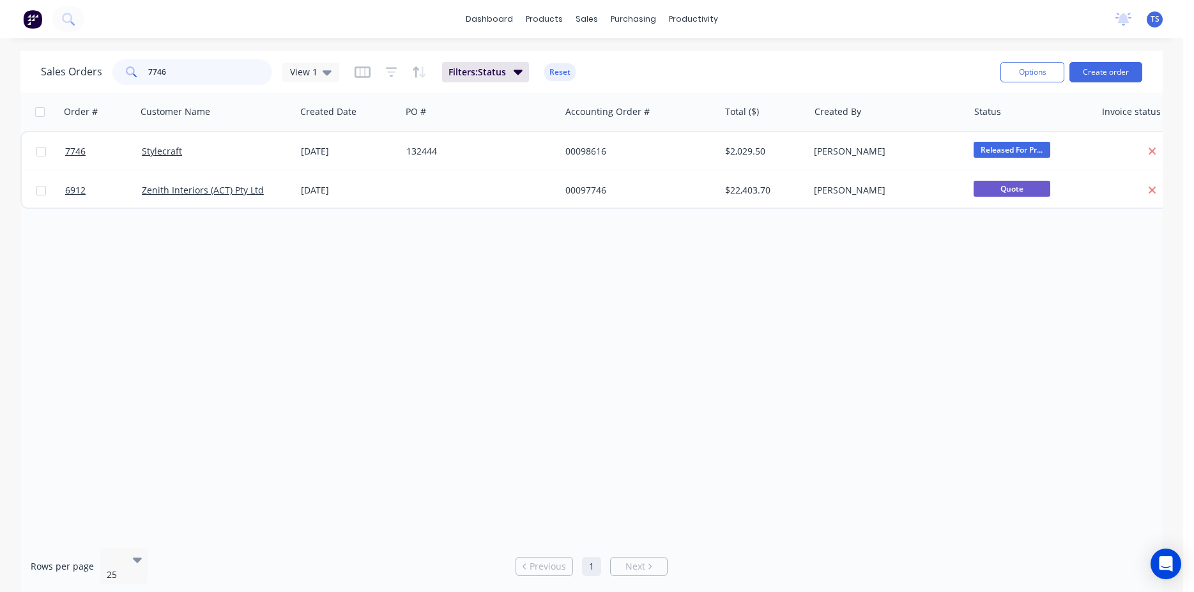
click at [182, 70] on input "7746" at bounding box center [210, 72] width 125 height 26
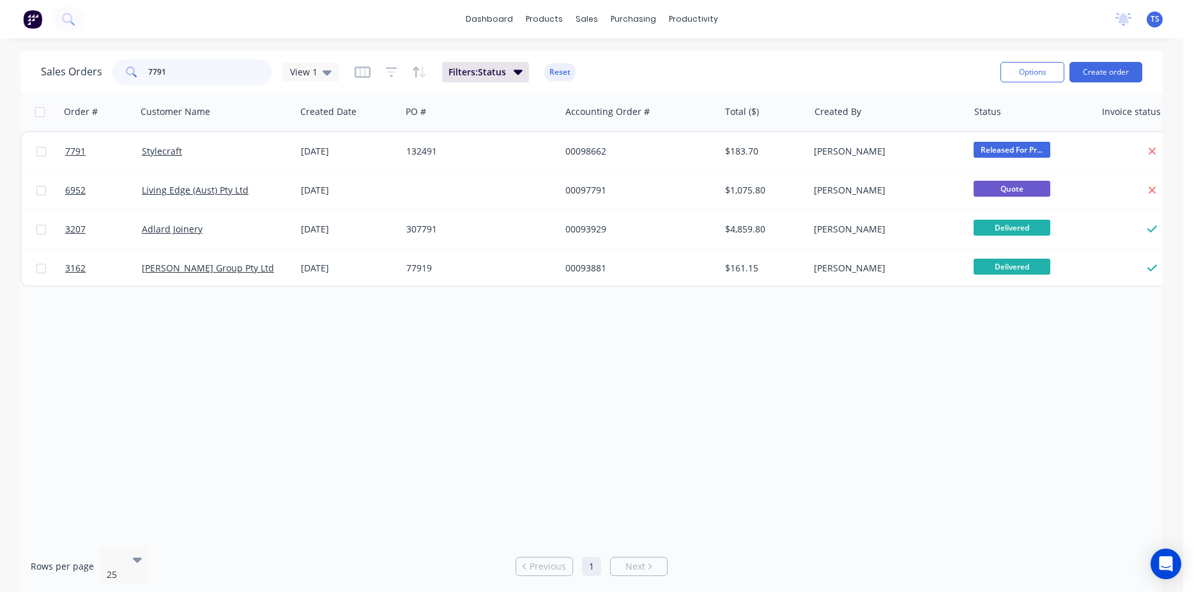
click at [177, 72] on input "7791" at bounding box center [210, 72] width 125 height 26
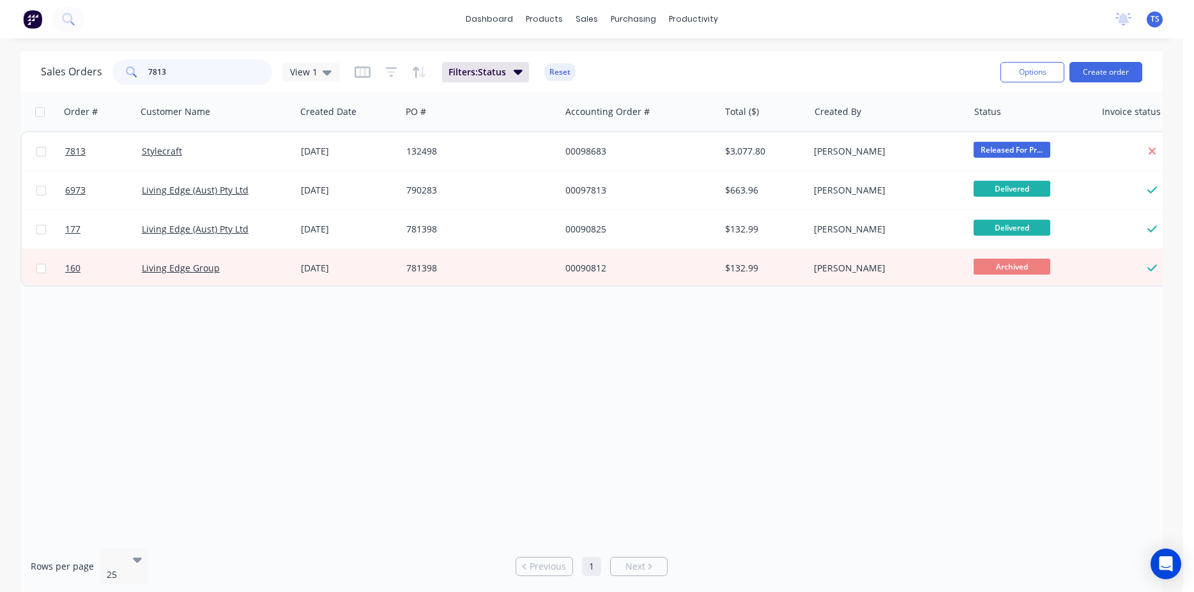
click at [177, 72] on input "7813" at bounding box center [210, 72] width 125 height 26
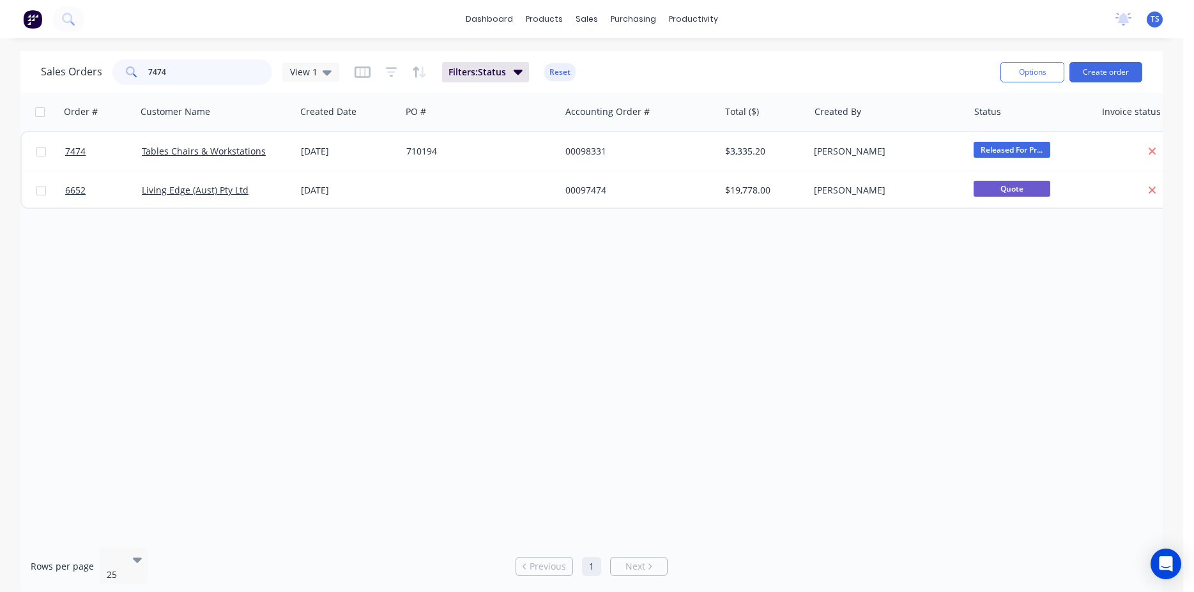
click at [177, 72] on input "7474" at bounding box center [210, 72] width 125 height 26
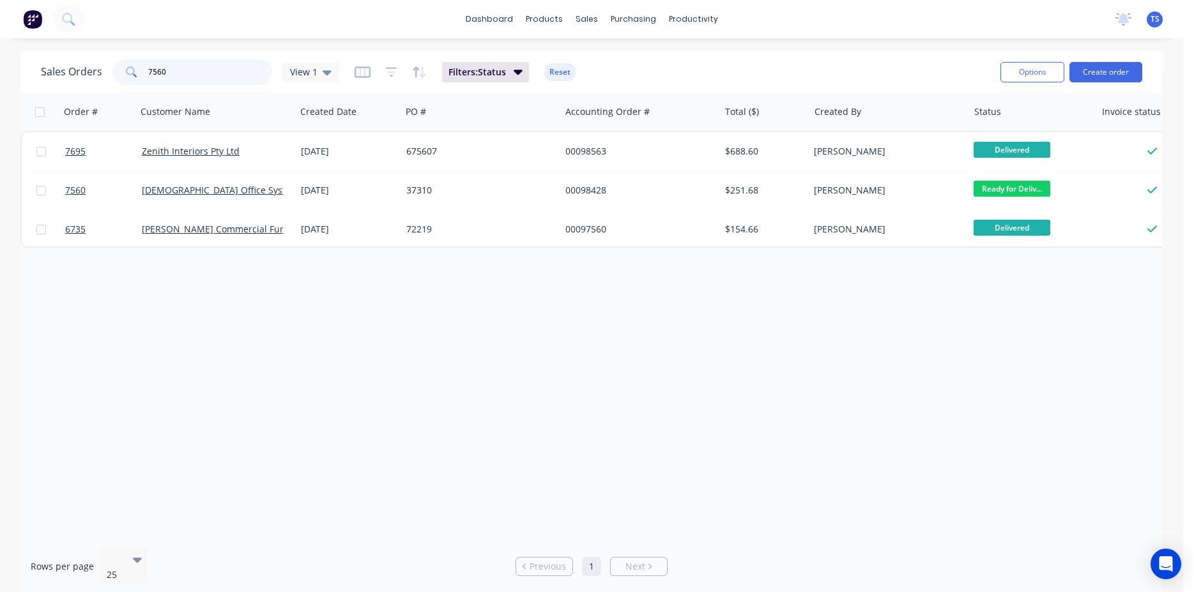
click at [176, 74] on input "7560" at bounding box center [210, 72] width 125 height 26
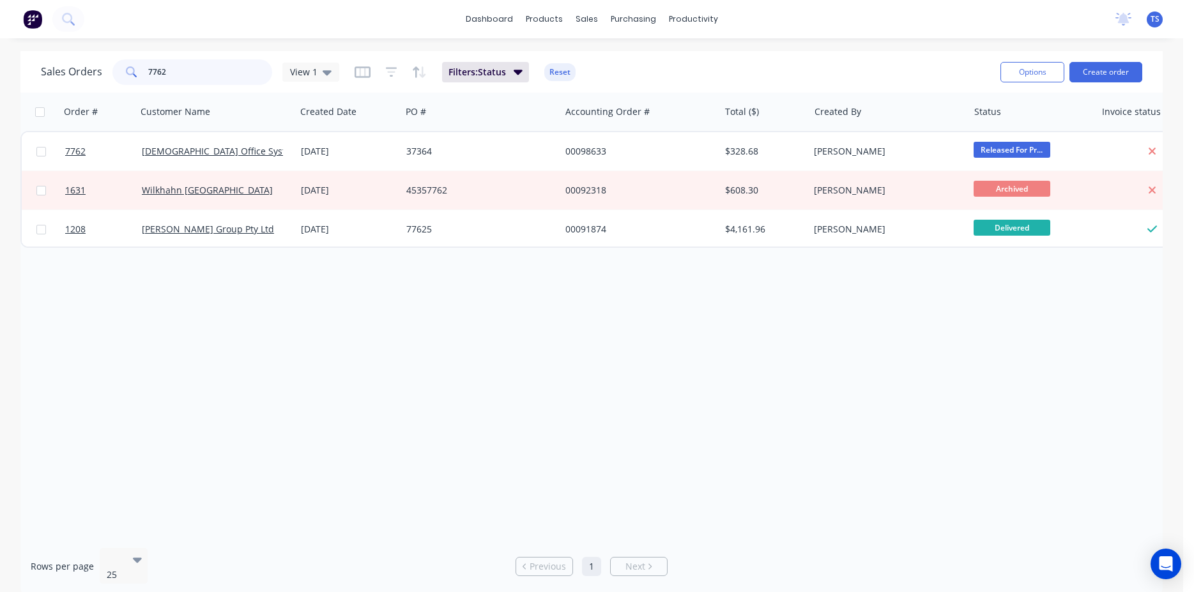
click at [185, 82] on input "7762" at bounding box center [210, 72] width 125 height 26
click at [184, 83] on input "7762" at bounding box center [210, 72] width 125 height 26
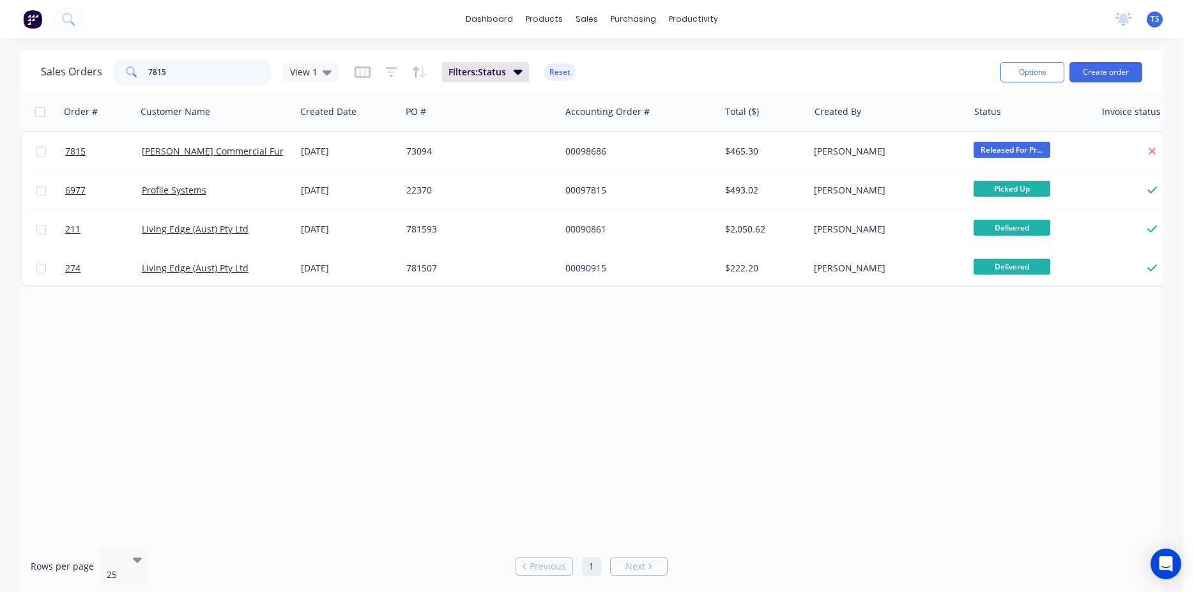
click at [181, 78] on input "7815" at bounding box center [210, 72] width 125 height 26
click at [184, 77] on input "7816" at bounding box center [210, 72] width 125 height 26
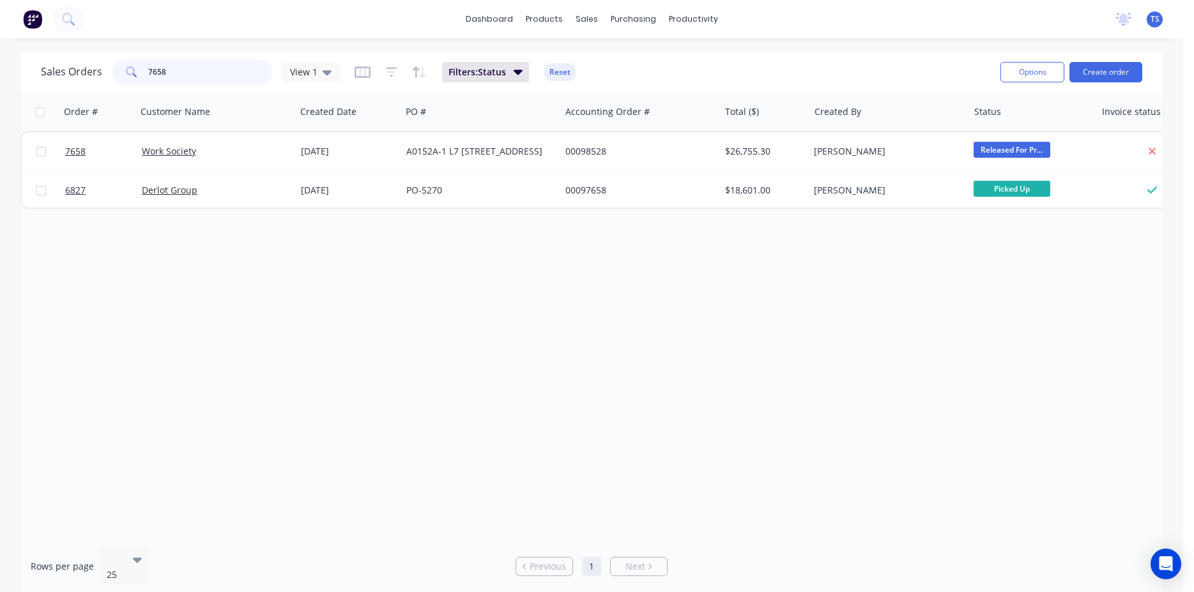
click at [184, 77] on input "7658" at bounding box center [210, 72] width 125 height 26
click at [191, 75] on input "7661" at bounding box center [210, 72] width 125 height 26
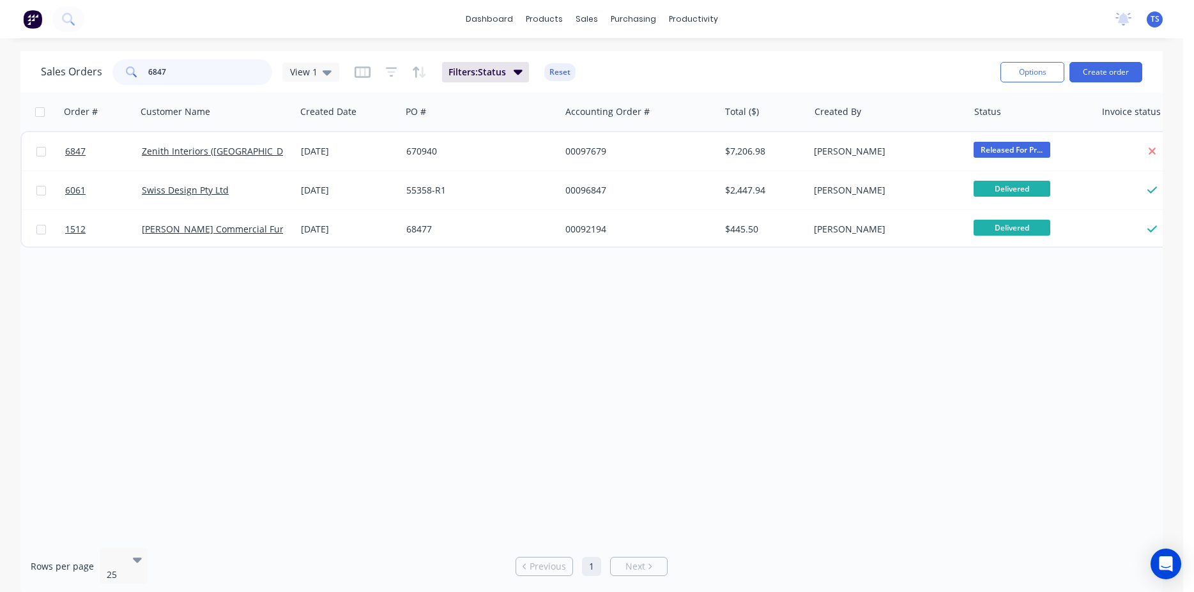
click at [181, 77] on input "6847" at bounding box center [210, 72] width 125 height 26
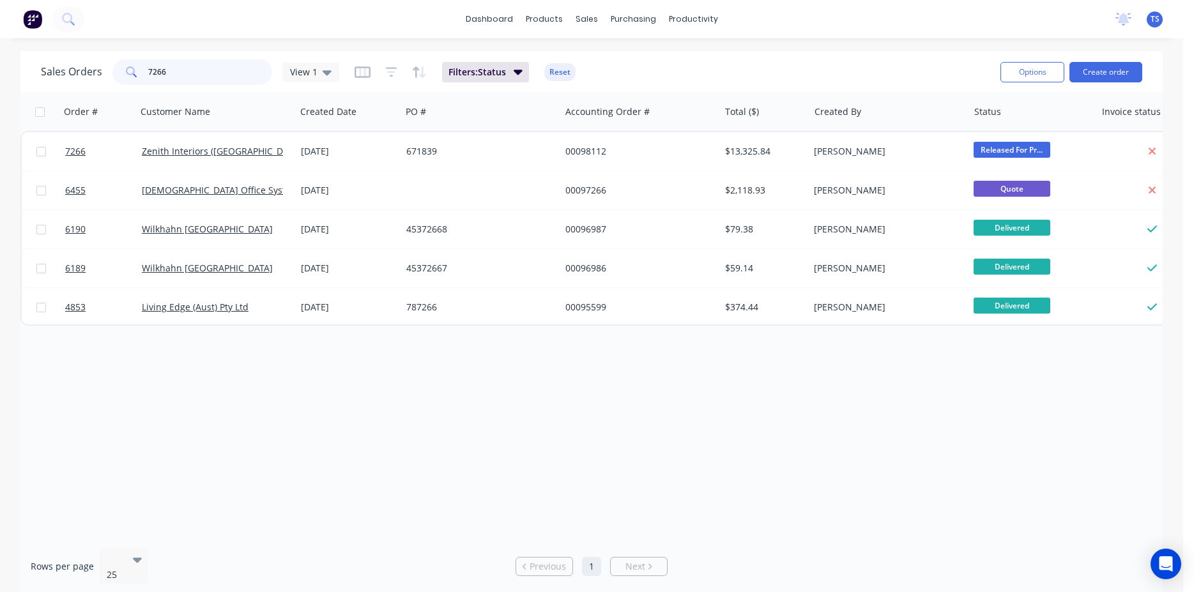
click at [181, 77] on input "7266" at bounding box center [210, 72] width 125 height 26
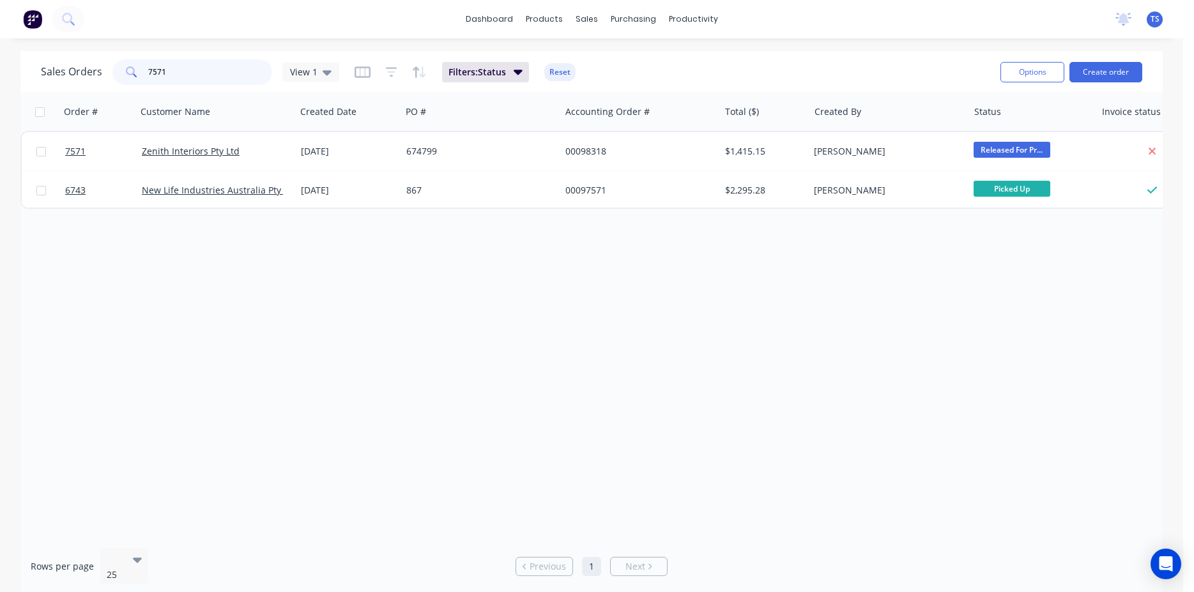
click at [181, 77] on input "7571" at bounding box center [210, 72] width 125 height 26
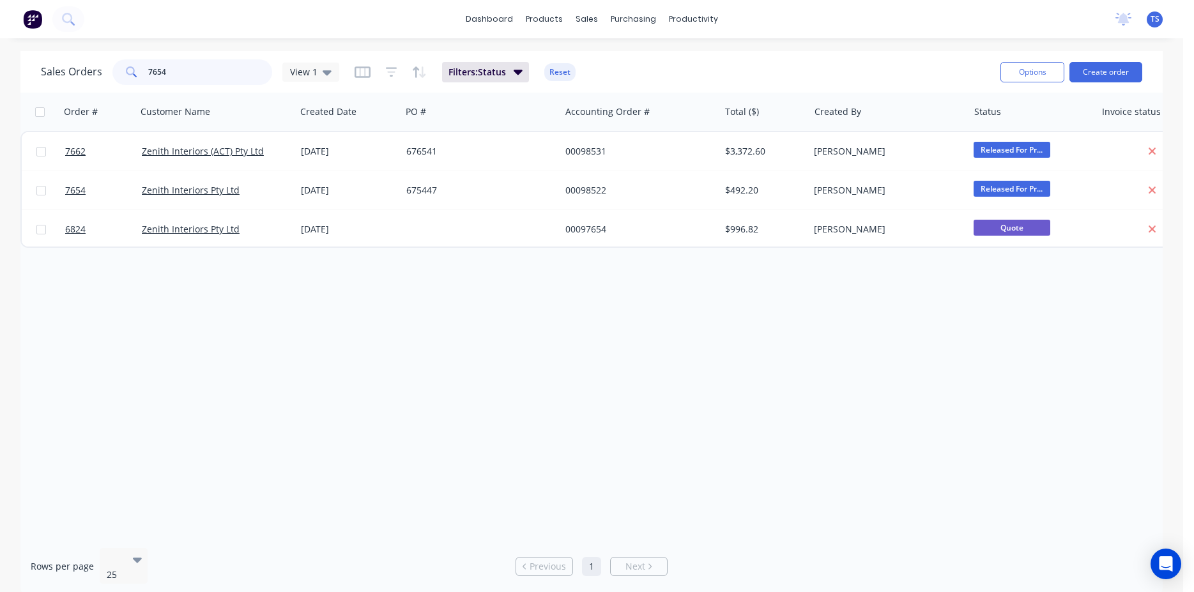
click at [181, 77] on input "7654" at bounding box center [210, 72] width 125 height 26
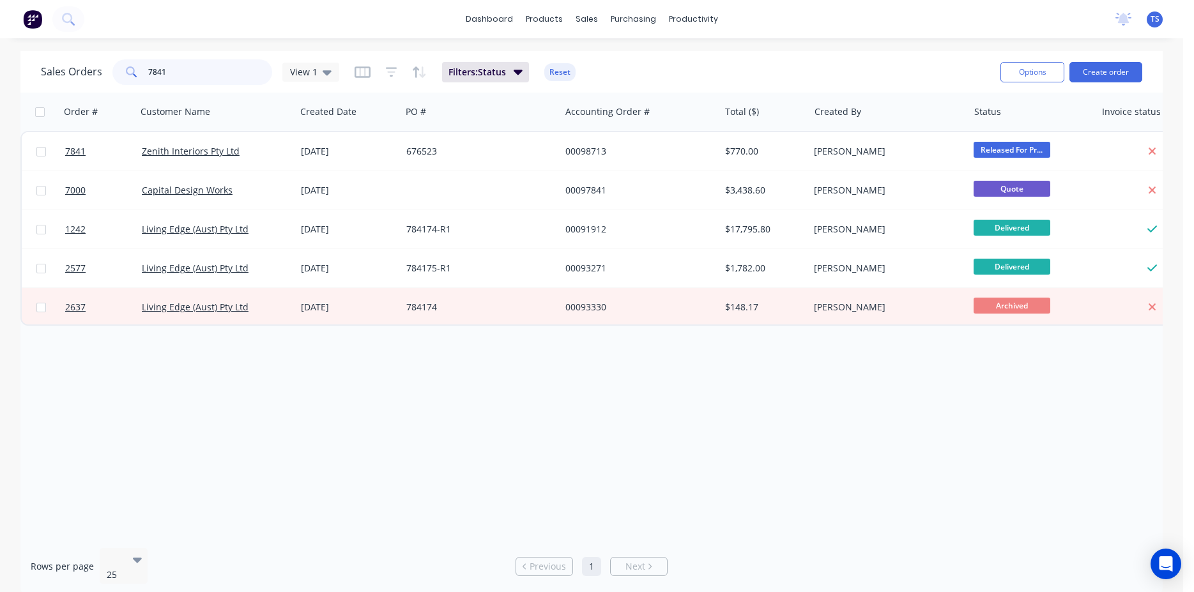
click at [182, 77] on input "7841" at bounding box center [210, 72] width 125 height 26
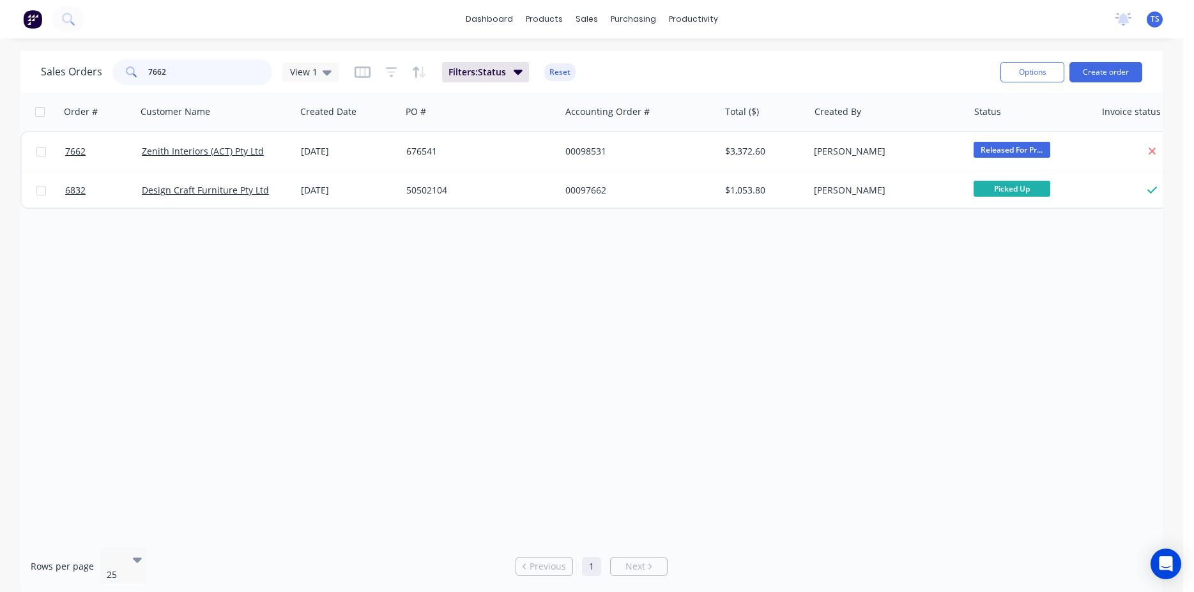
click at [182, 77] on input "7662" at bounding box center [210, 72] width 125 height 26
click at [190, 65] on input "7662" at bounding box center [210, 72] width 125 height 26
paste input "143588"
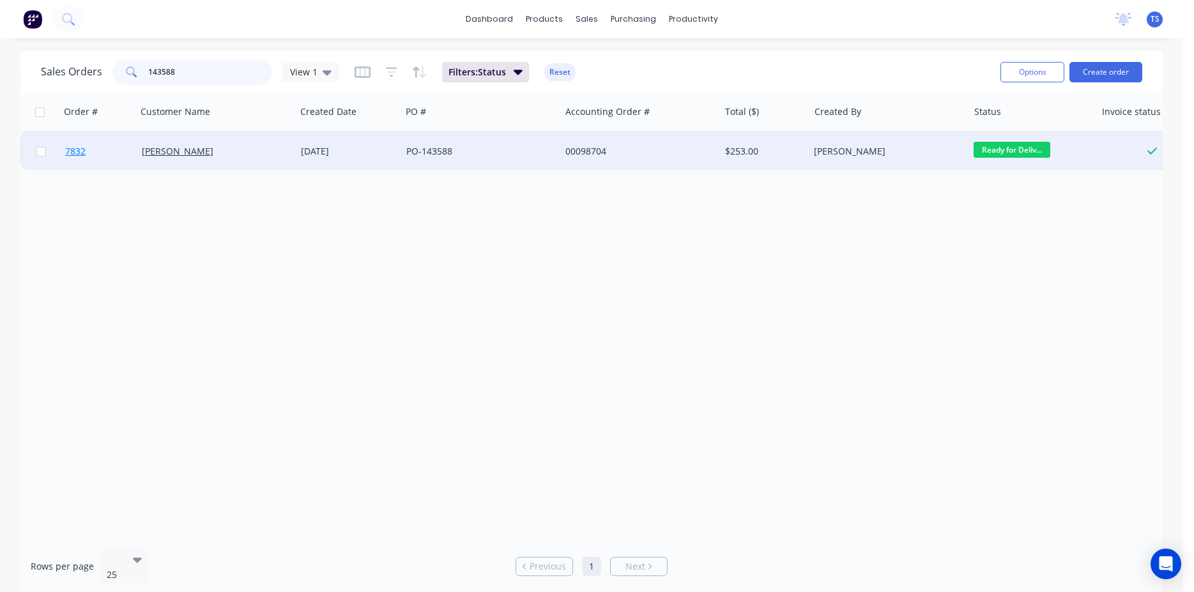
type input "143588"
click at [75, 158] on link "7832" at bounding box center [103, 151] width 77 height 38
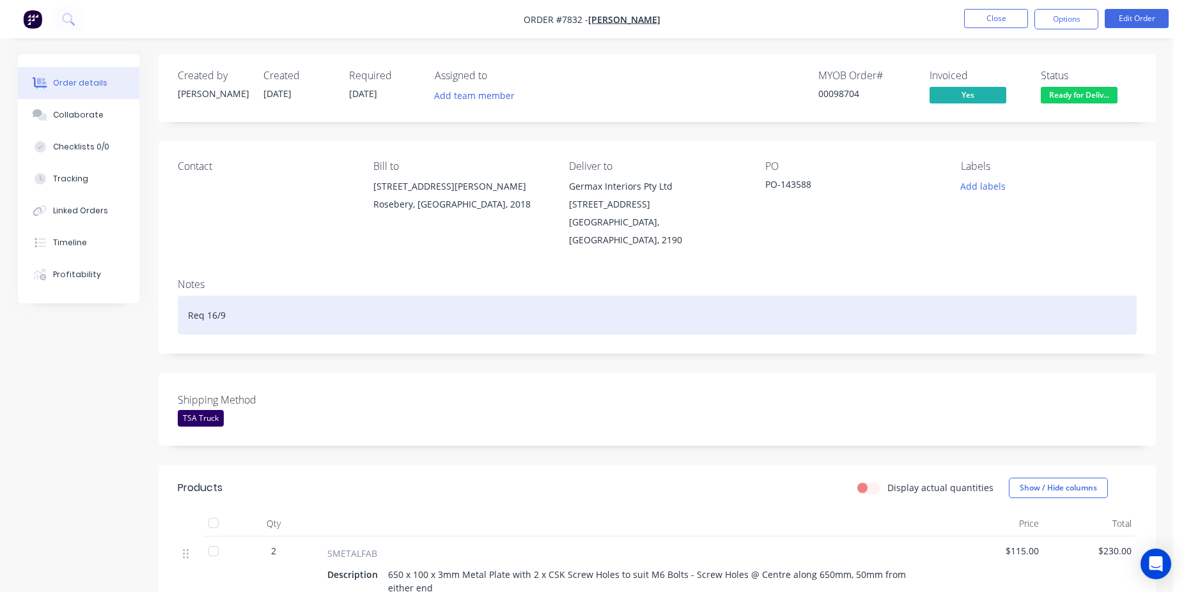
scroll to position [261, 0]
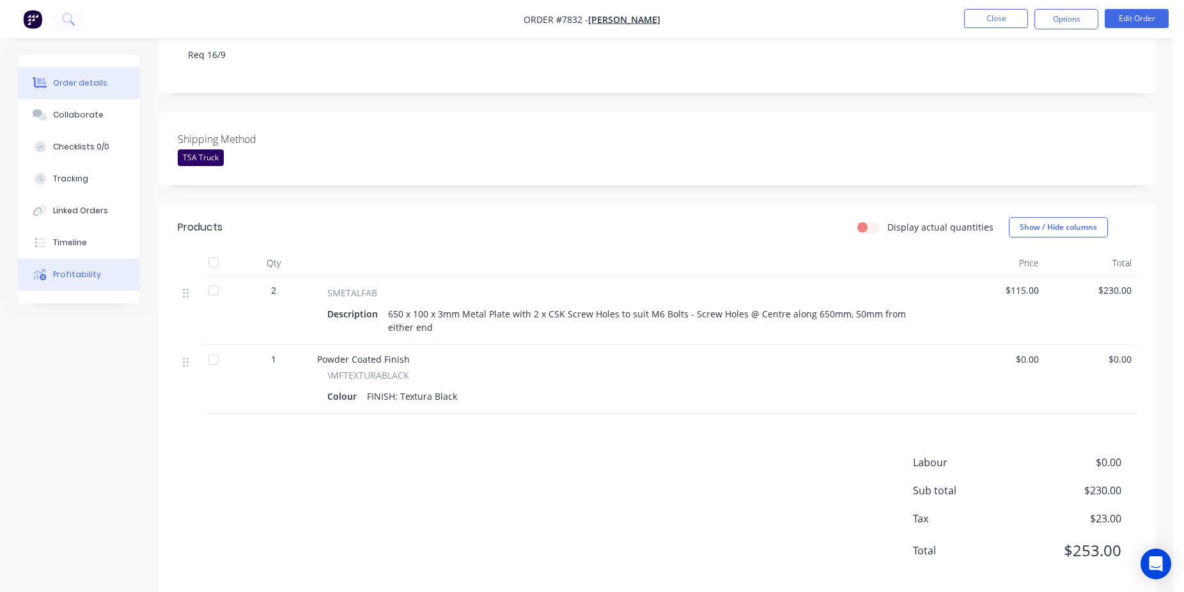
click at [60, 267] on button "Profitability" at bounding box center [78, 275] width 121 height 32
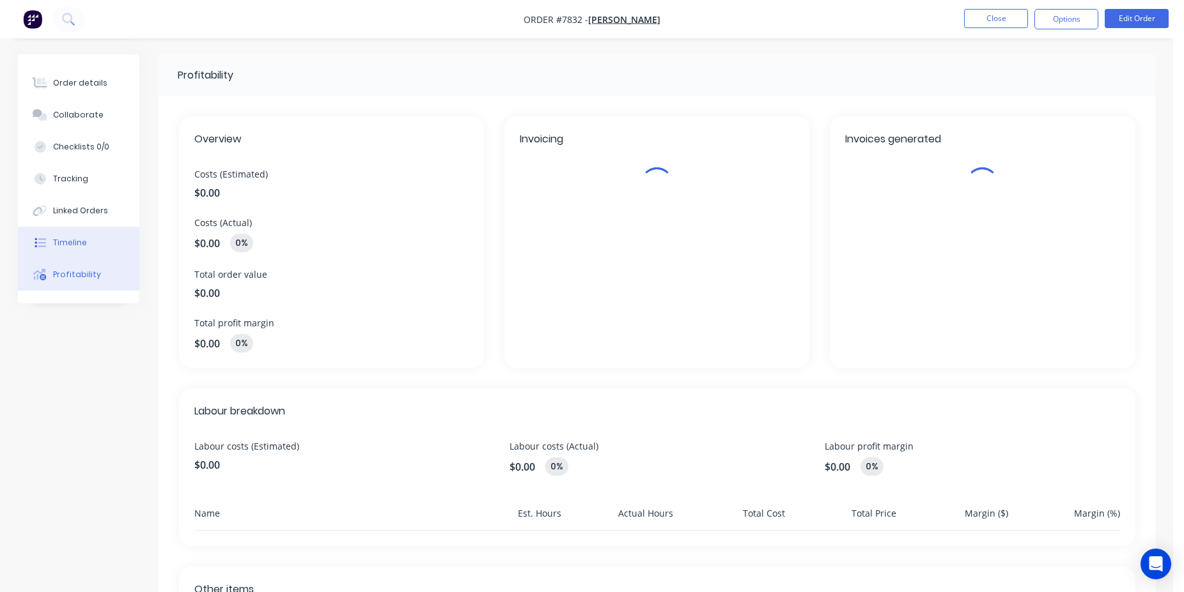
click at [103, 251] on button "Timeline" at bounding box center [78, 243] width 121 height 32
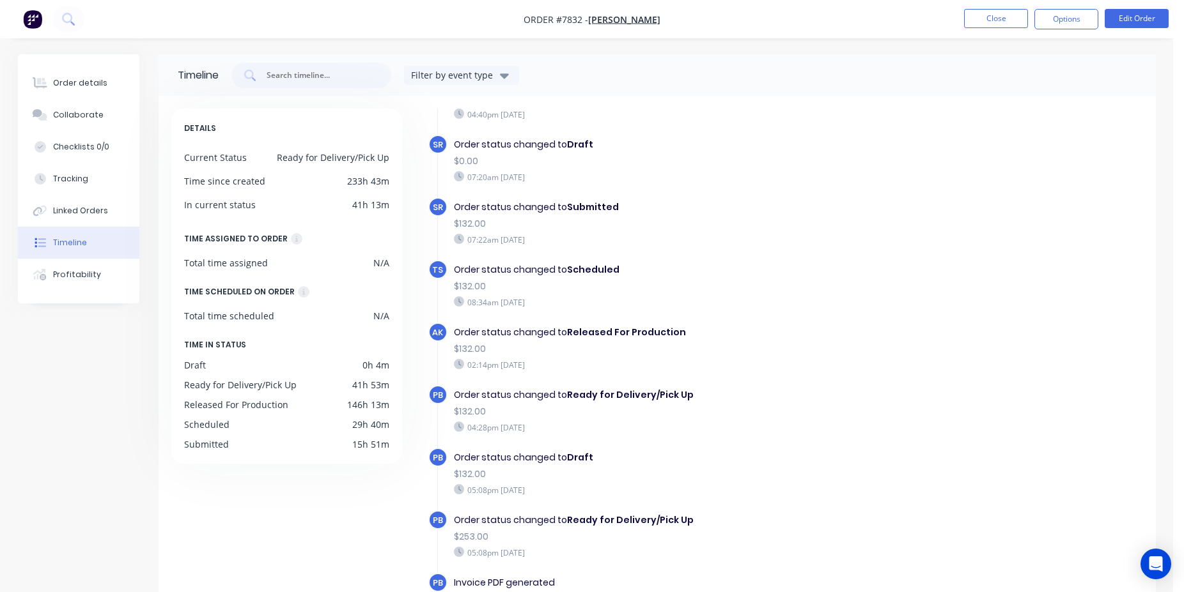
scroll to position [98, 0]
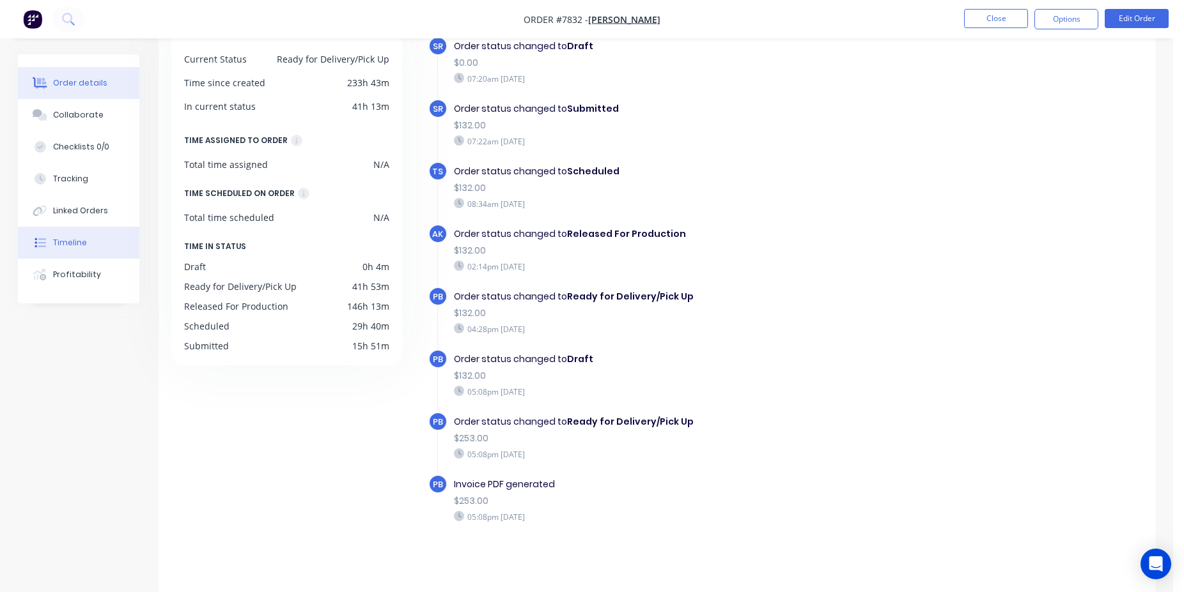
click at [73, 88] on div "Order details" at bounding box center [80, 83] width 54 height 12
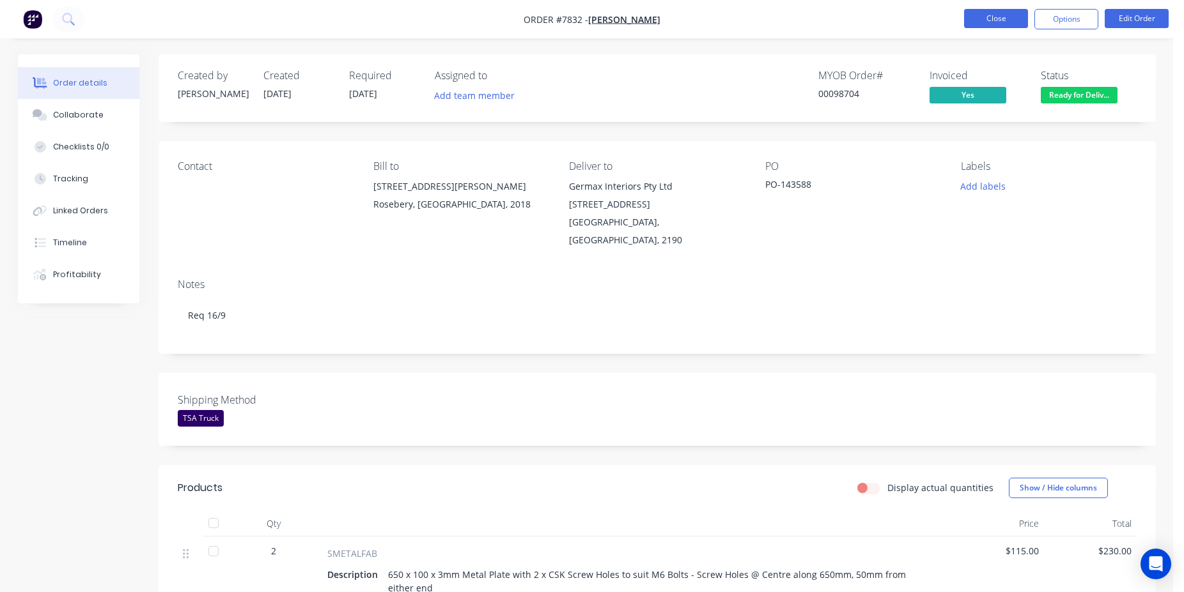
click at [1005, 14] on button "Close" at bounding box center [996, 18] width 64 height 19
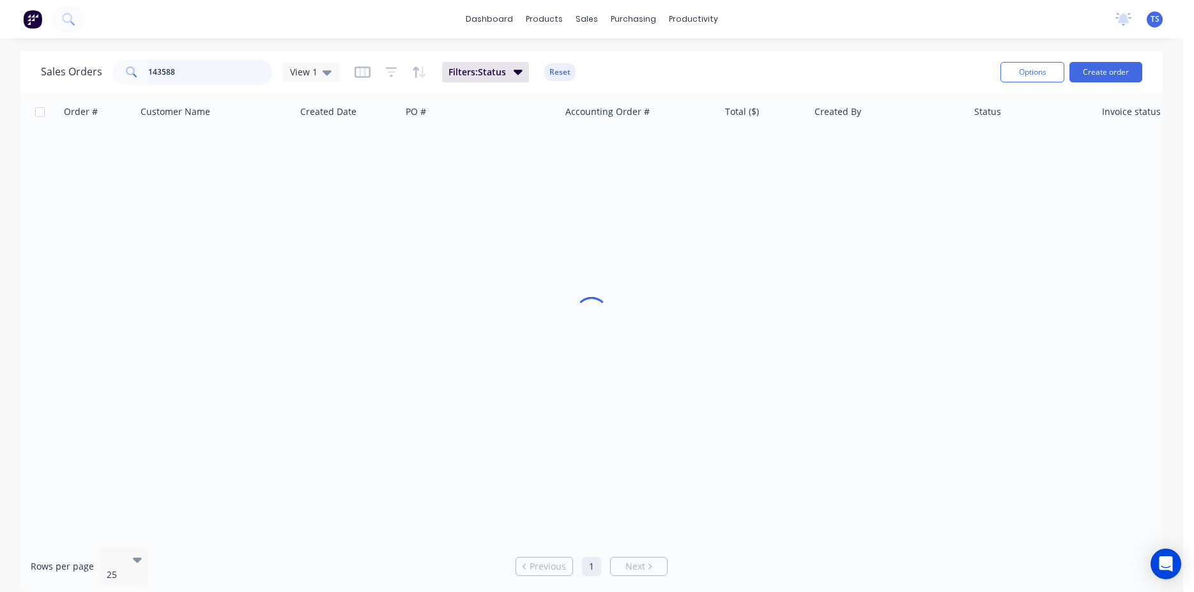
click at [194, 79] on input "143588" at bounding box center [210, 72] width 125 height 26
click at [194, 79] on input "7890" at bounding box center [210, 72] width 125 height 26
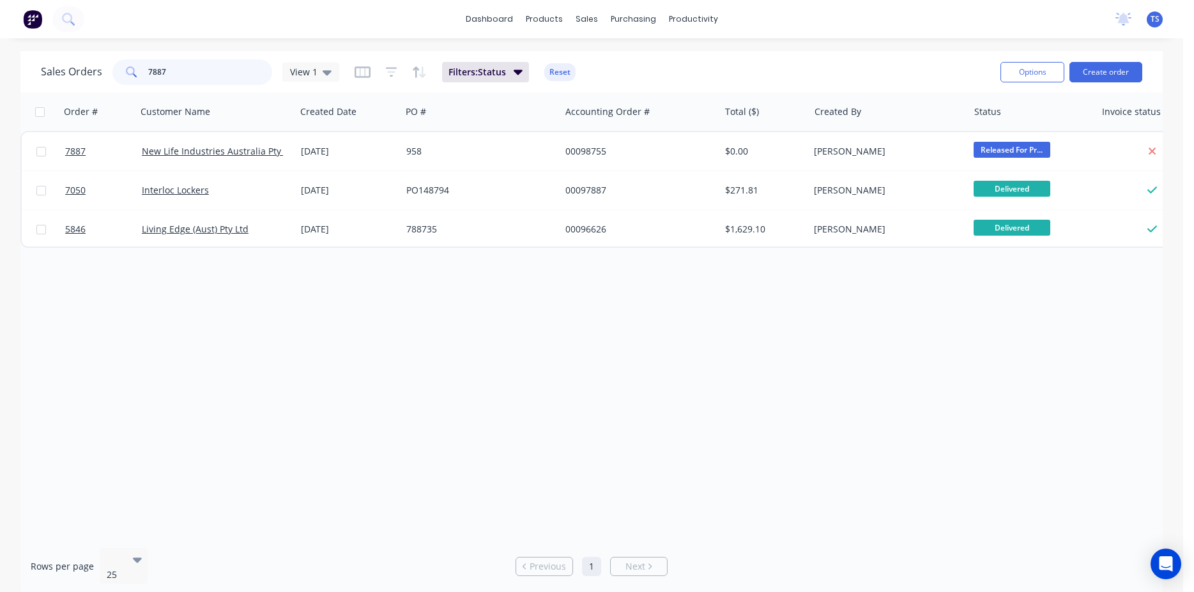
click at [194, 80] on input "7887" at bounding box center [210, 72] width 125 height 26
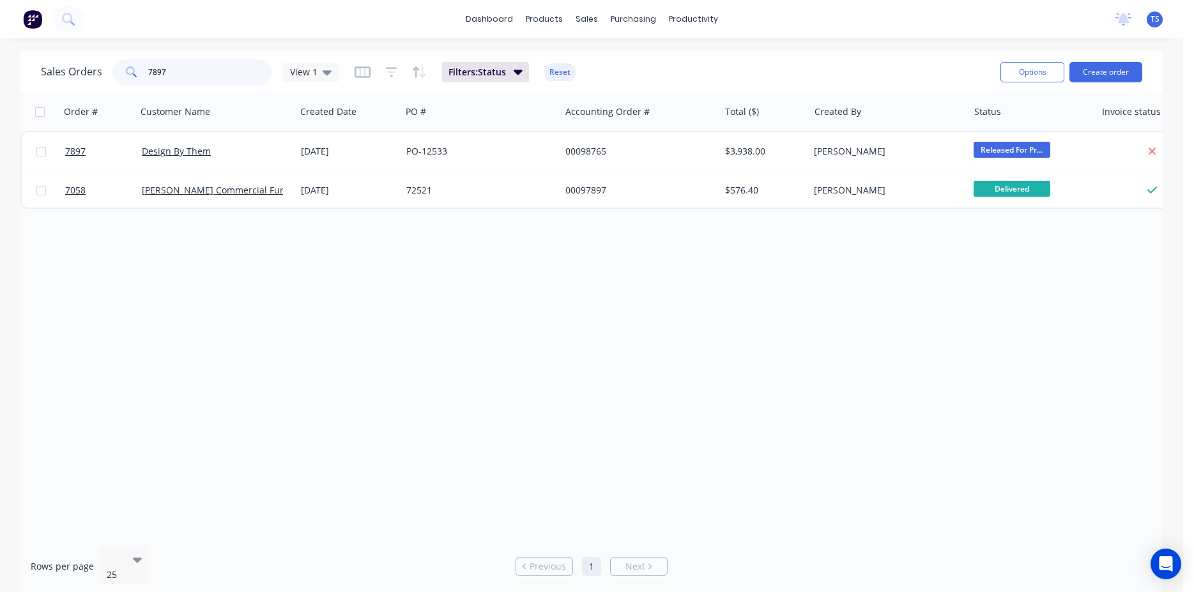
click at [194, 80] on input "7897" at bounding box center [210, 72] width 125 height 26
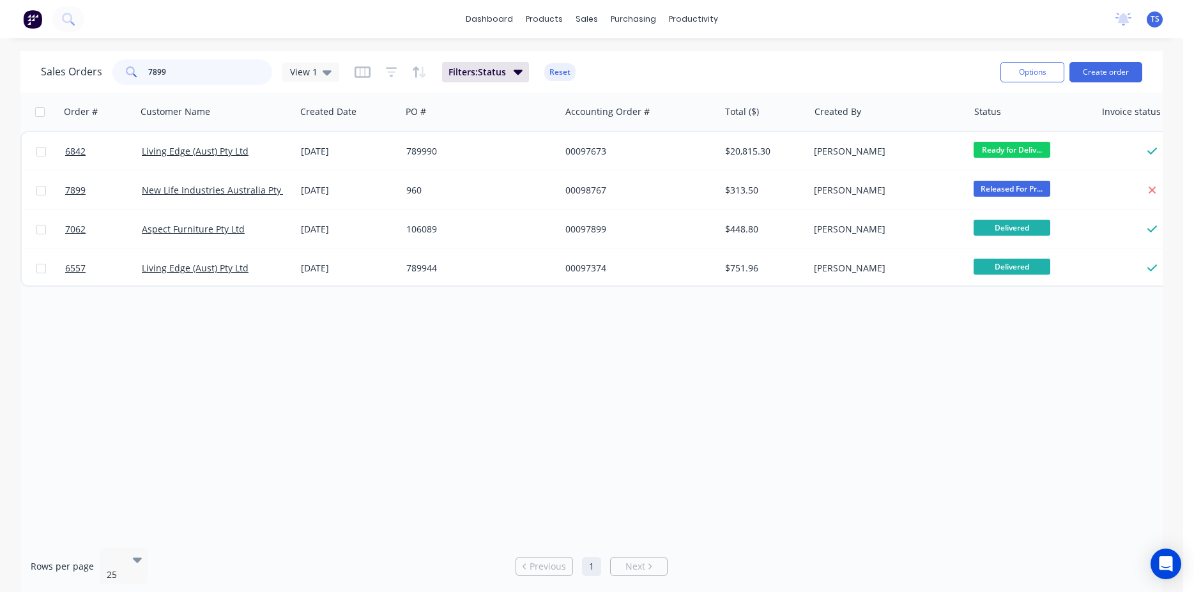
click at [194, 81] on input "7899" at bounding box center [210, 72] width 125 height 26
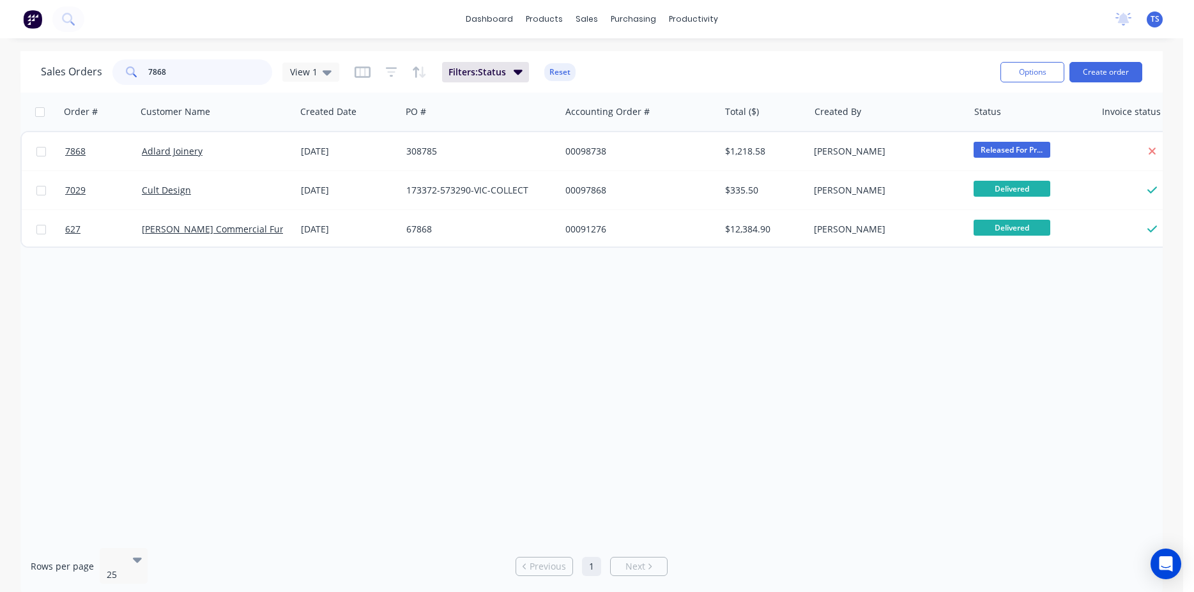
click at [194, 81] on input "7868" at bounding box center [210, 72] width 125 height 26
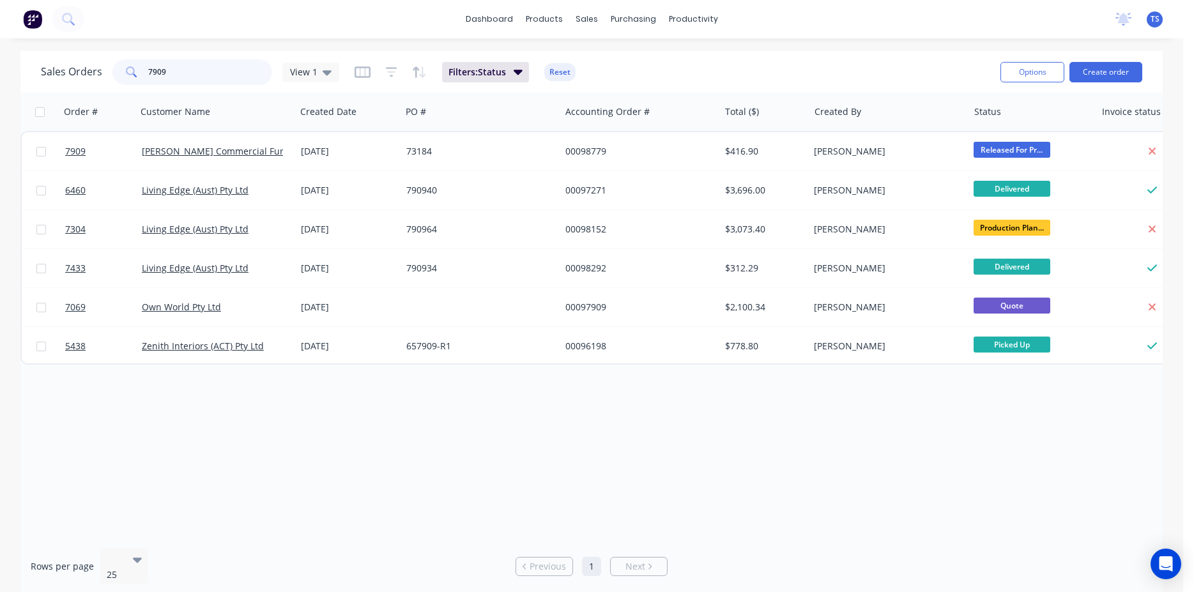
click at [194, 81] on input "7909" at bounding box center [210, 72] width 125 height 26
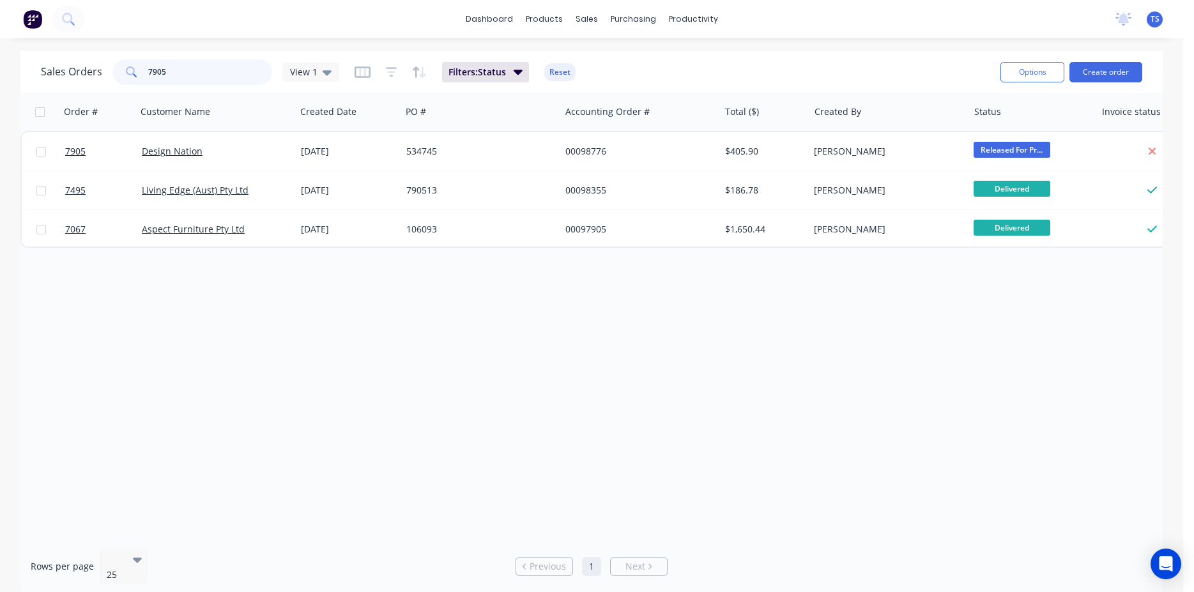
click at [194, 82] on input "7905" at bounding box center [210, 72] width 125 height 26
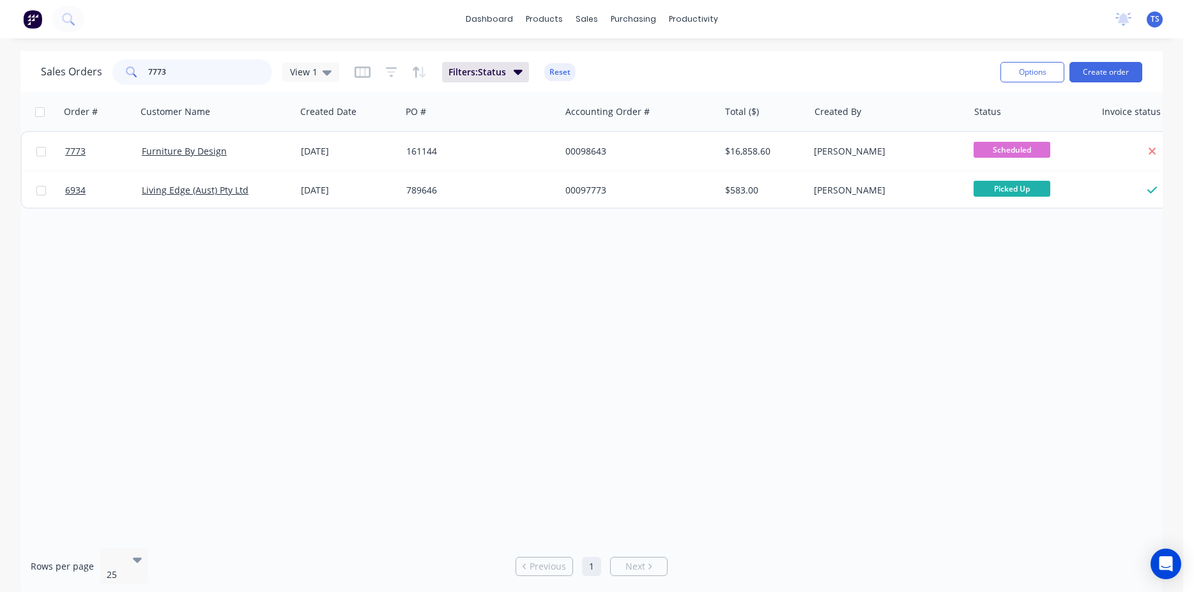
click at [194, 82] on input "7773" at bounding box center [210, 72] width 125 height 26
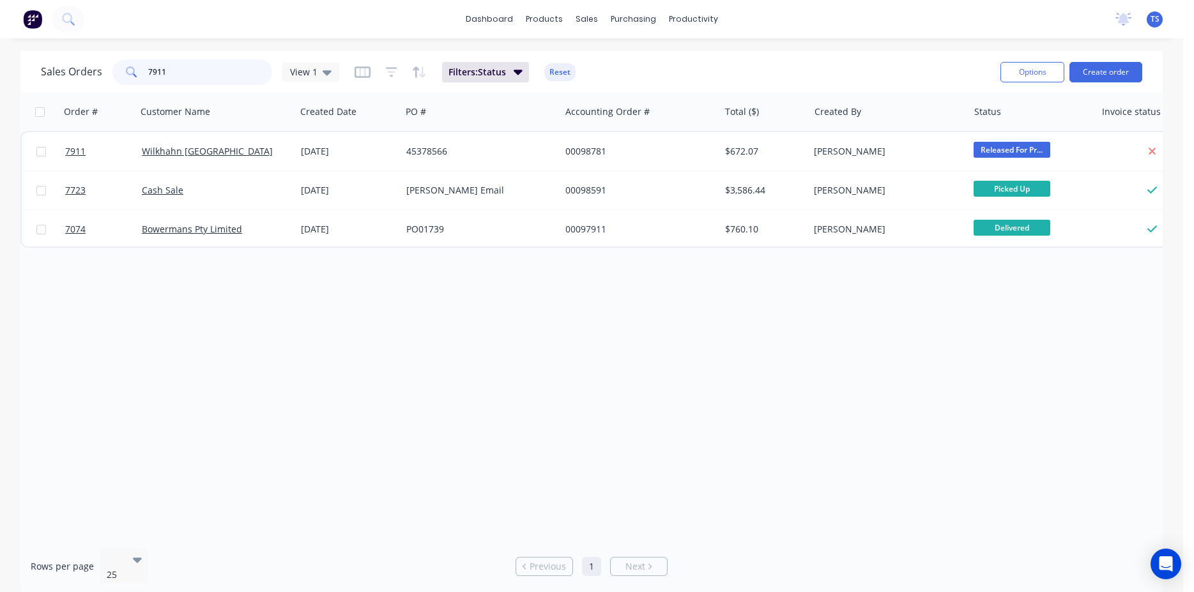
click at [194, 82] on input "7911" at bounding box center [210, 72] width 125 height 26
click at [226, 81] on input "7911" at bounding box center [210, 72] width 125 height 26
type input "7914"
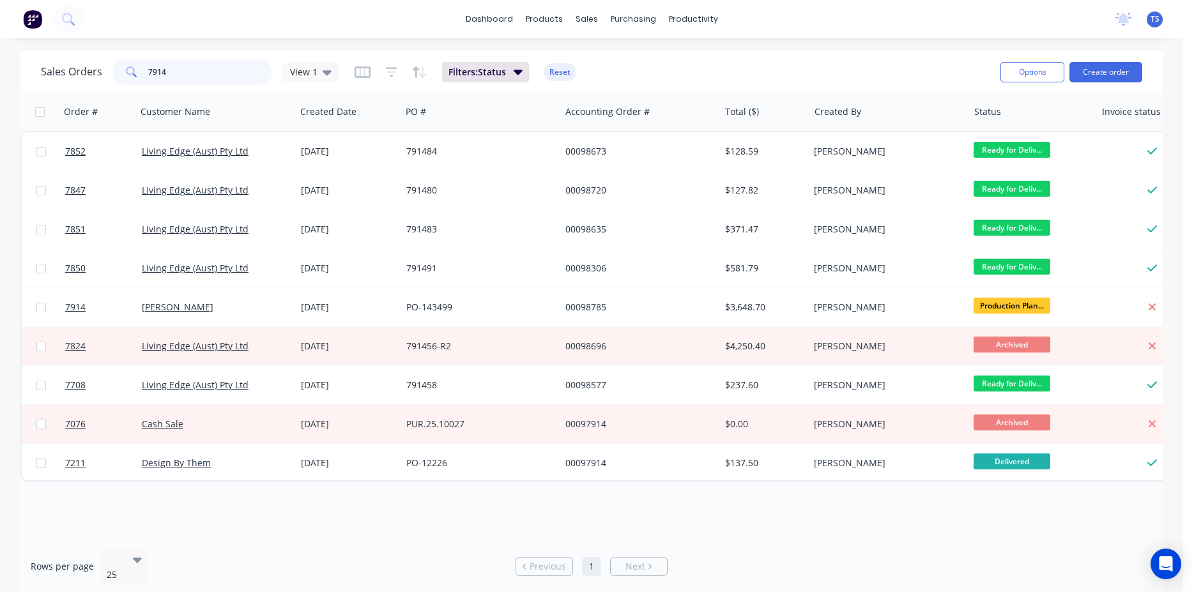
click at [206, 69] on input "7914" at bounding box center [210, 72] width 125 height 26
click at [205, 69] on input "7914" at bounding box center [210, 72] width 125 height 26
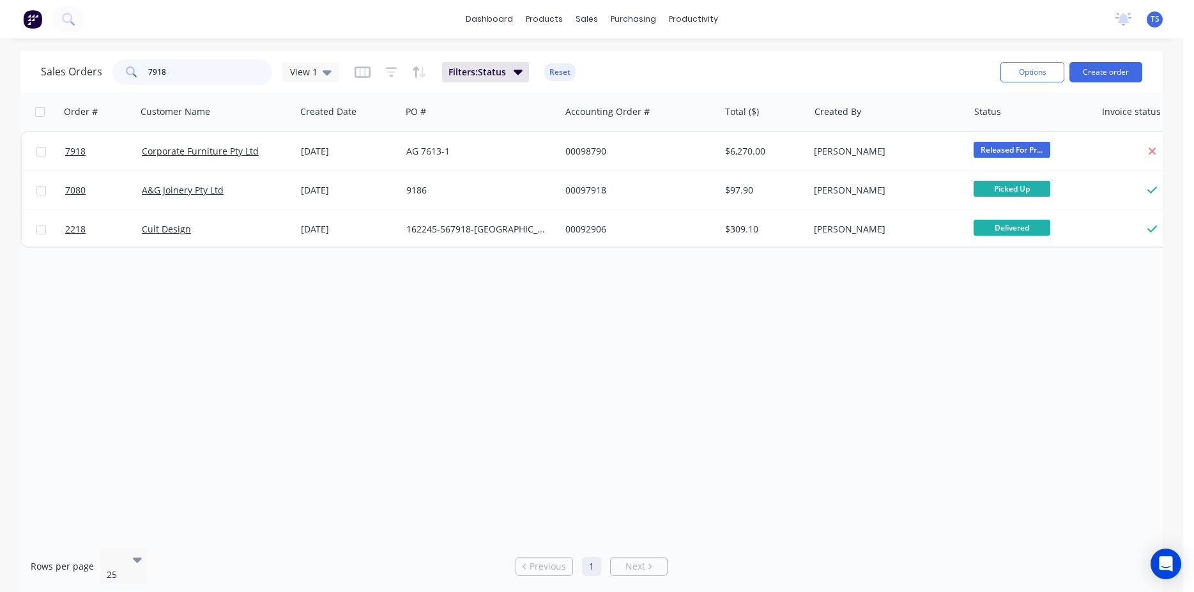
click at [205, 69] on input "7918" at bounding box center [210, 72] width 125 height 26
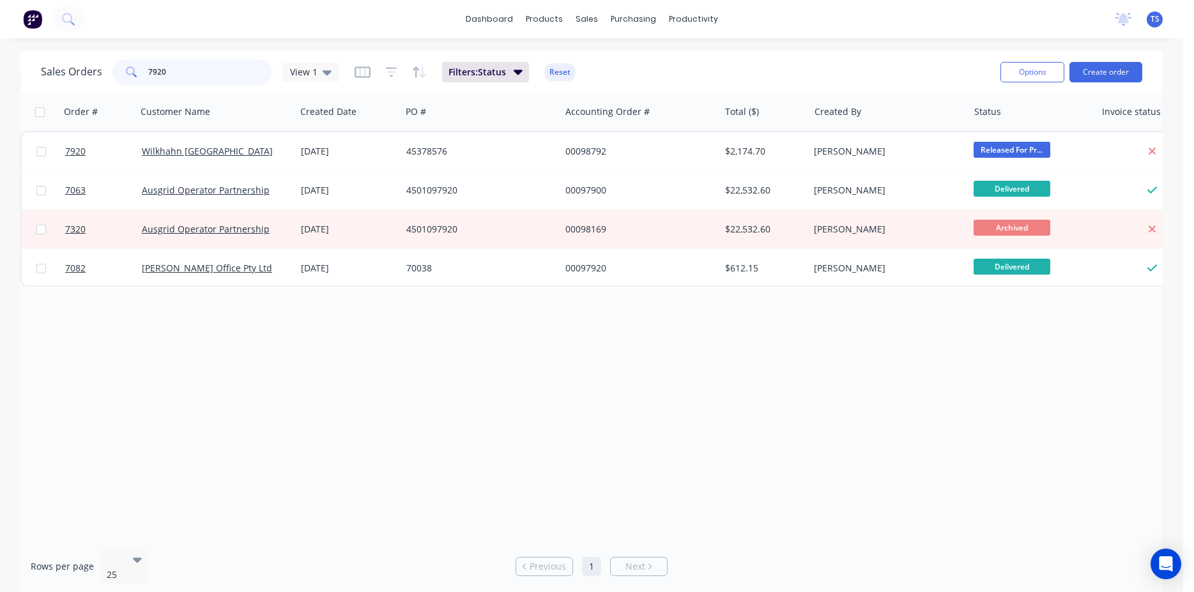
click at [202, 72] on input "7920" at bounding box center [210, 72] width 125 height 26
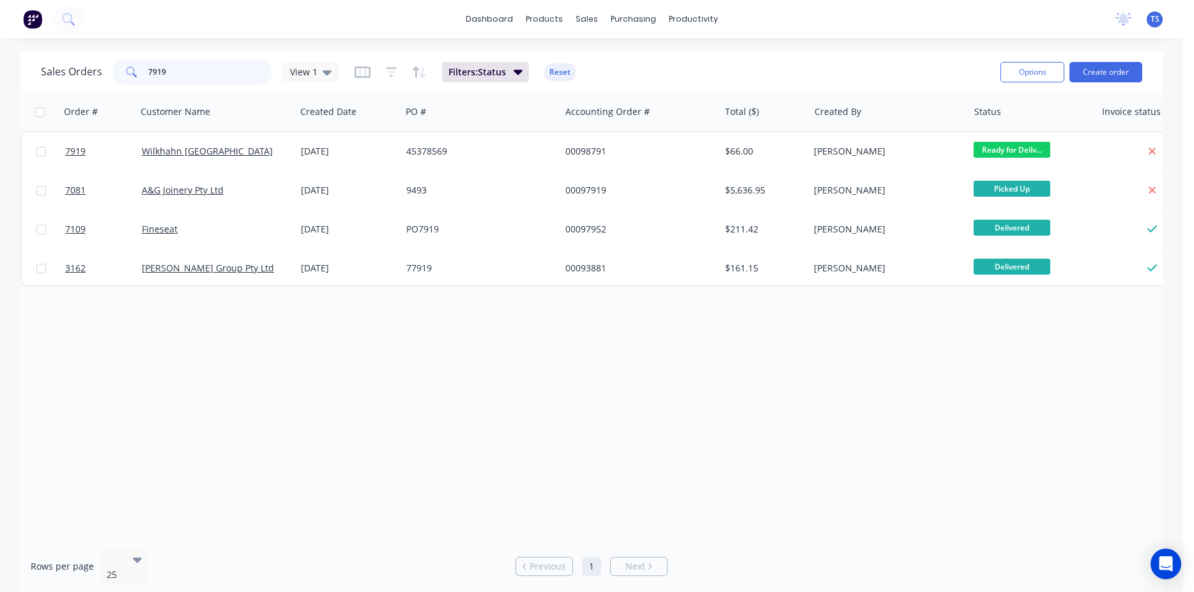
click at [202, 72] on input "7919" at bounding box center [210, 72] width 125 height 26
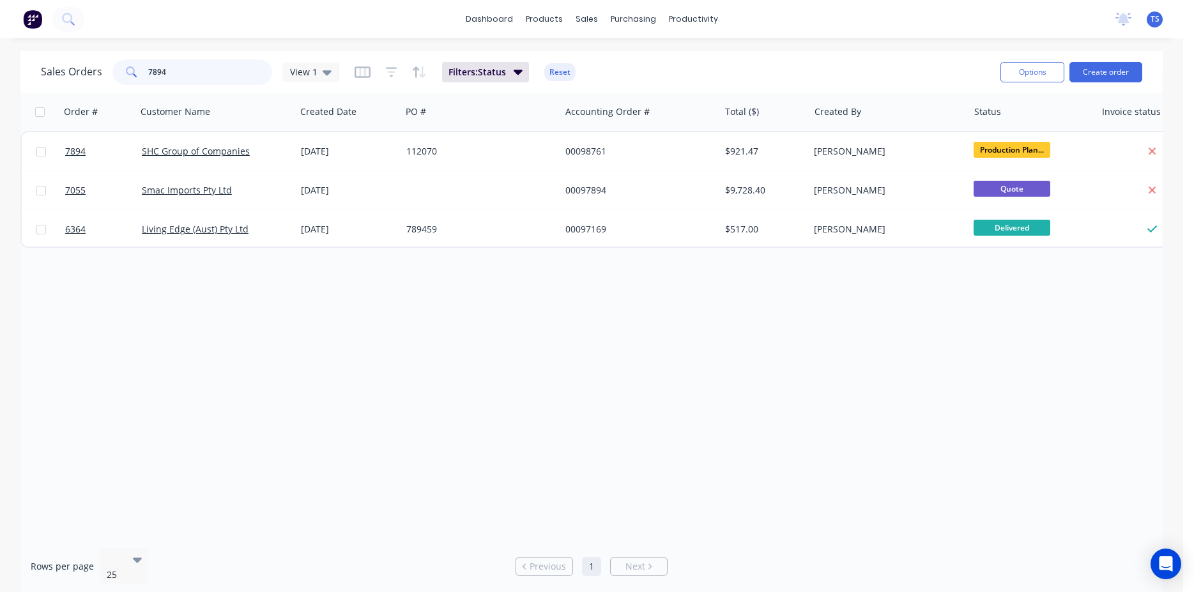
click at [202, 72] on input "7894" at bounding box center [210, 72] width 125 height 26
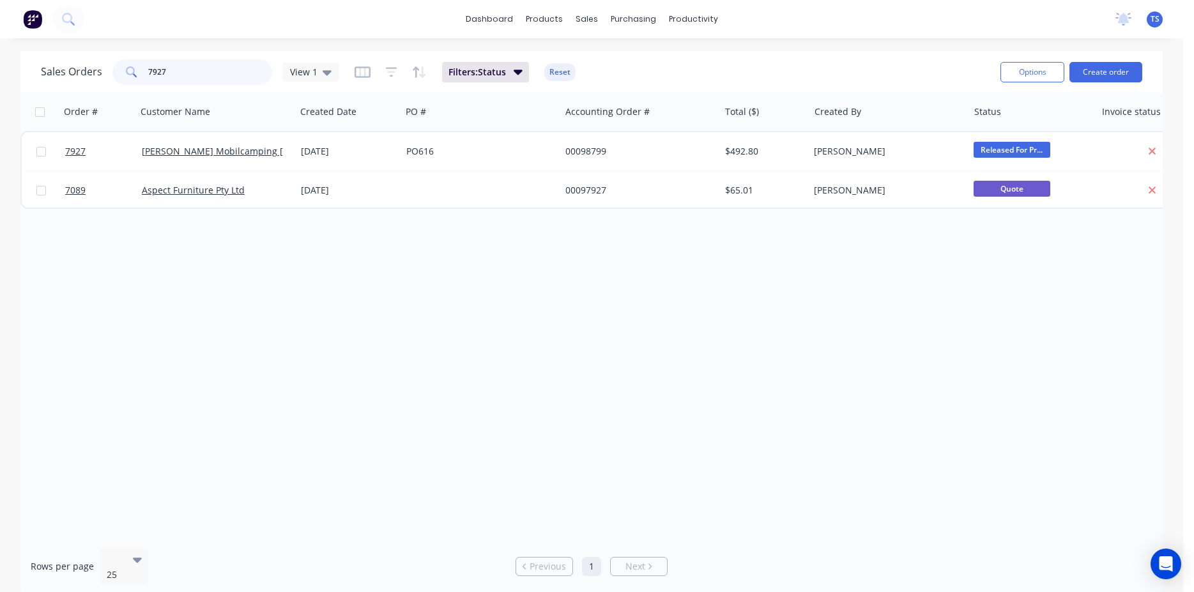
click at [202, 72] on input "7927" at bounding box center [210, 72] width 125 height 26
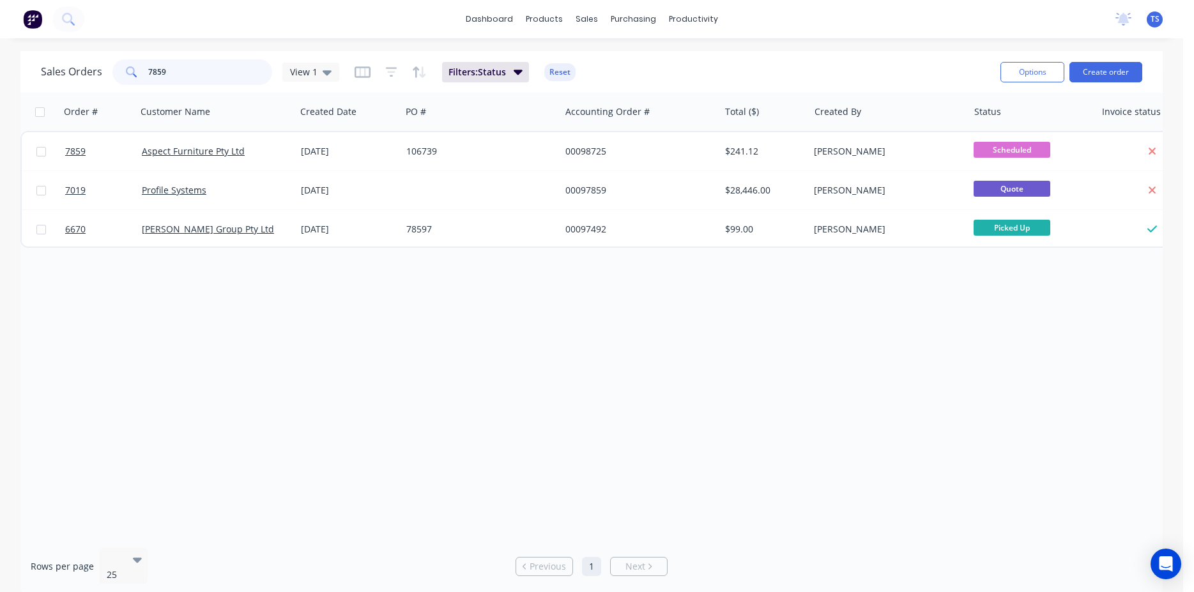
click at [202, 72] on input "7859" at bounding box center [210, 72] width 125 height 26
type input "="
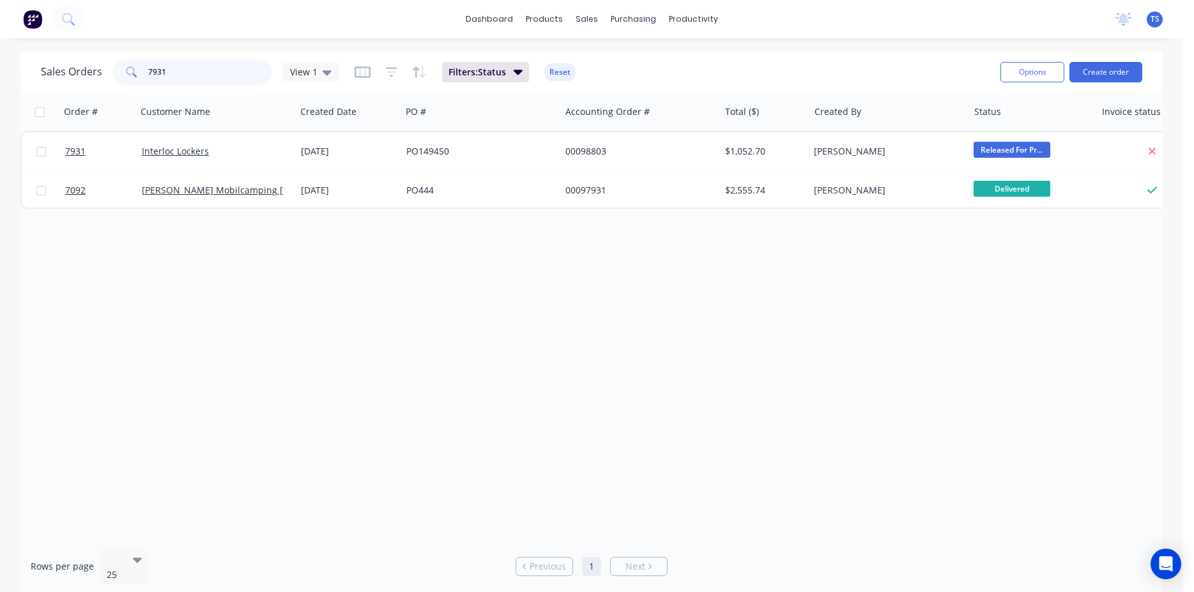
click at [202, 72] on input "7931" at bounding box center [210, 72] width 125 height 26
click at [202, 72] on input "7933" at bounding box center [210, 72] width 125 height 26
type input "7930"
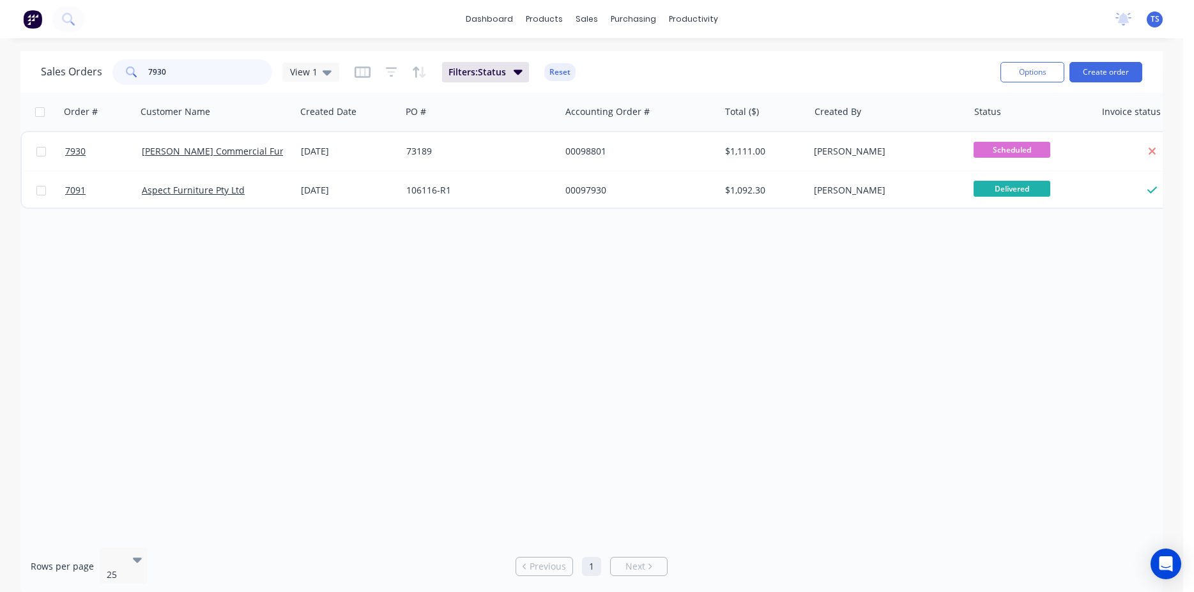
click at [198, 76] on input "7930" at bounding box center [210, 72] width 125 height 26
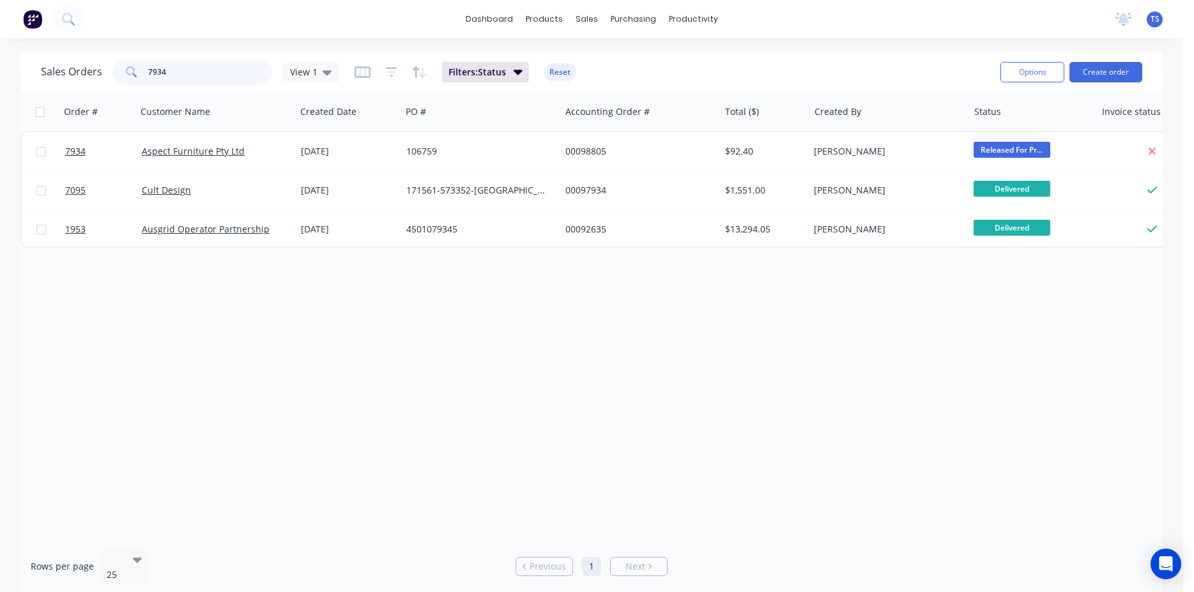
click at [198, 76] on input "7934" at bounding box center [210, 72] width 125 height 26
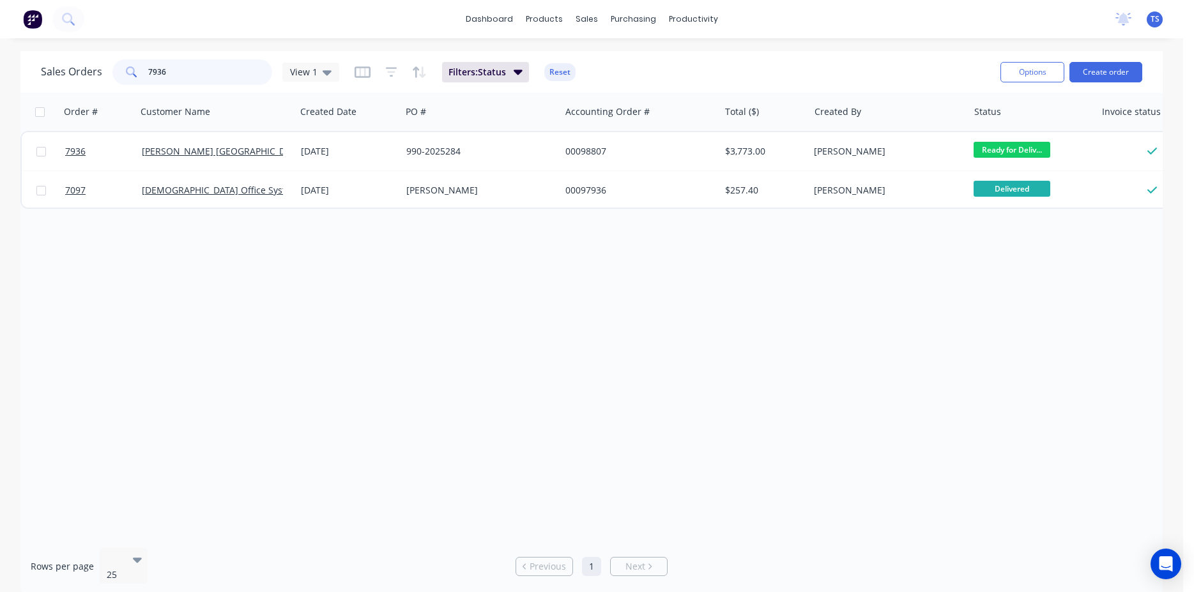
click at [210, 74] on input "7936" at bounding box center [210, 72] width 125 height 26
click at [210, 74] on input "7935" at bounding box center [210, 72] width 125 height 26
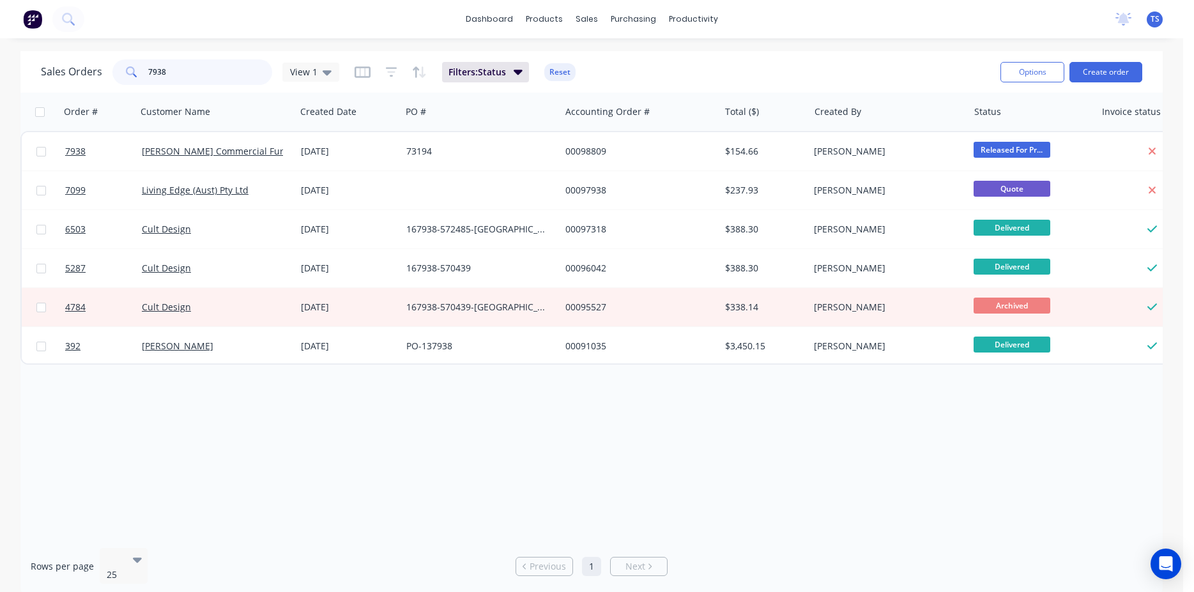
click at [210, 84] on input "7938" at bounding box center [210, 72] width 125 height 26
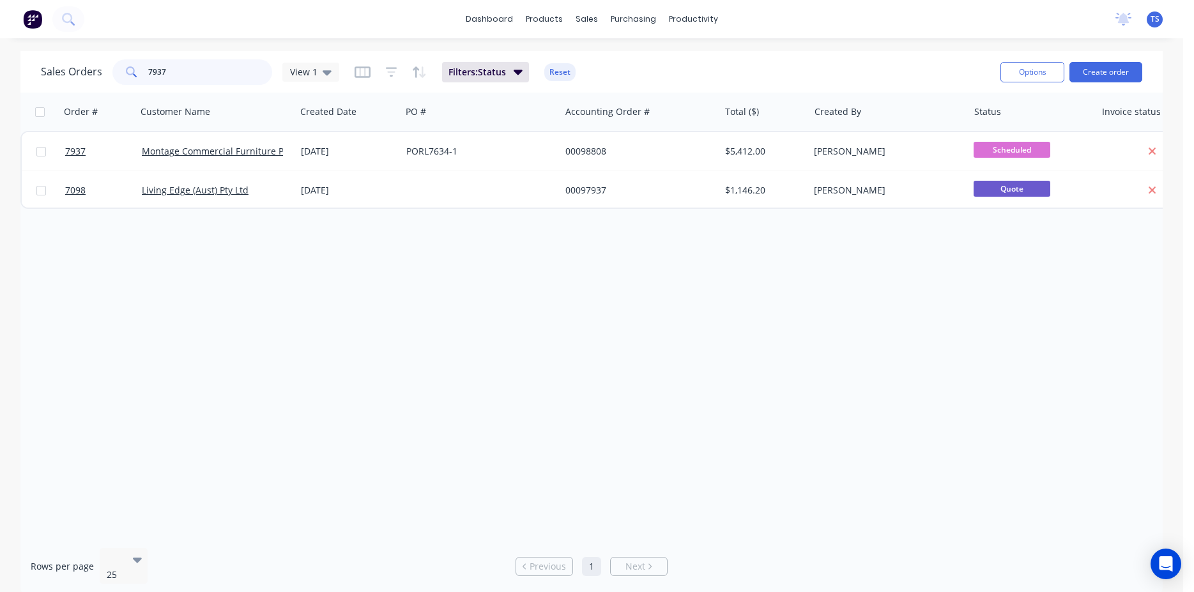
click at [210, 84] on input "7937" at bounding box center [210, 72] width 125 height 26
click at [210, 84] on input "7947" at bounding box center [210, 72] width 125 height 26
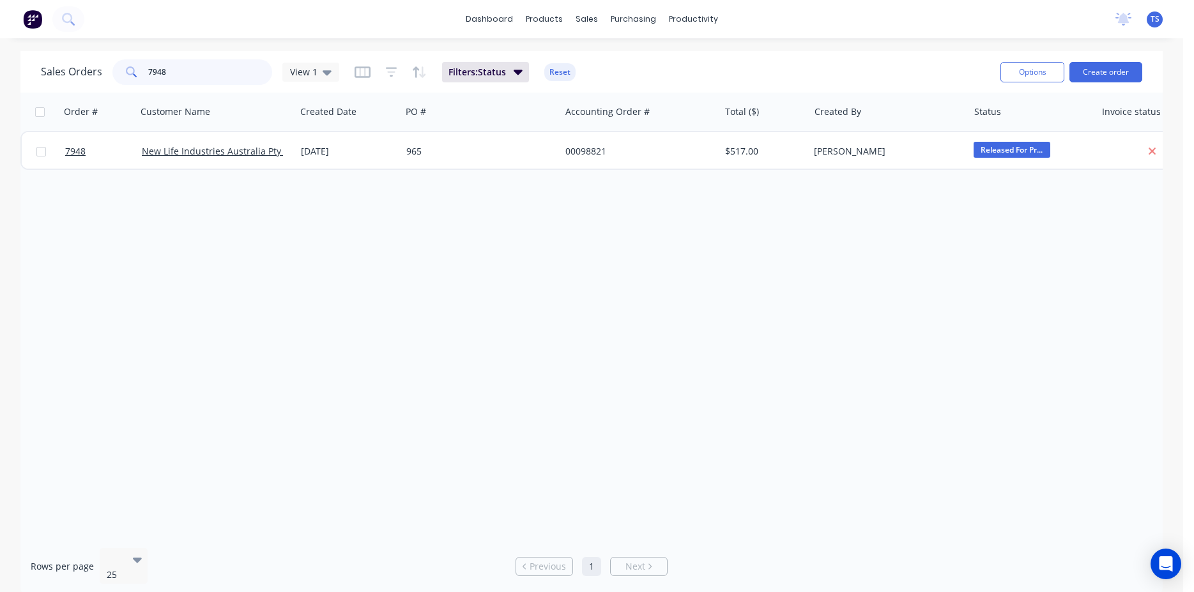
click at [187, 82] on input "7948" at bounding box center [210, 72] width 125 height 26
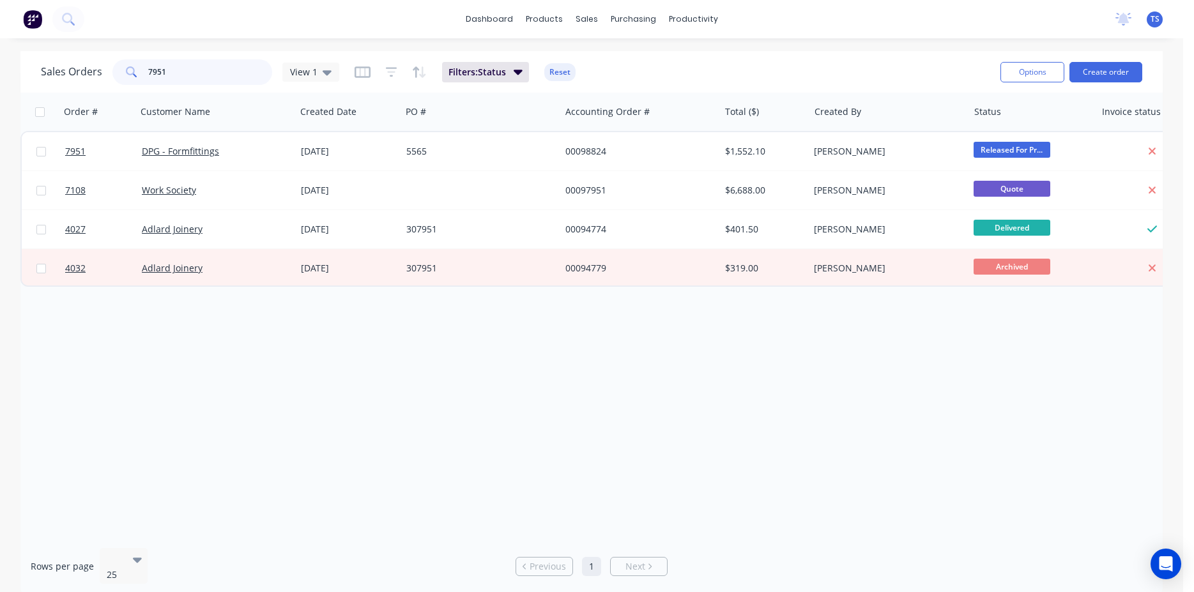
click at [187, 82] on input "7951" at bounding box center [210, 72] width 125 height 26
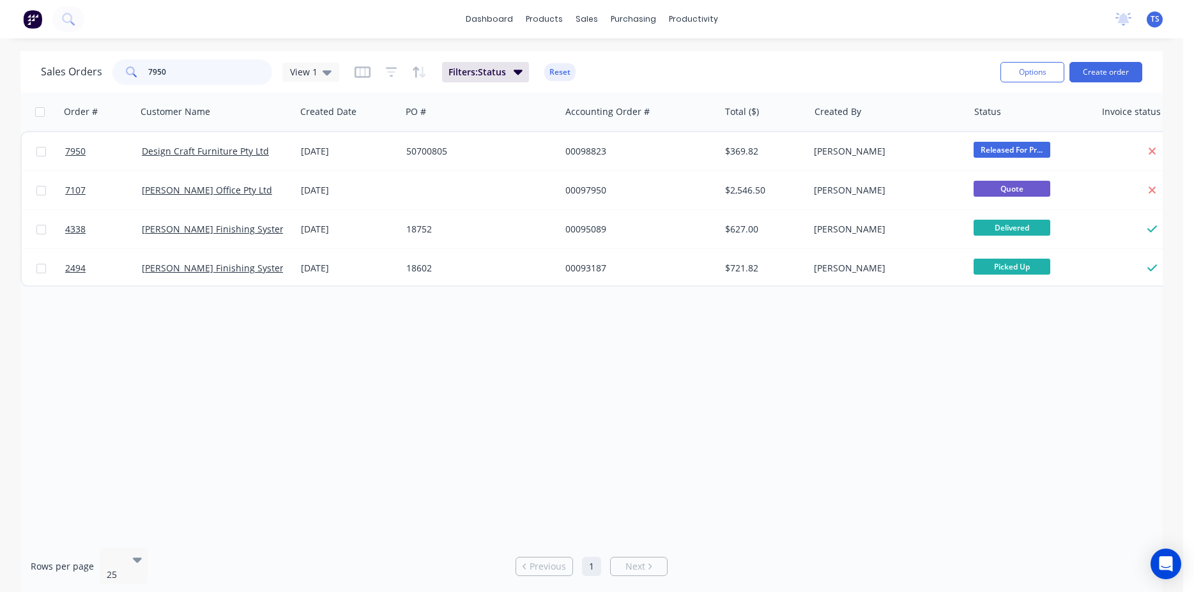
click at [189, 63] on input "7950" at bounding box center [210, 72] width 125 height 26
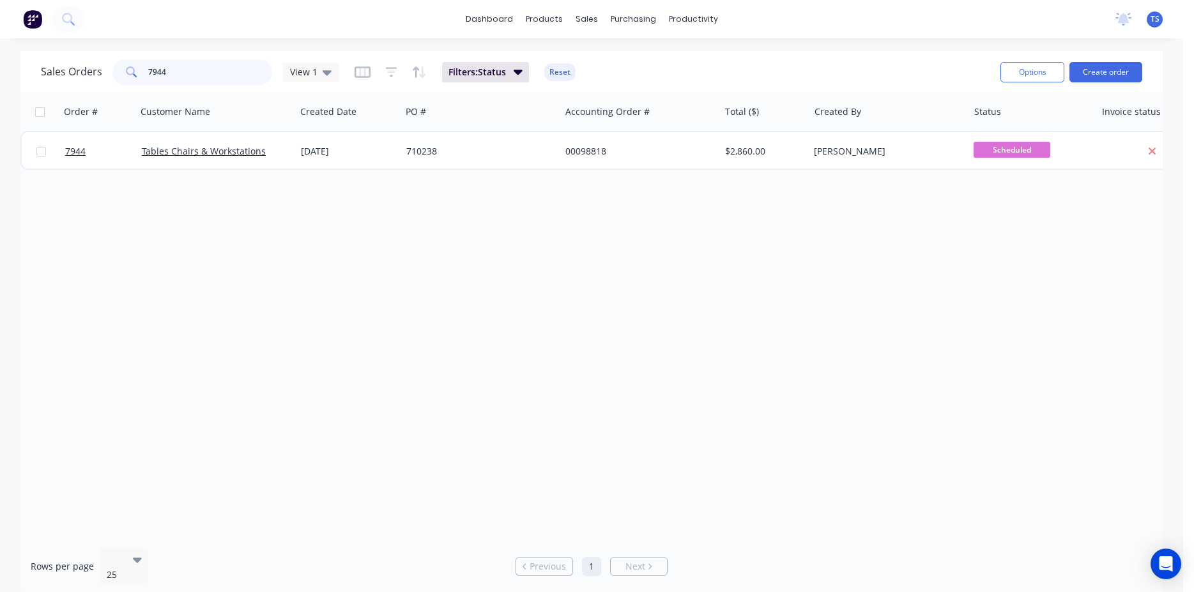
click at [183, 63] on input "7944" at bounding box center [210, 72] width 125 height 26
click at [196, 79] on input "7943" at bounding box center [210, 72] width 125 height 26
click at [190, 76] on input "7943" at bounding box center [210, 72] width 125 height 26
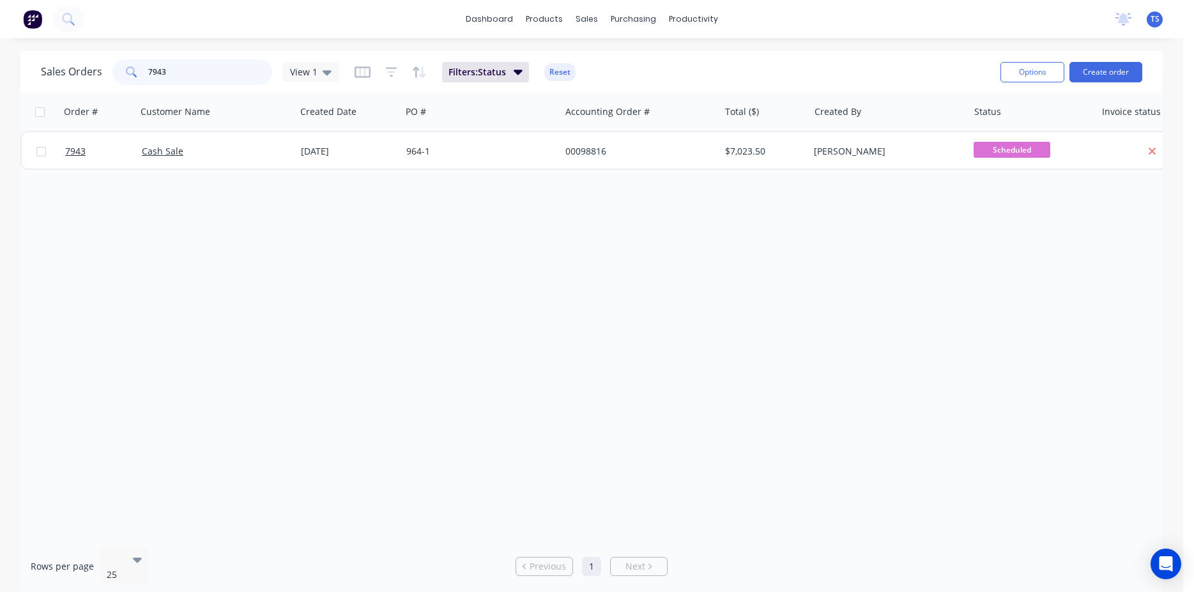
click at [190, 76] on input "7943" at bounding box center [210, 72] width 125 height 26
type input "98837"
click at [86, 155] on link "7964" at bounding box center [103, 151] width 77 height 38
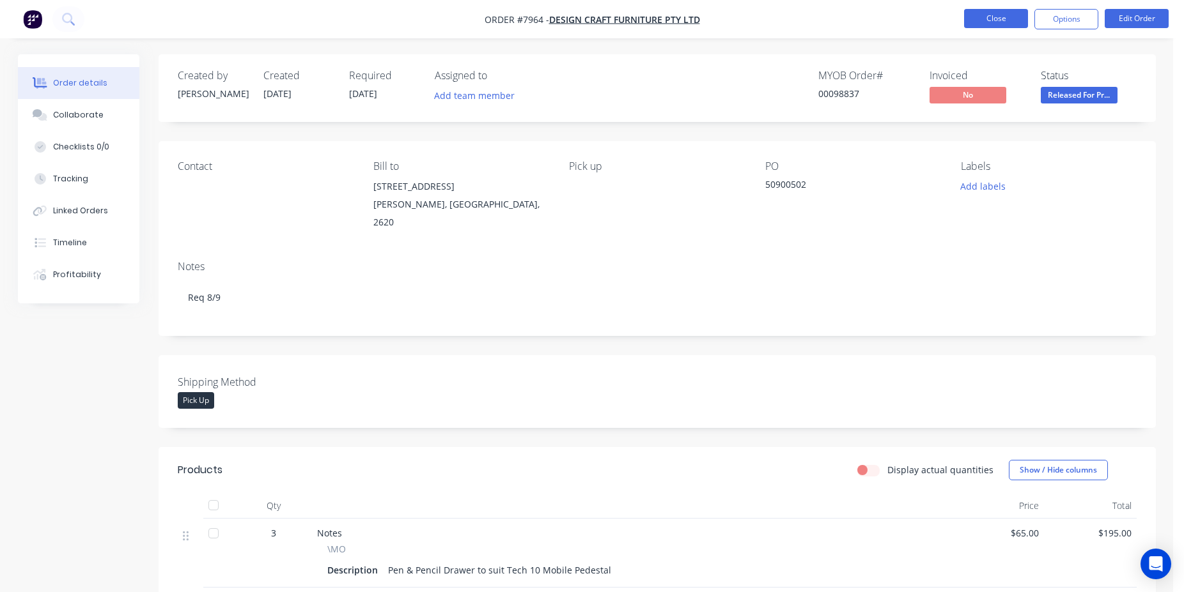
click at [994, 13] on button "Close" at bounding box center [996, 18] width 64 height 19
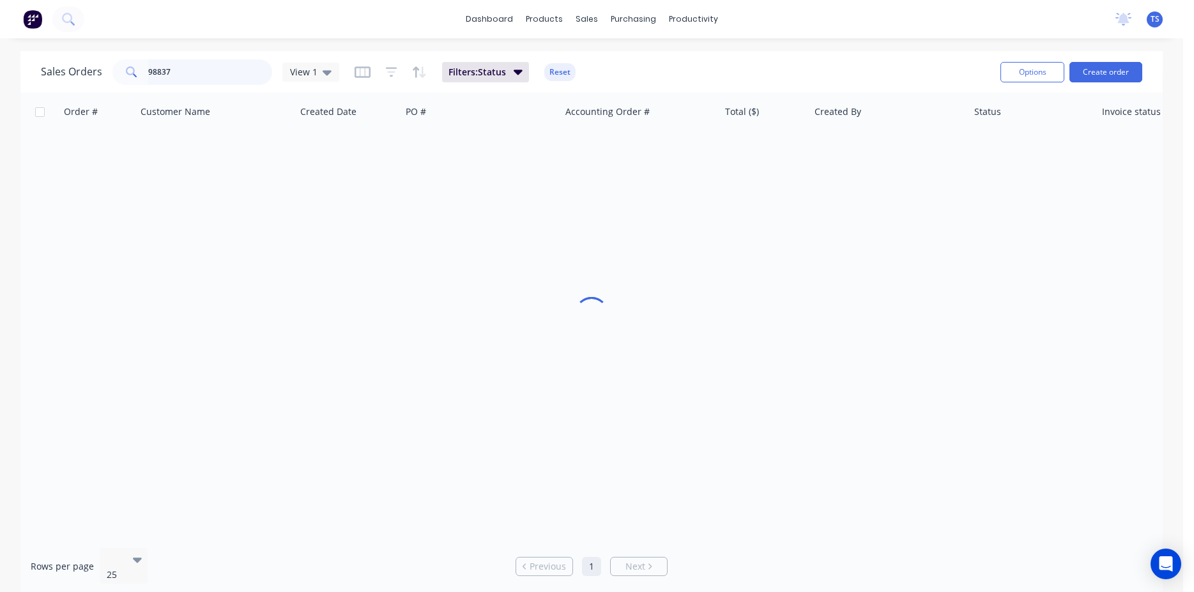
click at [229, 72] on input "98837" at bounding box center [210, 72] width 125 height 26
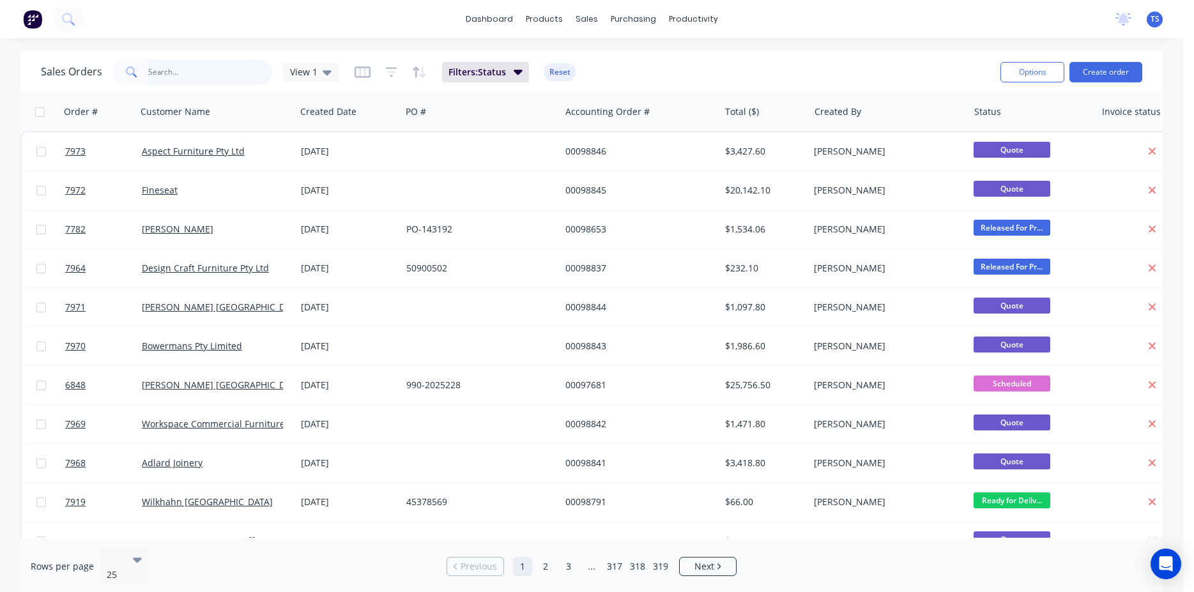
click at [190, 75] on input "text" at bounding box center [210, 72] width 125 height 26
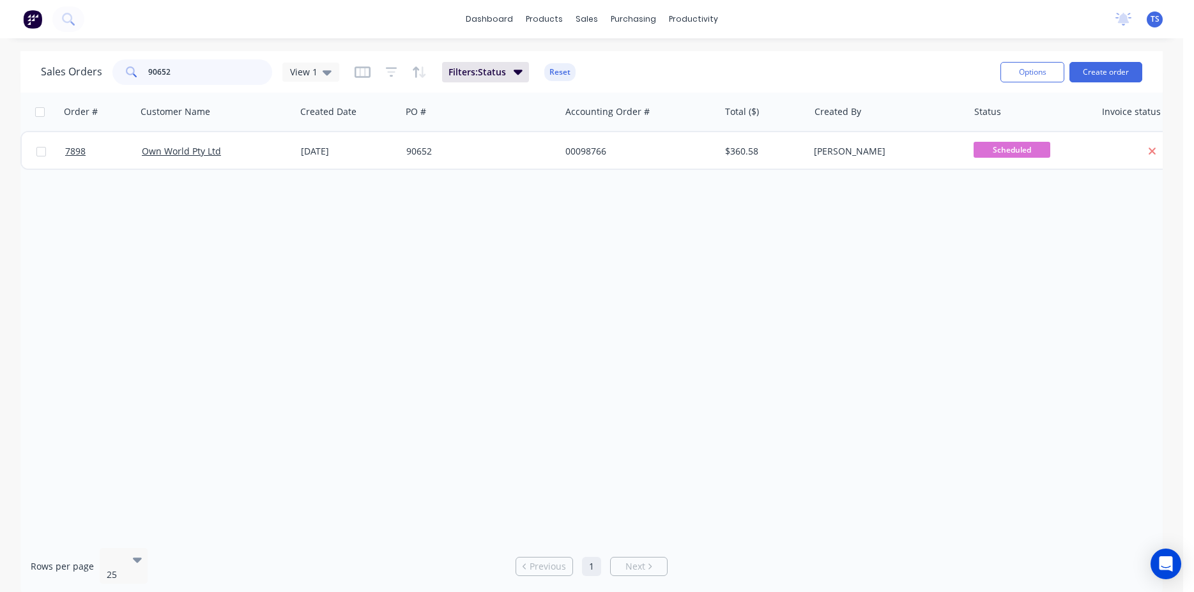
type input "90652"
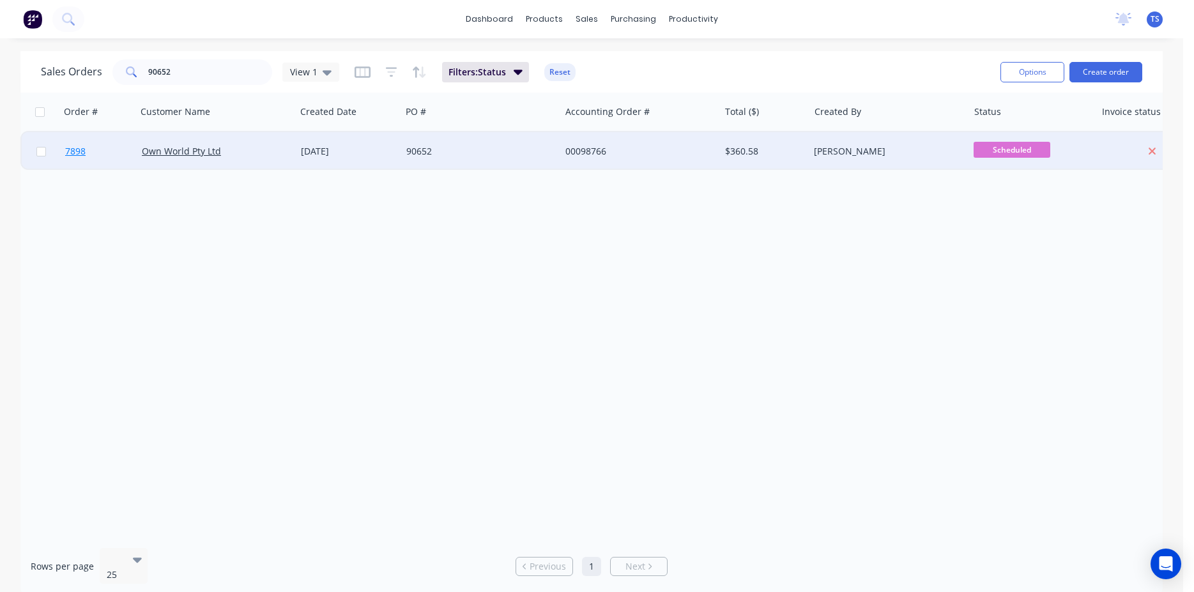
click at [112, 153] on link "7898" at bounding box center [103, 151] width 77 height 38
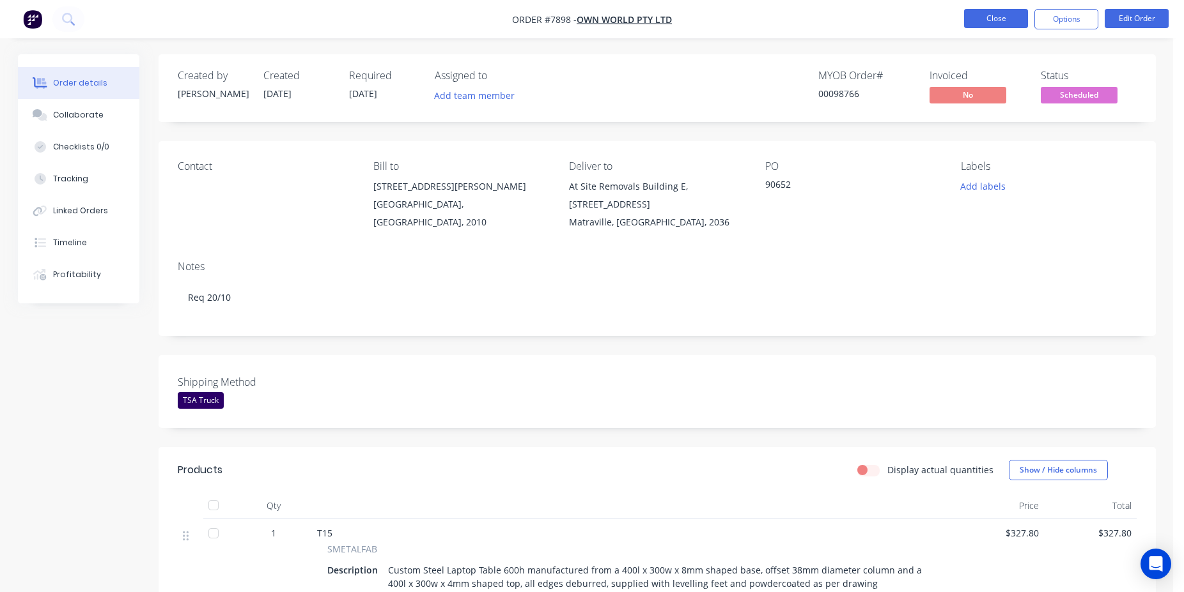
click at [1010, 16] on button "Close" at bounding box center [996, 18] width 64 height 19
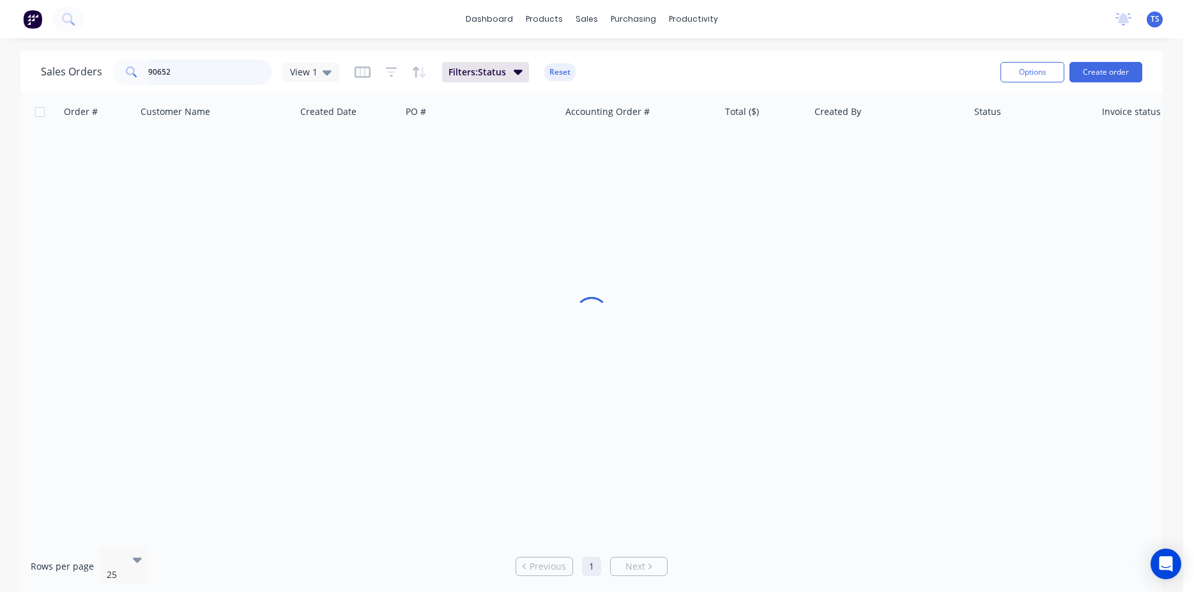
click at [199, 72] on input "90652" at bounding box center [210, 72] width 125 height 26
type input "98582"
click at [191, 70] on input "98582" at bounding box center [210, 72] width 125 height 26
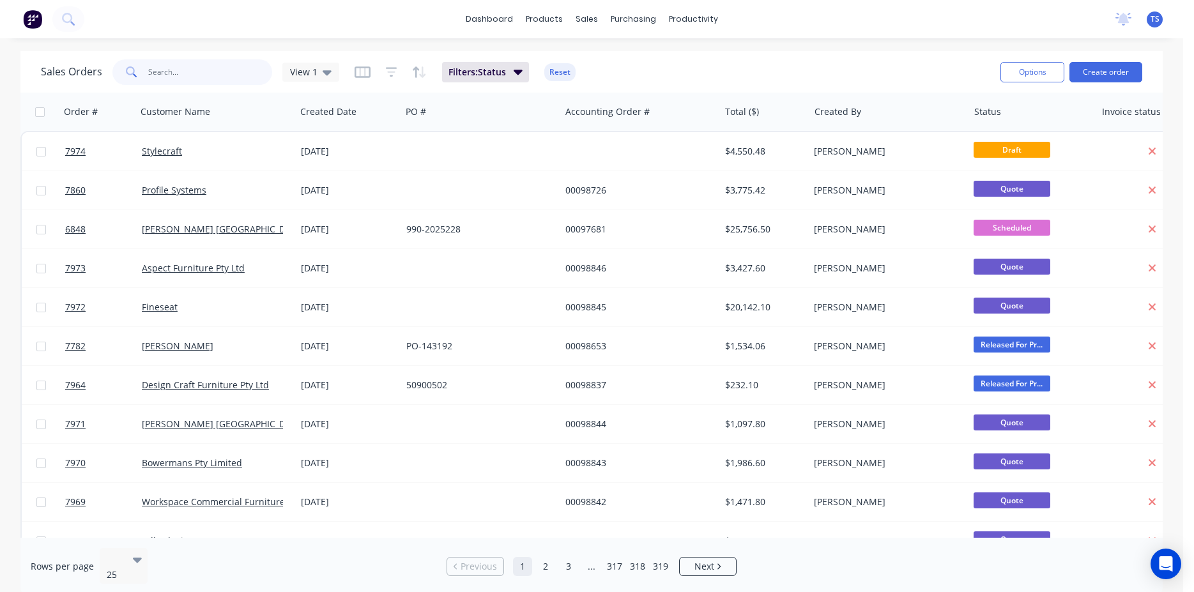
click at [219, 68] on input "text" at bounding box center [210, 72] width 125 height 26
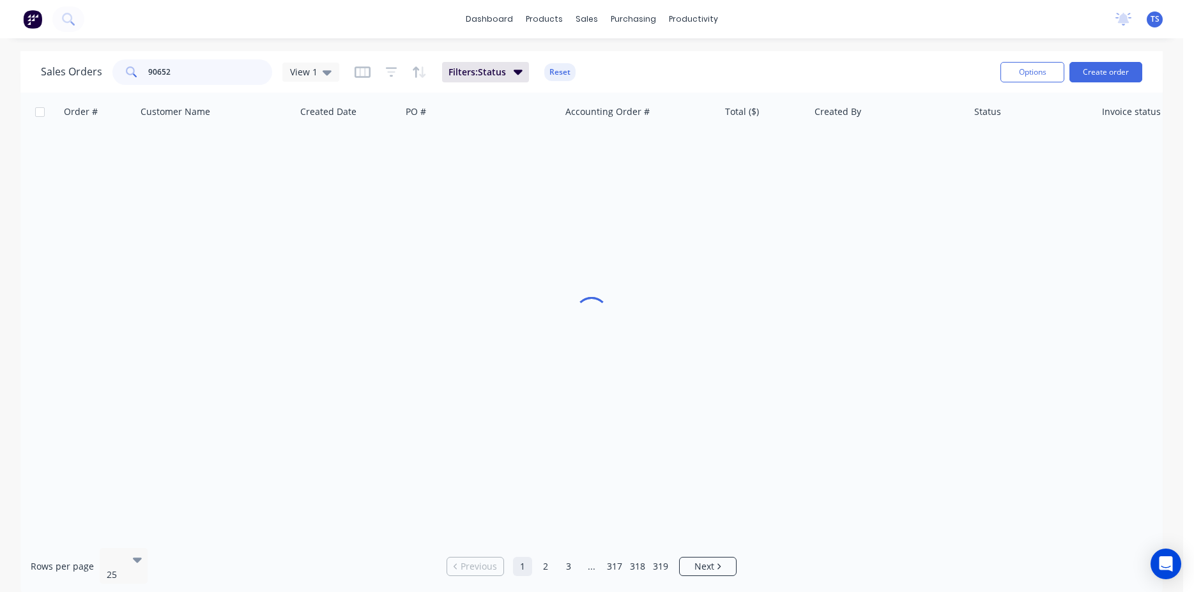
type input "90652"
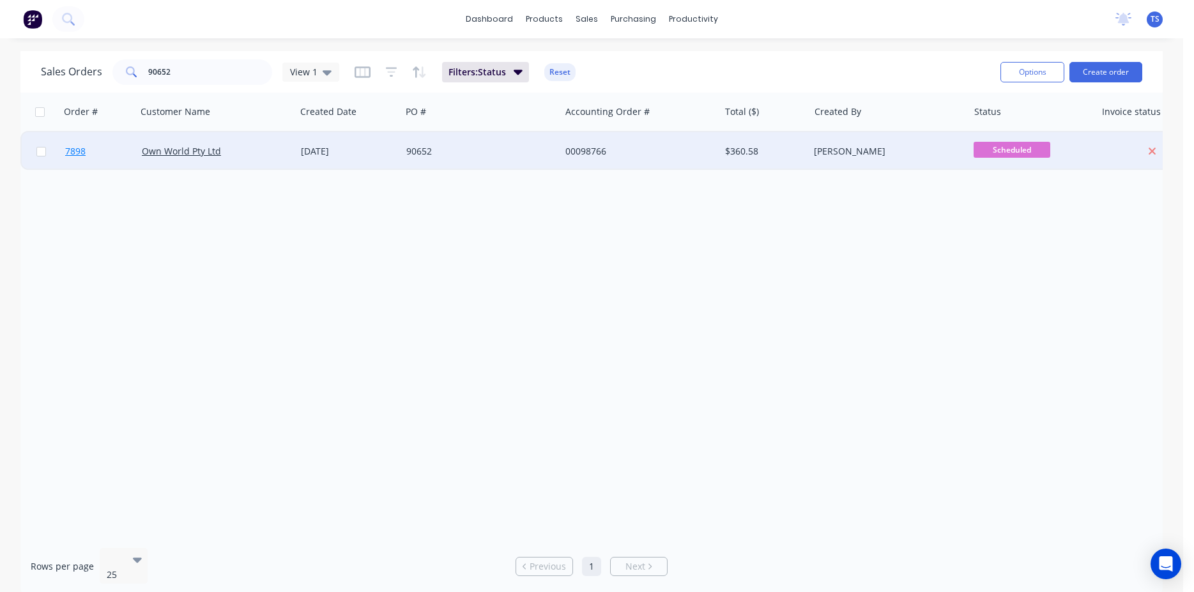
click at [68, 165] on link "7898" at bounding box center [103, 151] width 77 height 38
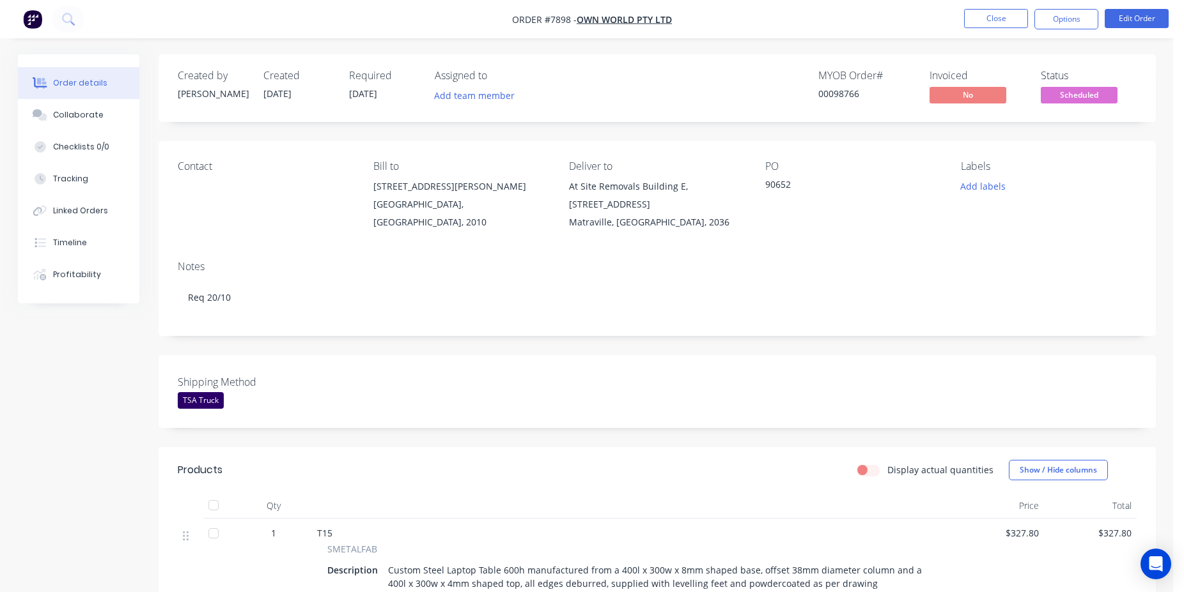
click at [845, 93] on div "00098766" at bounding box center [866, 93] width 96 height 13
click at [991, 21] on button "Close" at bounding box center [996, 18] width 64 height 19
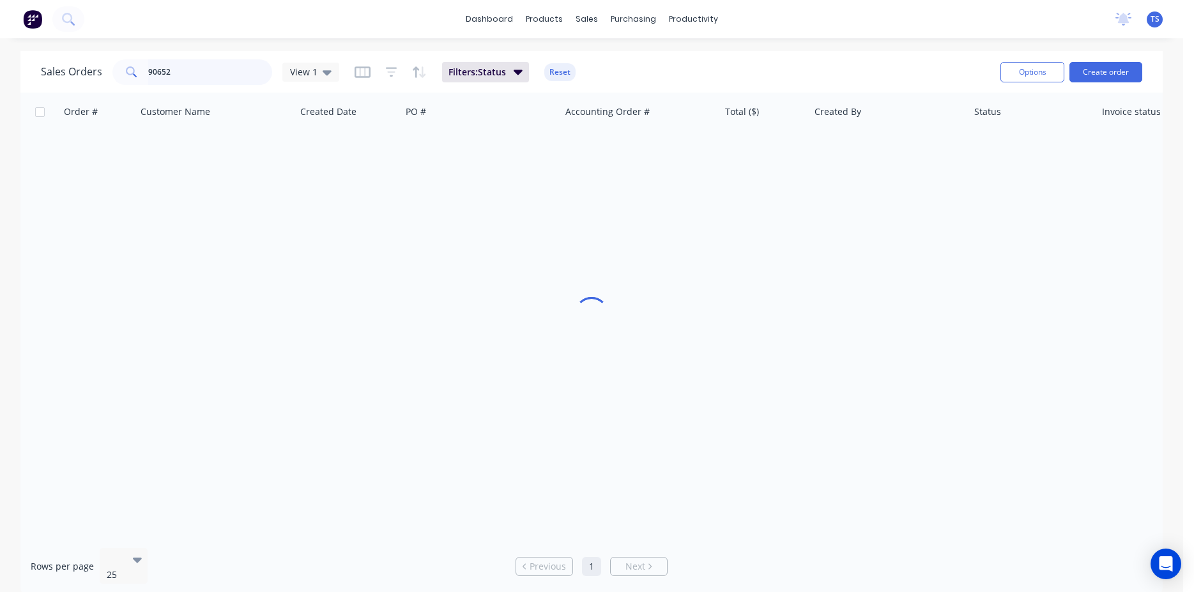
click at [194, 77] on input "90652" at bounding box center [210, 72] width 125 height 26
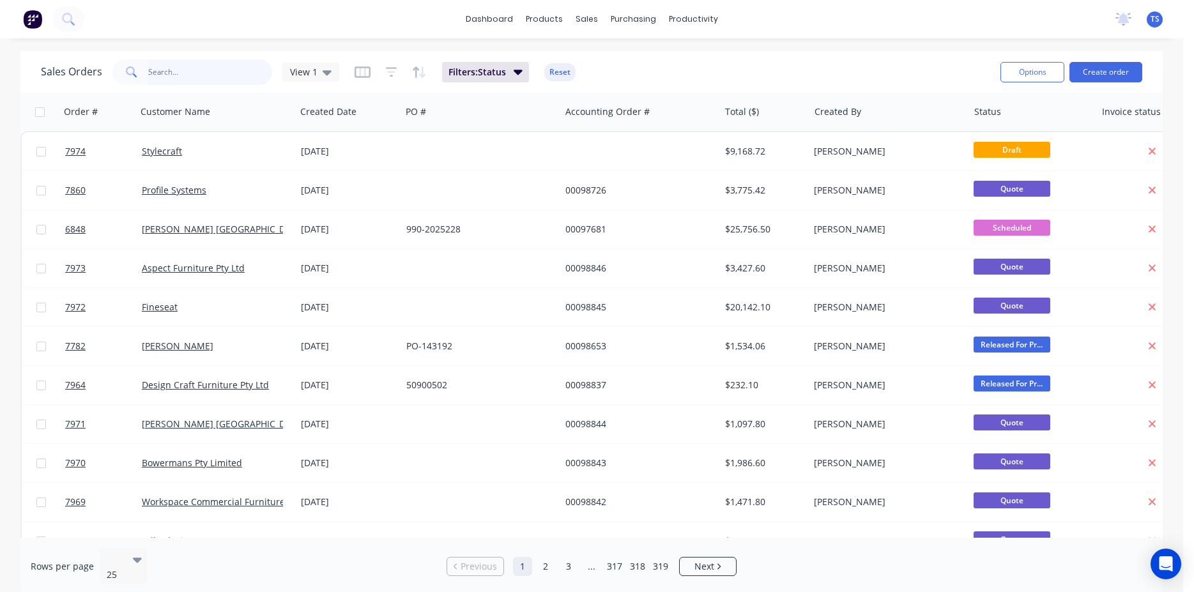
click at [188, 66] on input "text" at bounding box center [210, 72] width 125 height 26
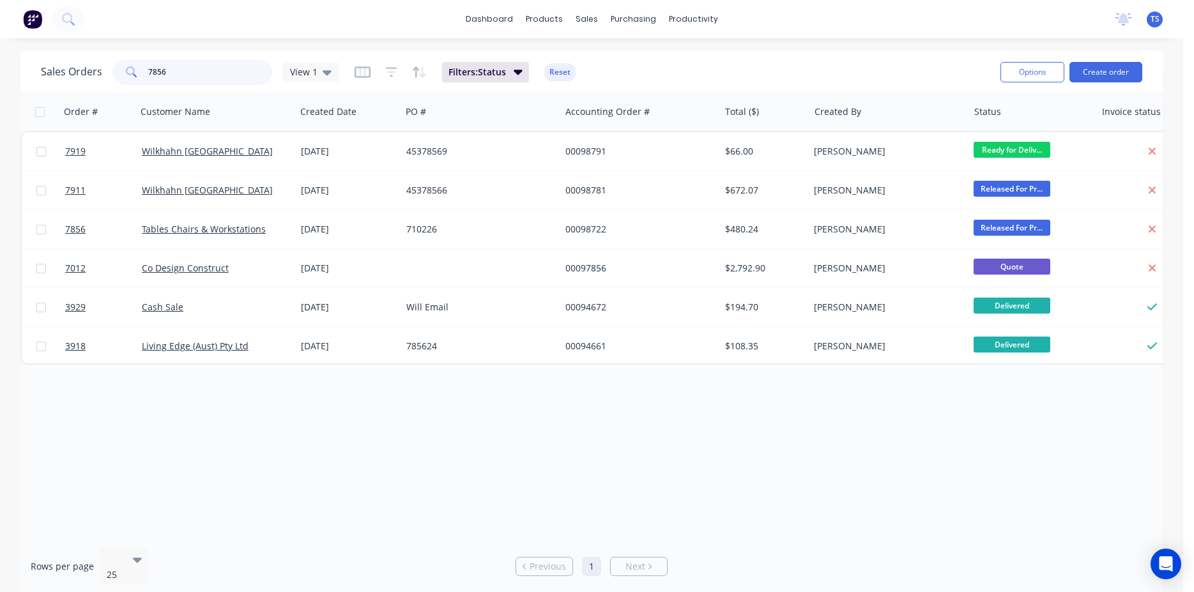
click at [188, 66] on input "7856" at bounding box center [210, 72] width 125 height 26
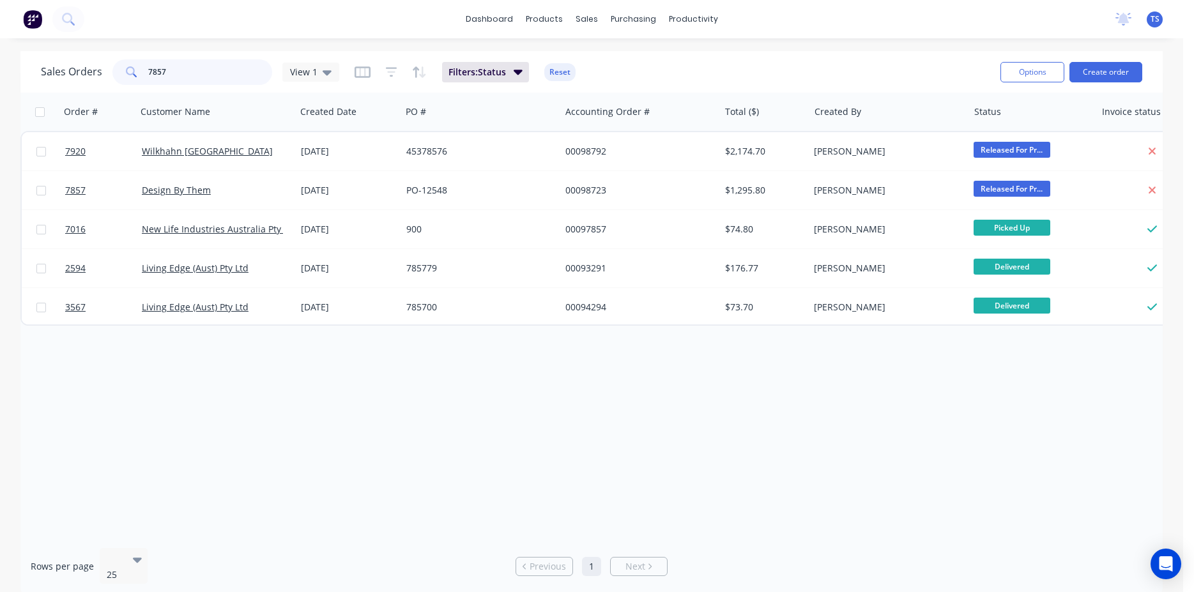
click at [189, 74] on input "7857" at bounding box center [210, 72] width 125 height 26
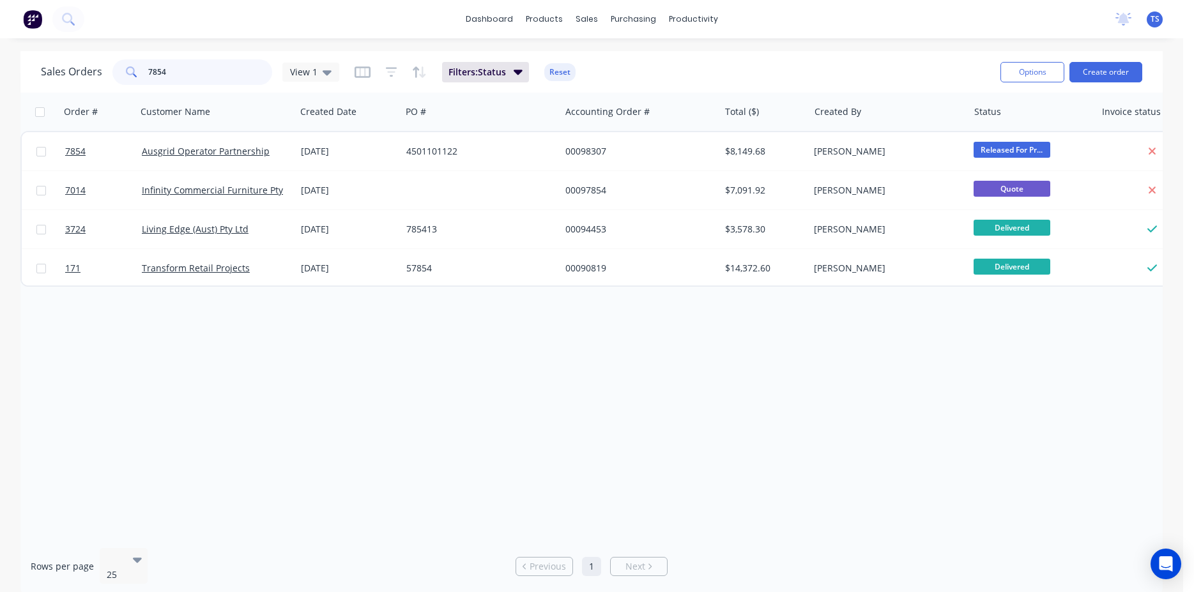
click at [186, 74] on input "7854" at bounding box center [210, 72] width 125 height 26
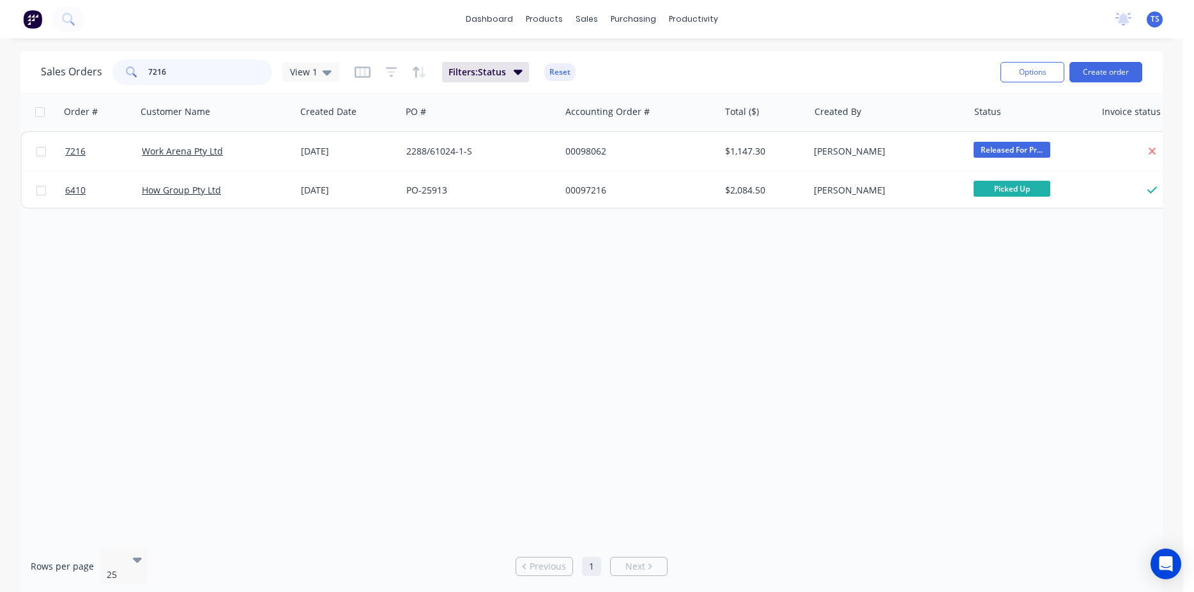
click at [200, 71] on input "7216" at bounding box center [210, 72] width 125 height 26
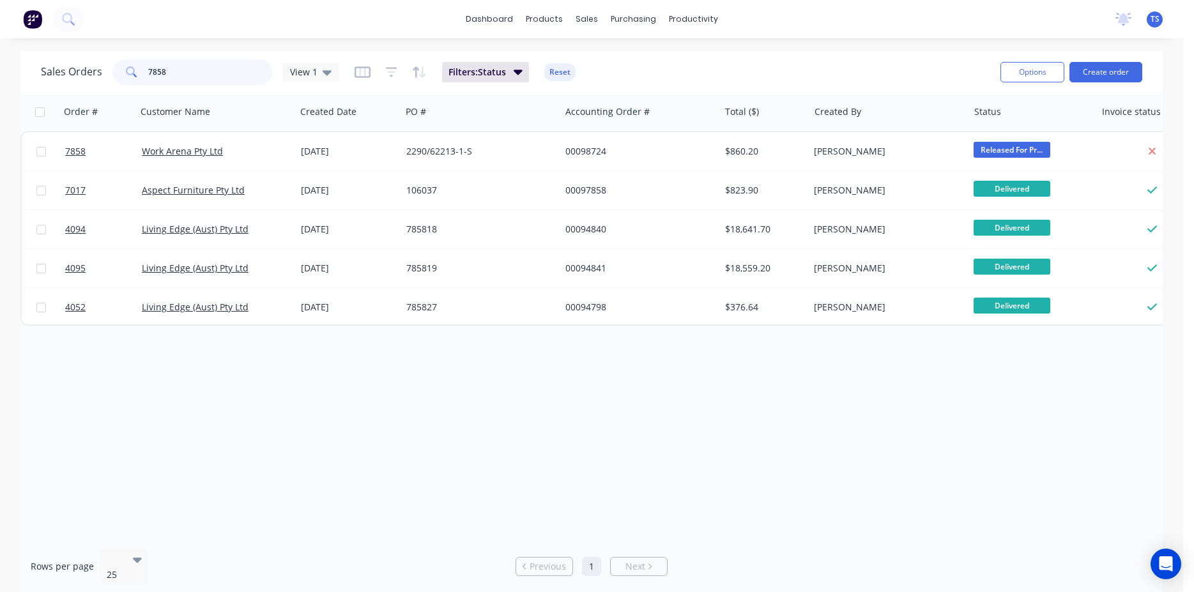
click at [200, 71] on input "7858" at bounding box center [210, 72] width 125 height 26
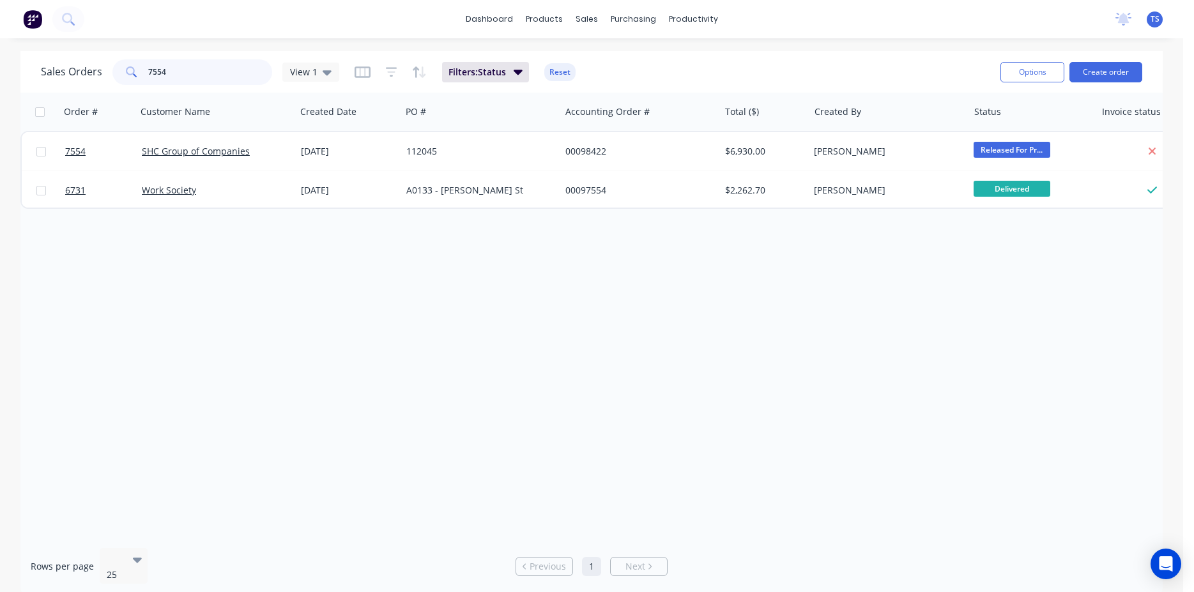
click at [196, 81] on input "7554" at bounding box center [210, 72] width 125 height 26
click at [196, 81] on input "7861" at bounding box center [210, 72] width 125 height 26
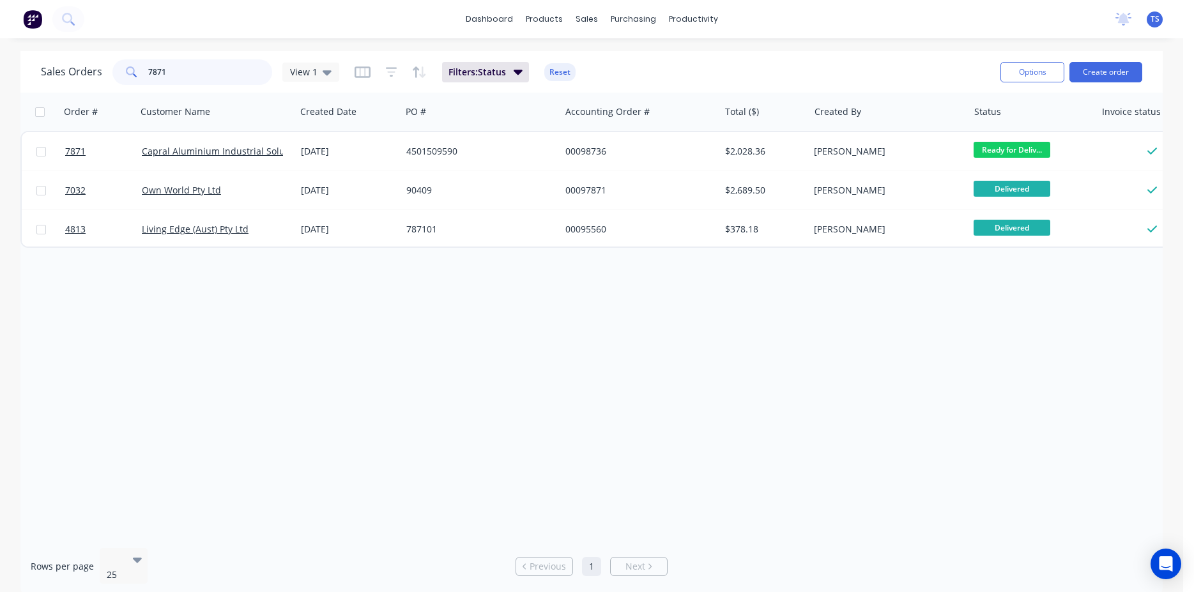
click at [178, 77] on input "7871" at bounding box center [210, 72] width 125 height 26
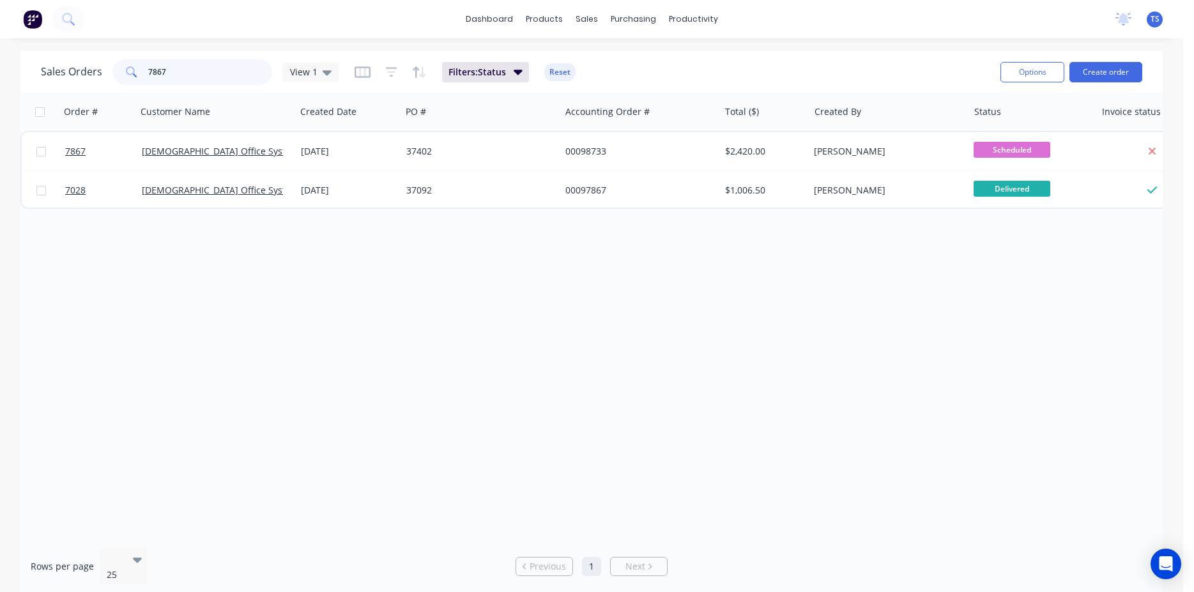
click at [217, 75] on input "7867" at bounding box center [210, 72] width 125 height 26
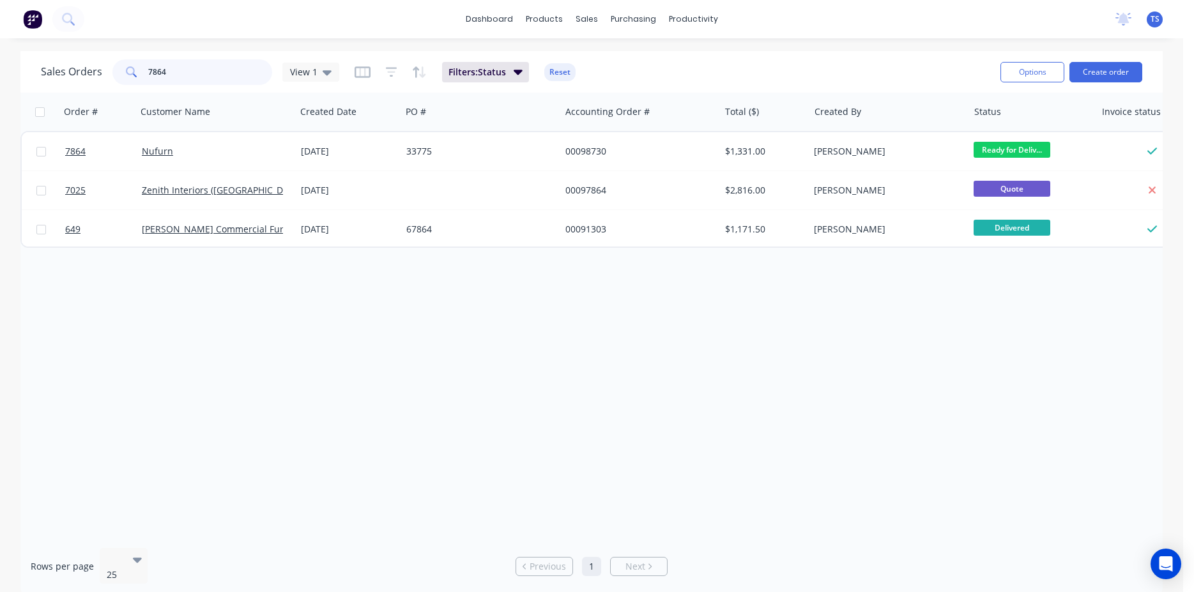
click at [217, 75] on input "7864" at bounding box center [210, 72] width 125 height 26
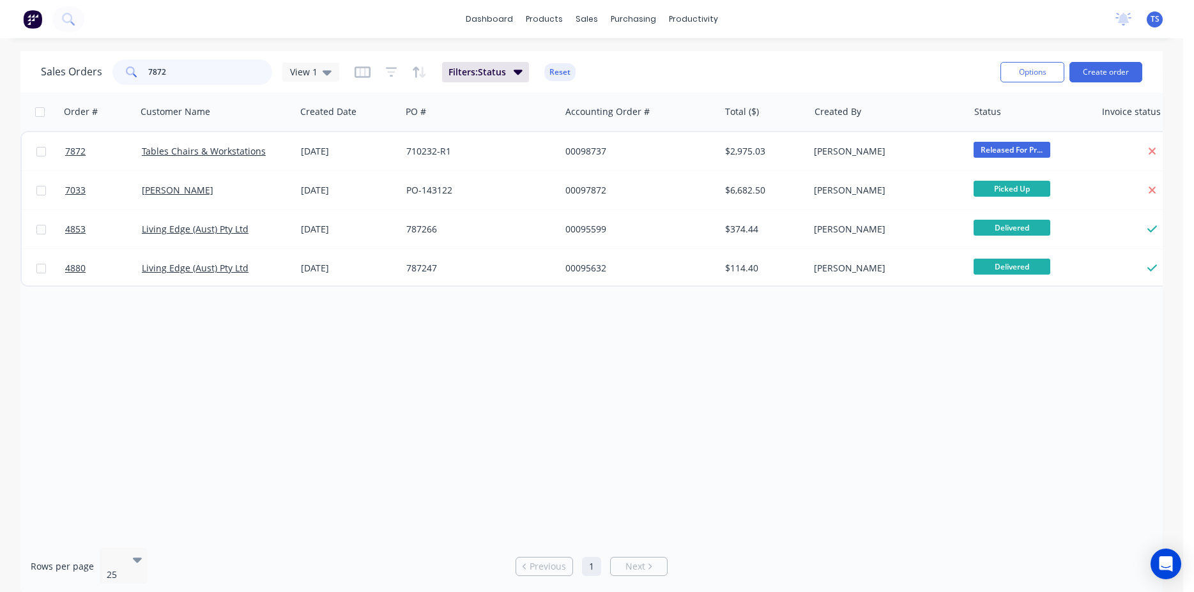
click at [196, 80] on input "7872" at bounding box center [210, 72] width 125 height 26
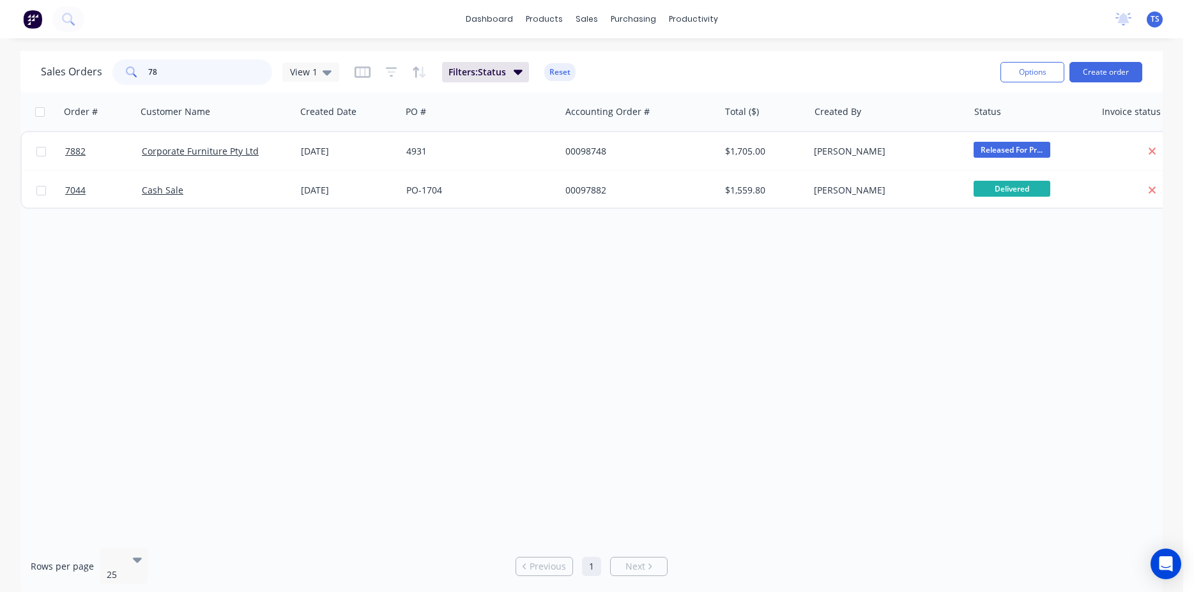
type input "7"
type input "4854"
click at [213, 66] on input "4854" at bounding box center [210, 72] width 125 height 26
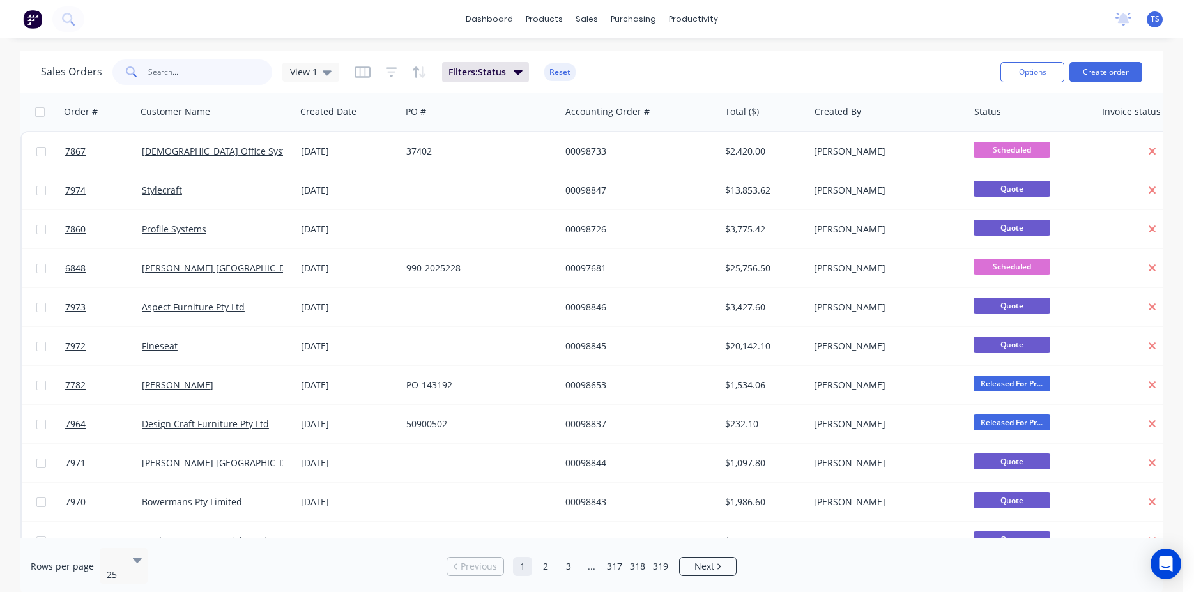
click at [185, 83] on input "text" at bounding box center [210, 72] width 125 height 26
click at [153, 77] on input "text" at bounding box center [210, 72] width 125 height 26
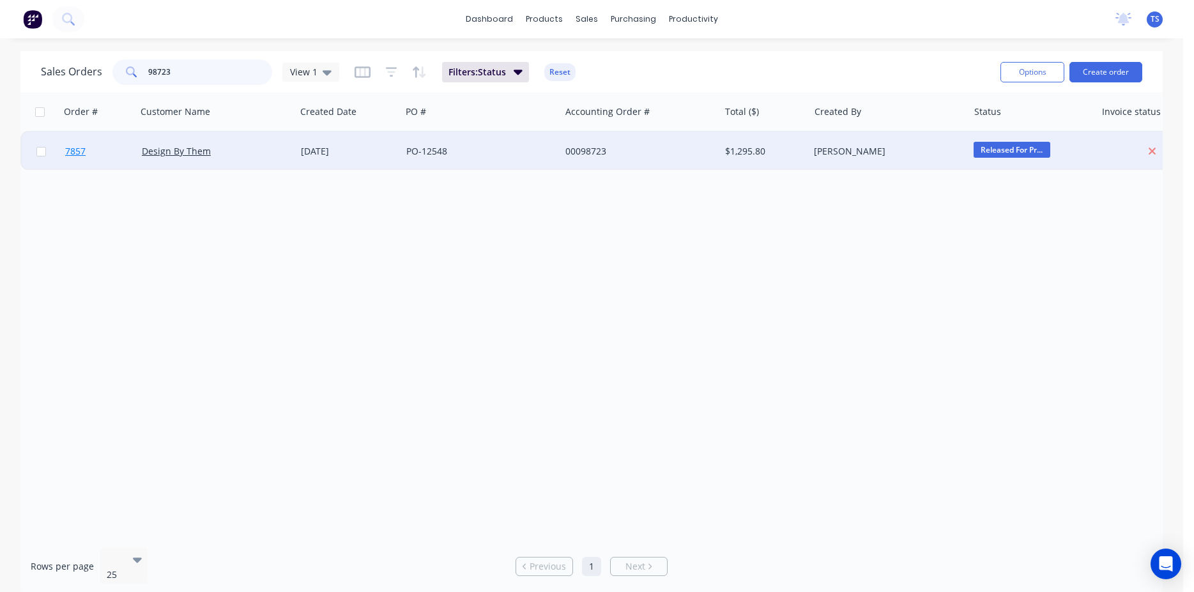
type input "98723"
click at [82, 161] on link "7857" at bounding box center [103, 151] width 77 height 38
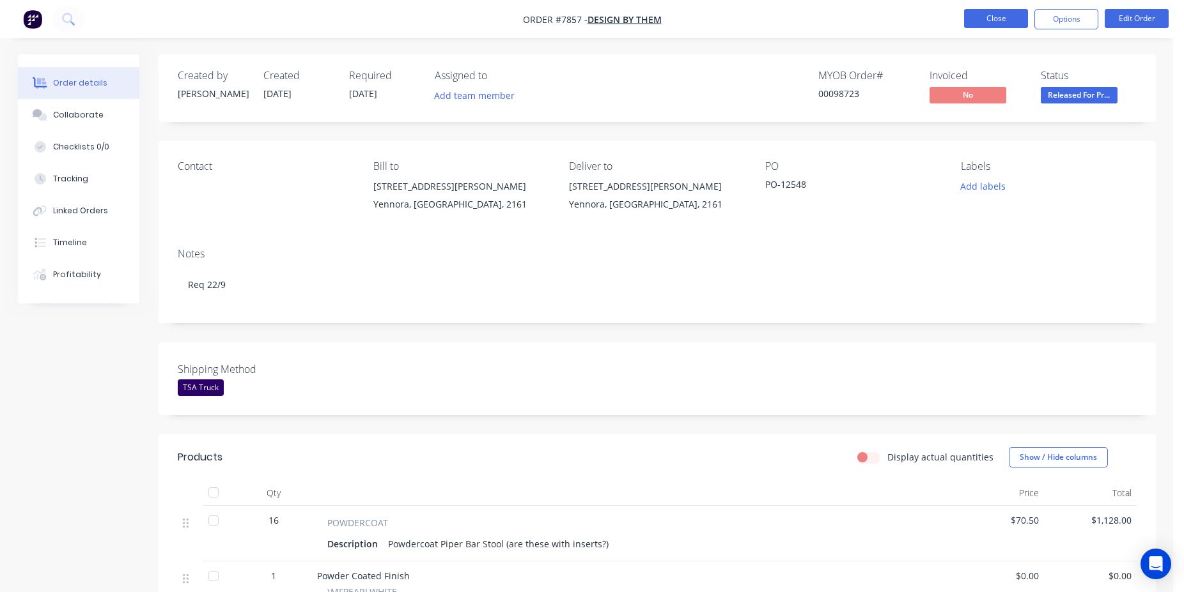
click at [1014, 14] on button "Close" at bounding box center [996, 18] width 64 height 19
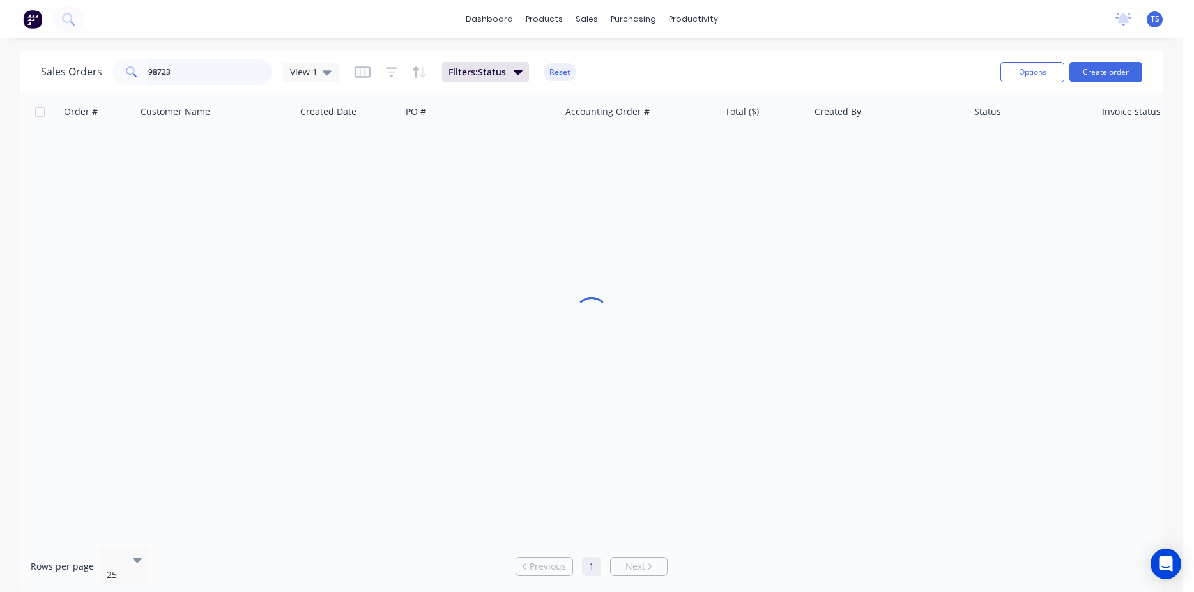
click at [194, 70] on input "98723" at bounding box center [210, 72] width 125 height 26
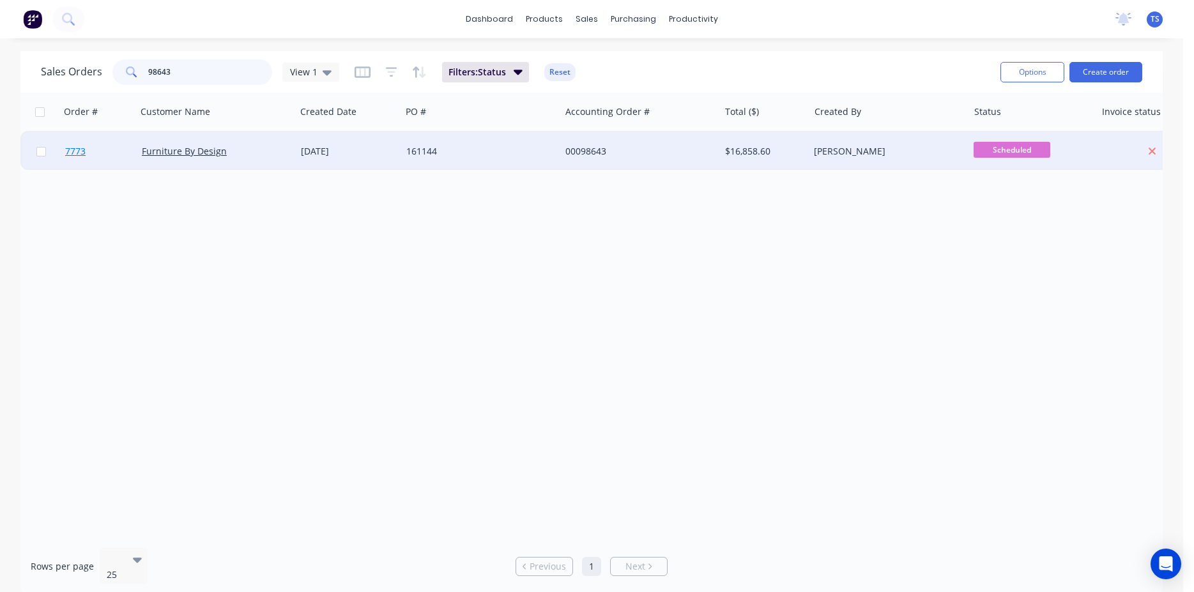
type input "98643"
click at [98, 158] on link "7773" at bounding box center [103, 151] width 77 height 38
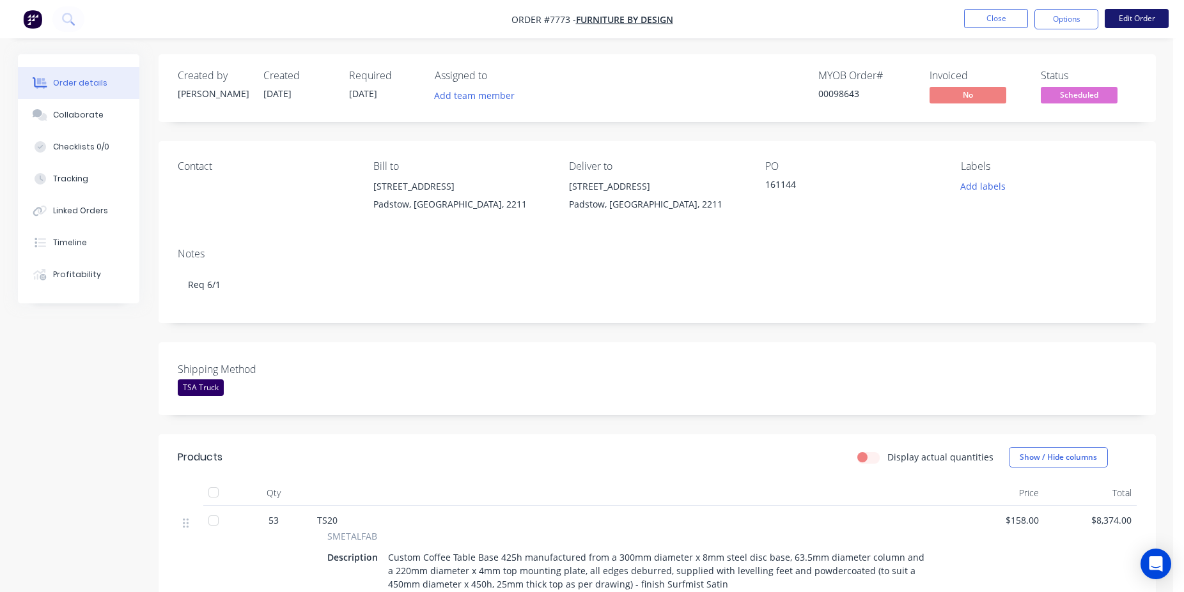
click at [1142, 22] on button "Edit Order" at bounding box center [1136, 18] width 64 height 19
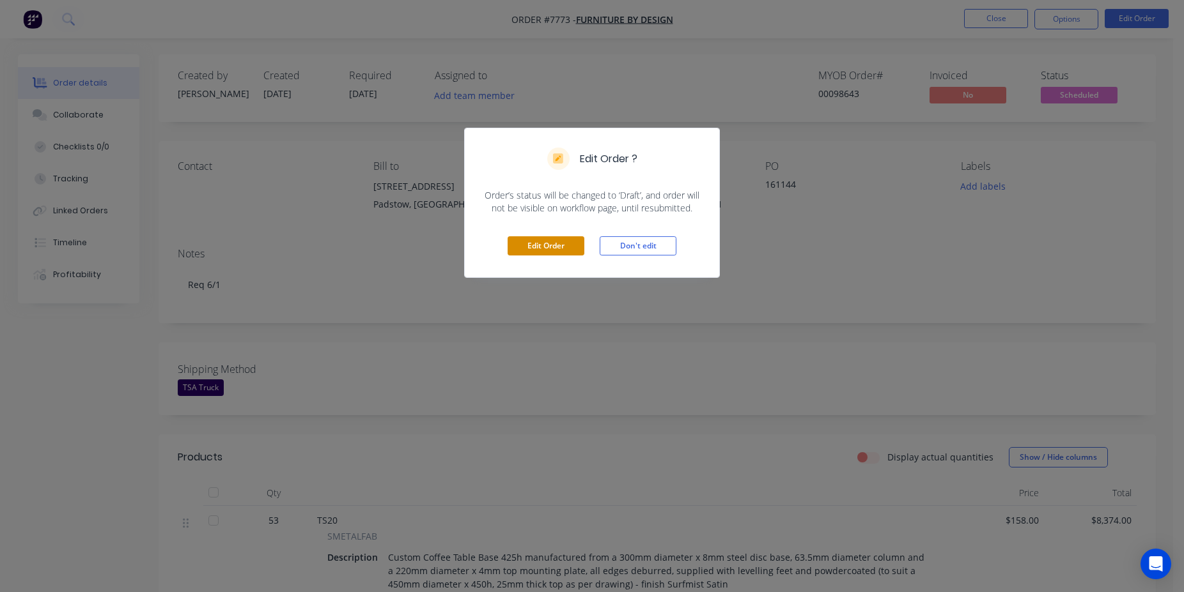
click at [548, 248] on button "Edit Order" at bounding box center [545, 245] width 77 height 19
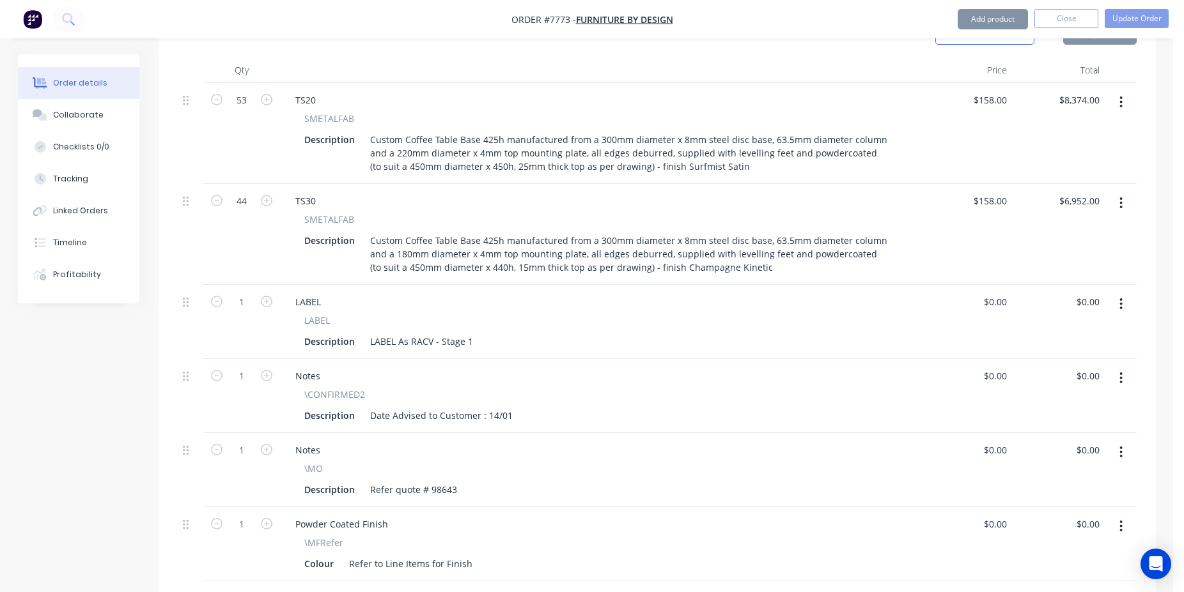
scroll to position [767, 0]
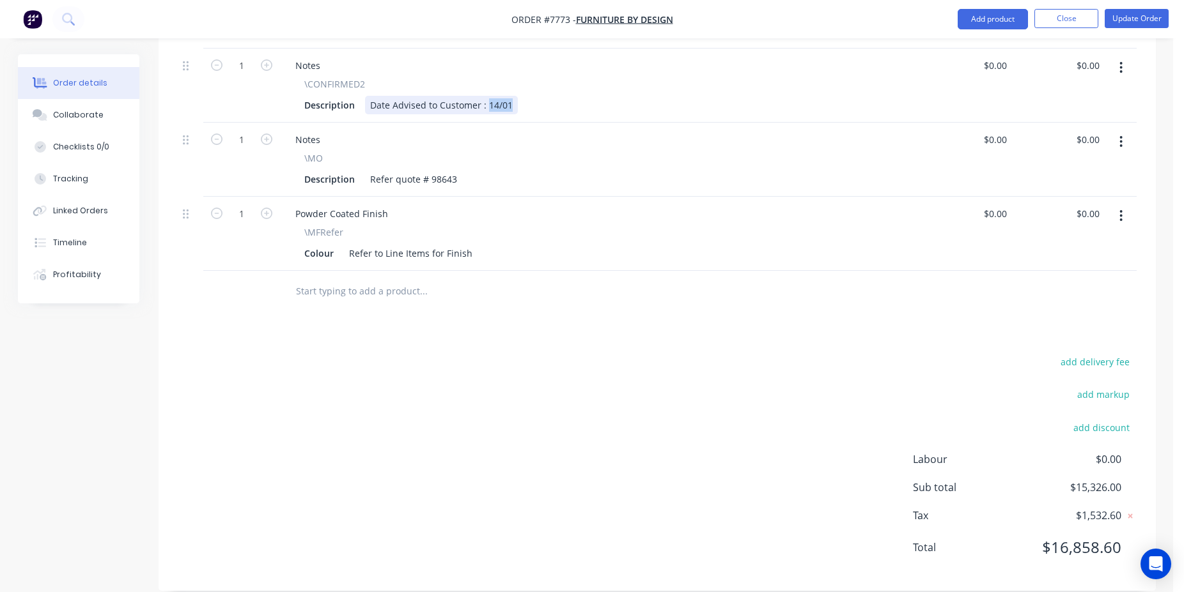
drag, startPoint x: 510, startPoint y: 89, endPoint x: 486, endPoint y: 87, distance: 23.7
click at [486, 96] on div "Date Advised to Customer : 14/01" at bounding box center [441, 105] width 153 height 19
click at [1138, 27] on button "Update Order" at bounding box center [1136, 18] width 64 height 19
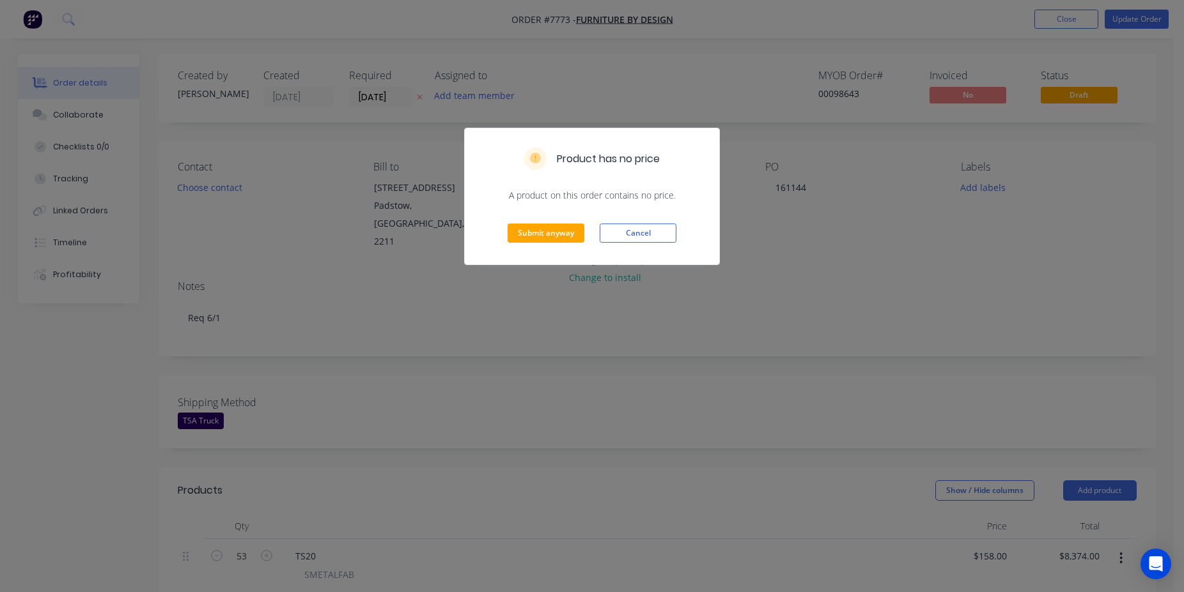
click at [575, 219] on div "Submit anyway Cancel" at bounding box center [592, 233] width 254 height 63
click at [566, 228] on button "Submit anyway" at bounding box center [545, 233] width 77 height 19
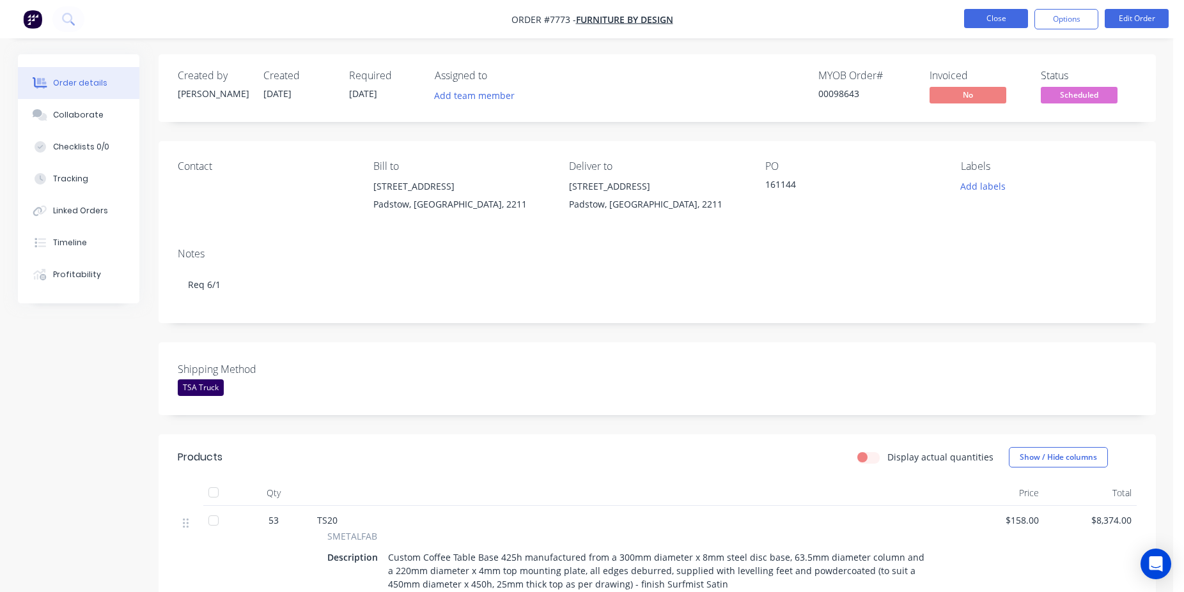
click at [1012, 20] on button "Close" at bounding box center [996, 18] width 64 height 19
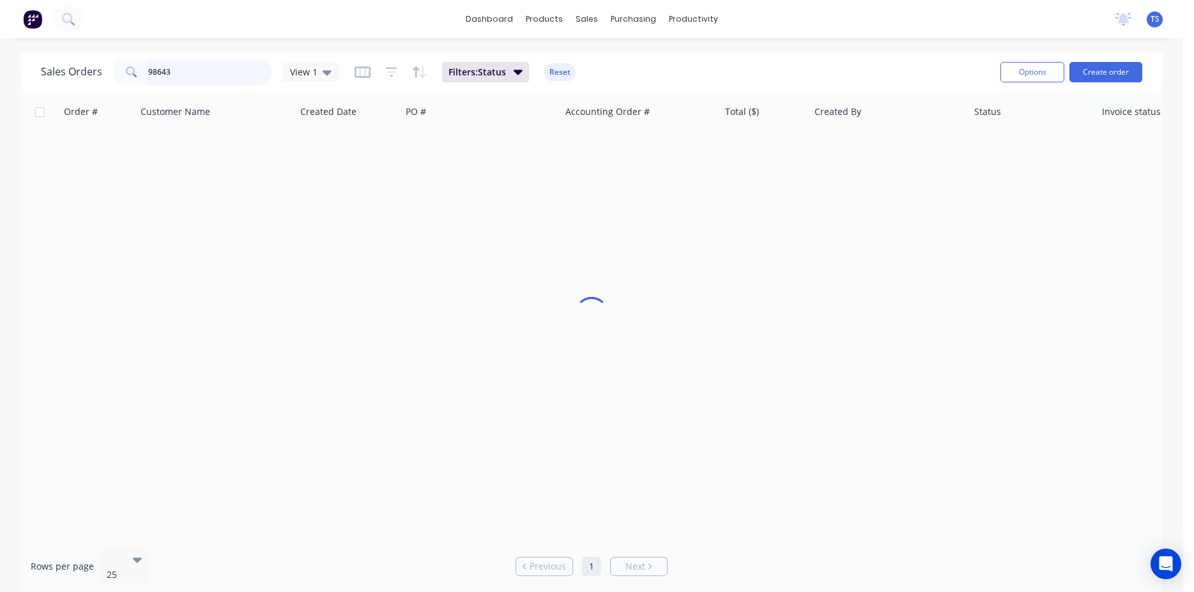
click at [195, 72] on input "98643" at bounding box center [210, 72] width 125 height 26
type input "98723"
click at [91, 171] on div "Order # Customer Name Created Date PO # Accounting Order # Total ($) Created By…" at bounding box center [591, 315] width 1143 height 445
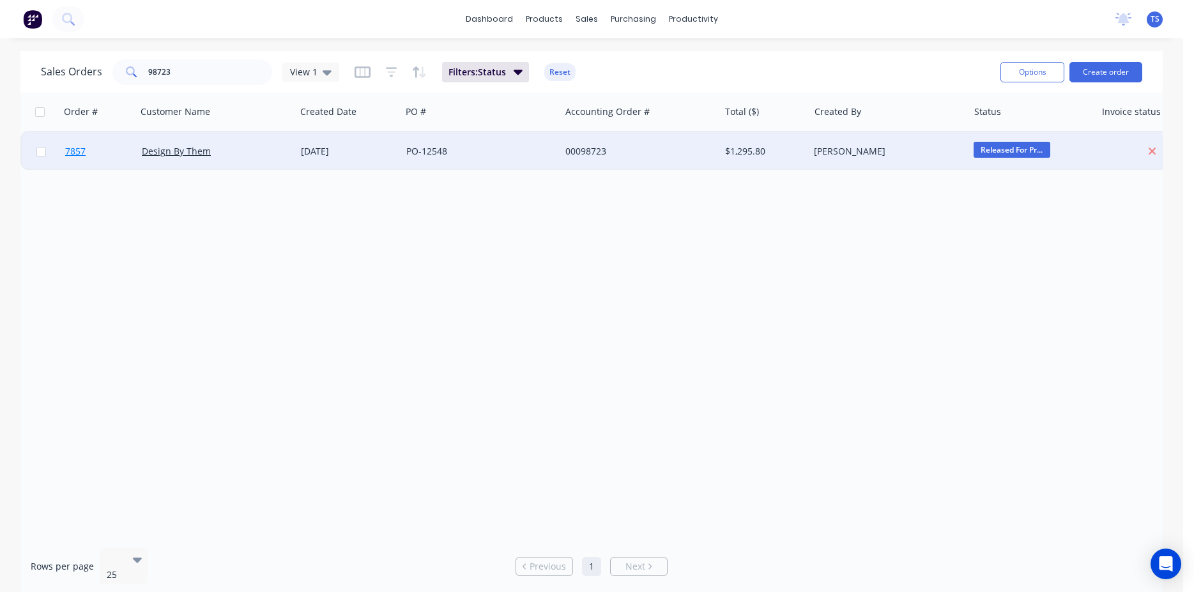
click at [91, 152] on link "7857" at bounding box center [103, 151] width 77 height 38
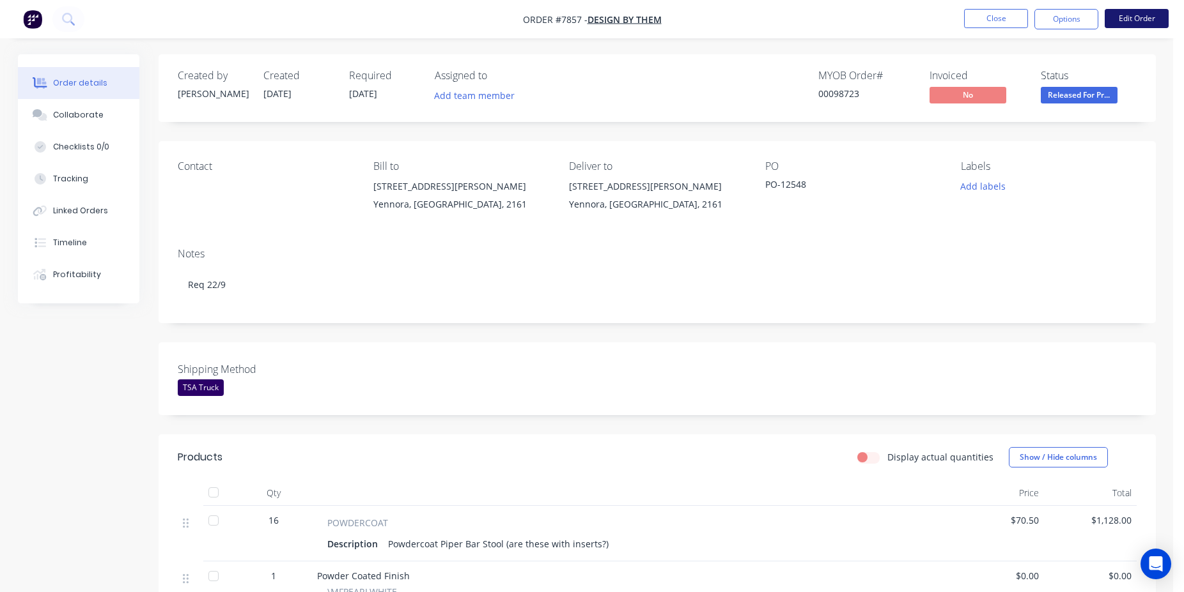
click at [1145, 17] on button "Edit Order" at bounding box center [1136, 18] width 64 height 19
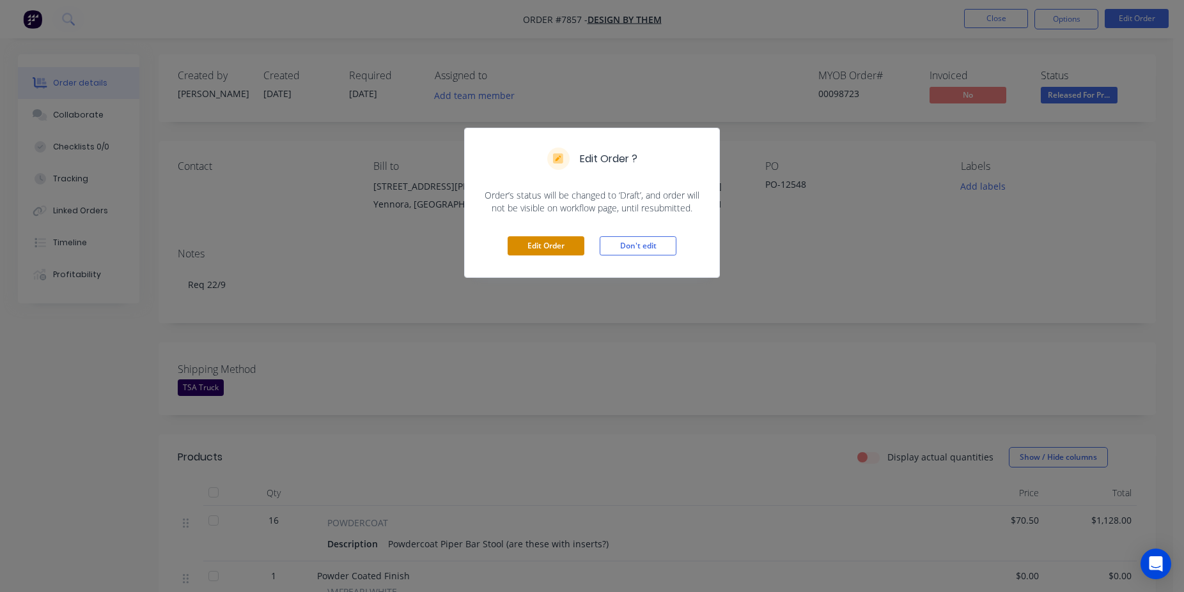
click at [548, 253] on button "Edit Order" at bounding box center [545, 245] width 77 height 19
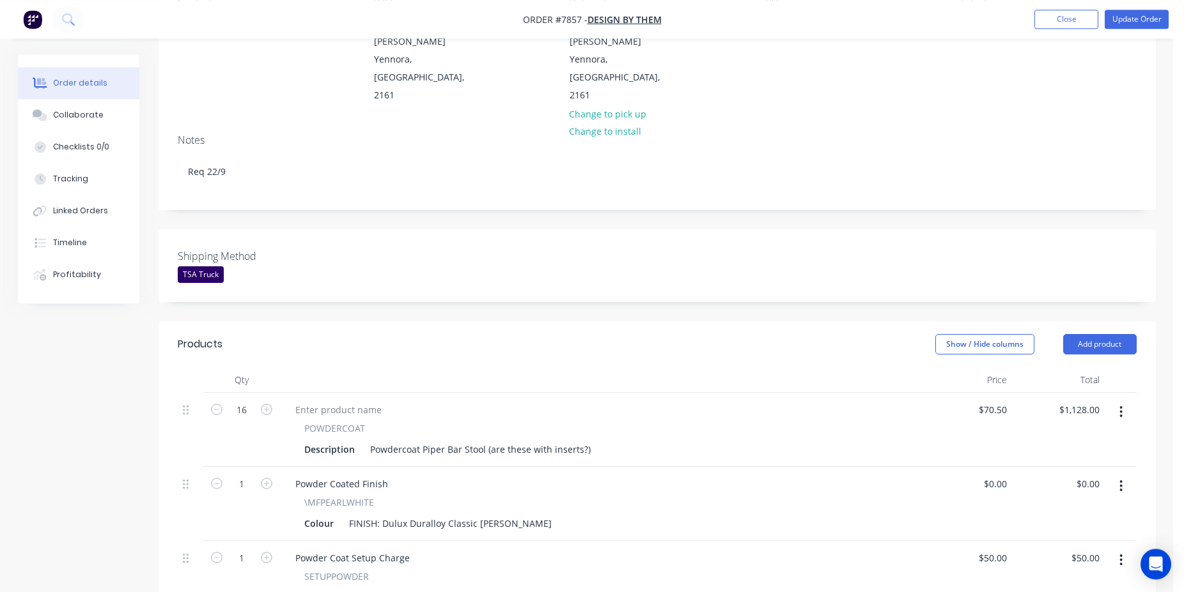
scroll to position [196, 0]
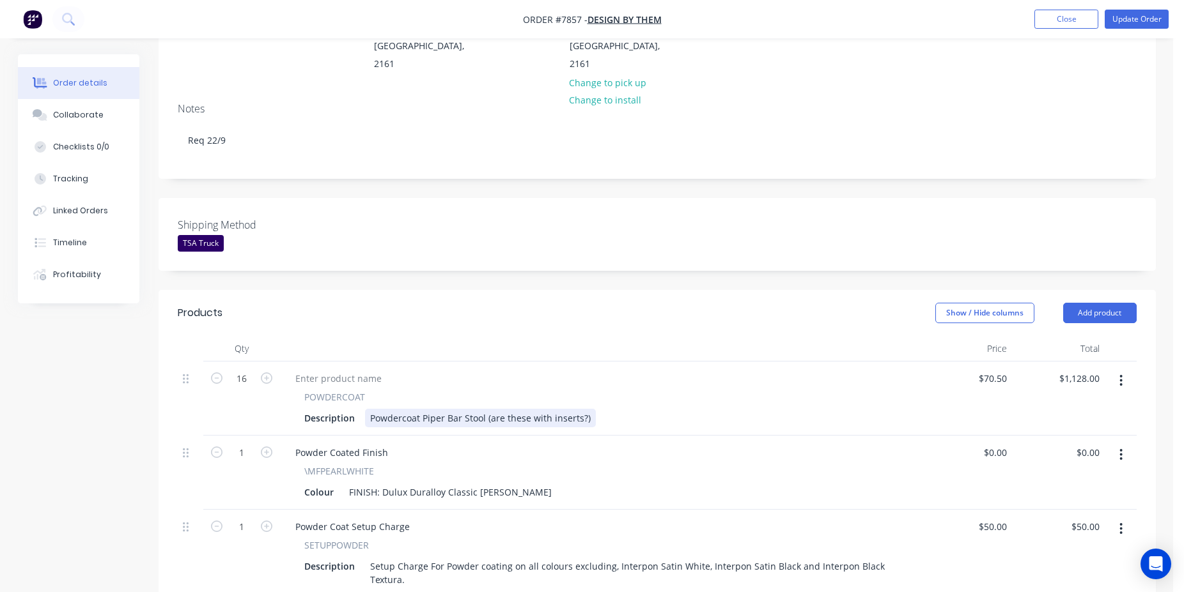
click at [587, 409] on div "Powdercoat Piper Bar Stool (are these with inserts?)" at bounding box center [480, 418] width 231 height 19
drag, startPoint x: 587, startPoint y: 385, endPoint x: 495, endPoint y: 384, distance: 91.4
click at [495, 409] on div "Powdercoat Piper Bar Stool (are these with inserts?)" at bounding box center [480, 418] width 231 height 19
drag, startPoint x: 483, startPoint y: 382, endPoint x: 589, endPoint y: 378, distance: 106.1
click at [589, 409] on div "Powdercoat Piper Bar Stool (are these with inserts?)" at bounding box center [480, 418] width 231 height 19
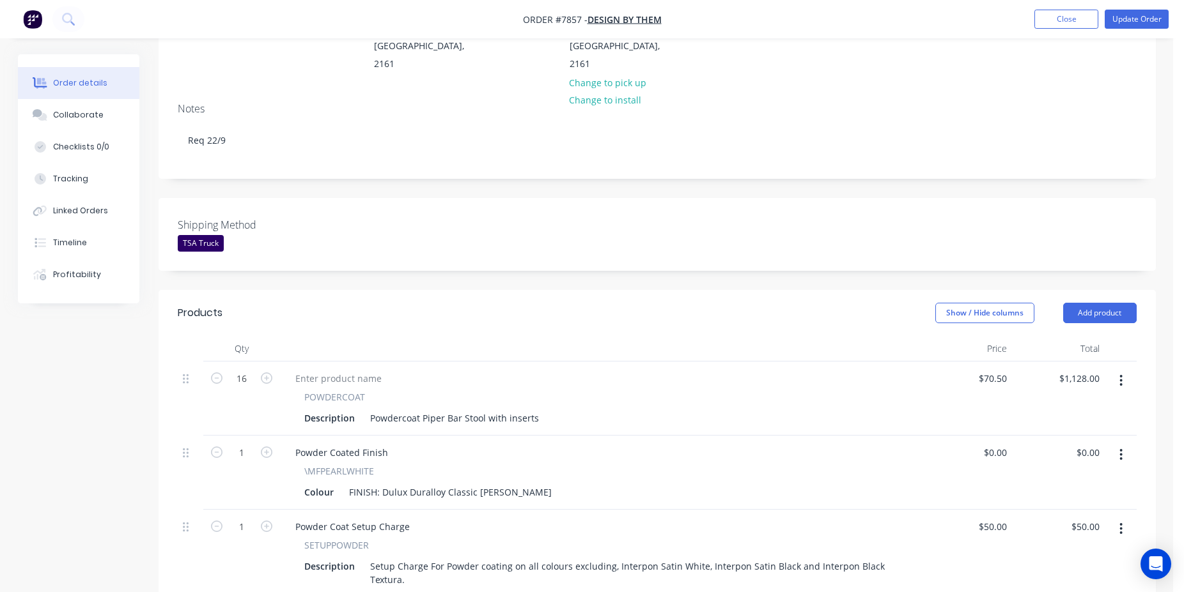
click at [630, 409] on div "Description Powdercoat Piper Bar Stool with inserts" at bounding box center [597, 418] width 596 height 19
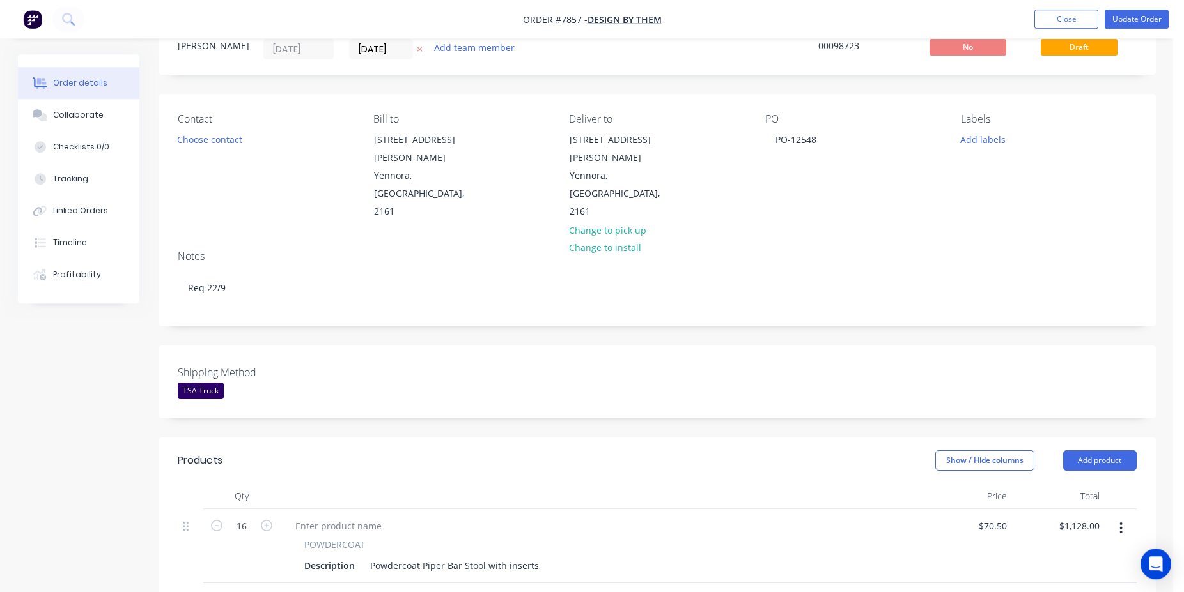
scroll to position [0, 0]
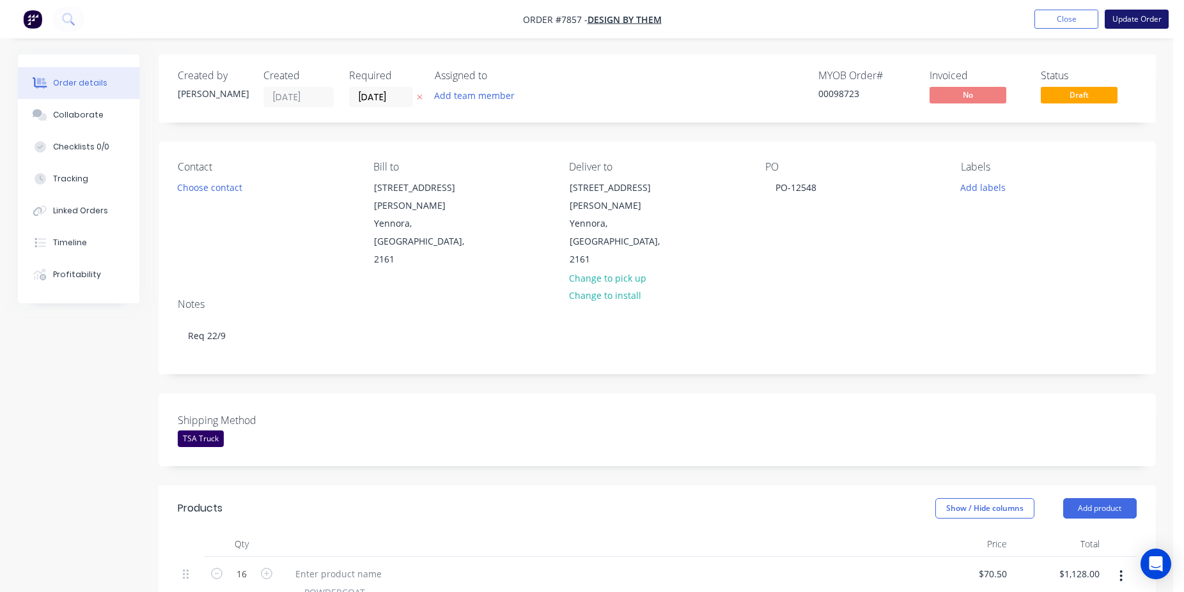
click at [1140, 22] on button "Update Order" at bounding box center [1136, 19] width 64 height 19
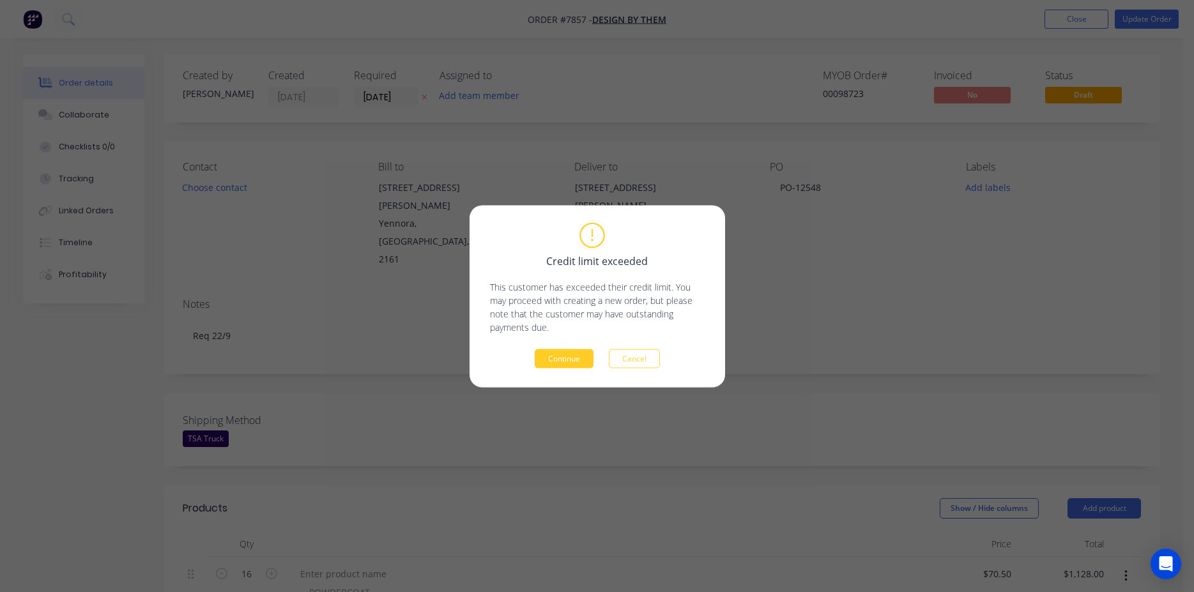
click at [564, 361] on button "Continue" at bounding box center [564, 358] width 59 height 19
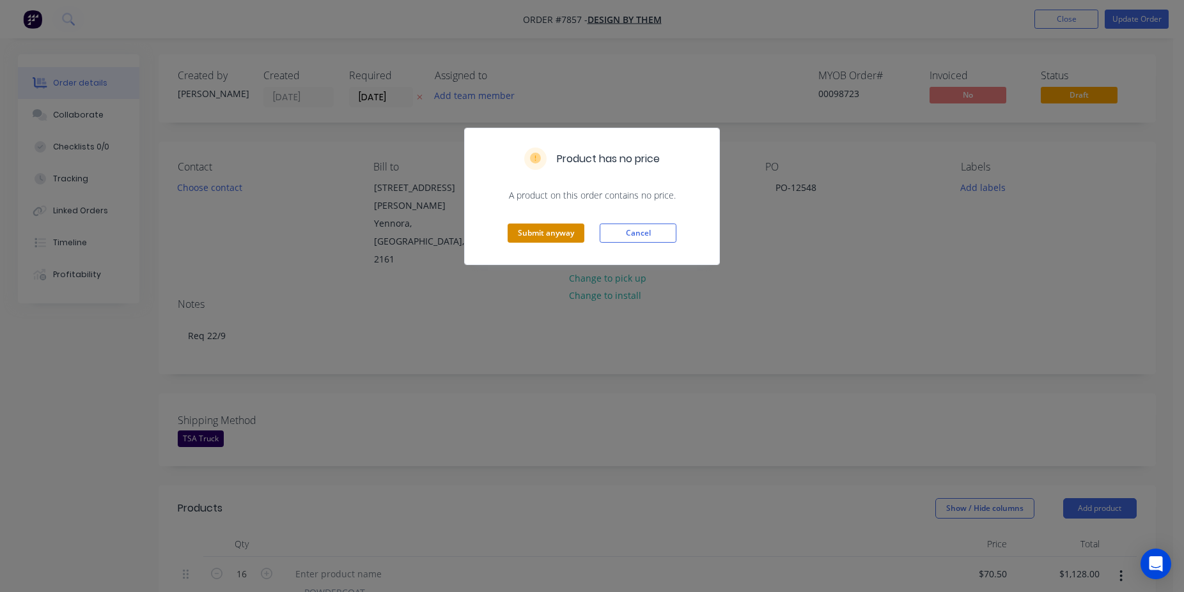
click at [522, 242] on button "Submit anyway" at bounding box center [545, 233] width 77 height 19
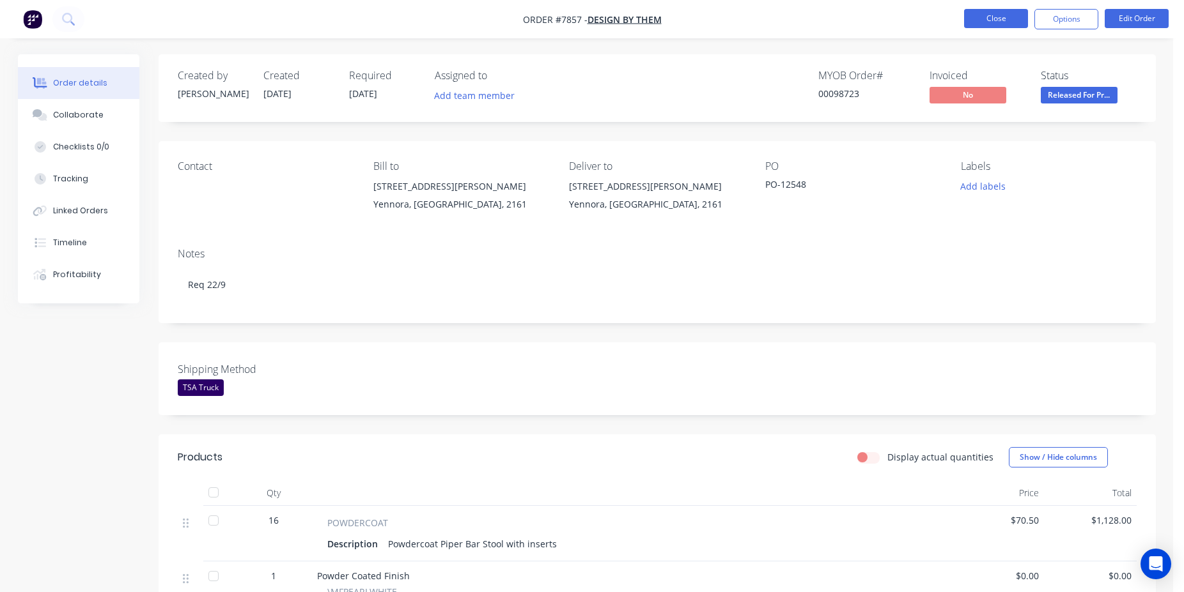
click at [983, 10] on button "Close" at bounding box center [996, 18] width 64 height 19
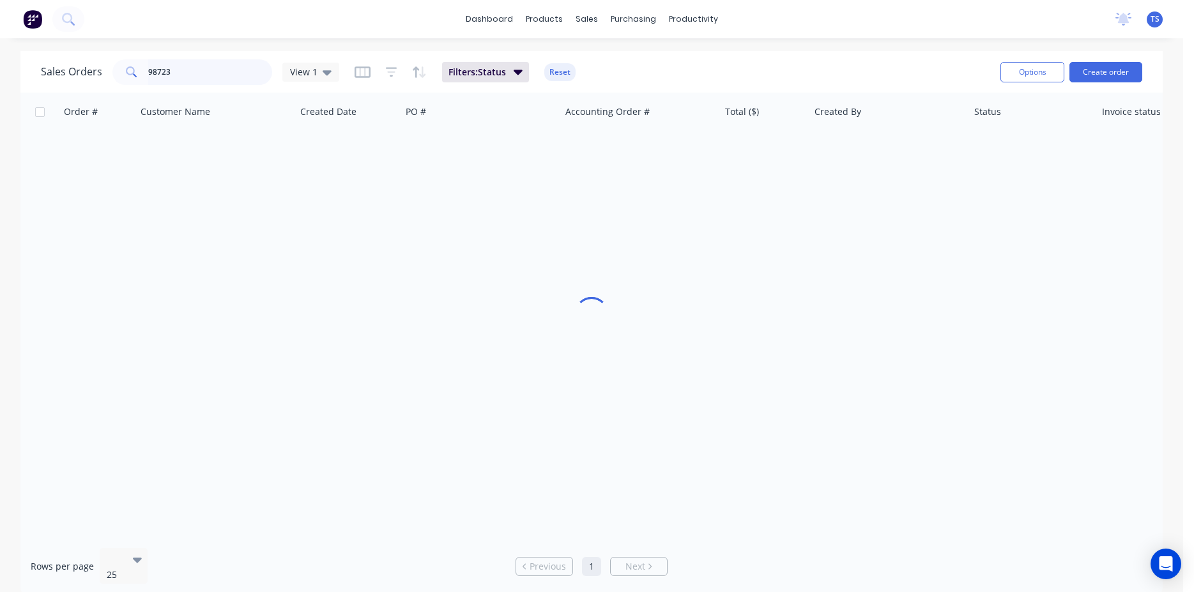
click at [221, 80] on input "98723" at bounding box center [210, 72] width 125 height 26
click at [244, 75] on input "98723" at bounding box center [210, 72] width 125 height 26
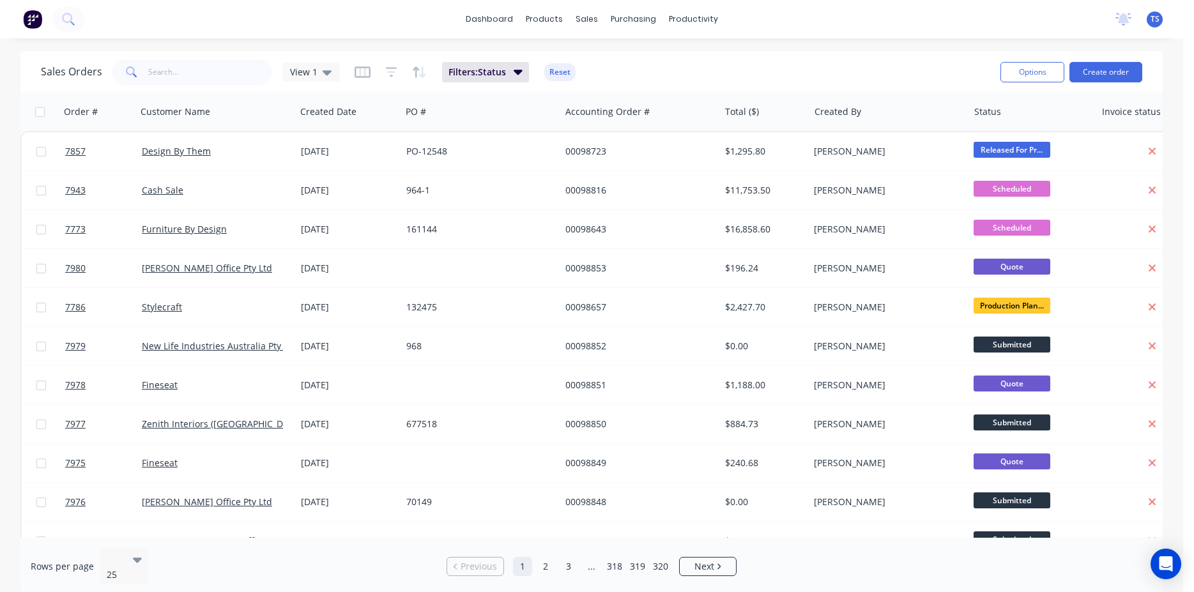
click at [916, 63] on div "Sales Orders View 1 Filters: Status Reset" at bounding box center [516, 71] width 950 height 31
